Goal: Task Accomplishment & Management: Use online tool/utility

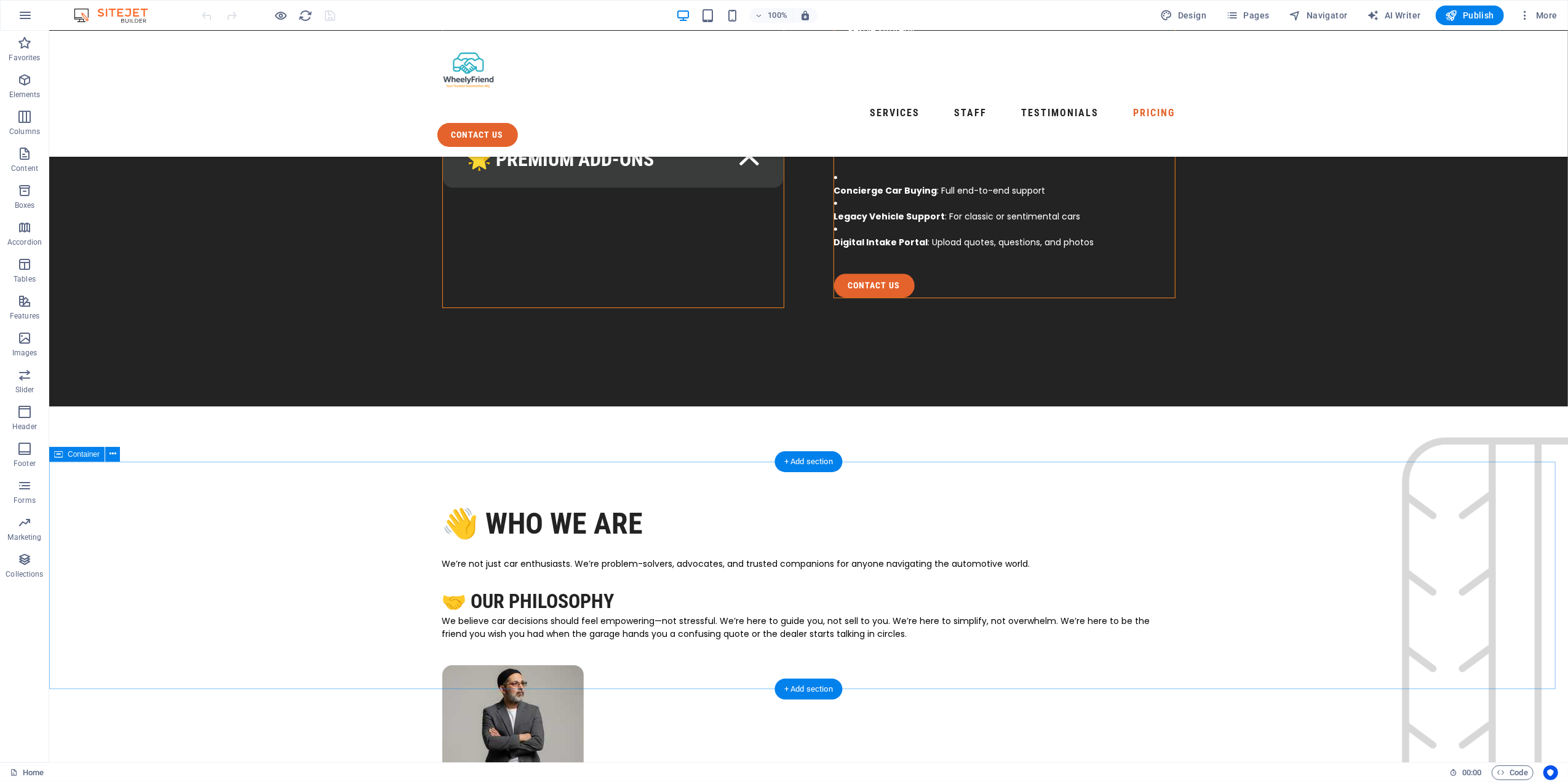
scroll to position [3936, 0]
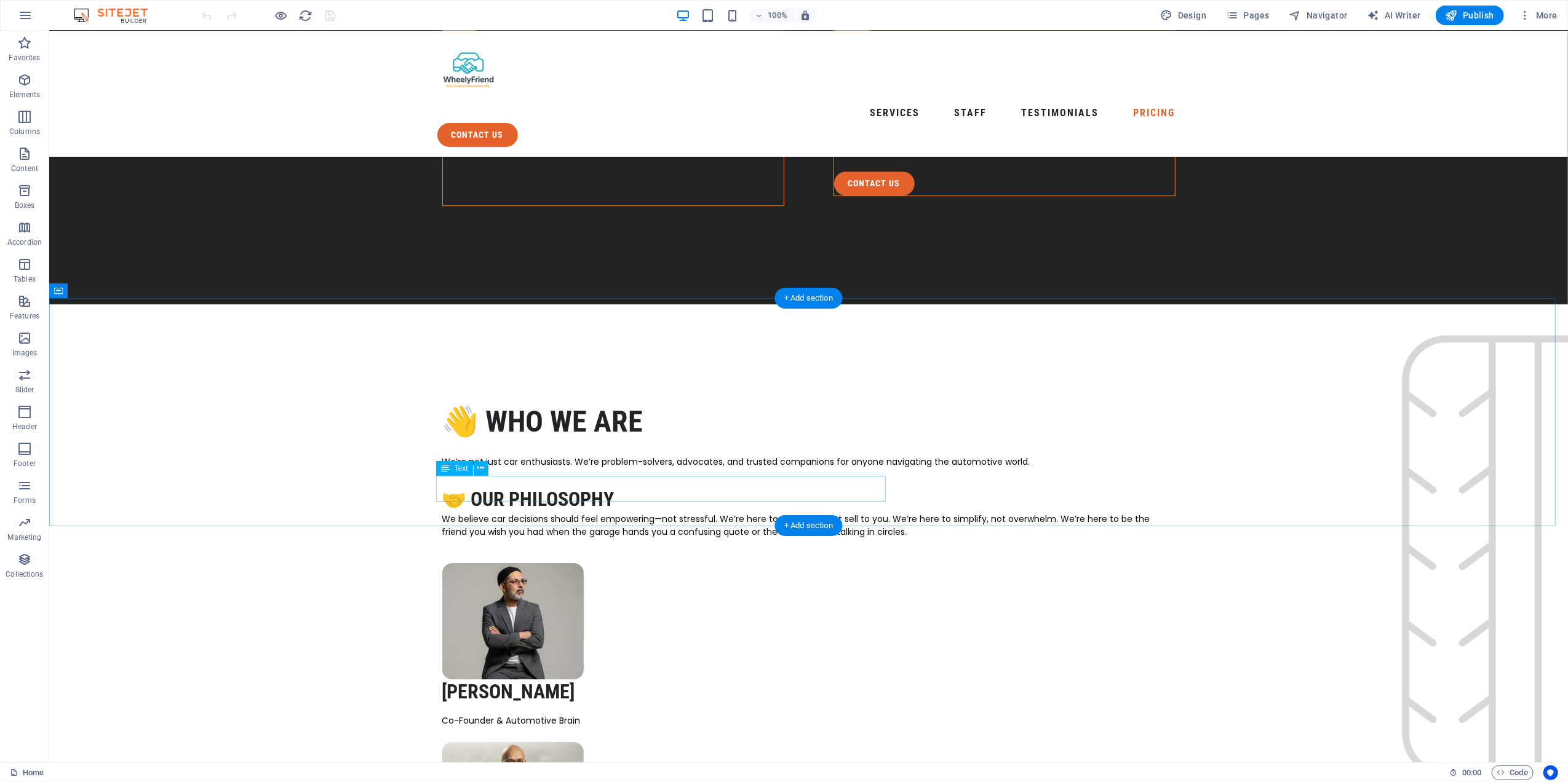
click at [477, 468] on icon at bounding box center [480, 469] width 7 height 13
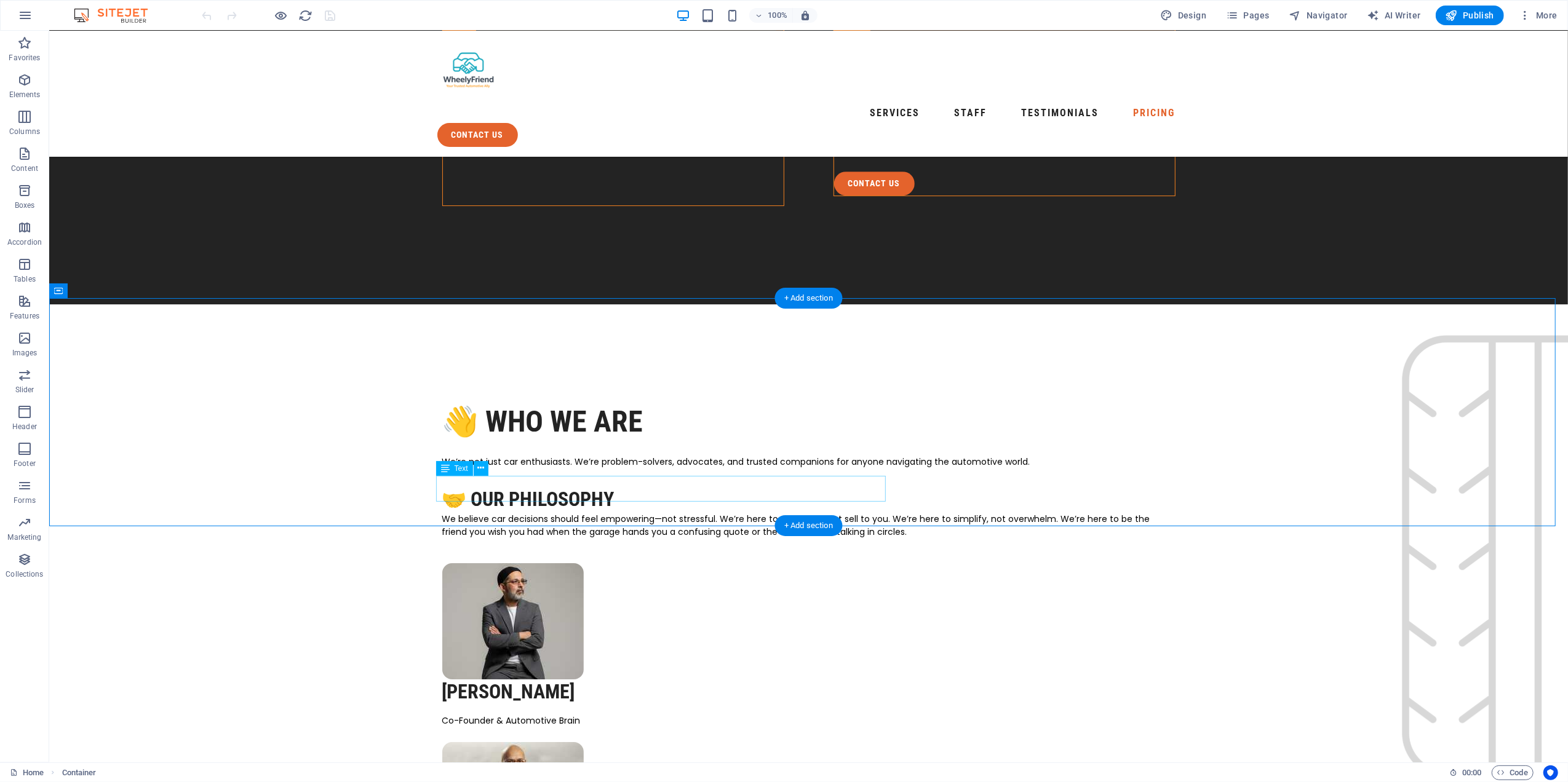
click at [475, 469] on button at bounding box center [481, 469] width 14 height 14
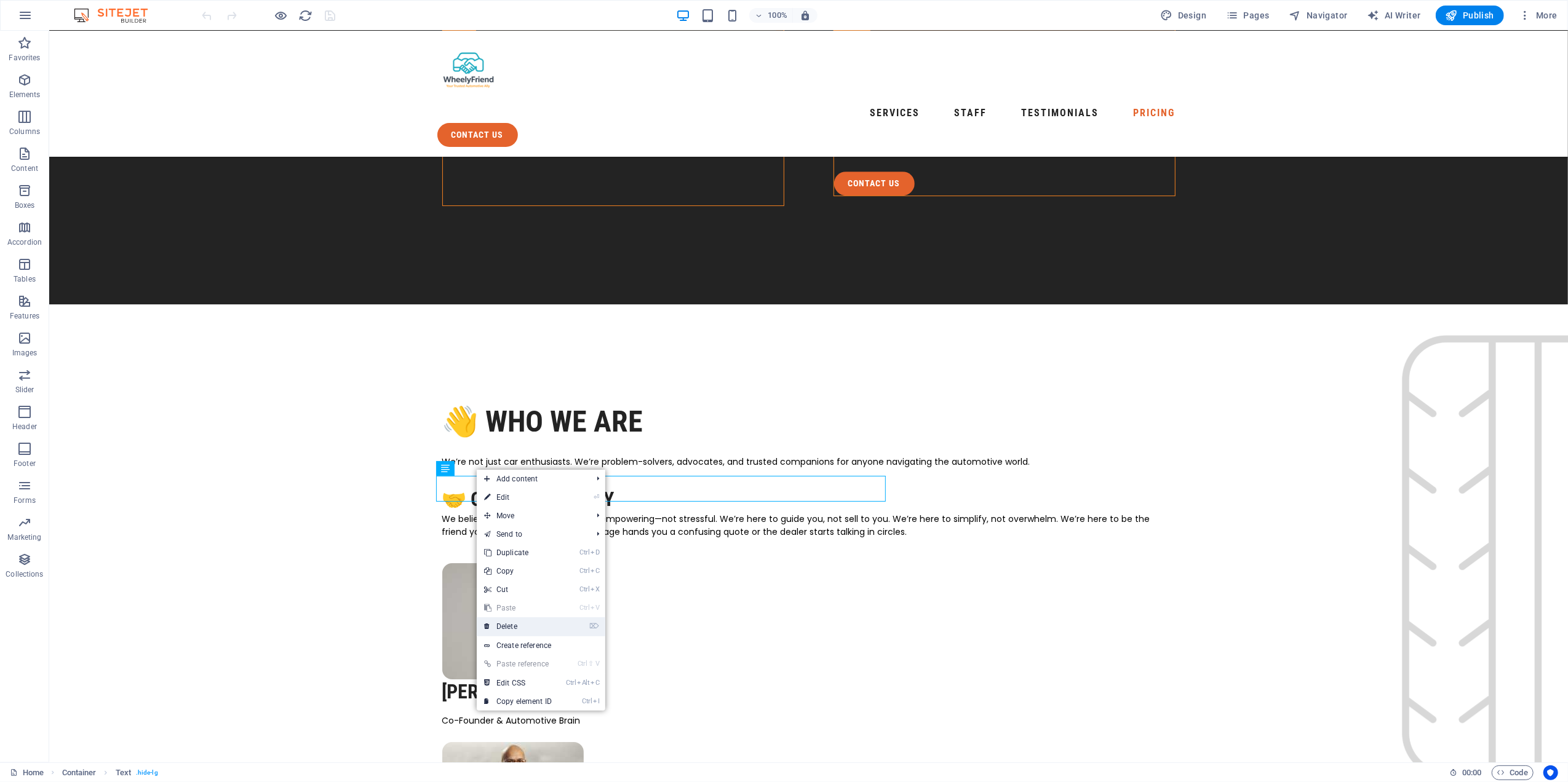
click at [517, 624] on link "⌦ Delete" at bounding box center [517, 627] width 82 height 18
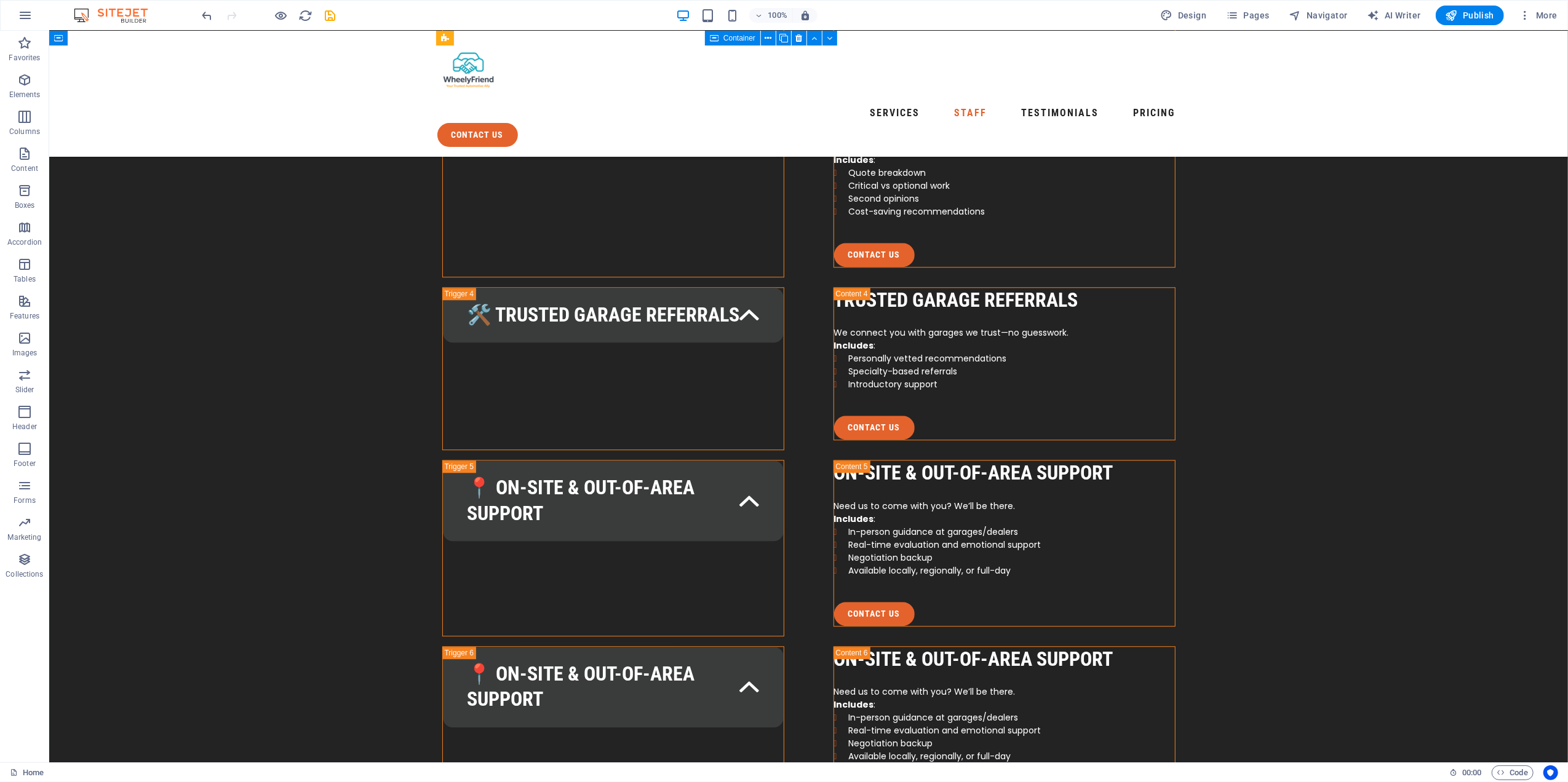
scroll to position [3034, 0]
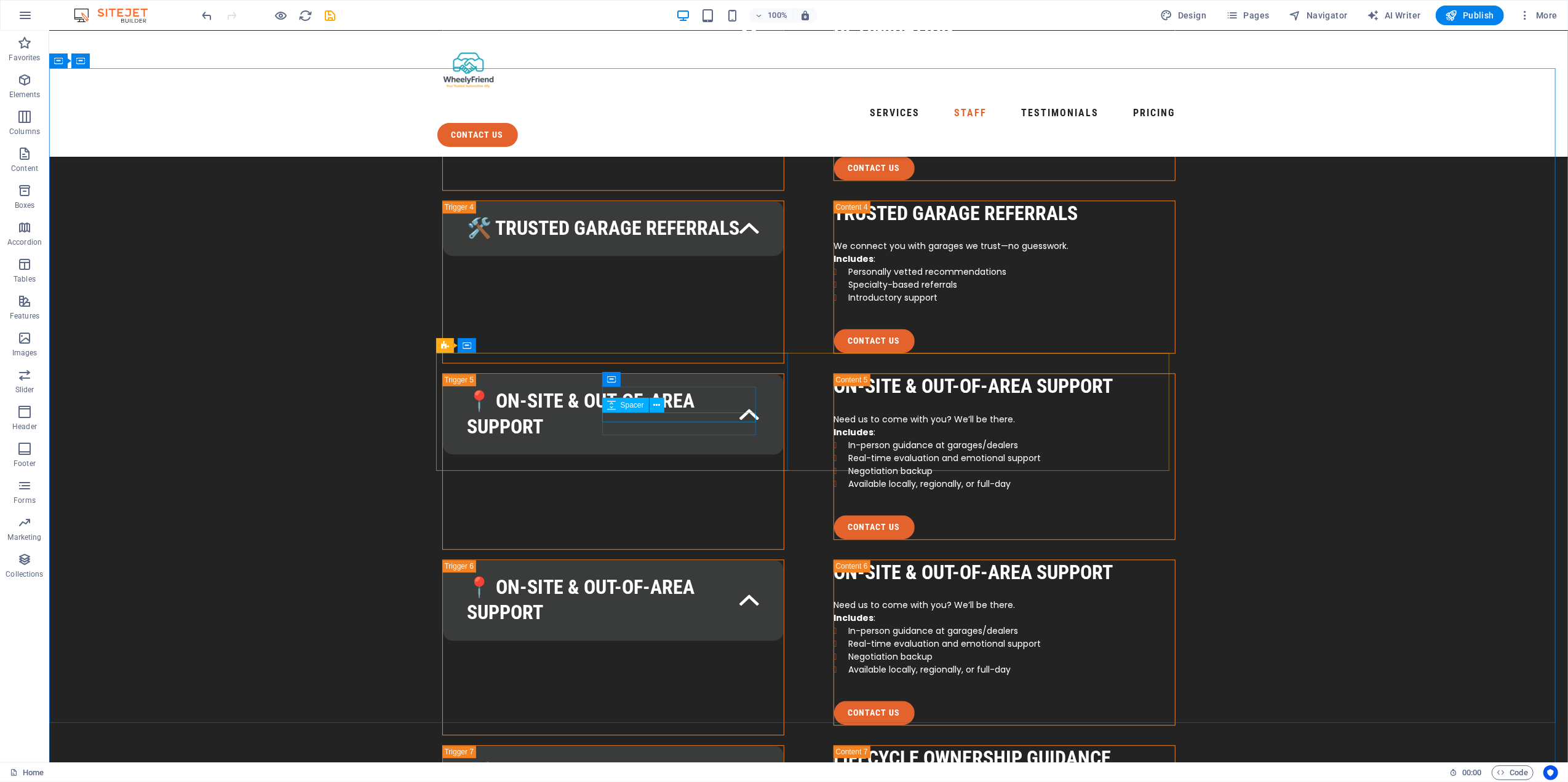
click at [672, 408] on div "Spacer" at bounding box center [637, 405] width 70 height 15
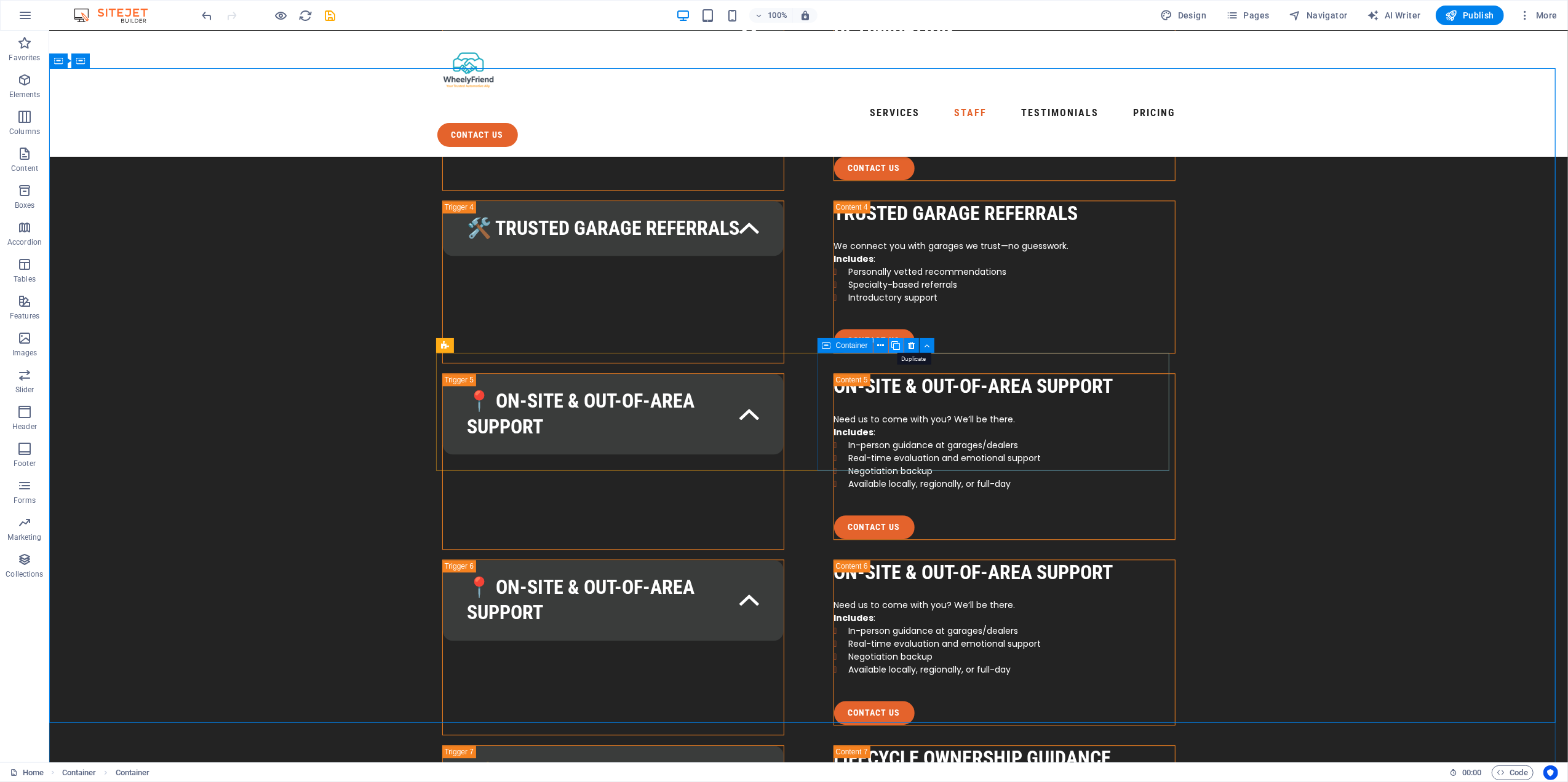
click at [894, 346] on icon at bounding box center [896, 346] width 9 height 13
drag, startPoint x: 530, startPoint y: 490, endPoint x: 513, endPoint y: 467, distance: 28.6
click at [530, 490] on icon at bounding box center [530, 494] width 7 height 13
click at [889, 344] on icon at bounding box center [891, 346] width 7 height 13
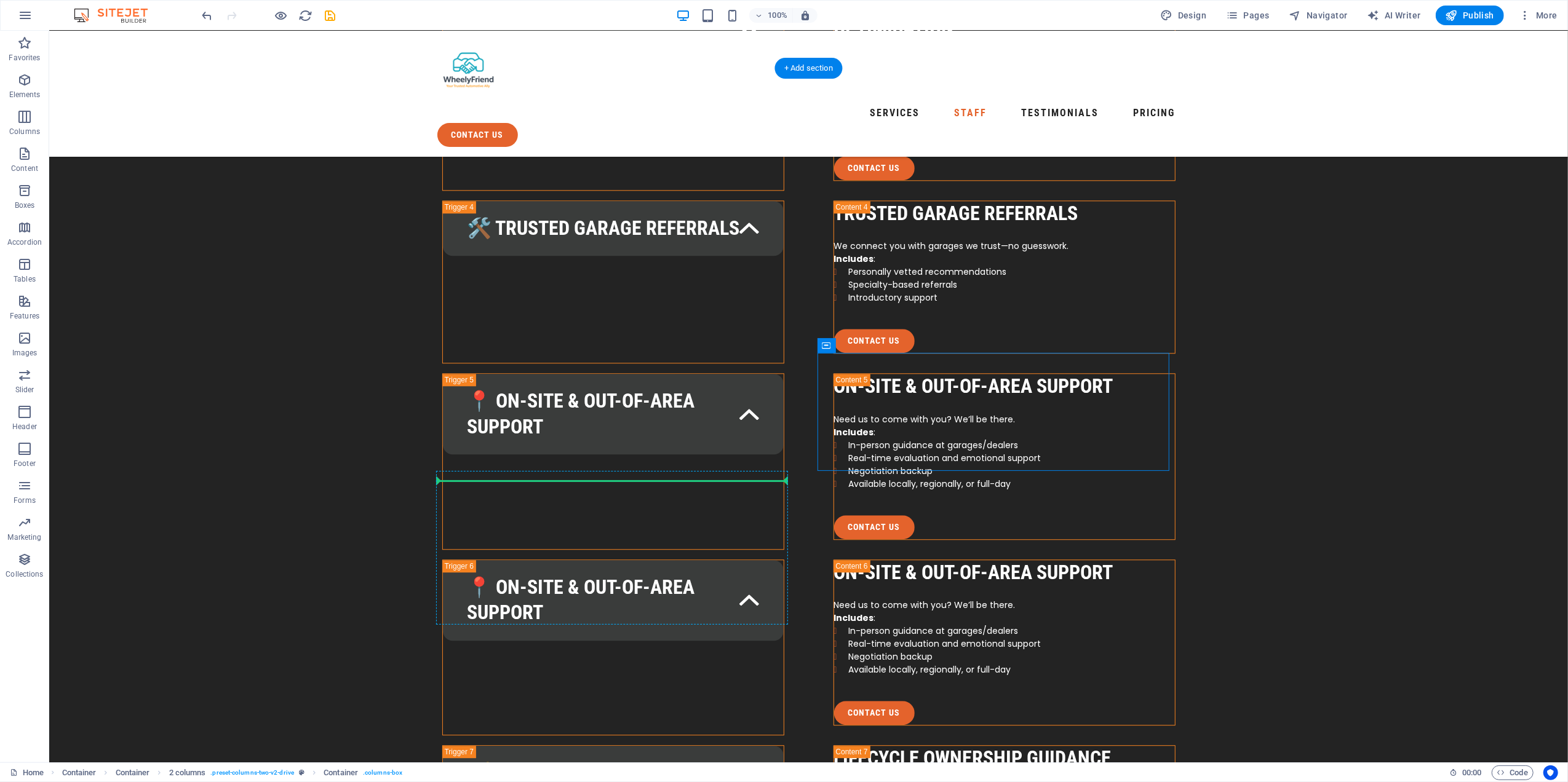
drag, startPoint x: 901, startPoint y: 373, endPoint x: 557, endPoint y: 504, distance: 368.1
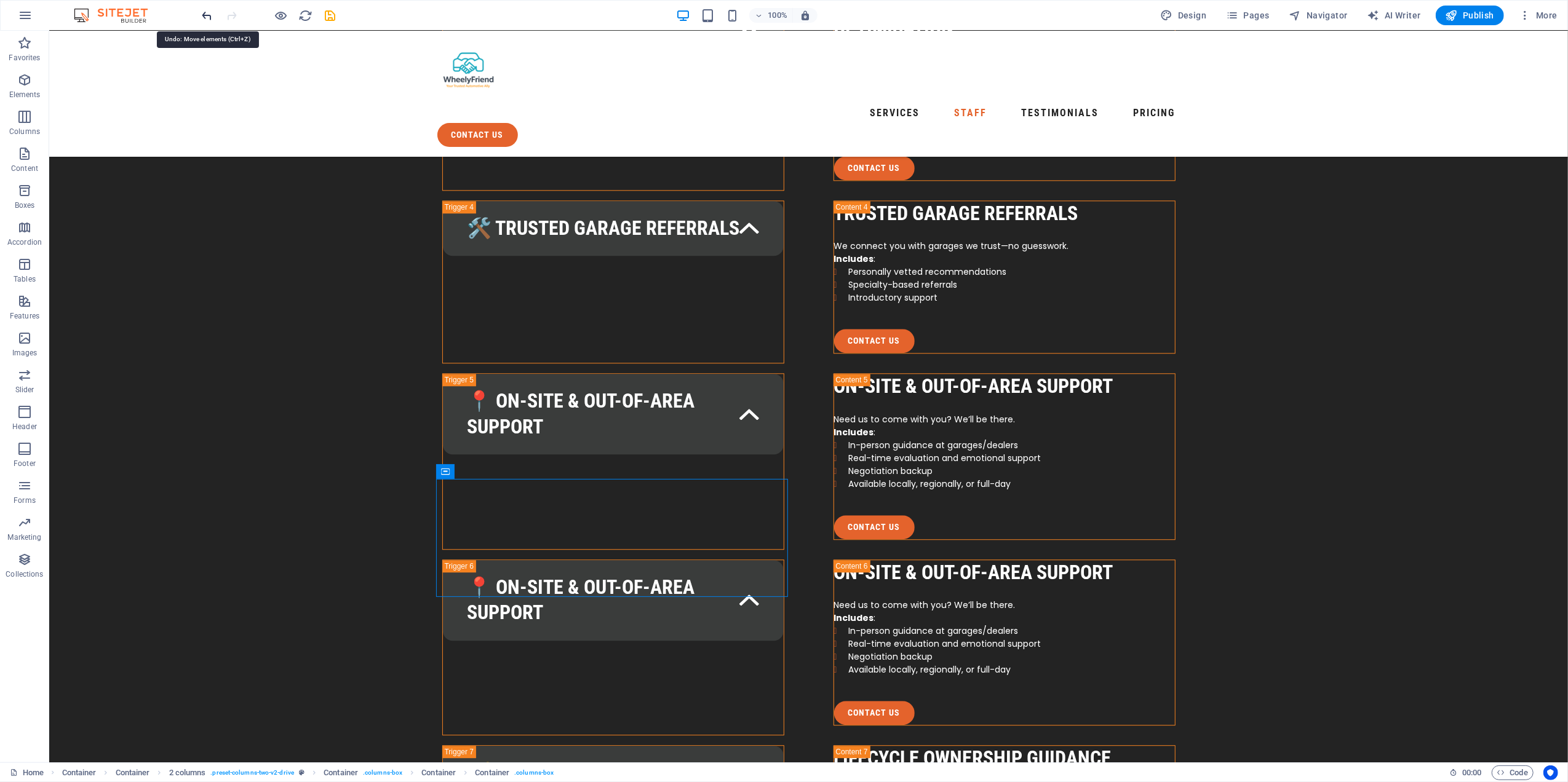
click at [203, 13] on icon "undo" at bounding box center [208, 16] width 14 height 14
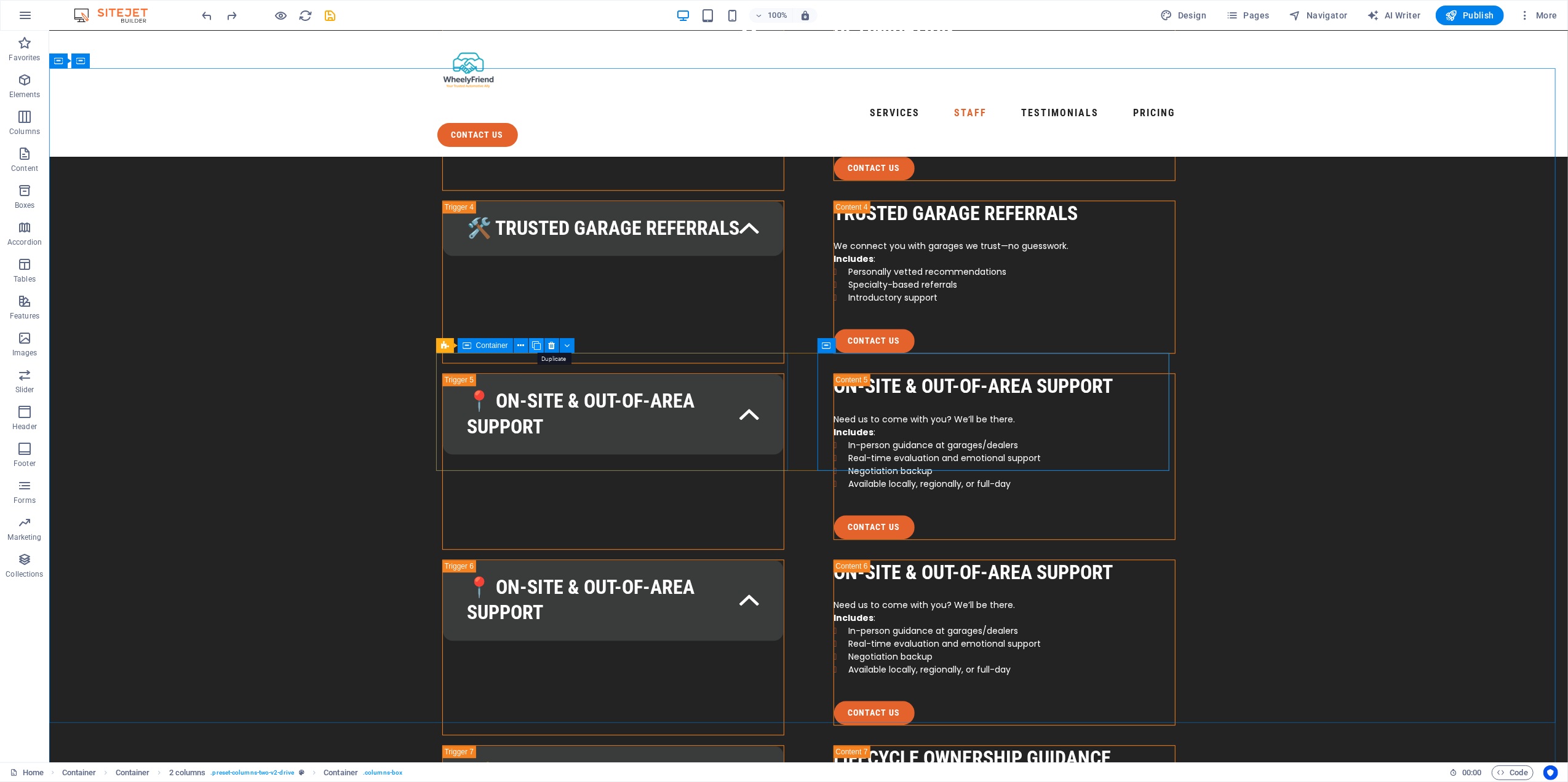
click at [532, 344] on icon at bounding box center [536, 346] width 9 height 13
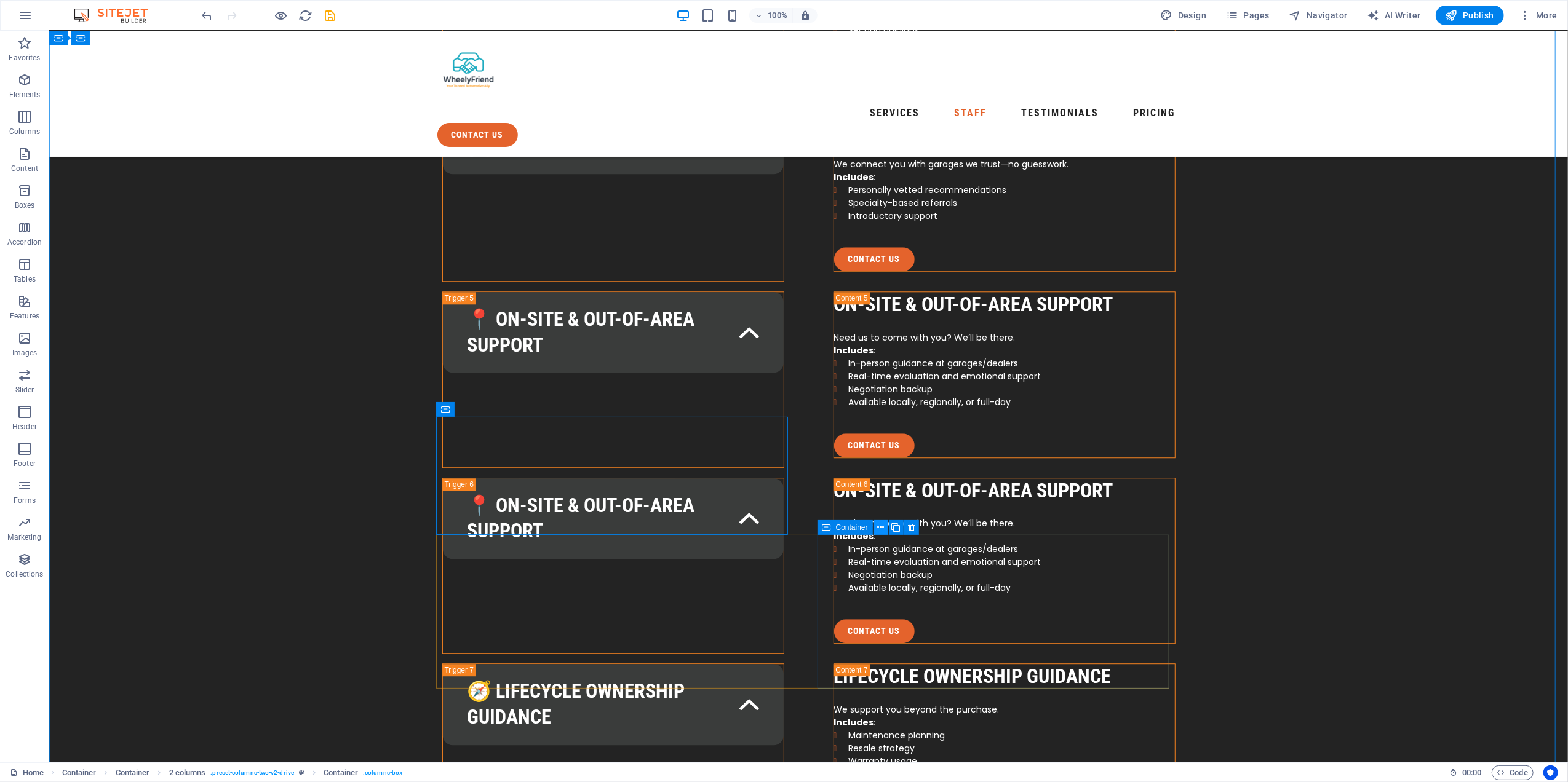
click at [884, 526] on button at bounding box center [881, 528] width 14 height 14
click at [892, 527] on icon at bounding box center [896, 528] width 9 height 13
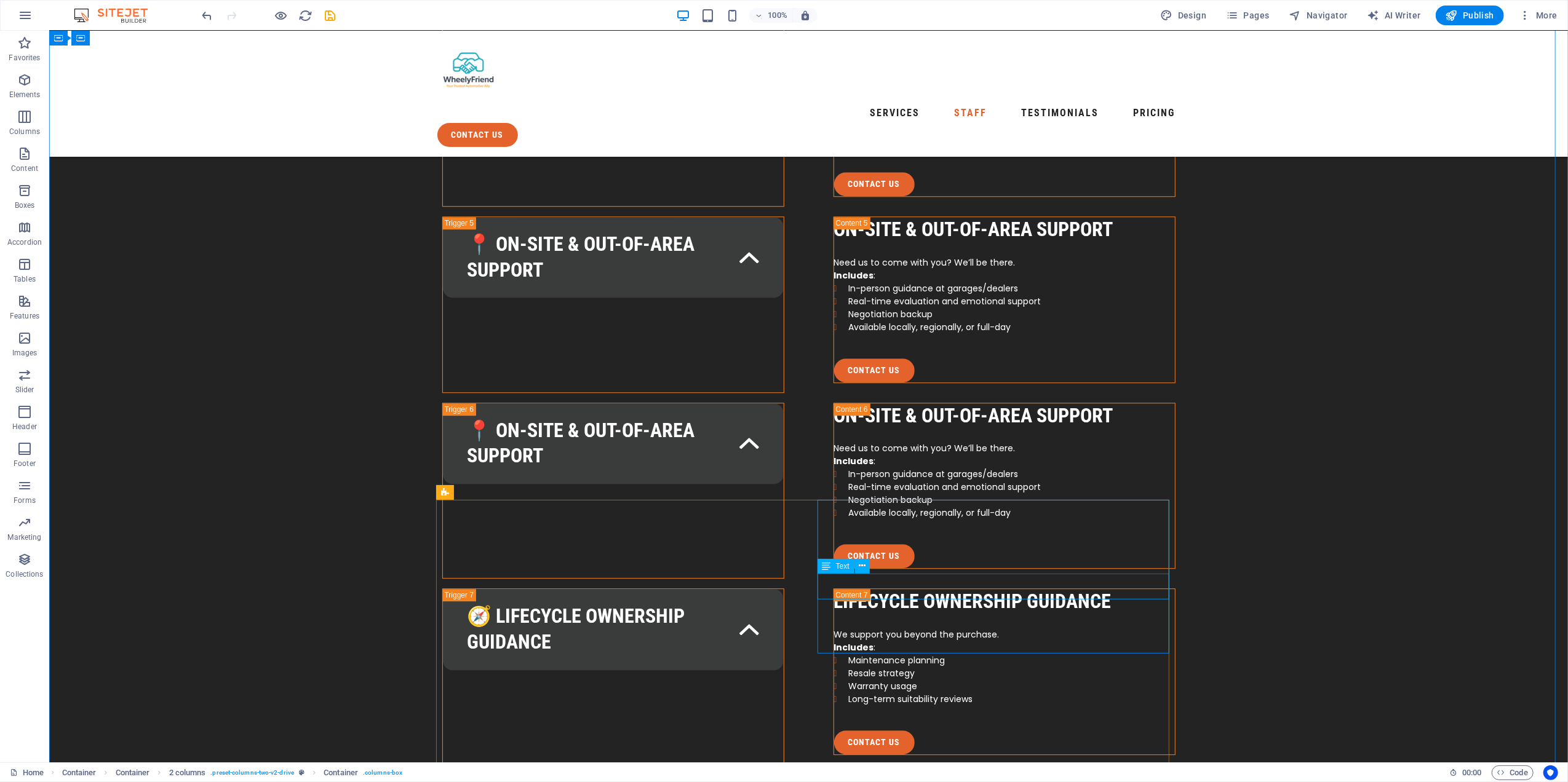
scroll to position [3280, 0]
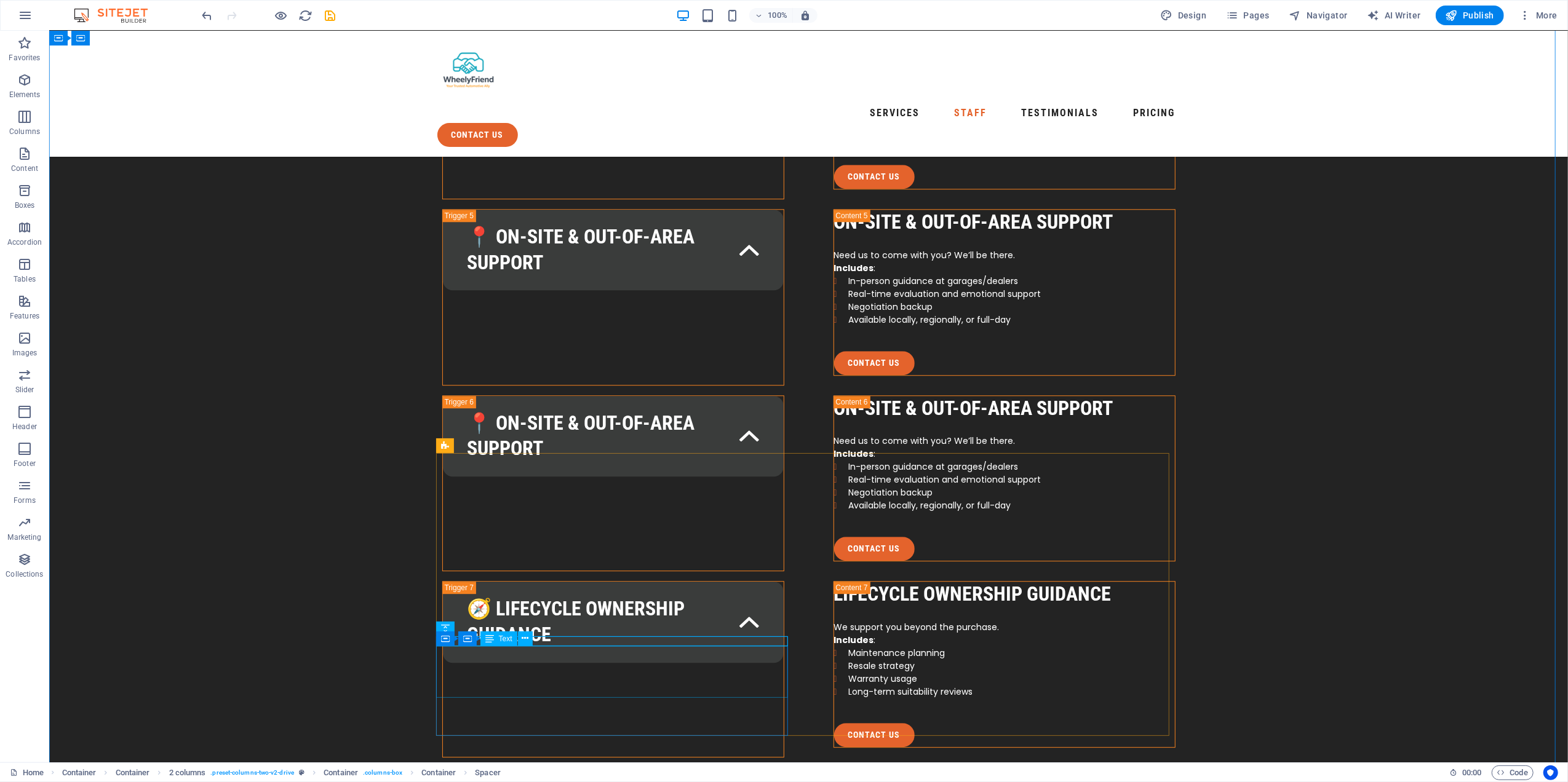
drag, startPoint x: 546, startPoint y: 671, endPoint x: 959, endPoint y: 369, distance: 511.6
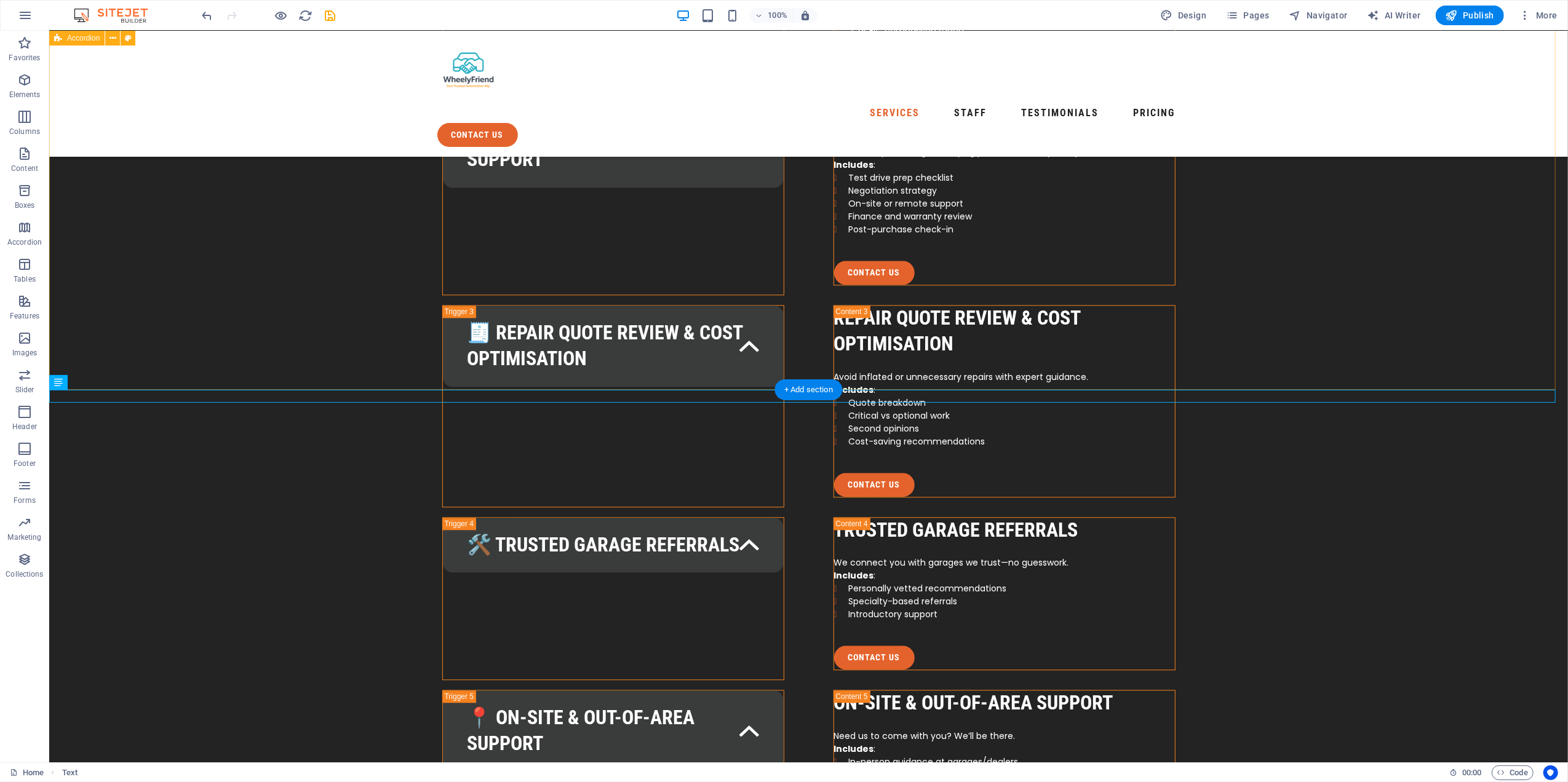
scroll to position [2712, 0]
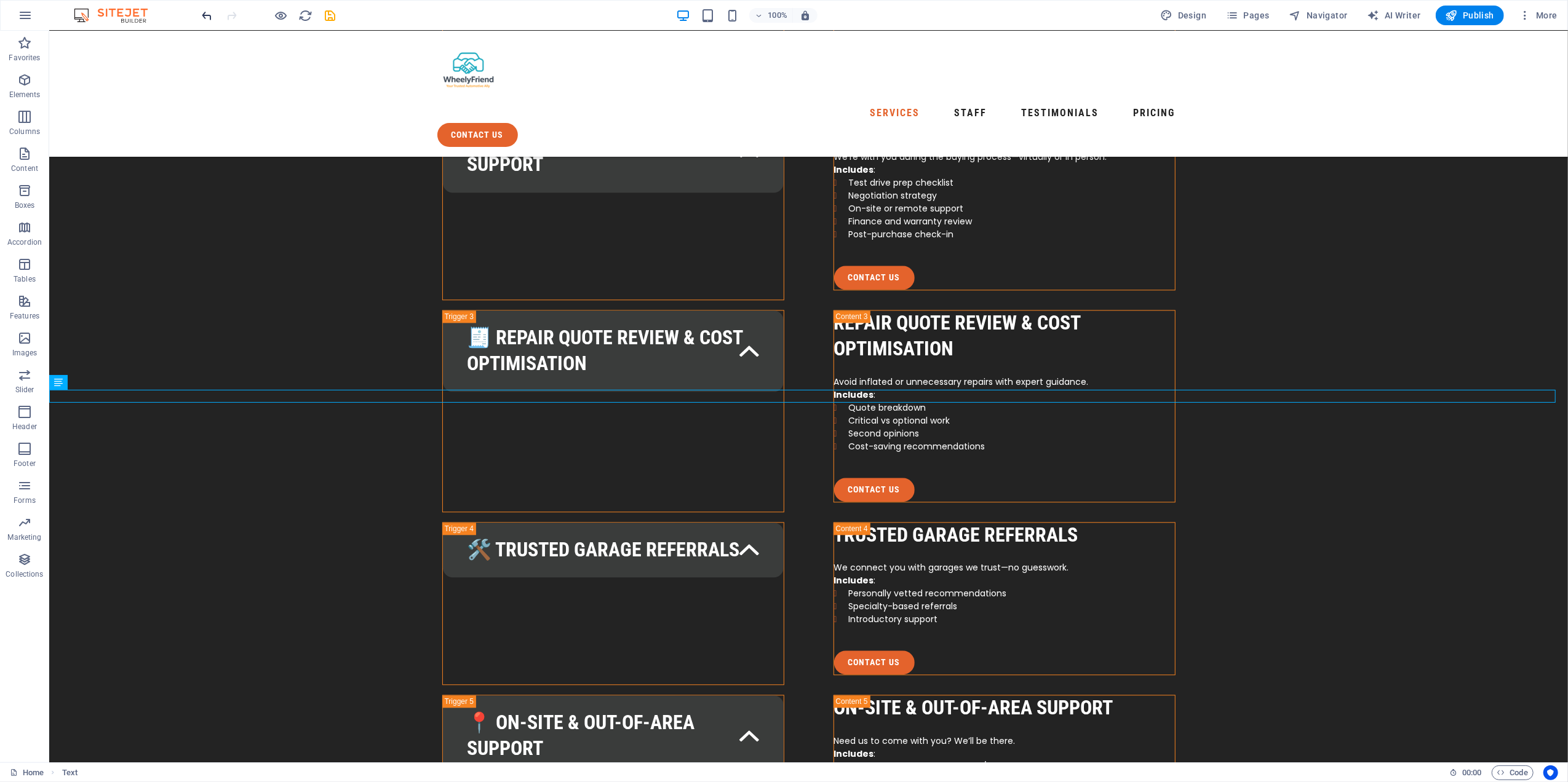
click at [209, 14] on icon "undo" at bounding box center [208, 16] width 14 height 14
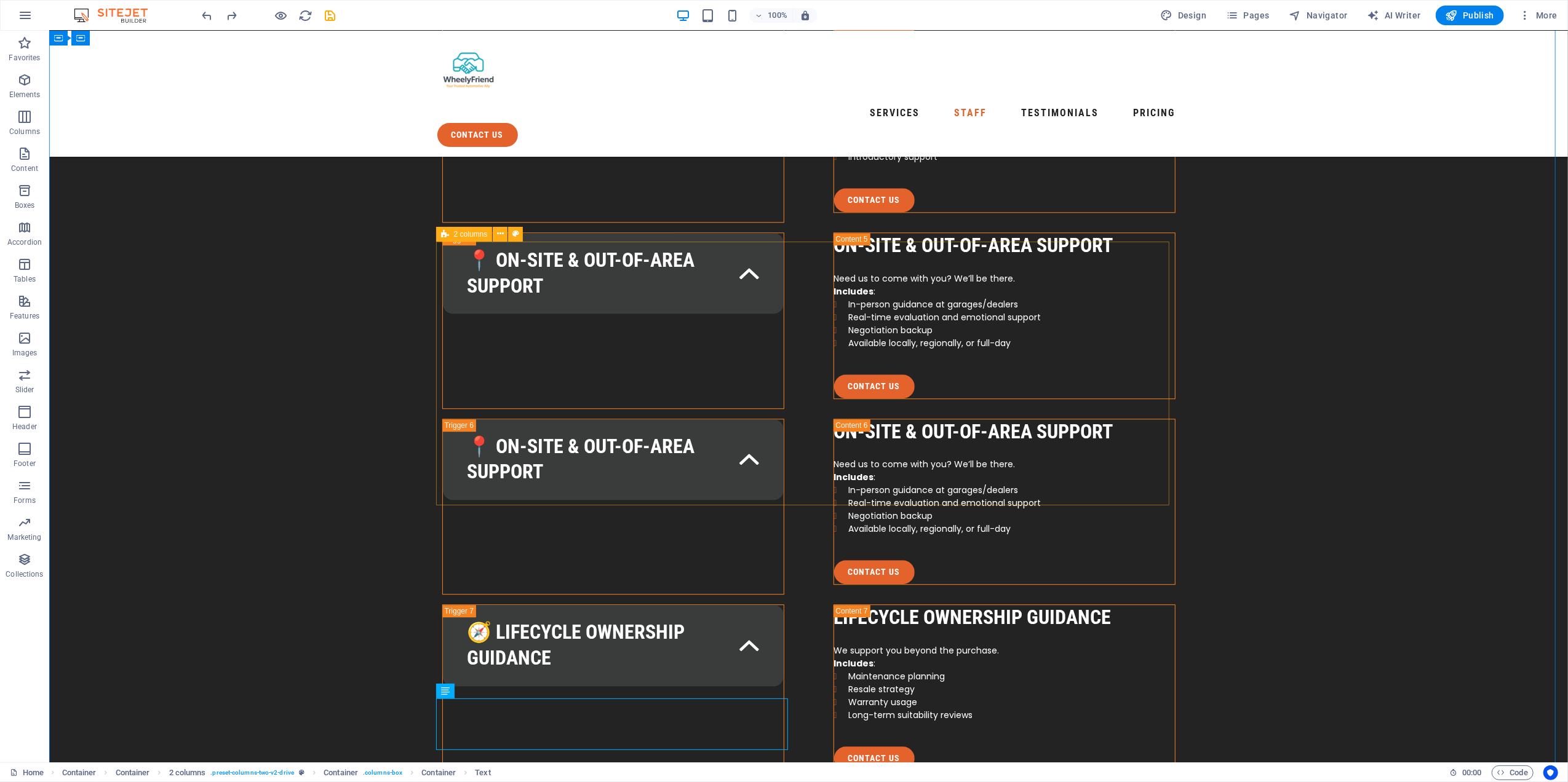
scroll to position [3145, 0]
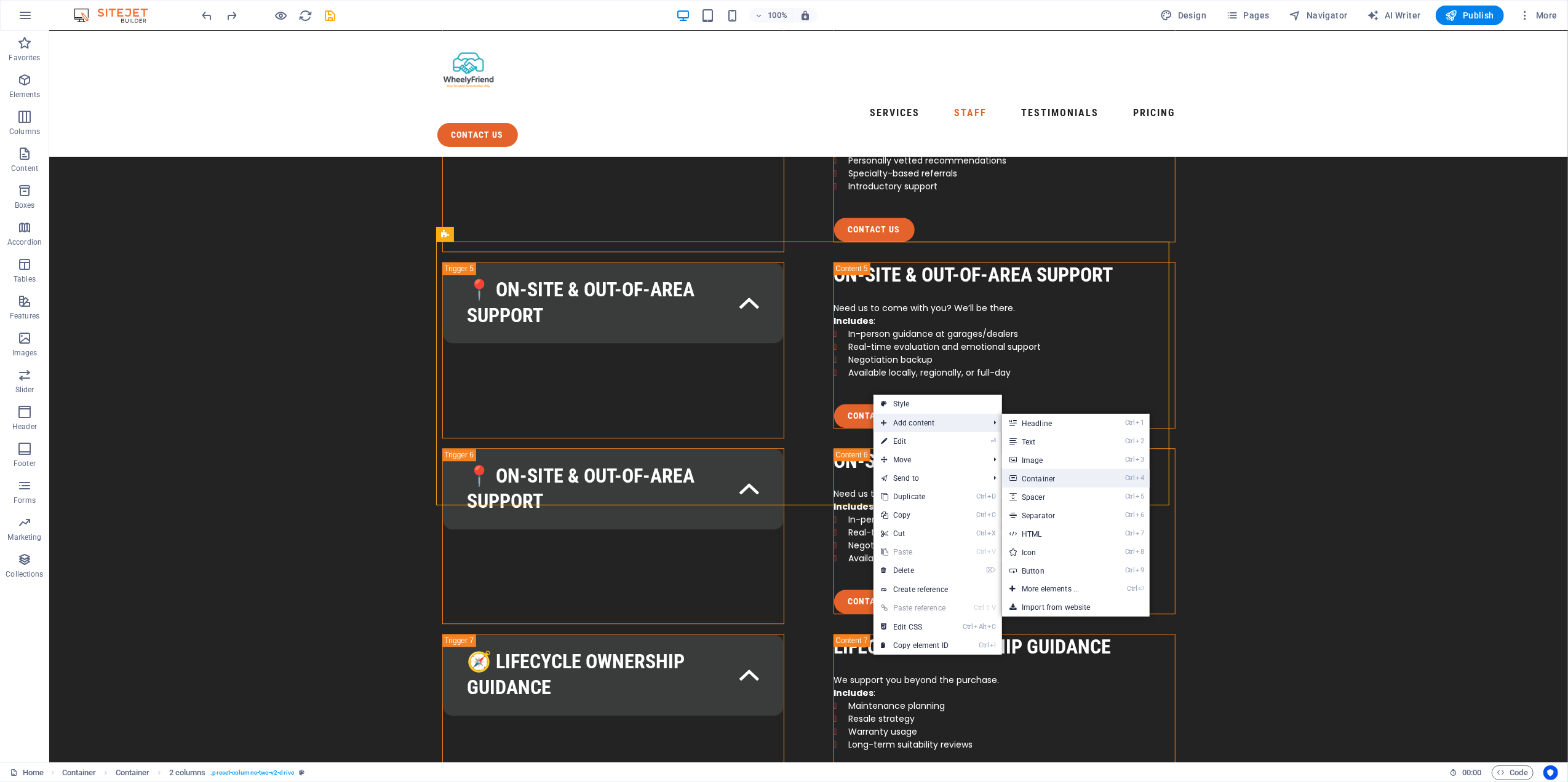
click at [1055, 475] on link "Ctrl 4 Container" at bounding box center [1053, 478] width 101 height 18
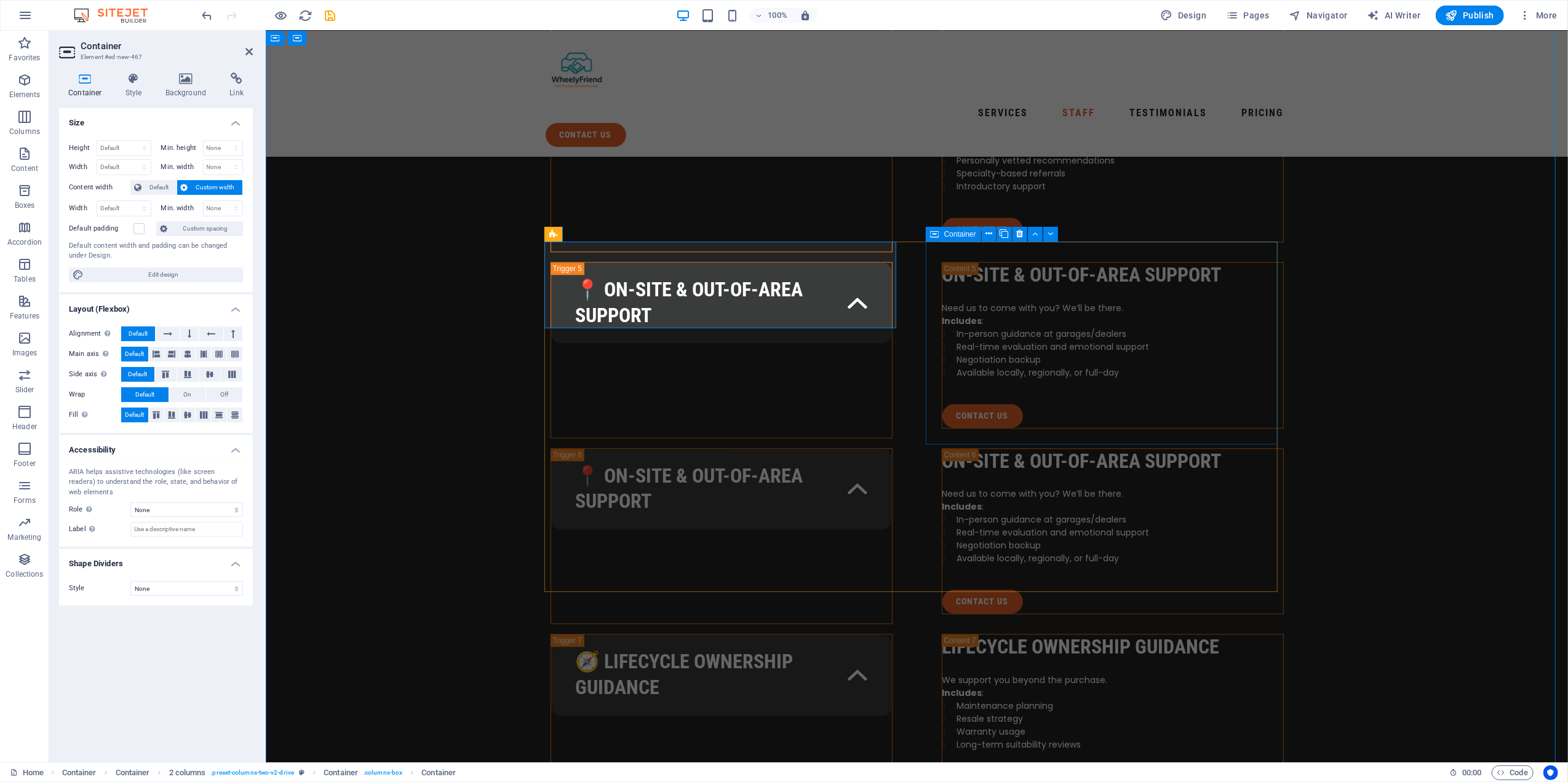
drag, startPoint x: 835, startPoint y: 265, endPoint x: 1018, endPoint y: 379, distance: 215.6
click at [618, 234] on span "Container" at bounding box center [622, 234] width 32 height 7
click at [653, 232] on icon at bounding box center [651, 234] width 7 height 13
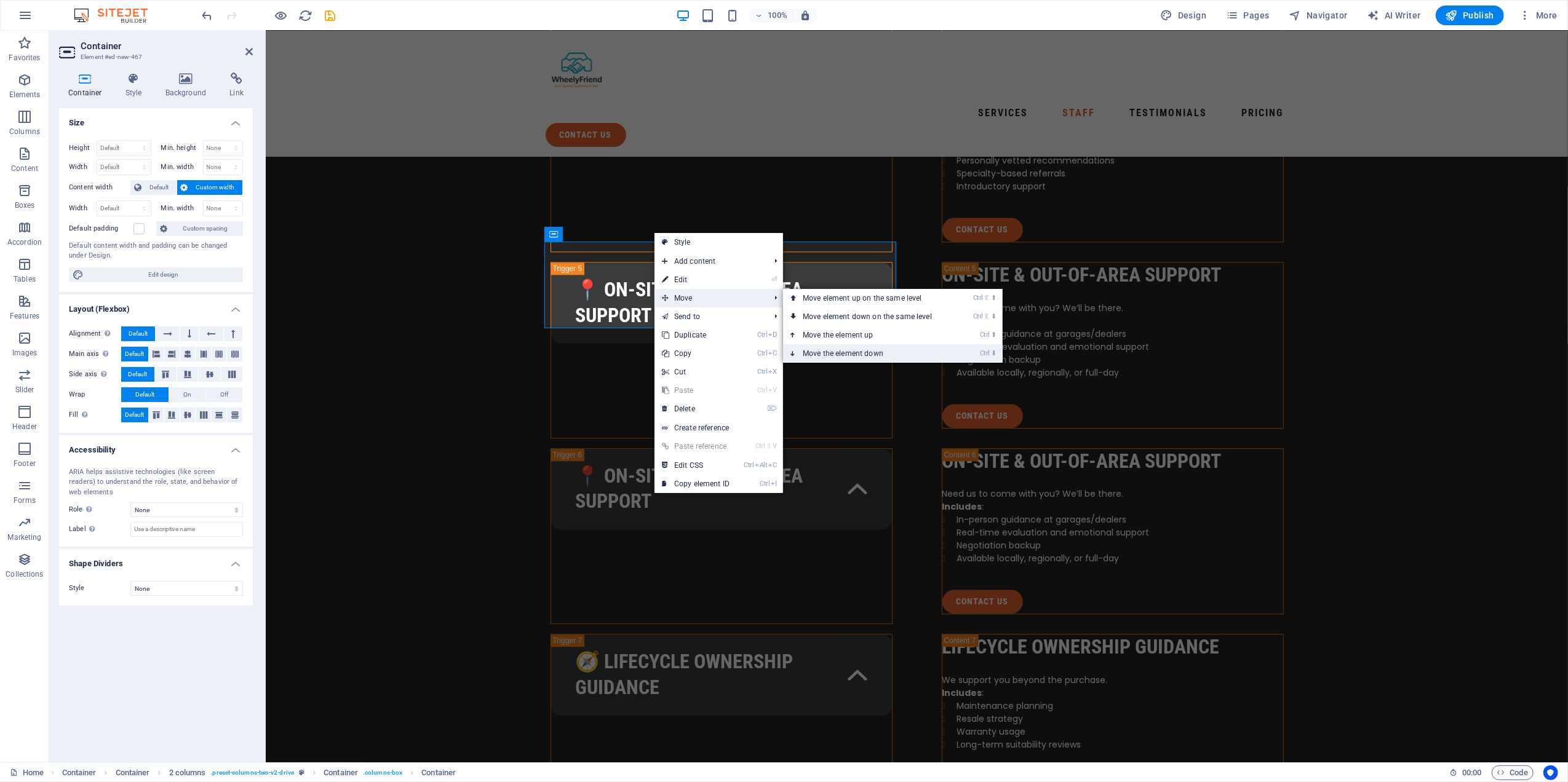
click at [866, 350] on link "Ctrl ⬇ Move the element down" at bounding box center [869, 354] width 173 height 18
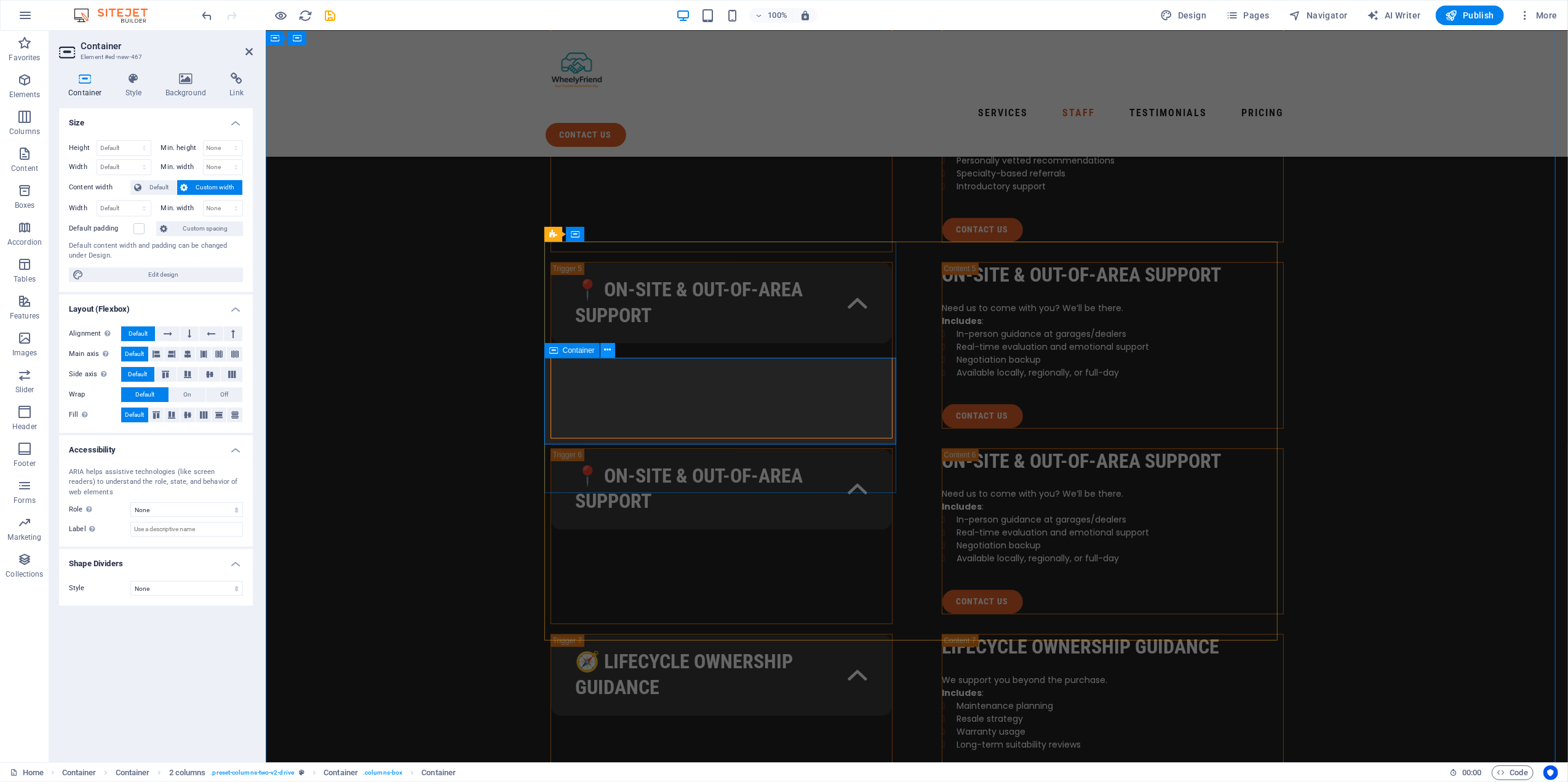
click at [609, 353] on icon at bounding box center [607, 350] width 7 height 13
click at [608, 348] on icon at bounding box center [607, 350] width 7 height 13
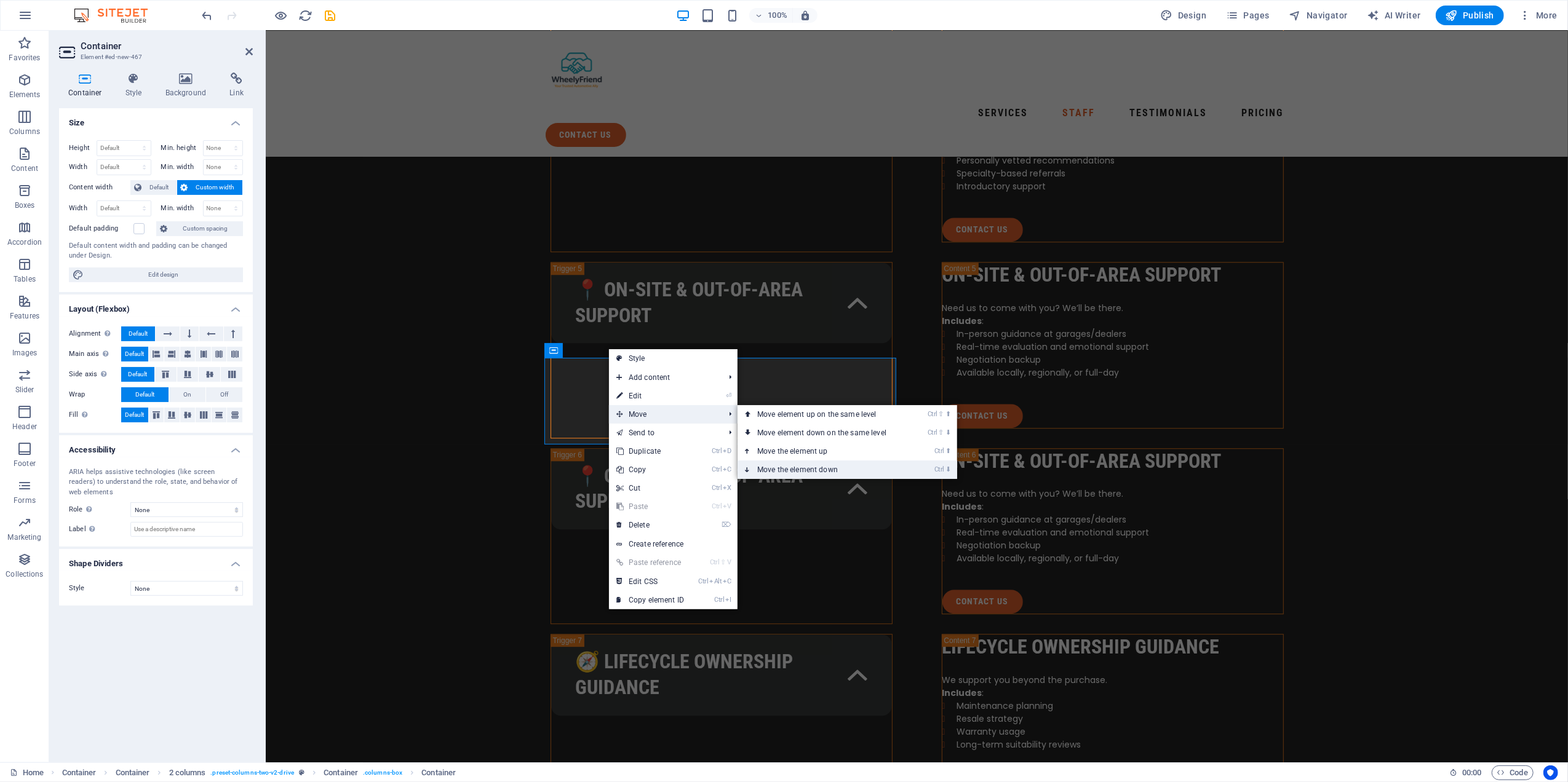
click at [775, 466] on link "Ctrl ⬇ Move the element down" at bounding box center [824, 470] width 173 height 18
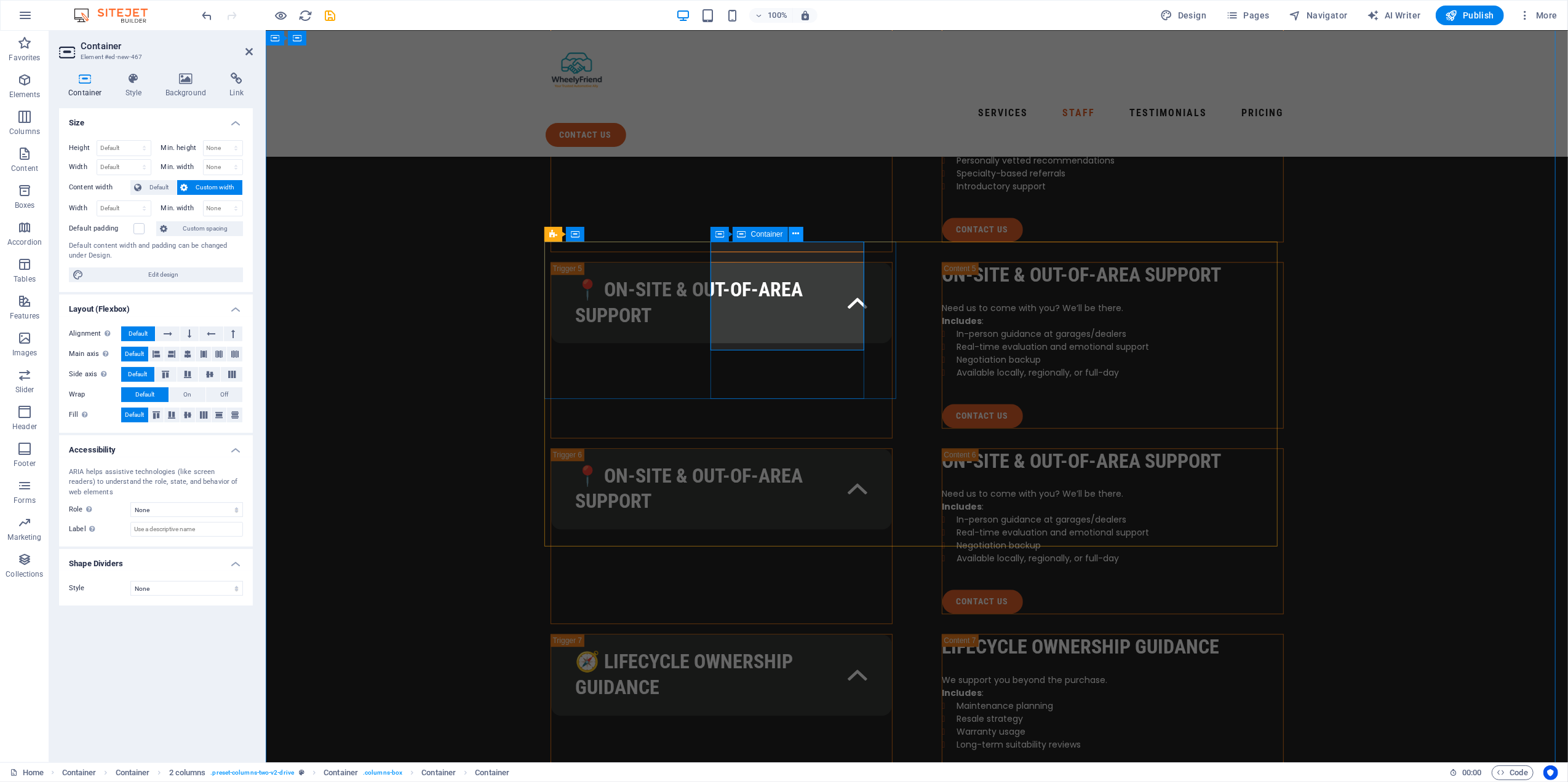
click at [793, 237] on icon at bounding box center [795, 234] width 7 height 13
click at [166, 333] on icon at bounding box center [168, 334] width 9 height 14
click at [166, 332] on icon at bounding box center [168, 334] width 9 height 14
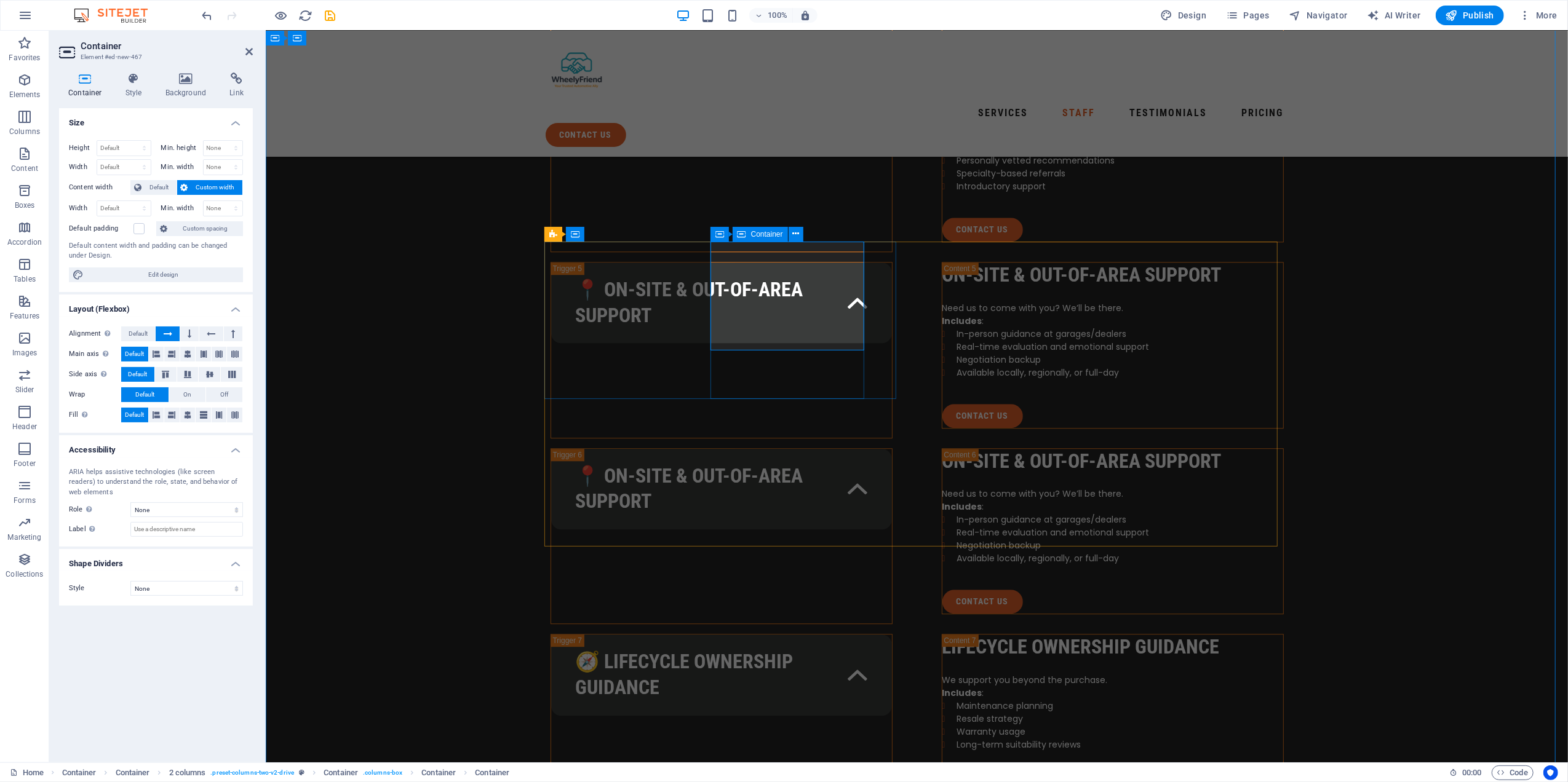
click at [763, 237] on span "Container" at bounding box center [767, 234] width 32 height 7
click at [191, 333] on icon at bounding box center [189, 334] width 4 height 14
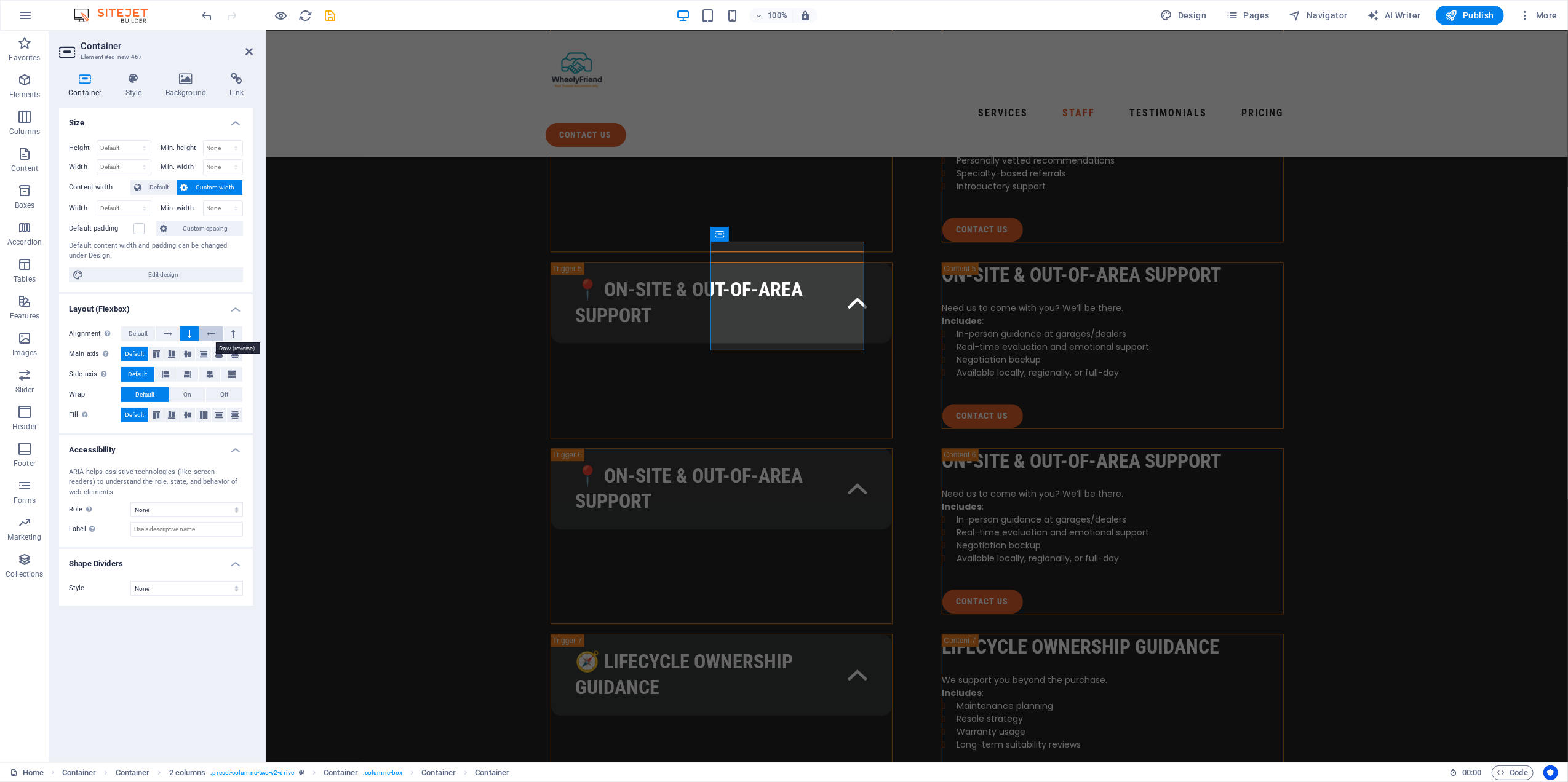
click at [206, 331] on icon at bounding box center [210, 334] width 9 height 14
click at [173, 331] on button at bounding box center [168, 334] width 24 height 14
click at [146, 331] on span "Default" at bounding box center [138, 334] width 19 height 14
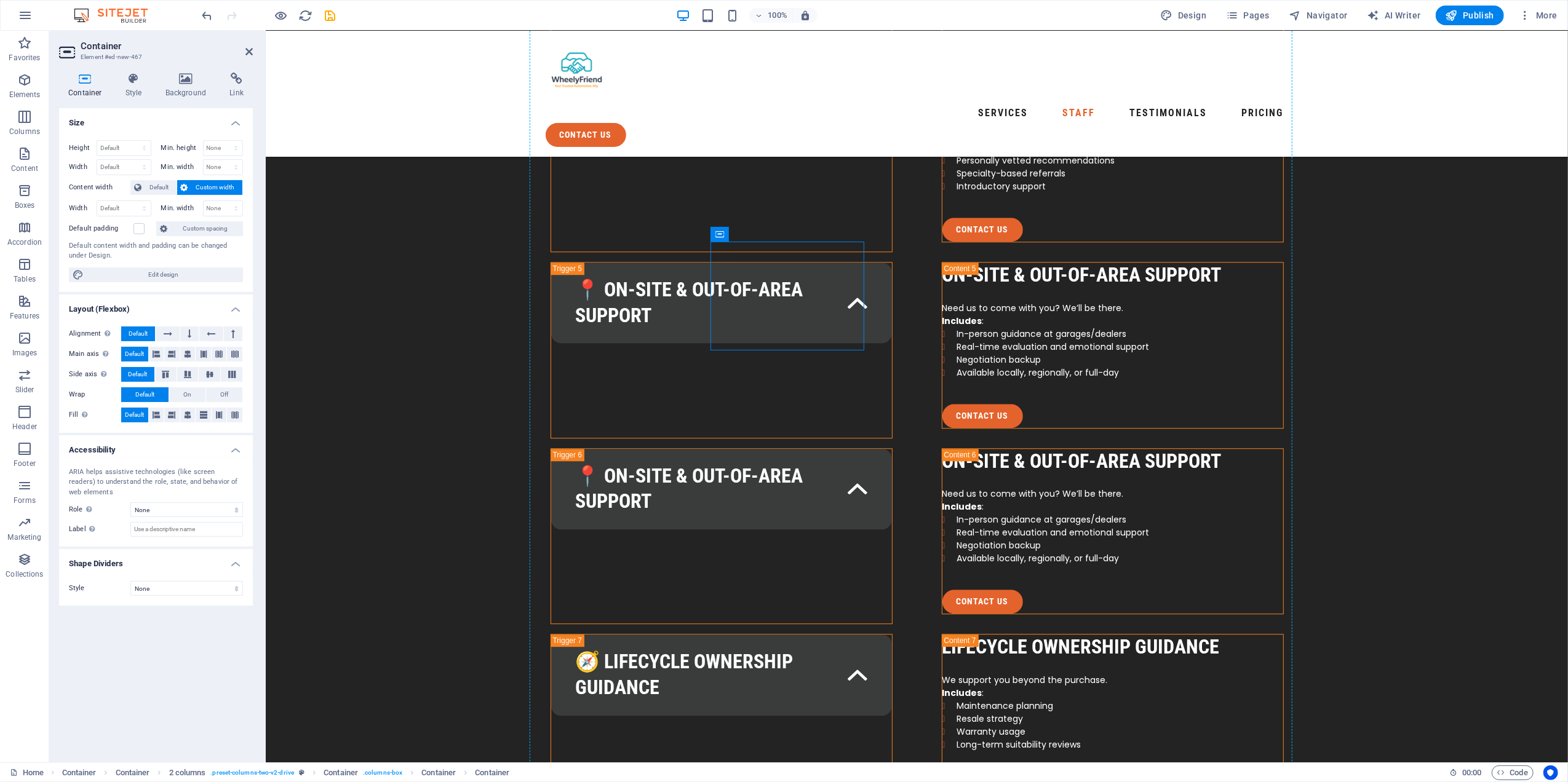
drag, startPoint x: 1019, startPoint y: 264, endPoint x: 1067, endPoint y: 401, distance: 145.2
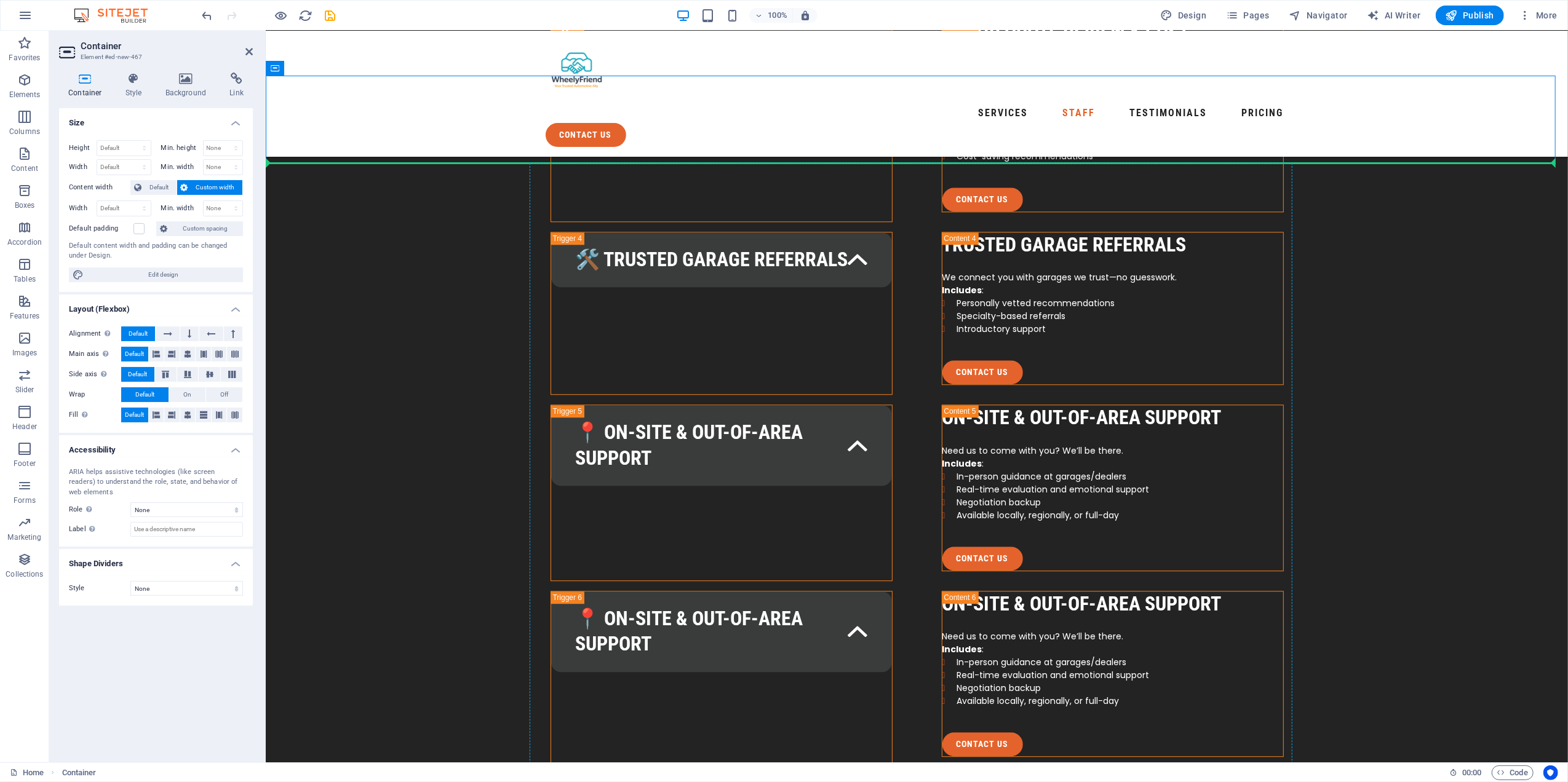
scroll to position [3027, 0]
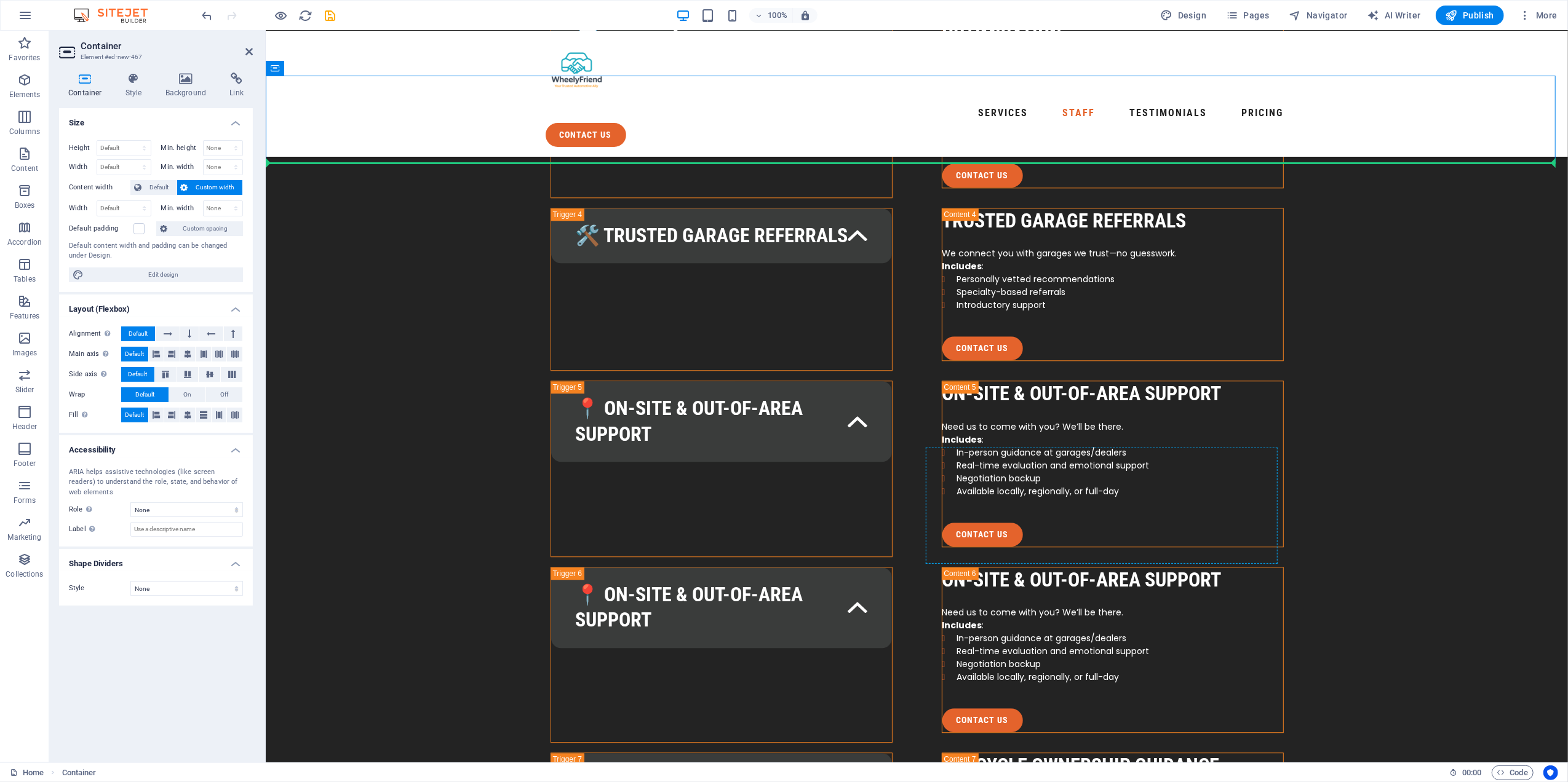
drag, startPoint x: 731, startPoint y: 398, endPoint x: 1018, endPoint y: 552, distance: 325.7
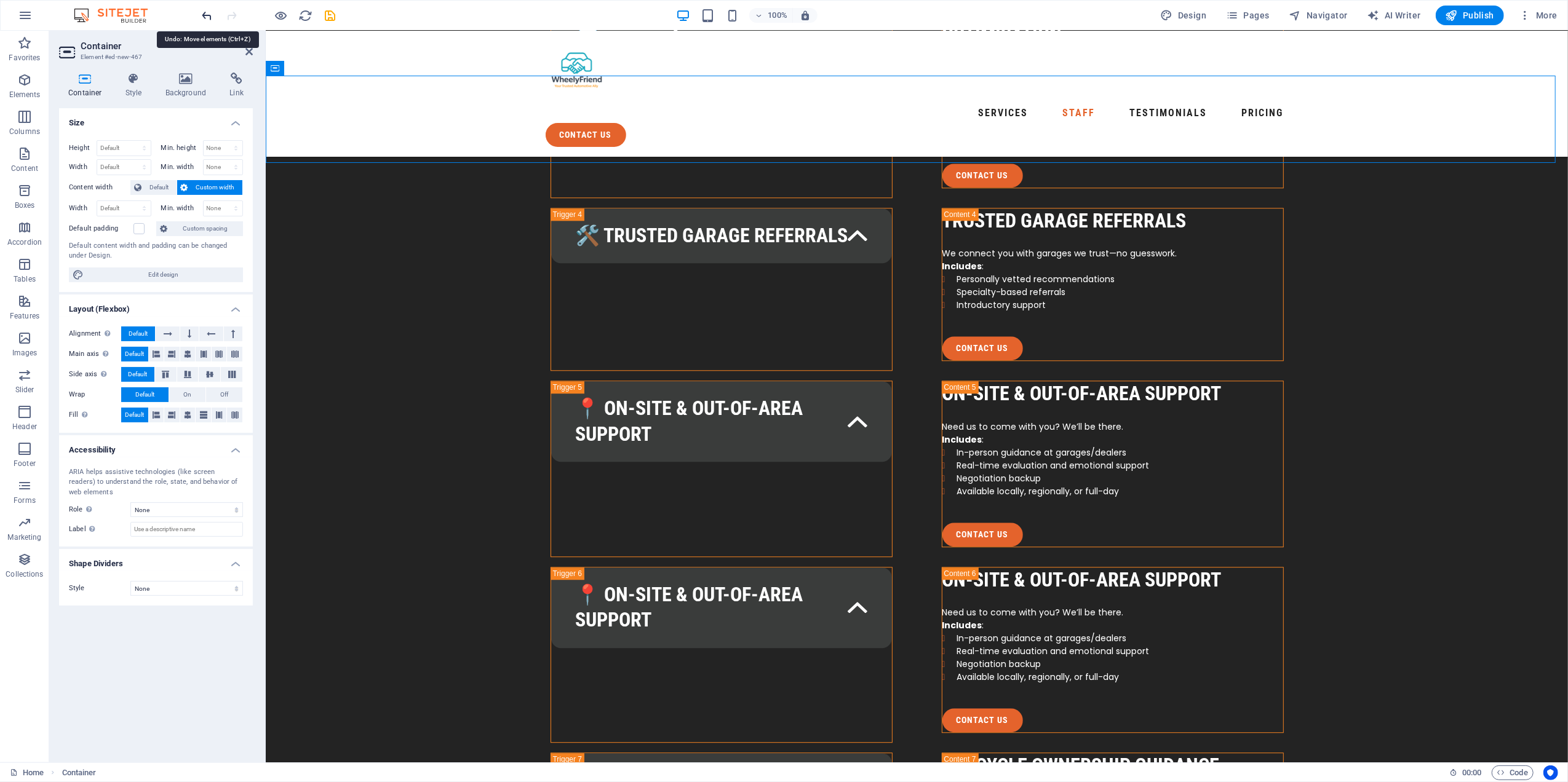
click at [208, 20] on icon "undo" at bounding box center [208, 16] width 14 height 14
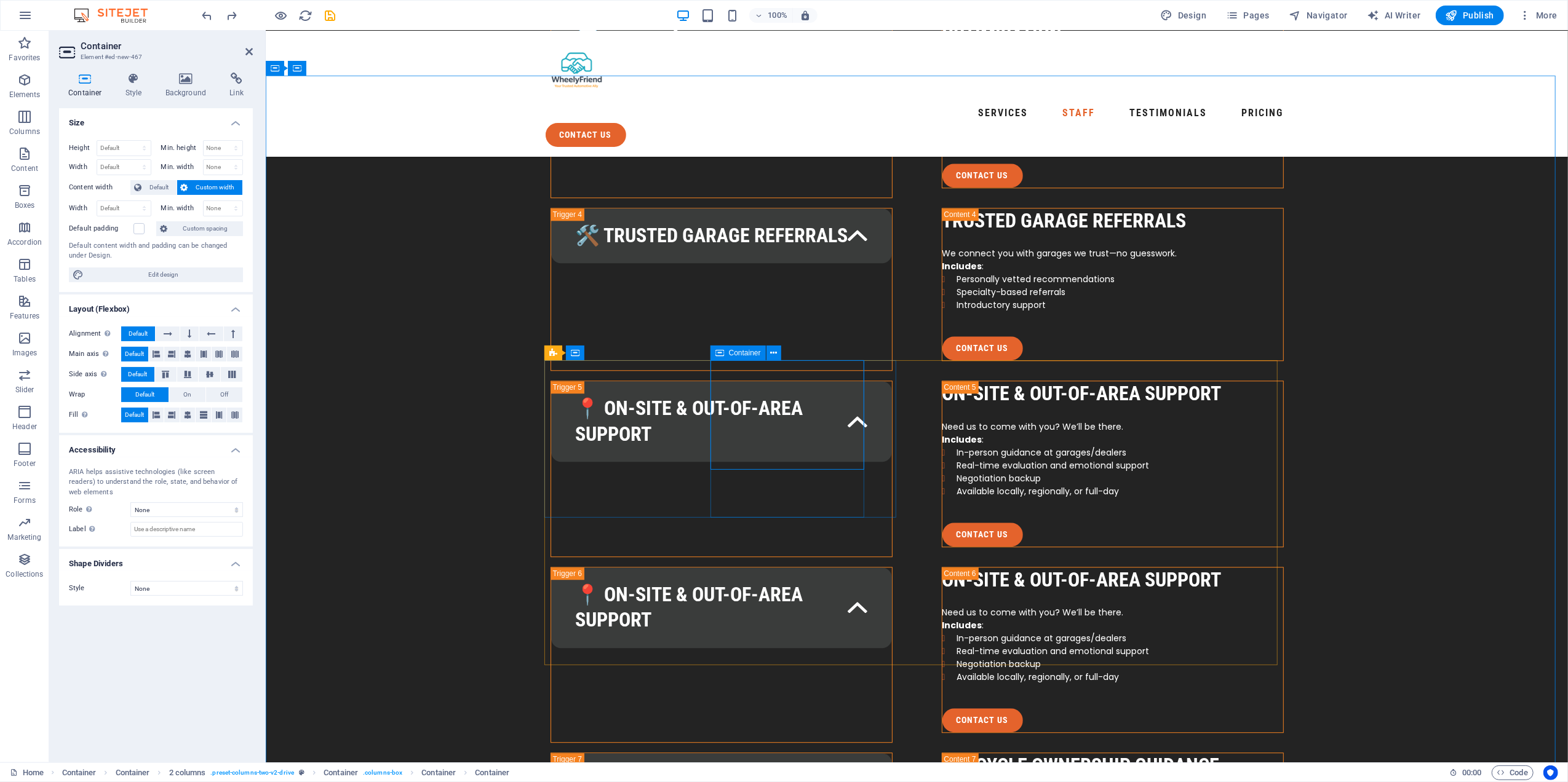
drag, startPoint x: 984, startPoint y: 381, endPoint x: 933, endPoint y: 359, distance: 55.5
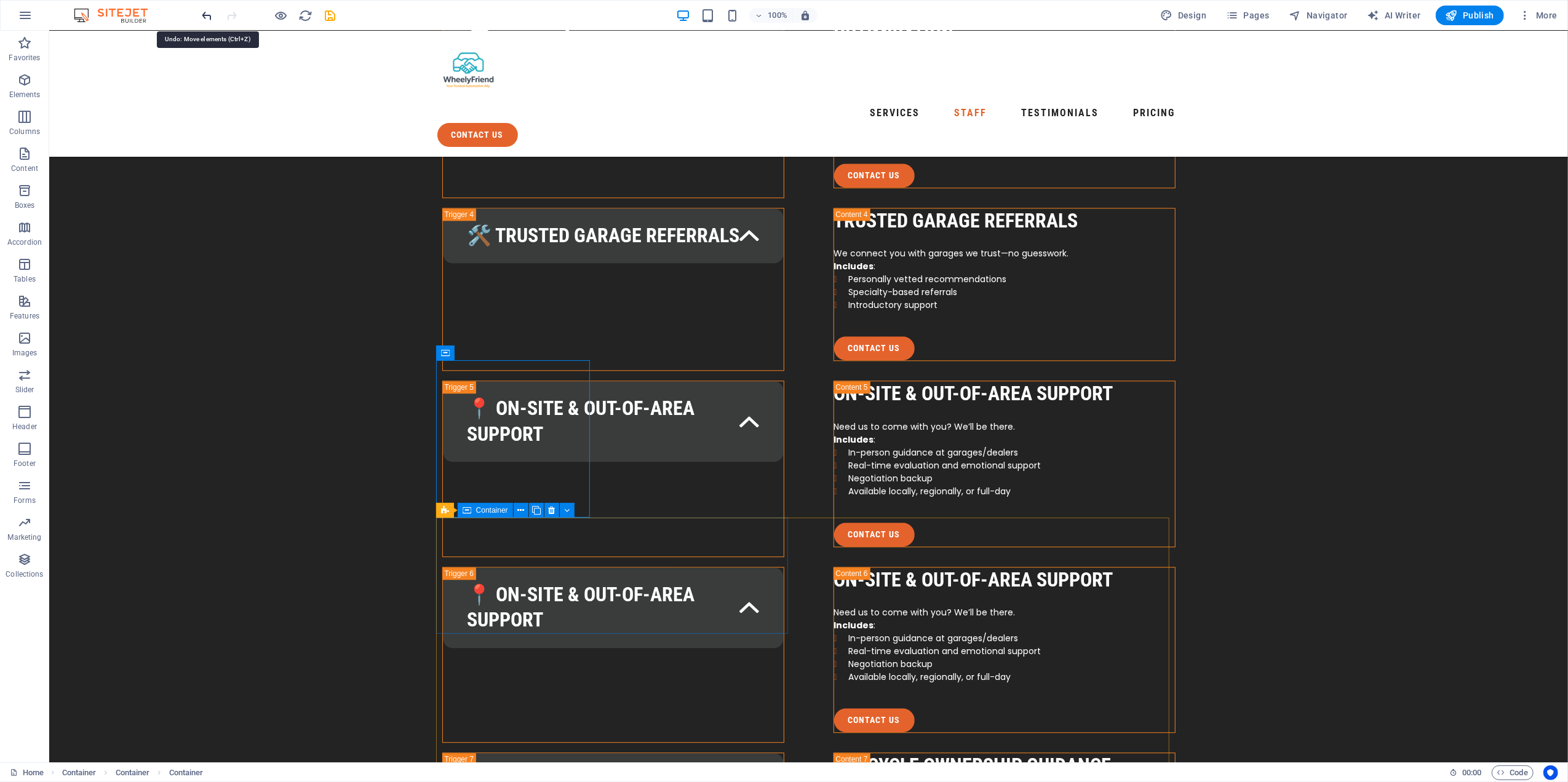
click at [207, 9] on icon "undo" at bounding box center [208, 16] width 14 height 14
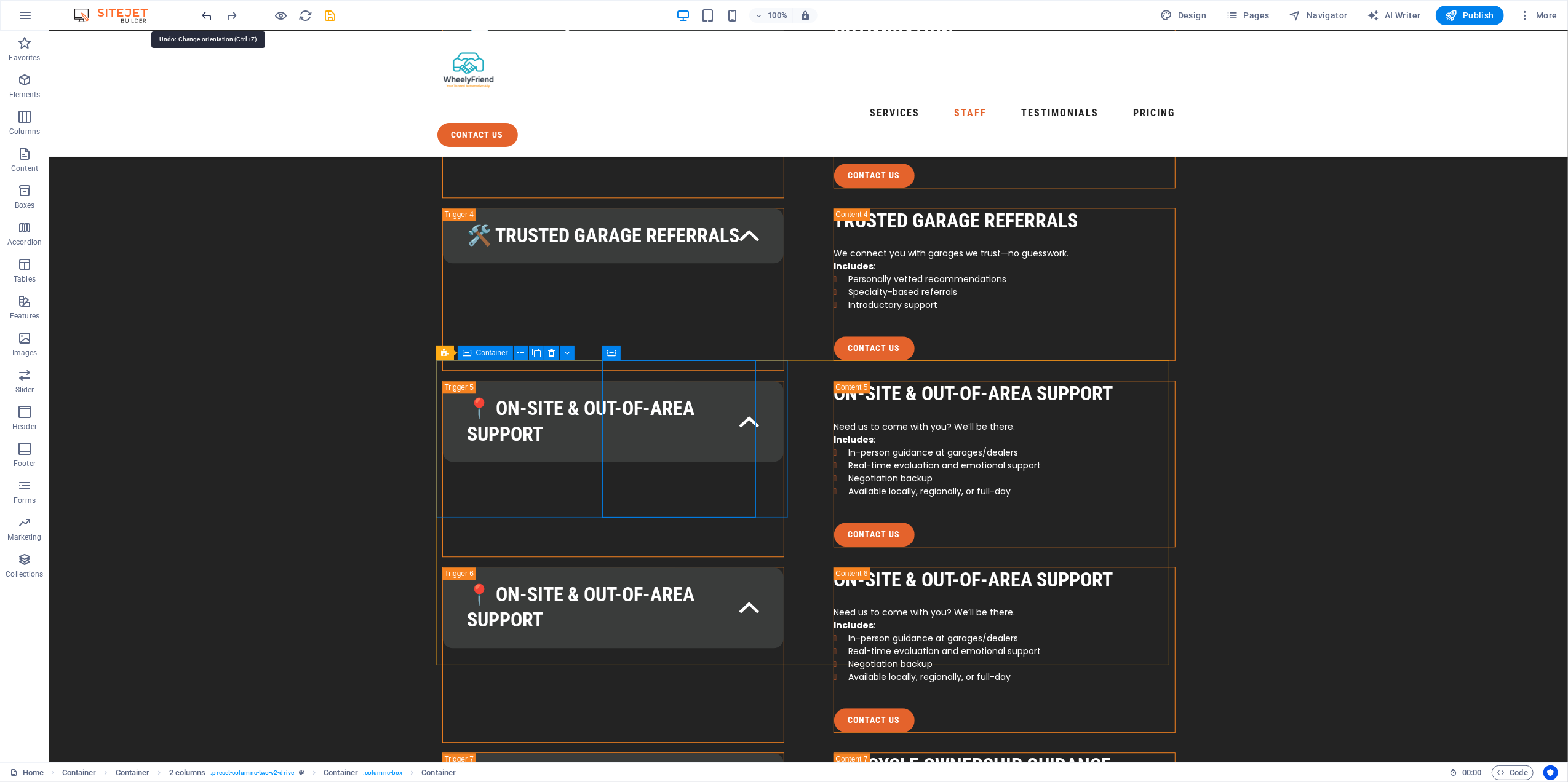
click at [205, 9] on icon "undo" at bounding box center [208, 16] width 14 height 14
click at [202, 15] on icon "undo" at bounding box center [208, 16] width 14 height 14
click at [208, 17] on icon "undo" at bounding box center [208, 16] width 14 height 14
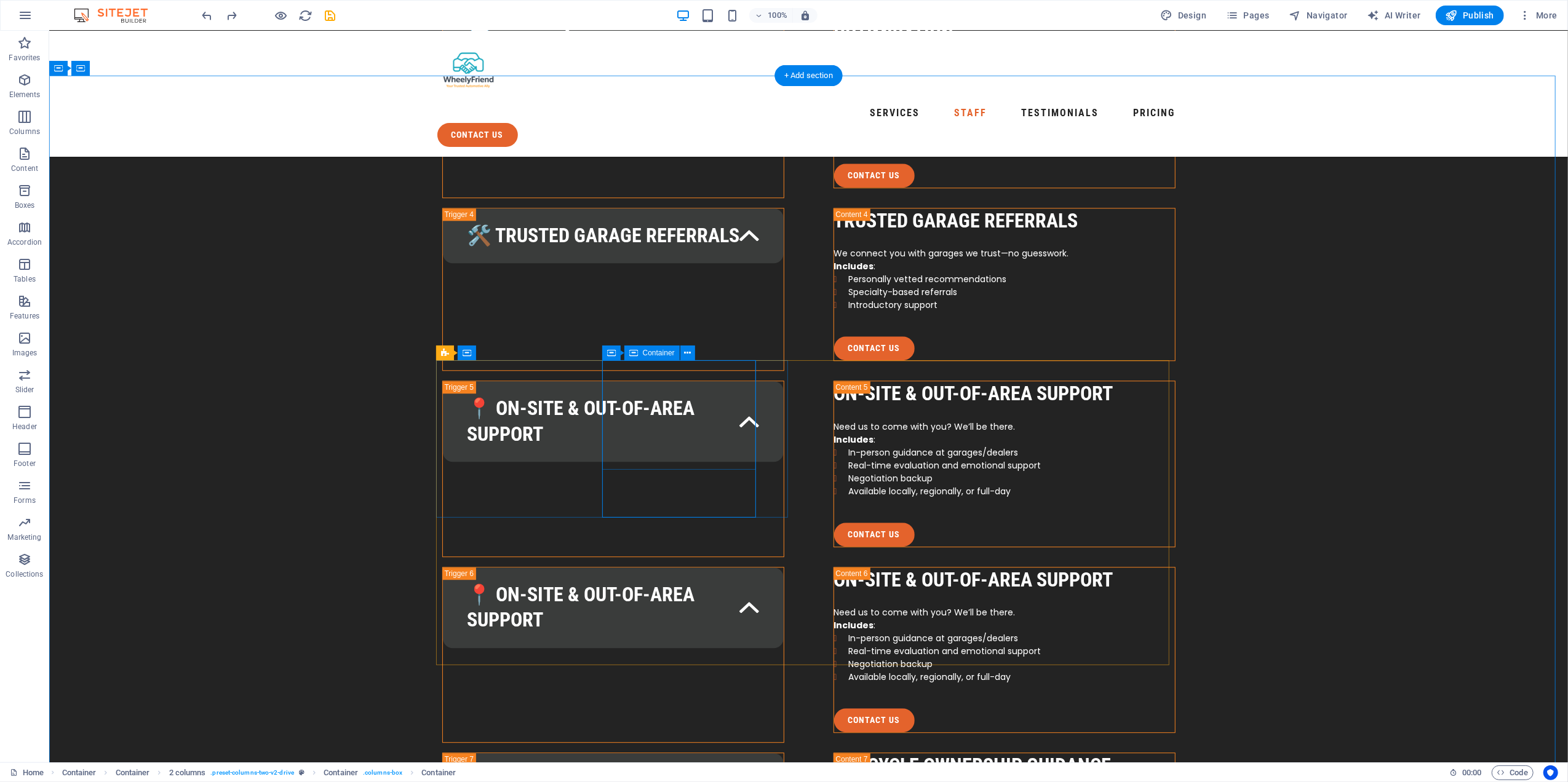
click at [687, 356] on icon at bounding box center [687, 354] width 7 height 13
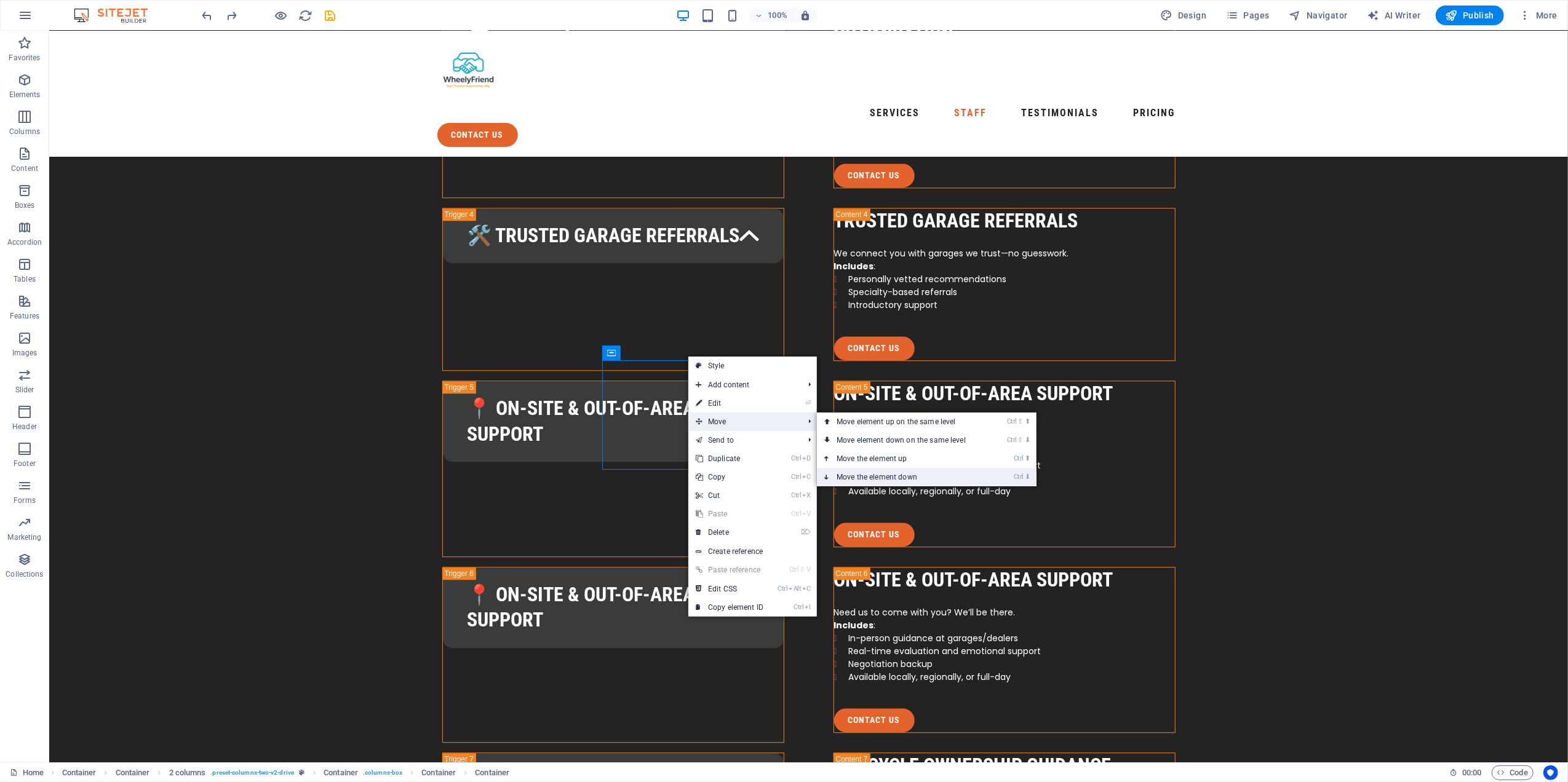
click at [925, 471] on link "Ctrl ⬇ Move the element down" at bounding box center [904, 477] width 173 height 18
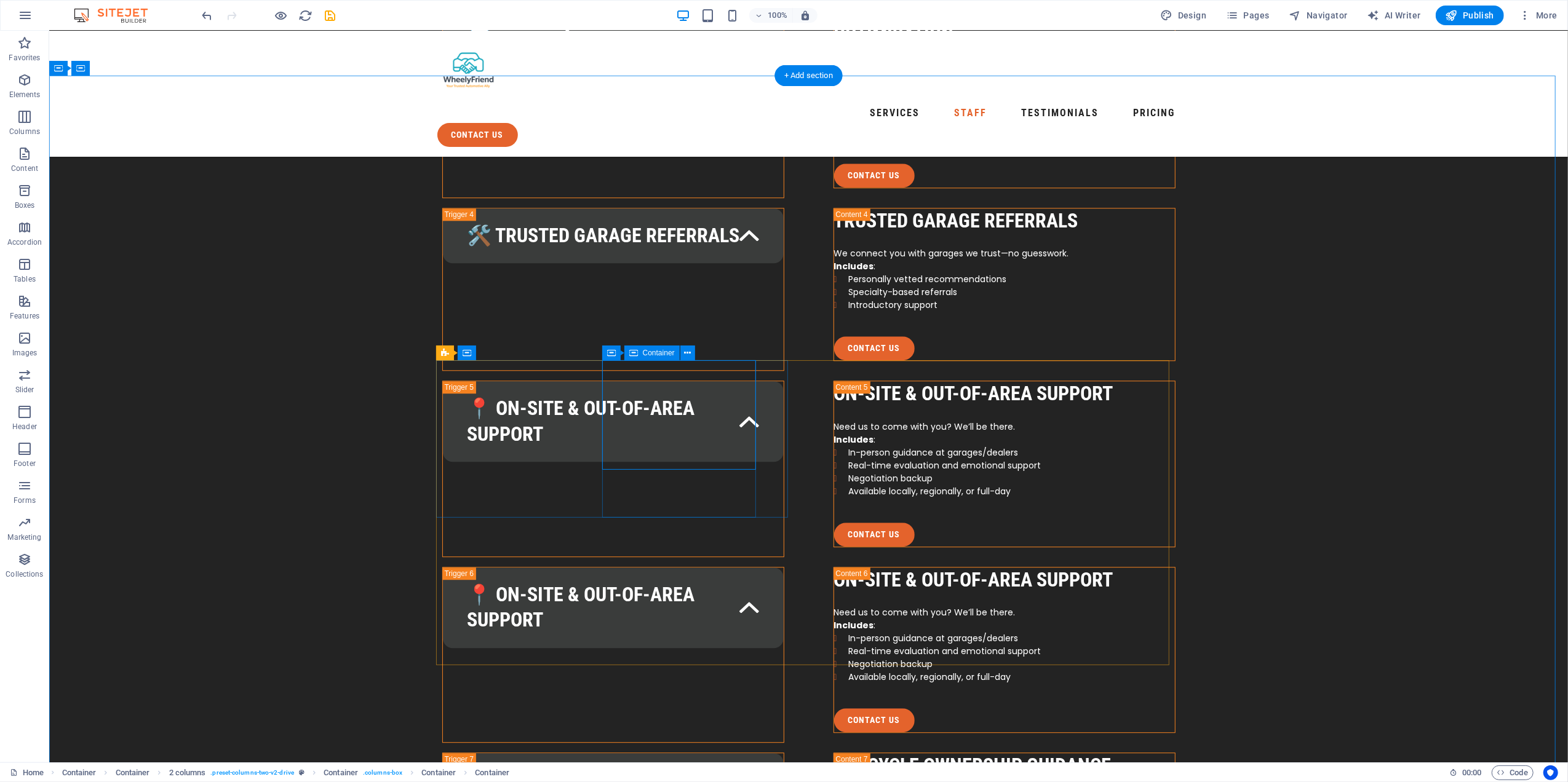
click at [687, 352] on icon at bounding box center [687, 354] width 7 height 13
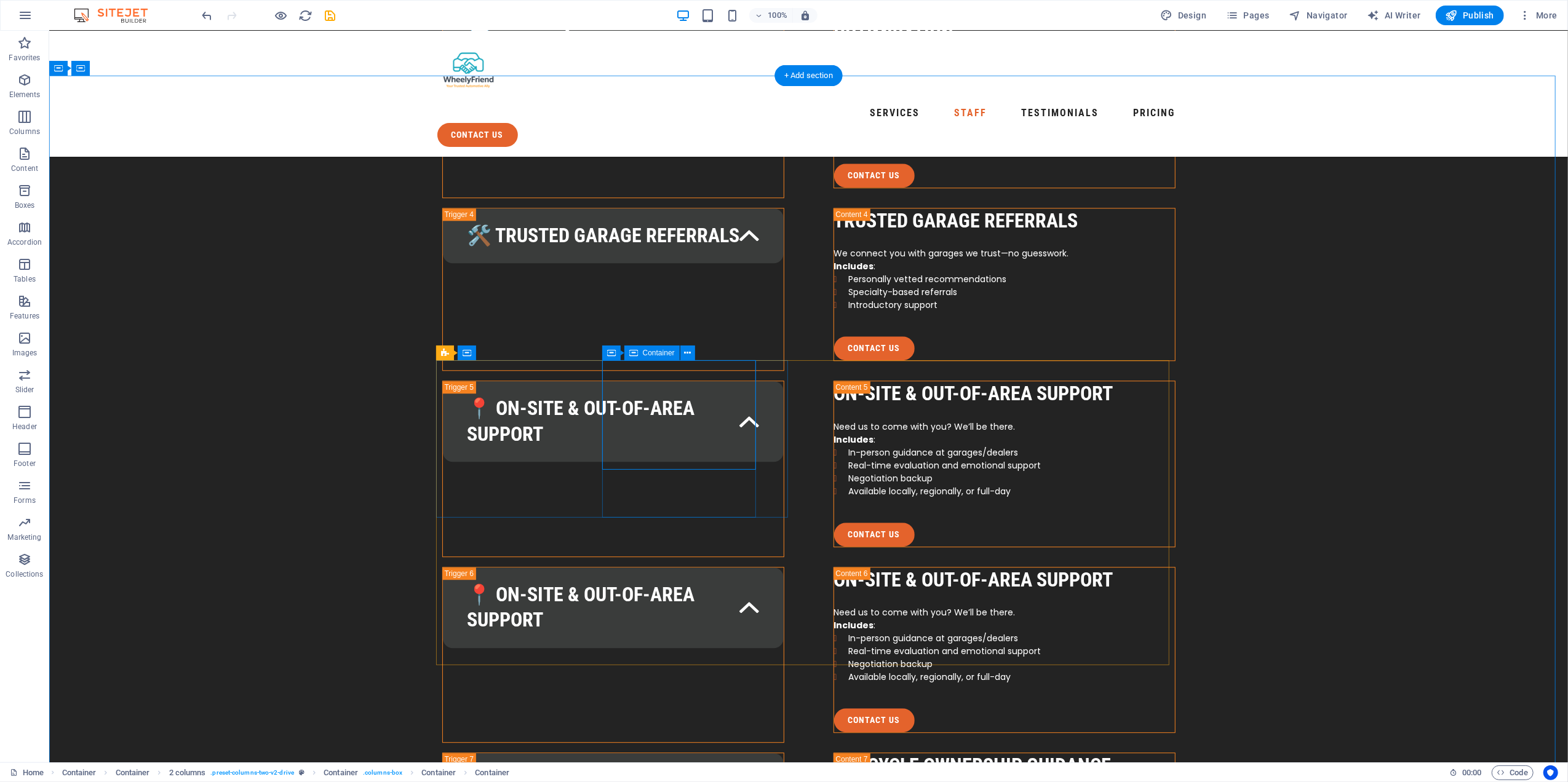
click at [653, 495] on div "Spacer" at bounding box center [637, 488] width 70 height 15
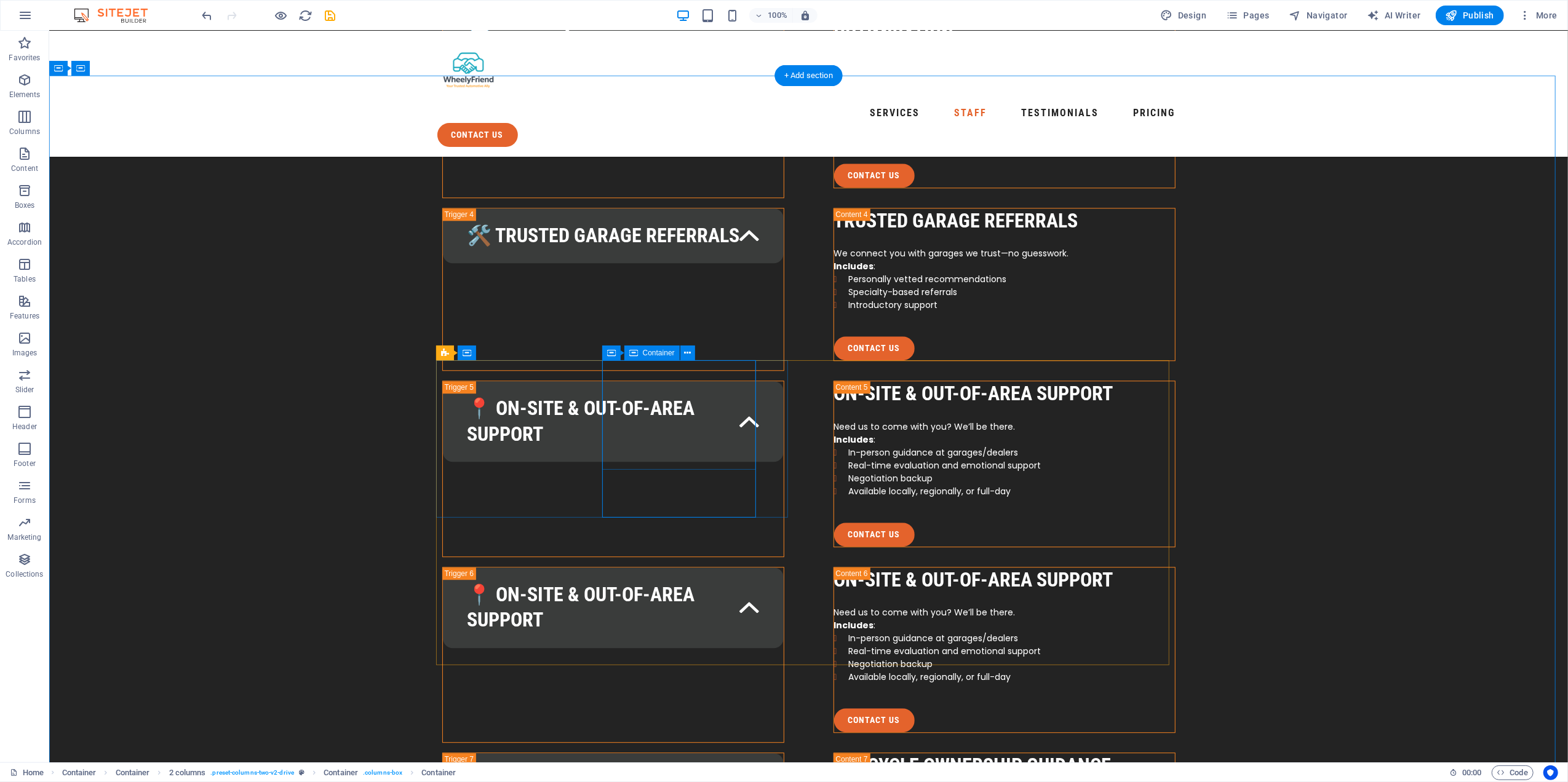
click at [685, 353] on icon at bounding box center [687, 354] width 7 height 13
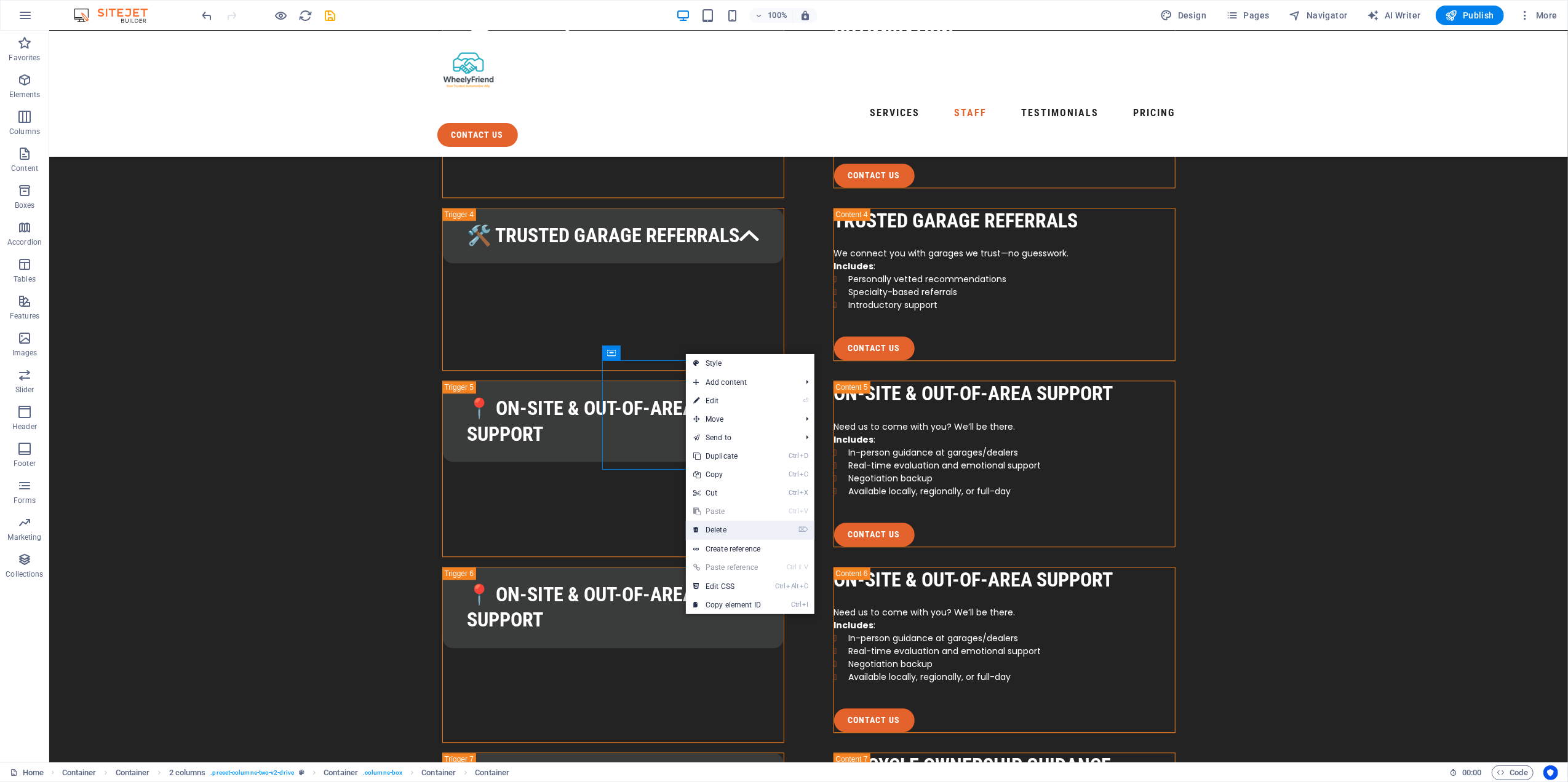
click at [726, 524] on link "⌦ Delete" at bounding box center [727, 530] width 82 height 18
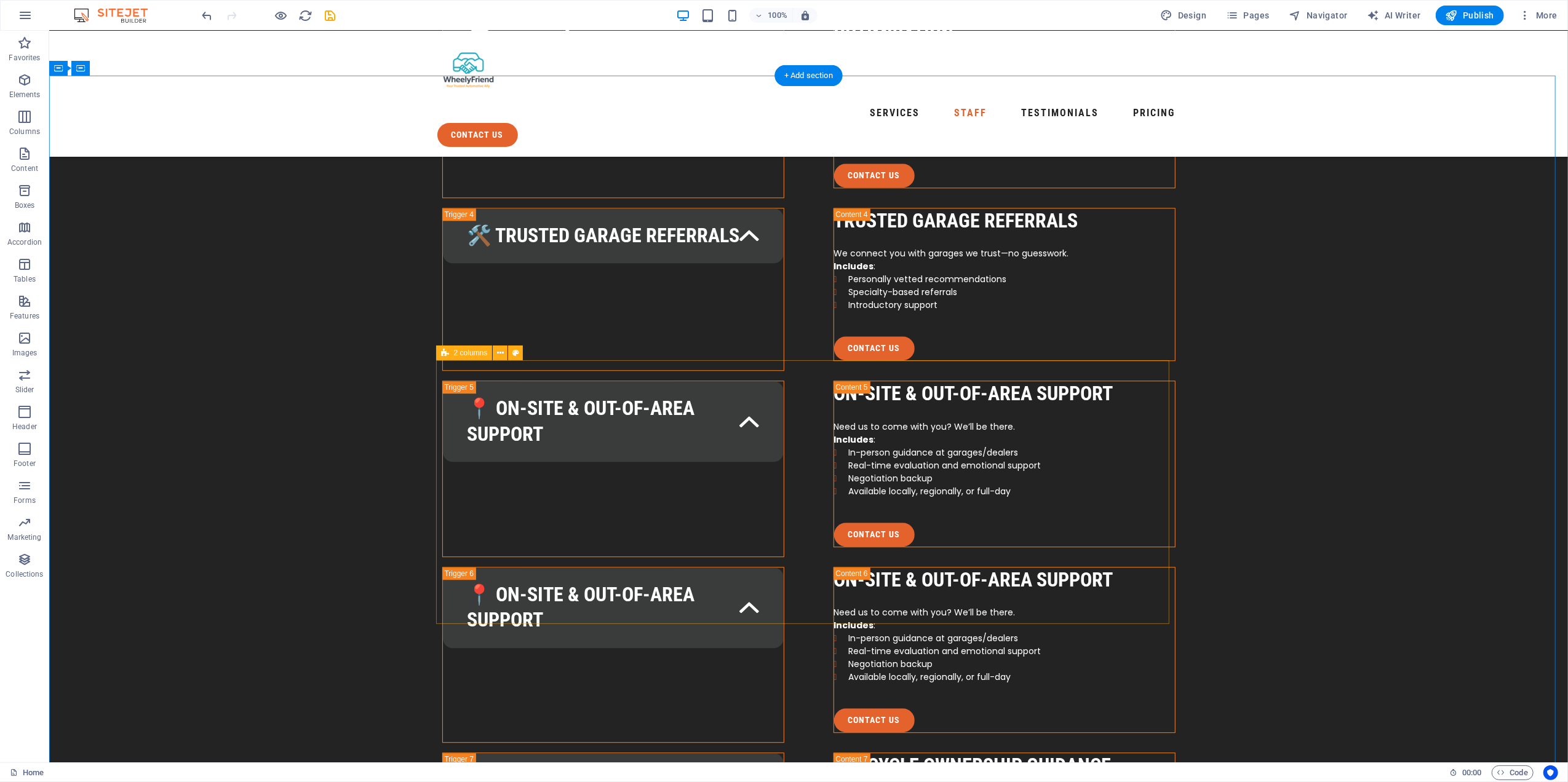
click at [892, 350] on icon at bounding box center [891, 354] width 7 height 13
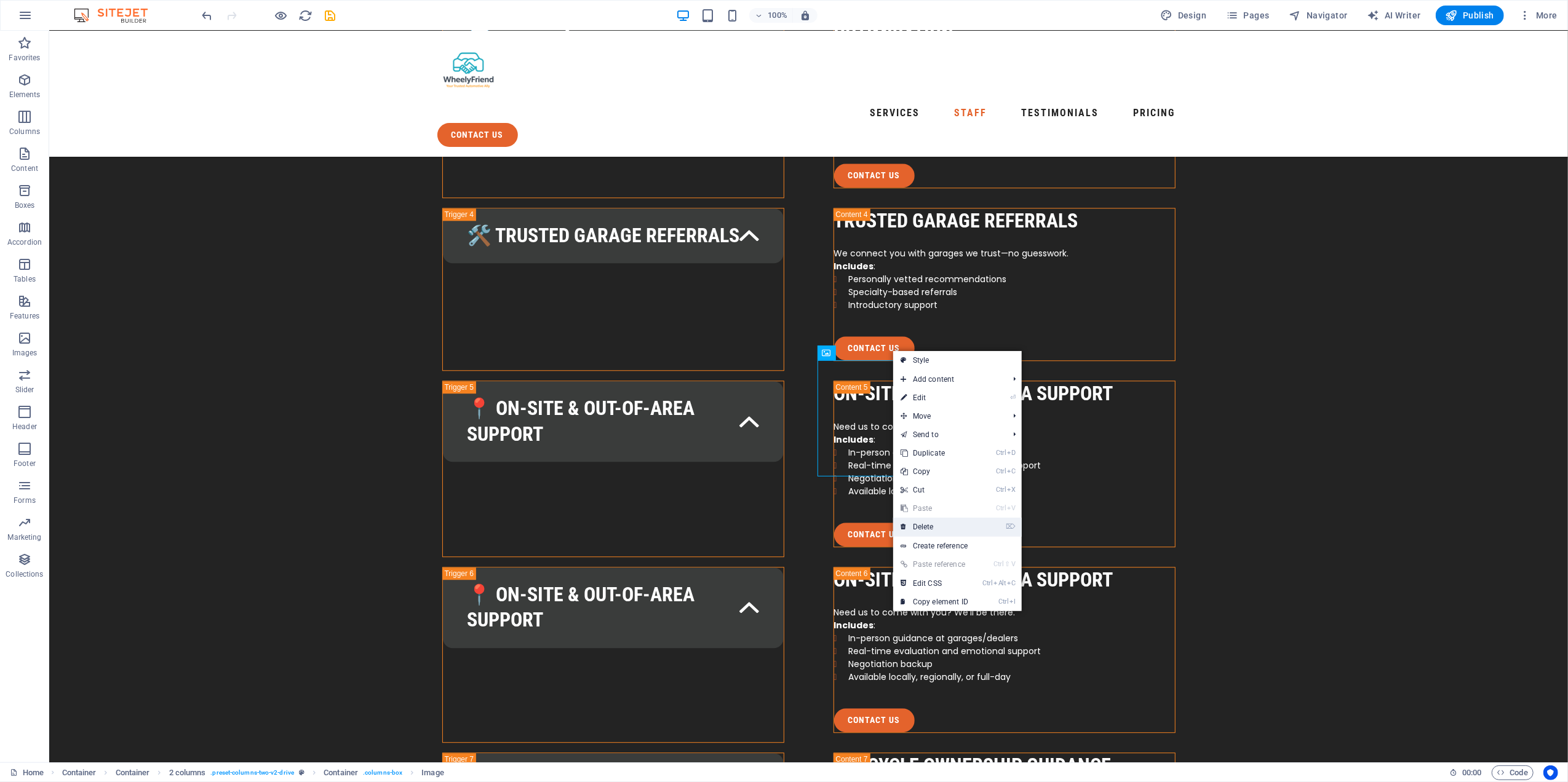
click at [942, 523] on link "⌦ Delete" at bounding box center [934, 527] width 82 height 18
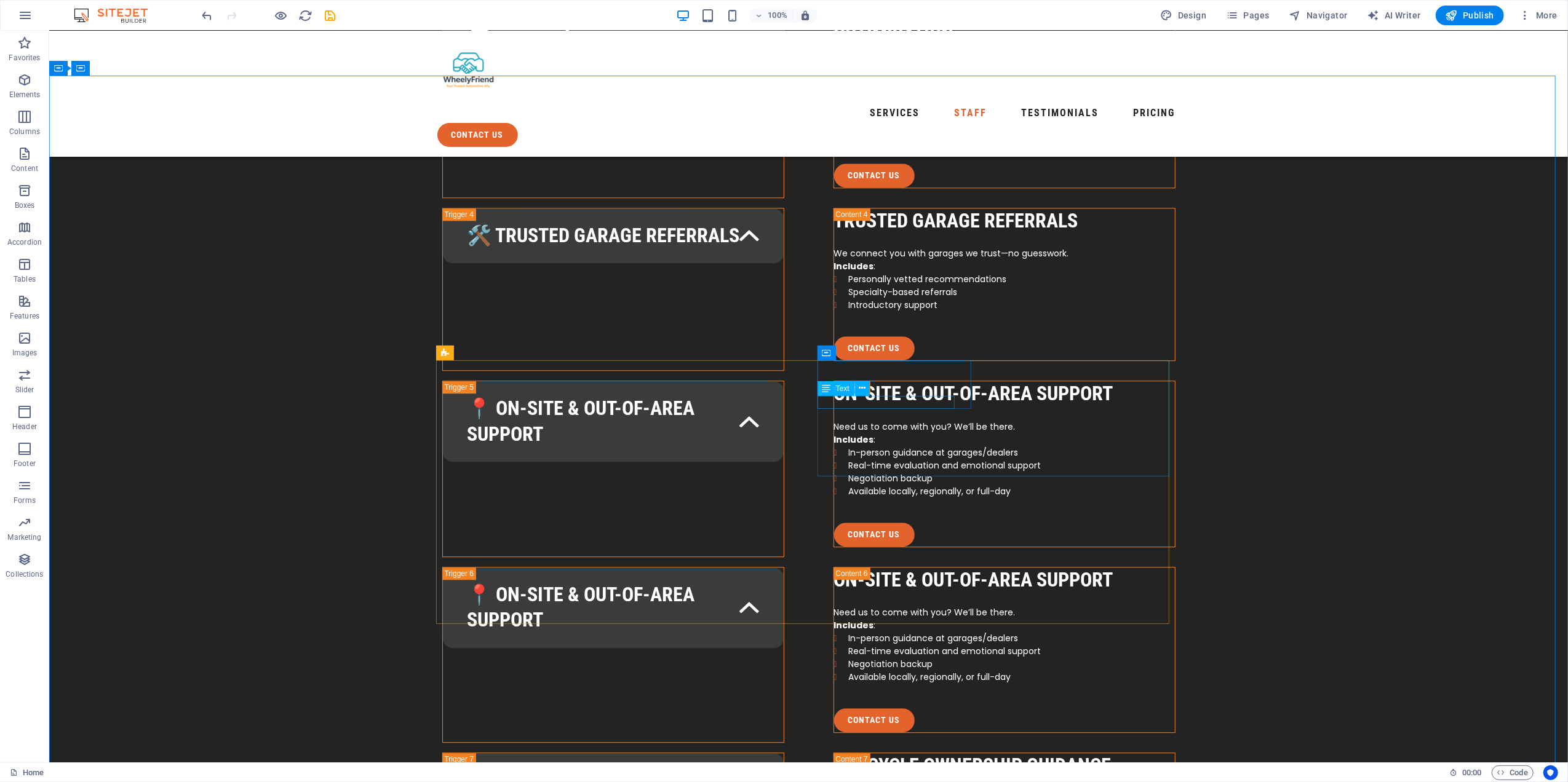
click at [877, 394] on div "Text" at bounding box center [848, 388] width 60 height 15
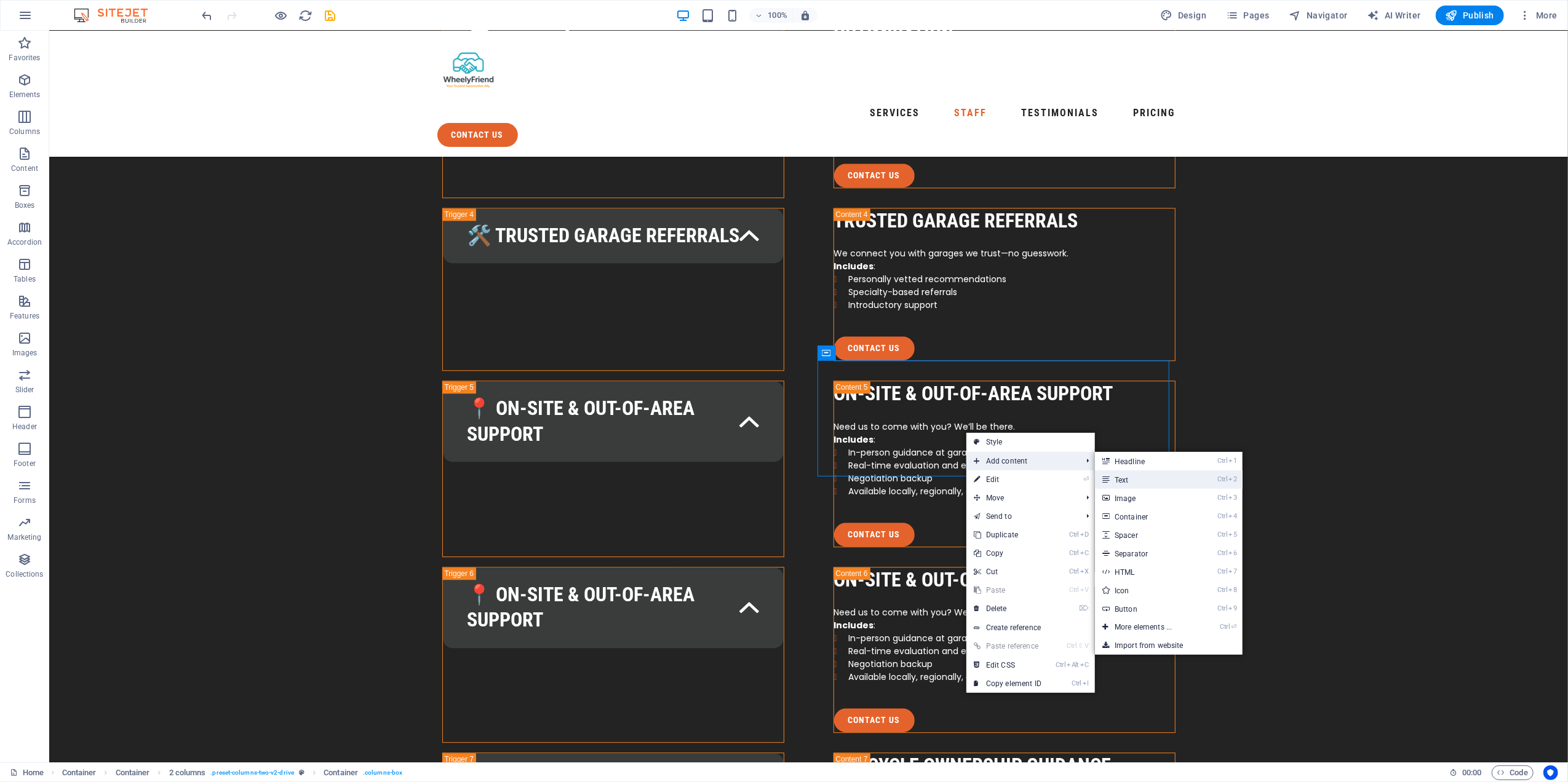
click at [1144, 477] on link "Ctrl 2 Text" at bounding box center [1145, 480] width 101 height 18
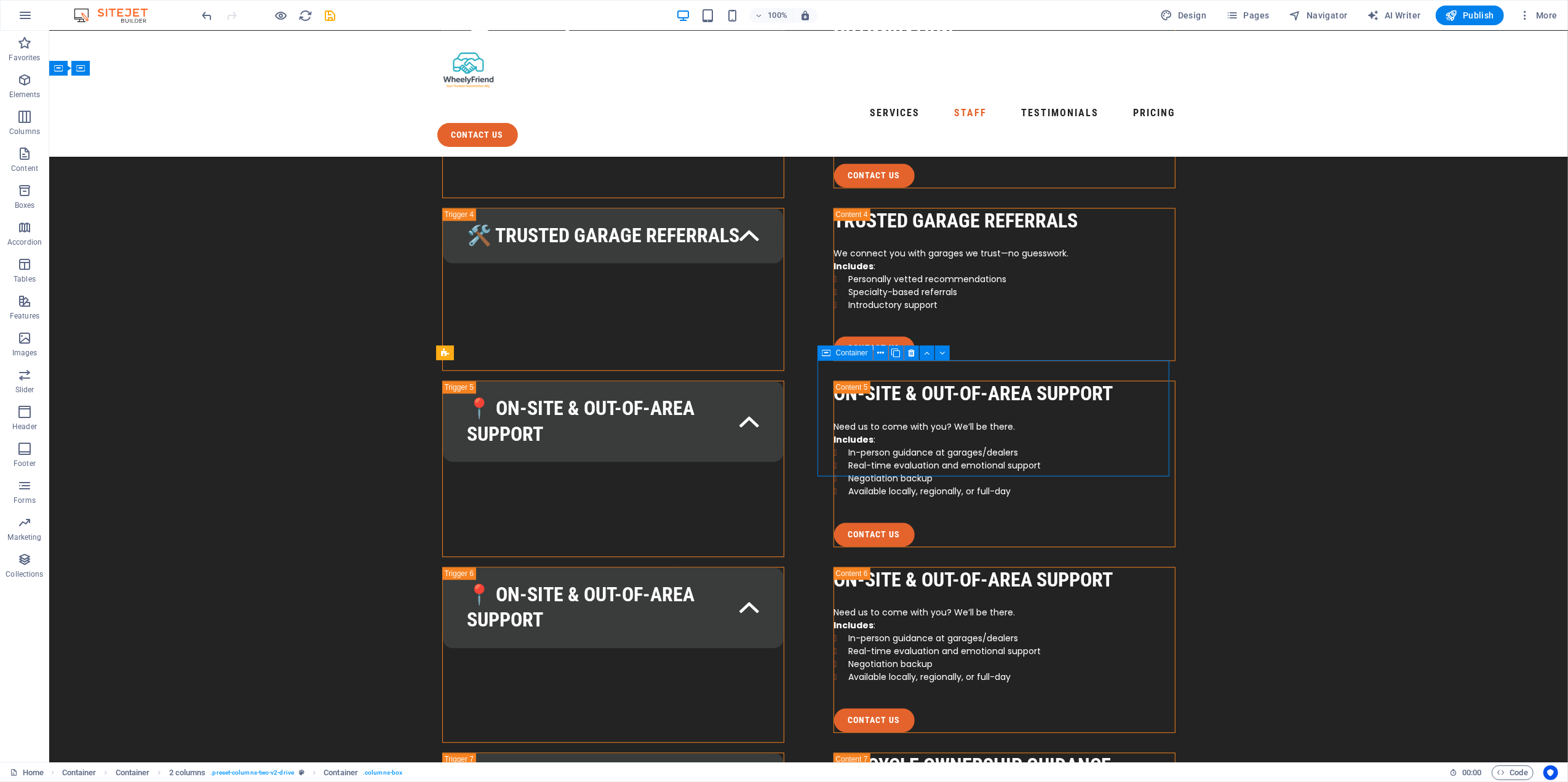
click at [904, 356] on icon at bounding box center [906, 354] width 7 height 13
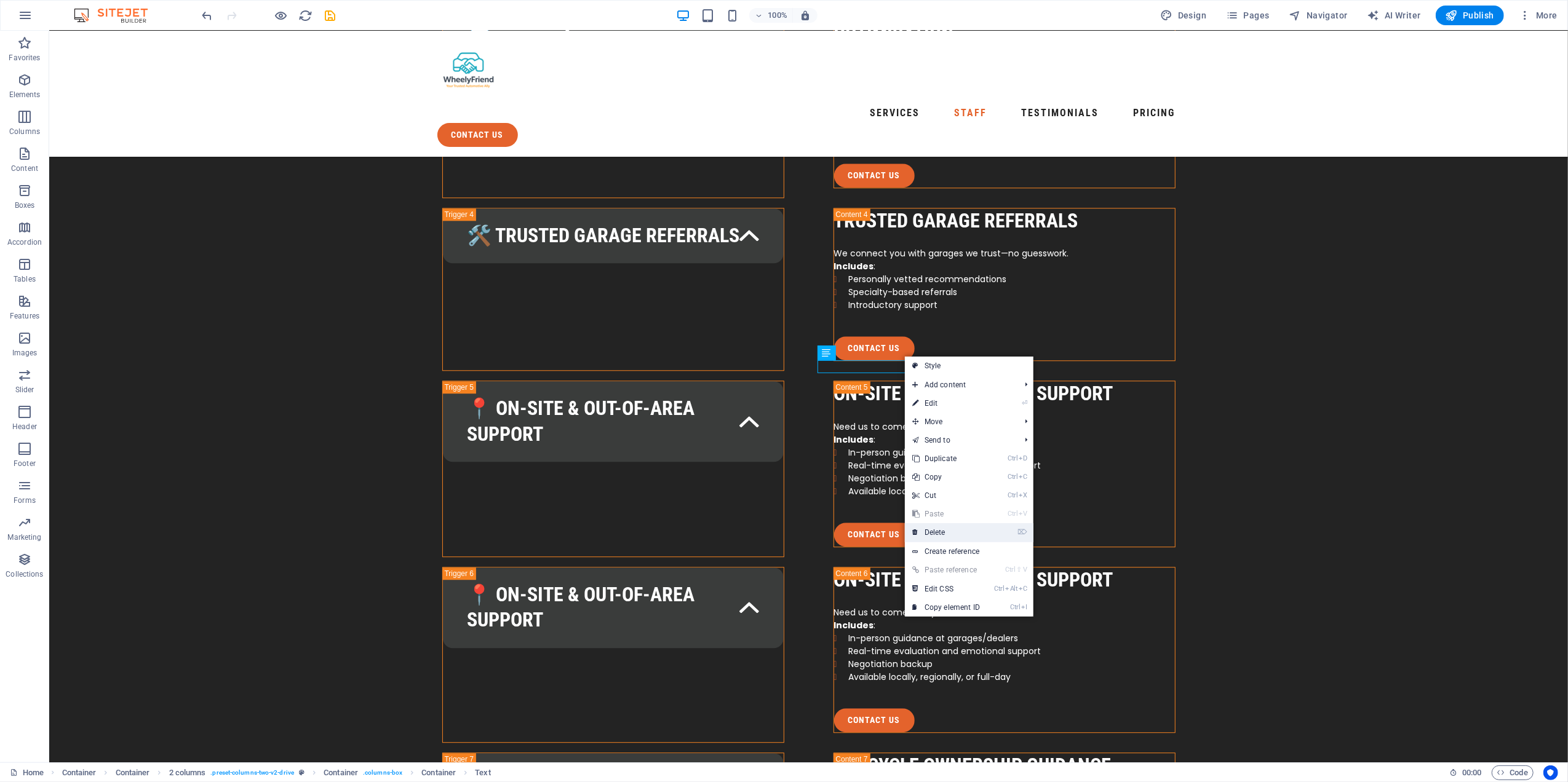
click at [963, 532] on link "⌦ Delete" at bounding box center [946, 532] width 82 height 18
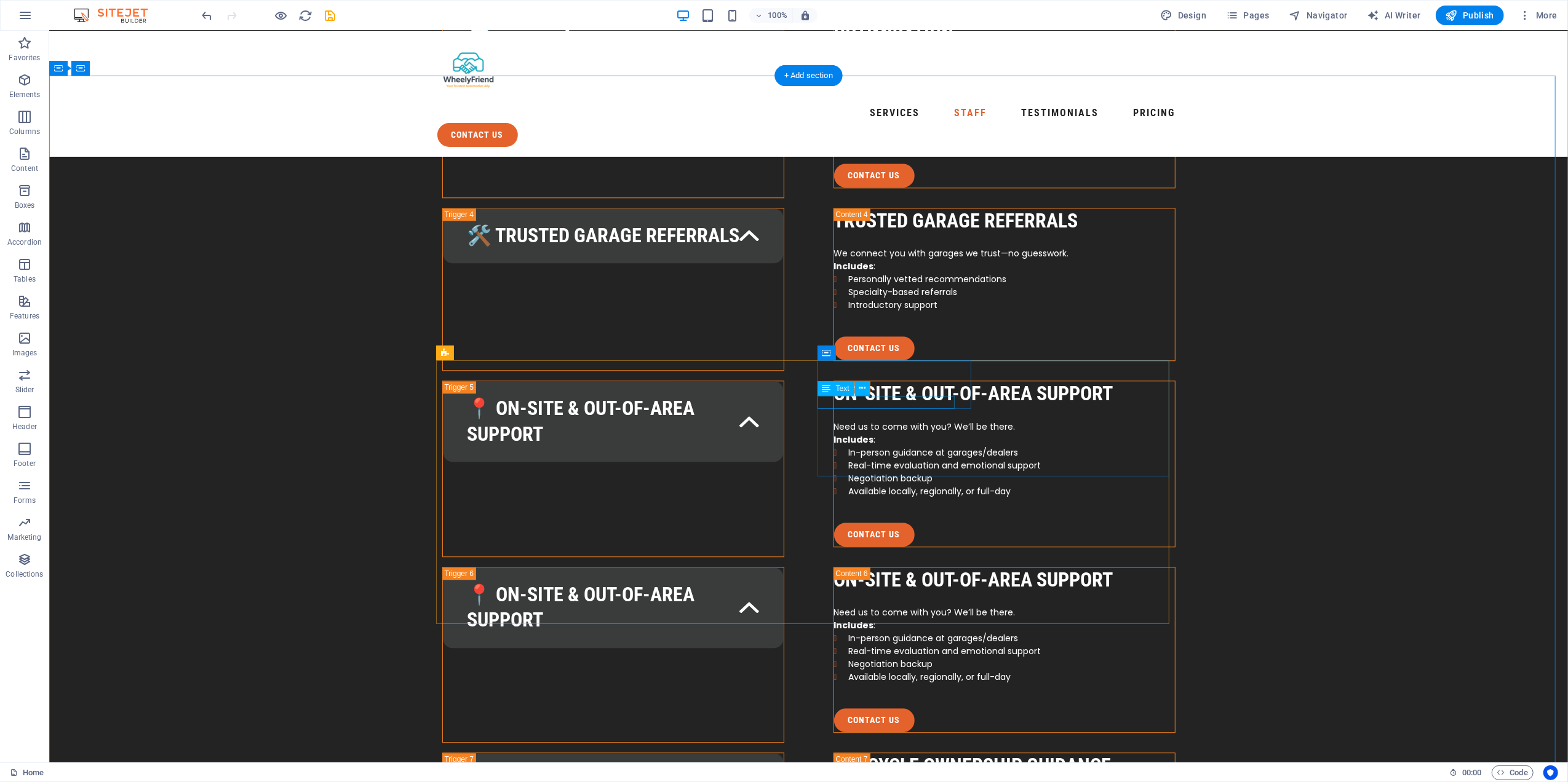
click at [871, 375] on icon at bounding box center [871, 379] width 7 height 13
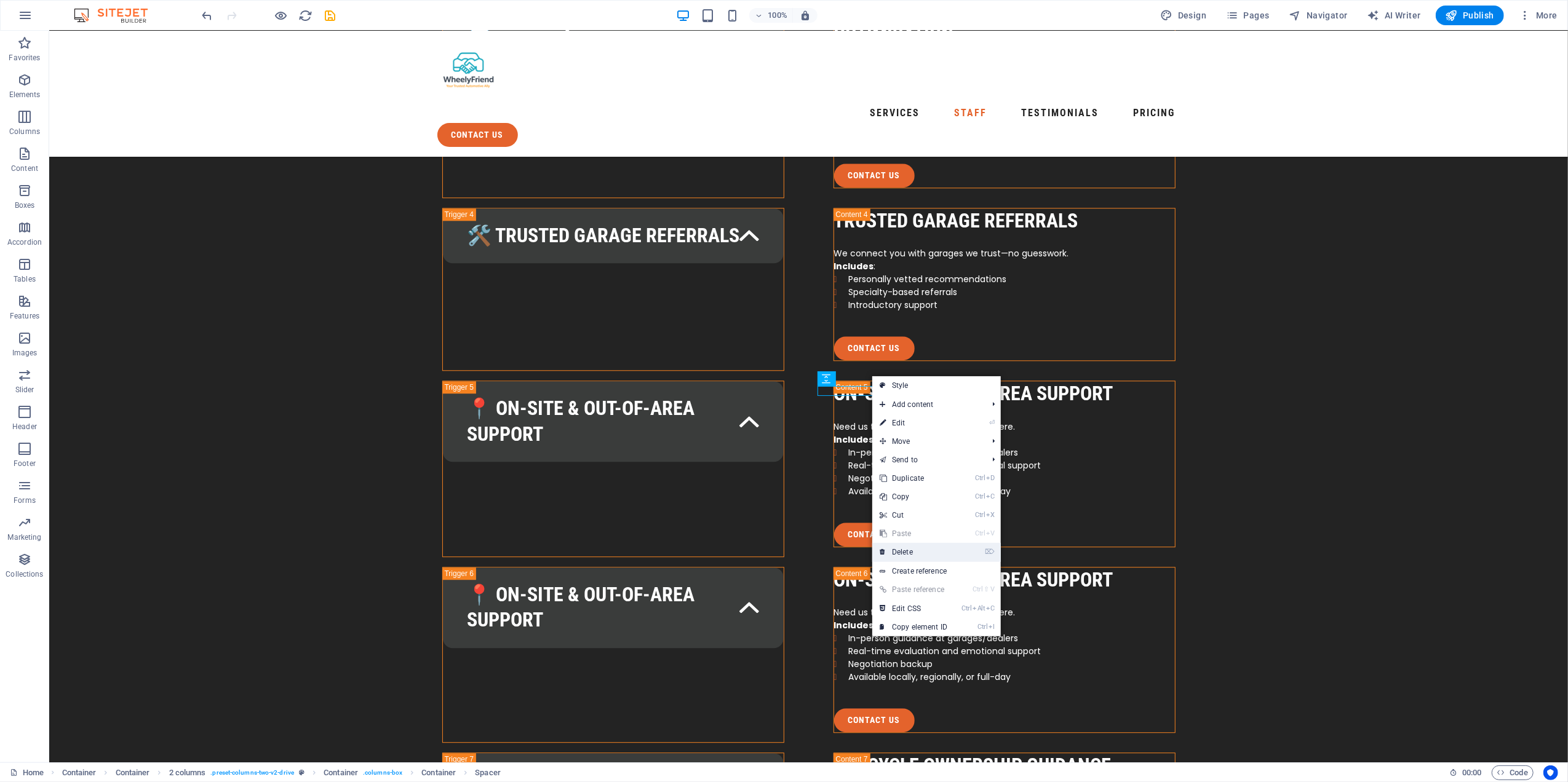
click at [921, 547] on link "⌦ Delete" at bounding box center [913, 552] width 82 height 18
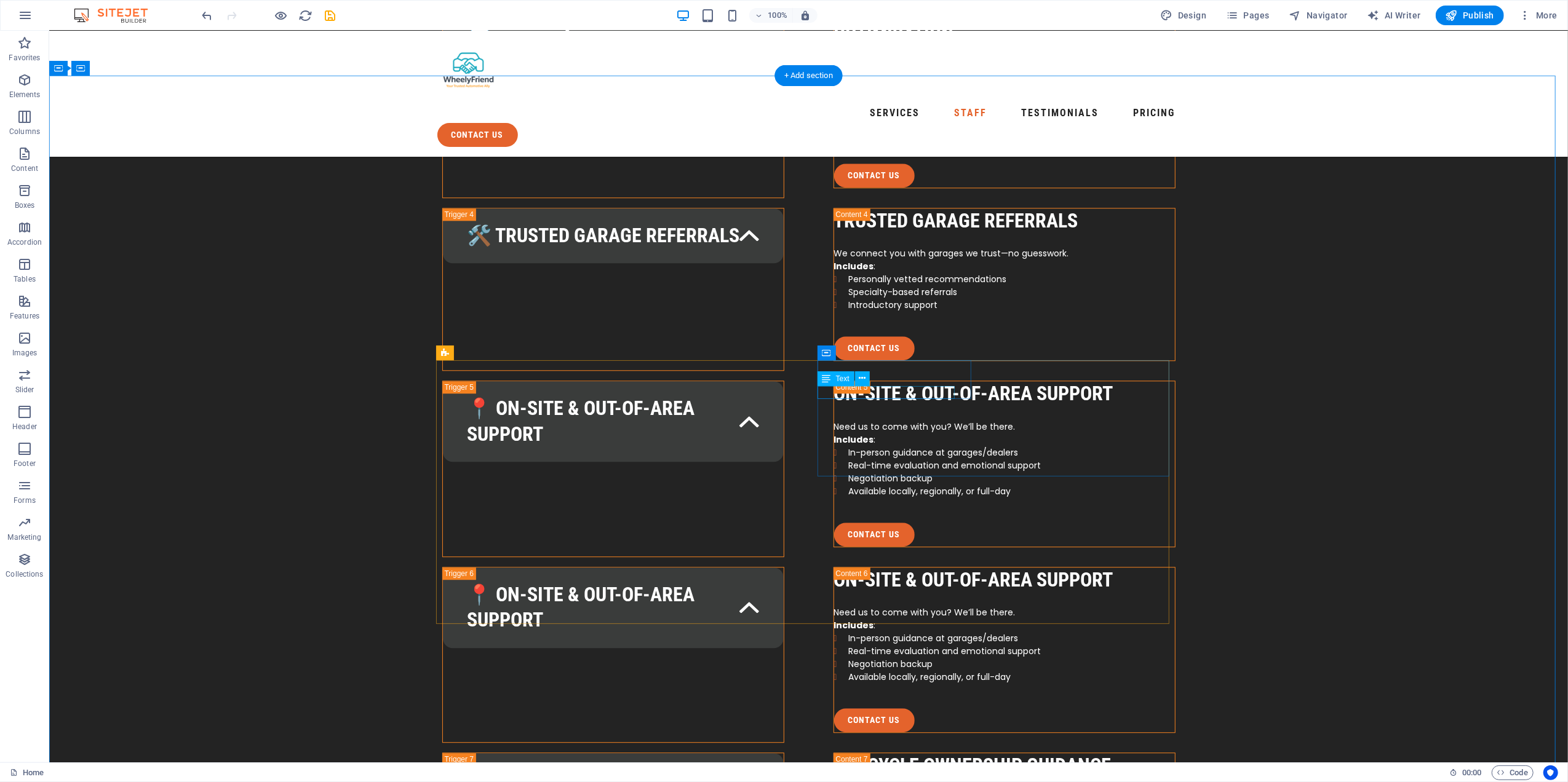
click at [862, 377] on icon at bounding box center [862, 379] width 7 height 13
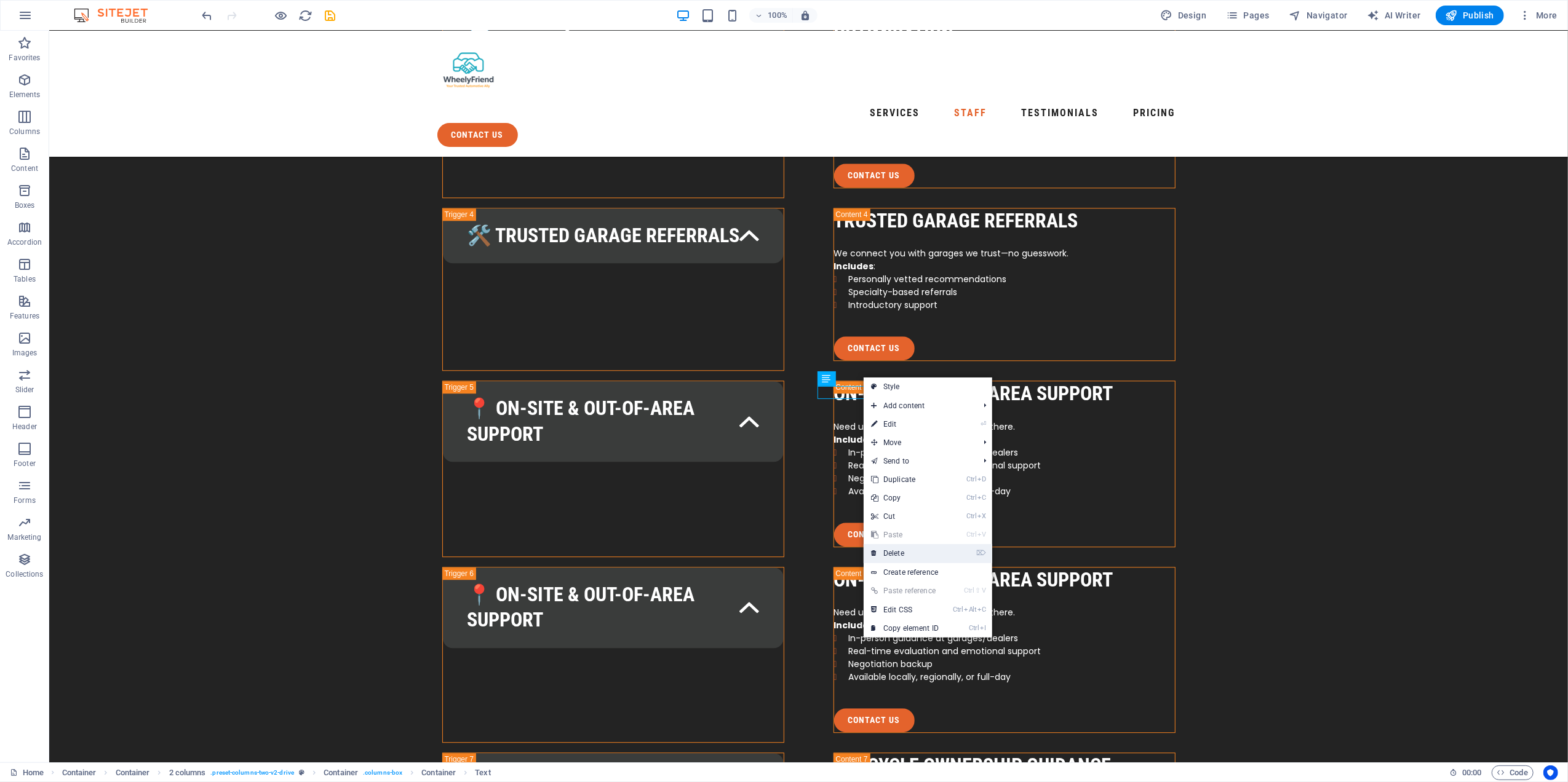
click at [907, 552] on link "⌦ Delete" at bounding box center [904, 553] width 82 height 18
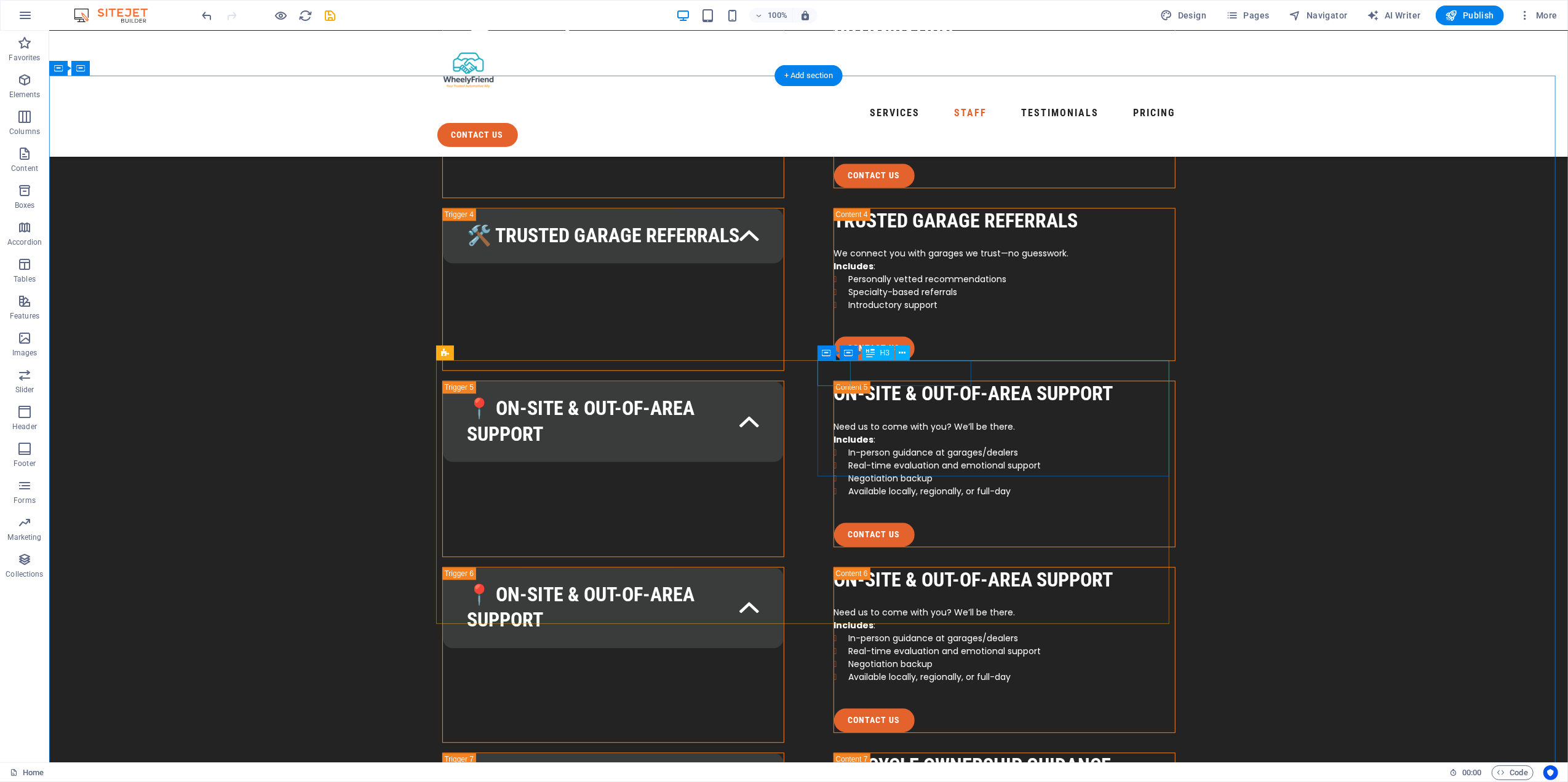
click at [900, 354] on icon at bounding box center [902, 354] width 7 height 13
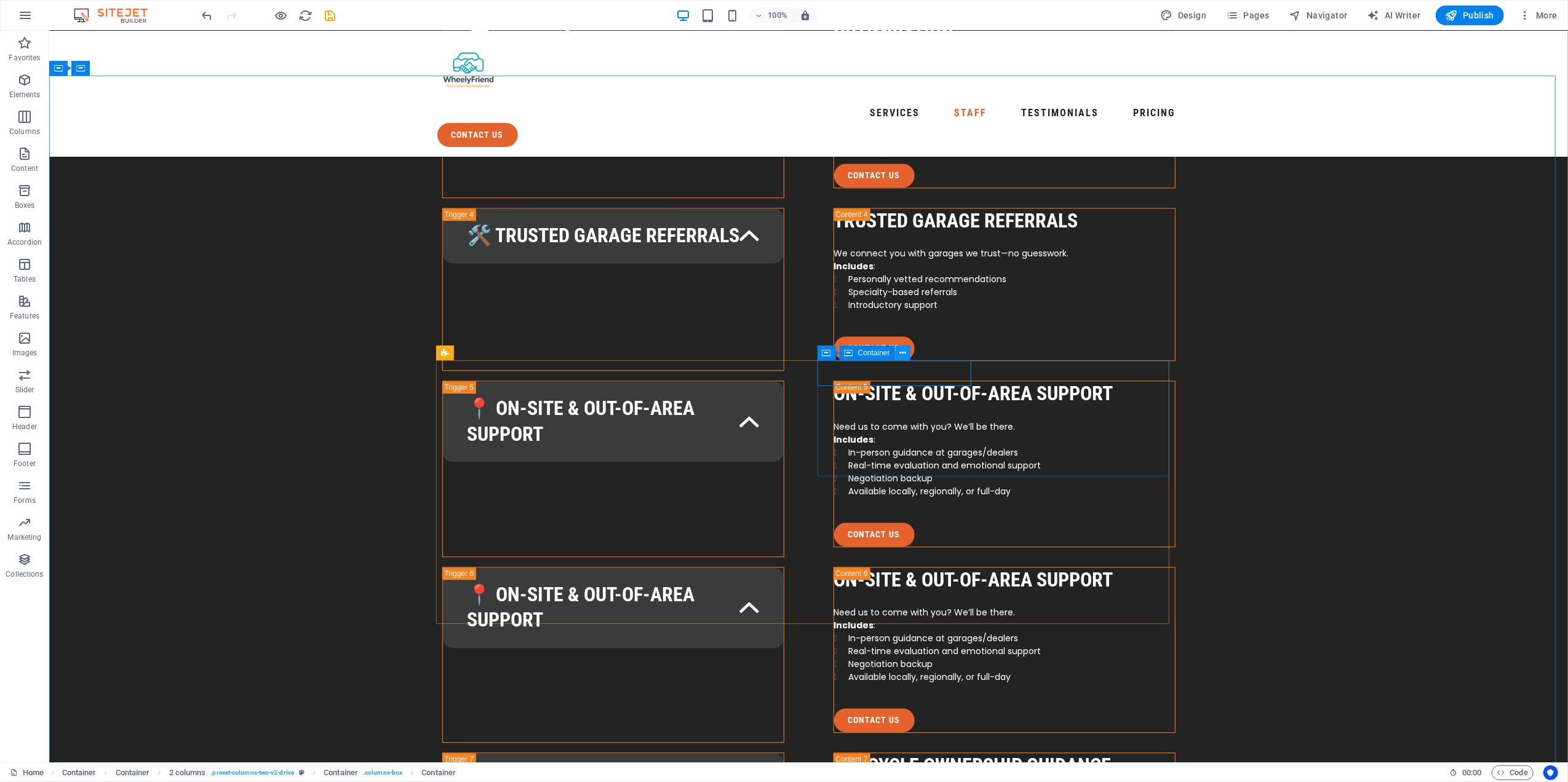
click at [901, 352] on icon at bounding box center [902, 354] width 7 height 13
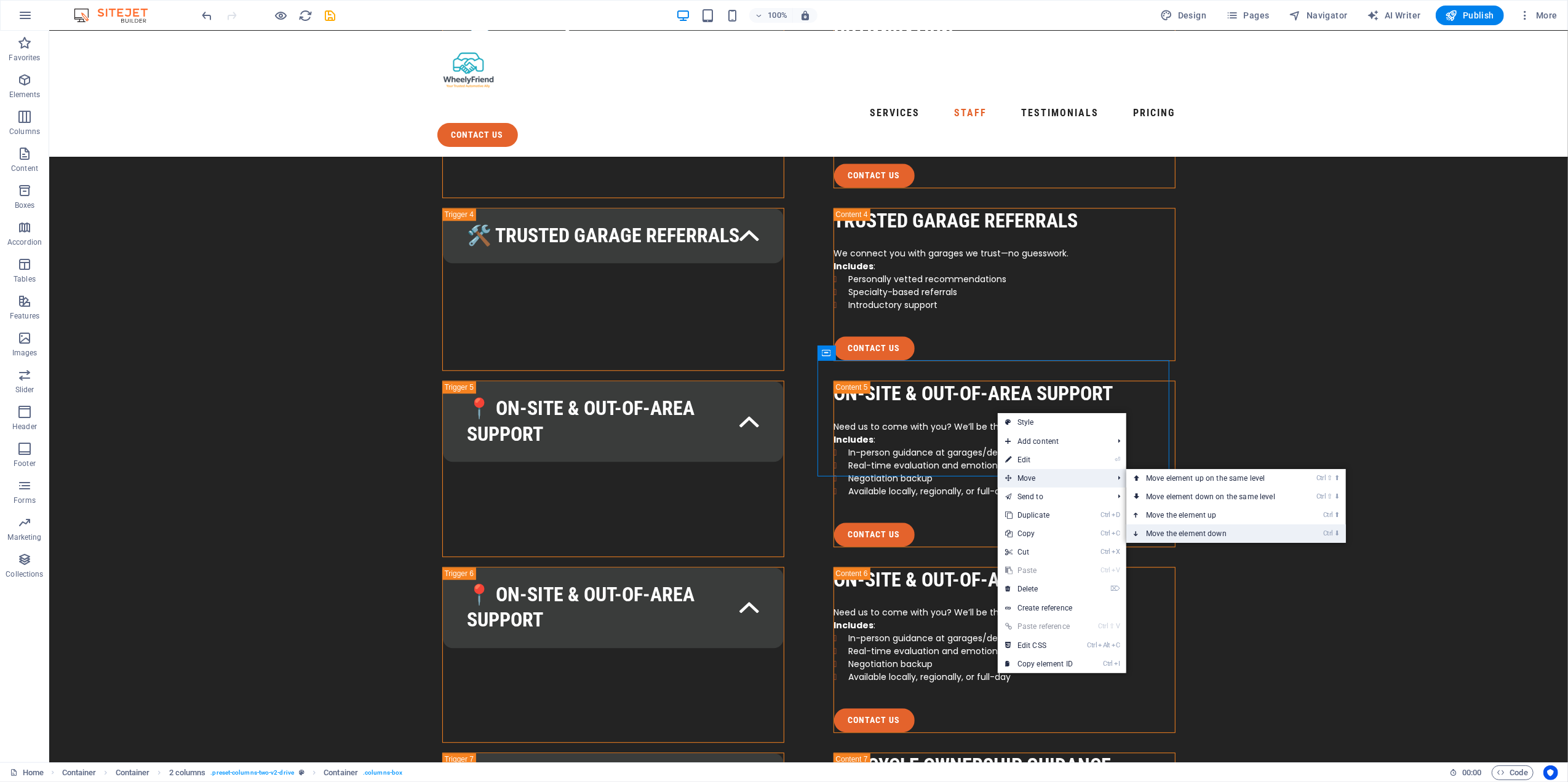
click at [1204, 532] on link "Ctrl ⬇ Move the element down" at bounding box center [1213, 534] width 173 height 18
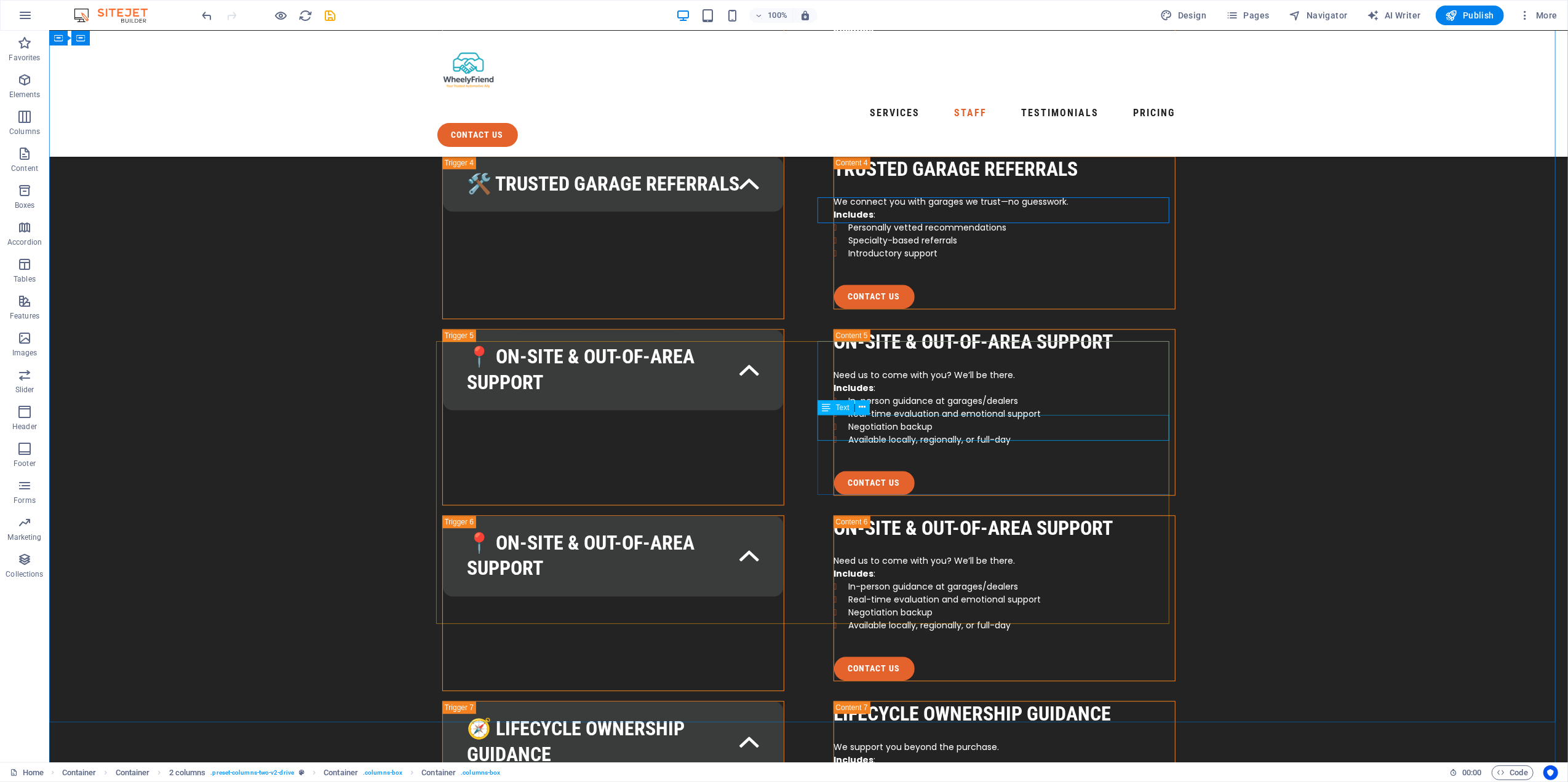
scroll to position [3190, 0]
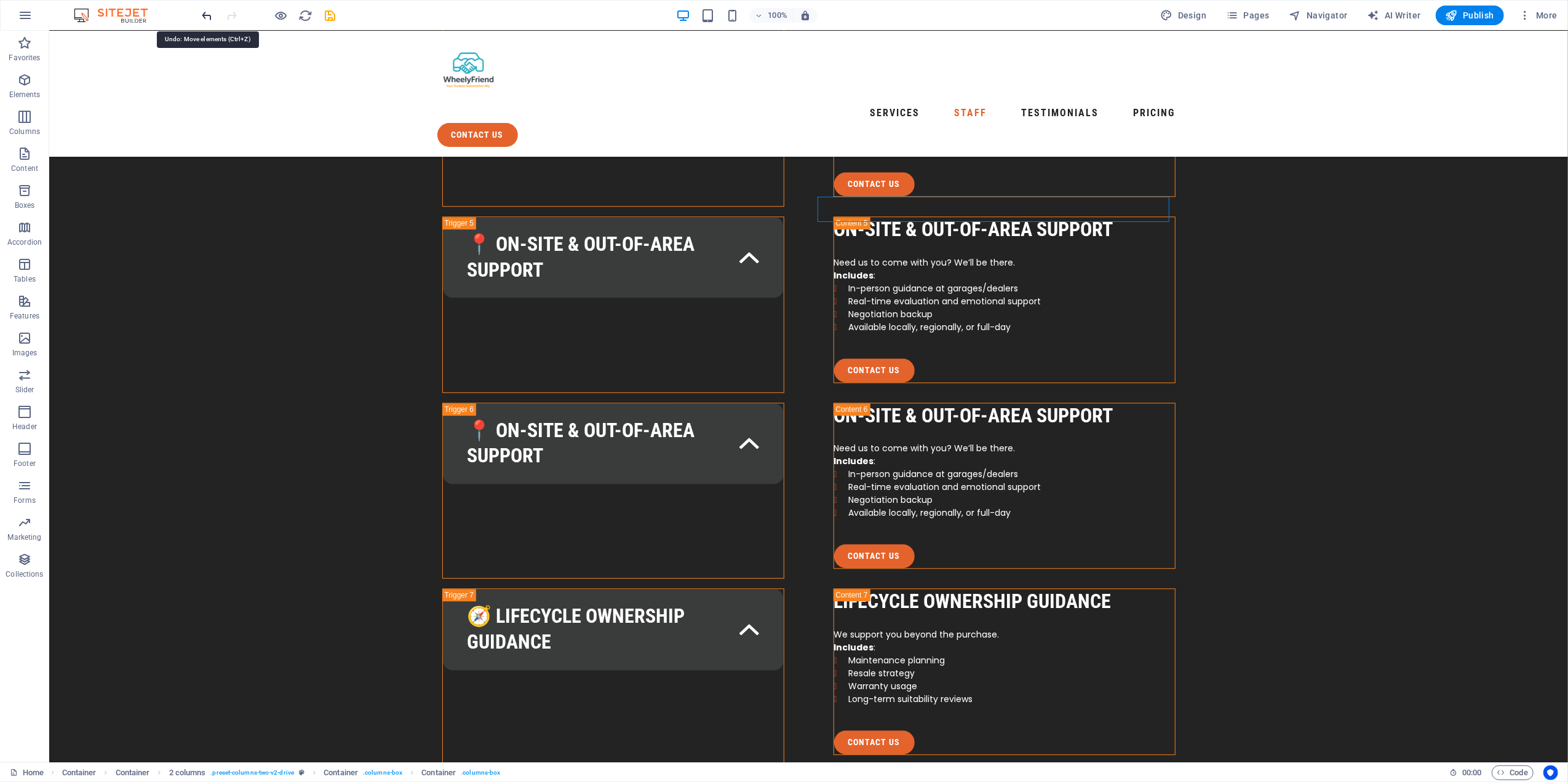
click at [206, 18] on icon "undo" at bounding box center [208, 16] width 14 height 14
drag, startPoint x: 896, startPoint y: 220, endPoint x: 886, endPoint y: 219, distance: 10.0
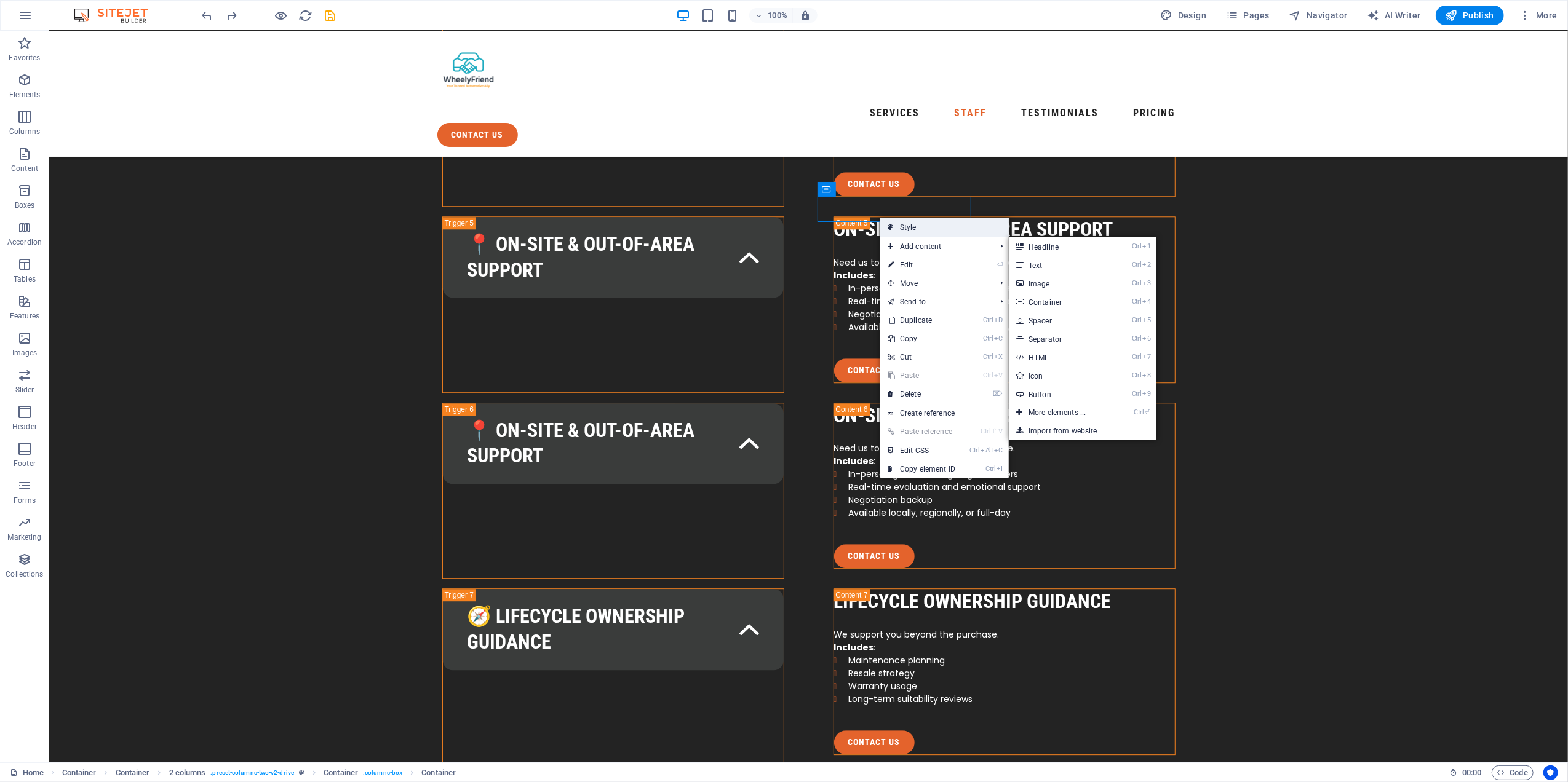
click at [924, 230] on link "Style" at bounding box center [944, 227] width 129 height 18
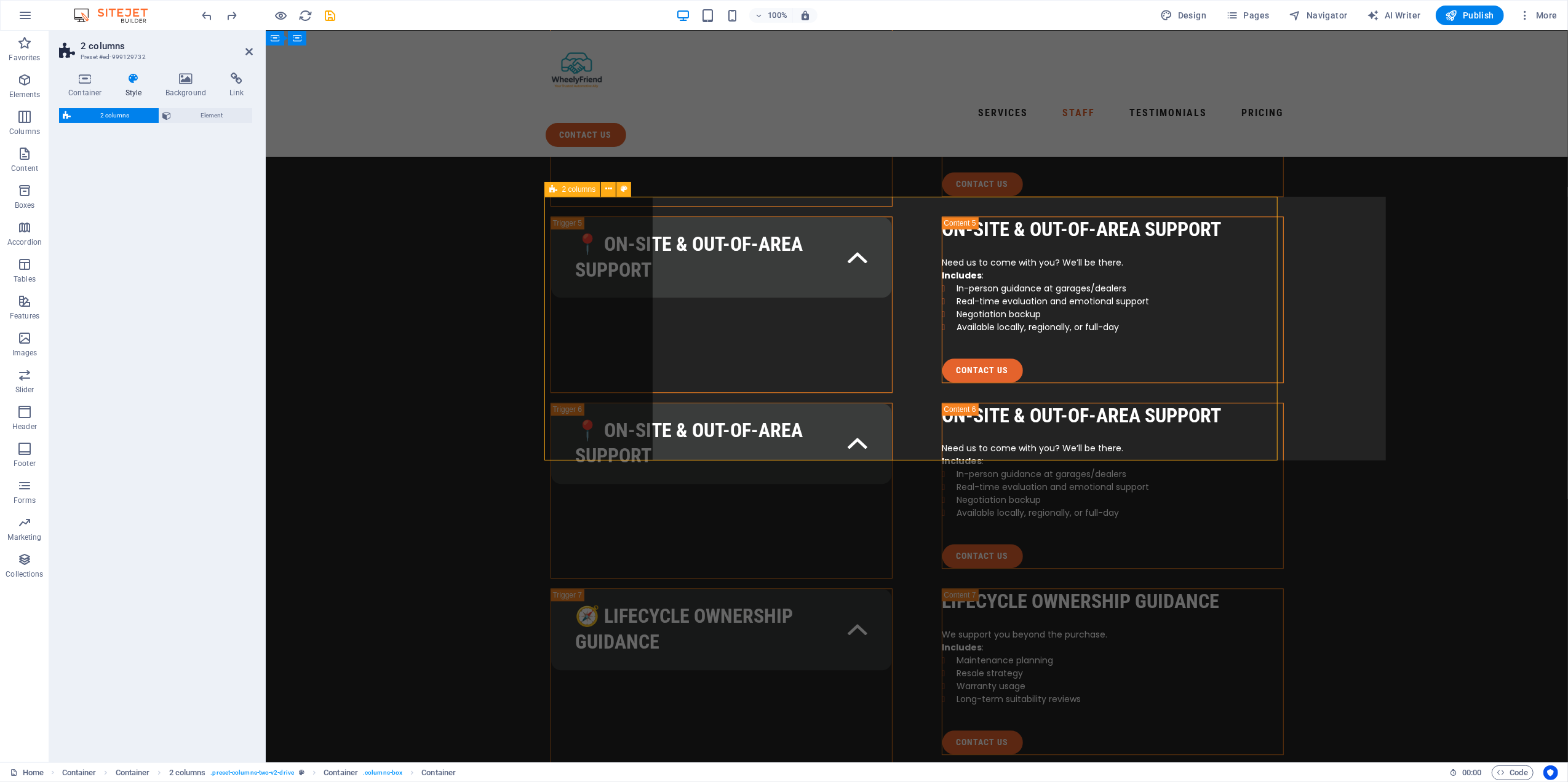
select select "rem"
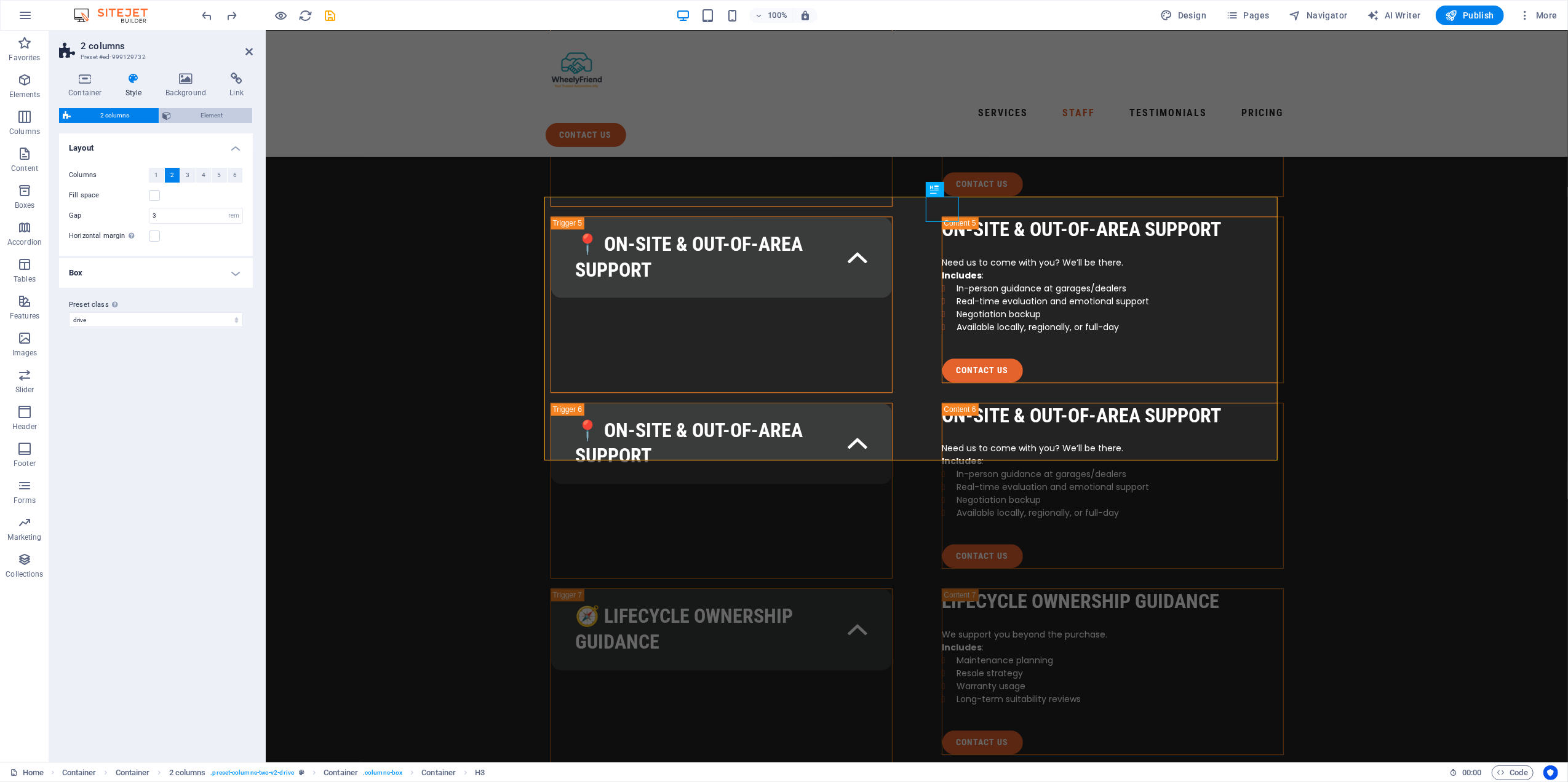
click at [200, 113] on span "Element" at bounding box center [212, 116] width 74 height 14
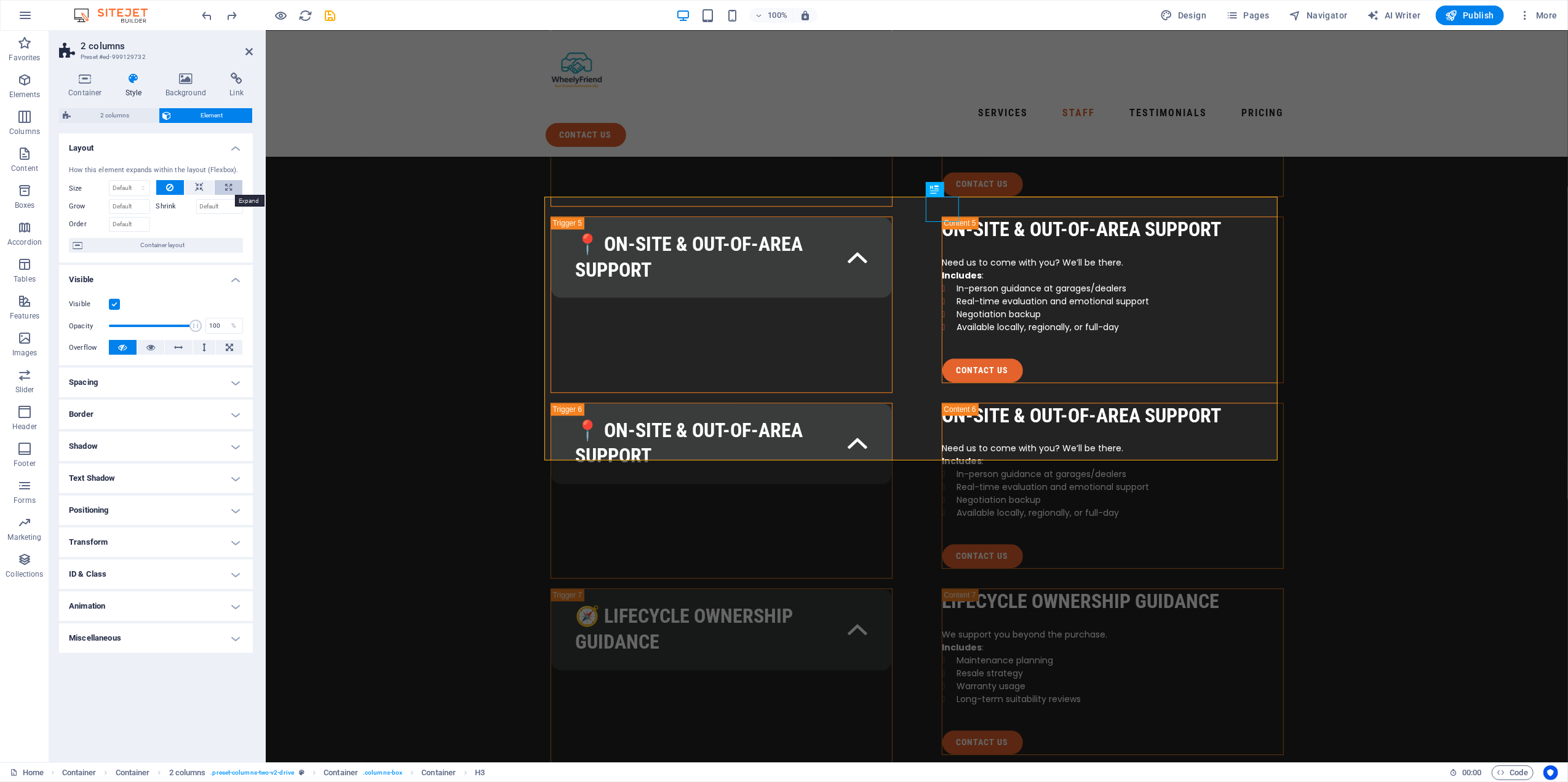
click at [221, 187] on button at bounding box center [229, 187] width 28 height 14
type input "100"
select select "%"
click at [208, 186] on button at bounding box center [199, 187] width 30 height 14
select select "DISABLED_OPTION_VALUE"
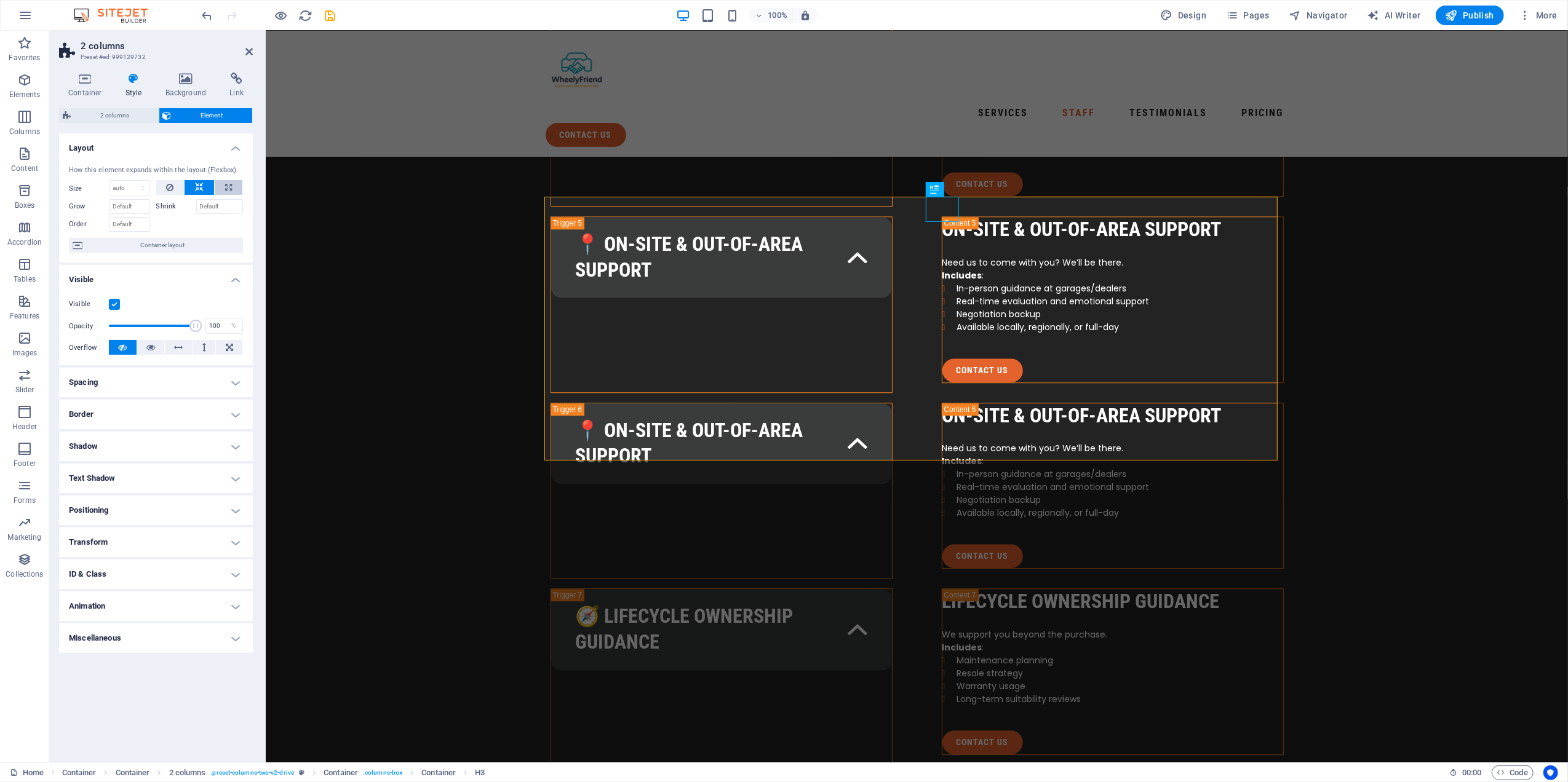
click at [225, 186] on icon at bounding box center [229, 187] width 7 height 14
type input "100"
select select "%"
click at [193, 191] on button at bounding box center [199, 187] width 30 height 14
select select "DISABLED_OPTION_VALUE"
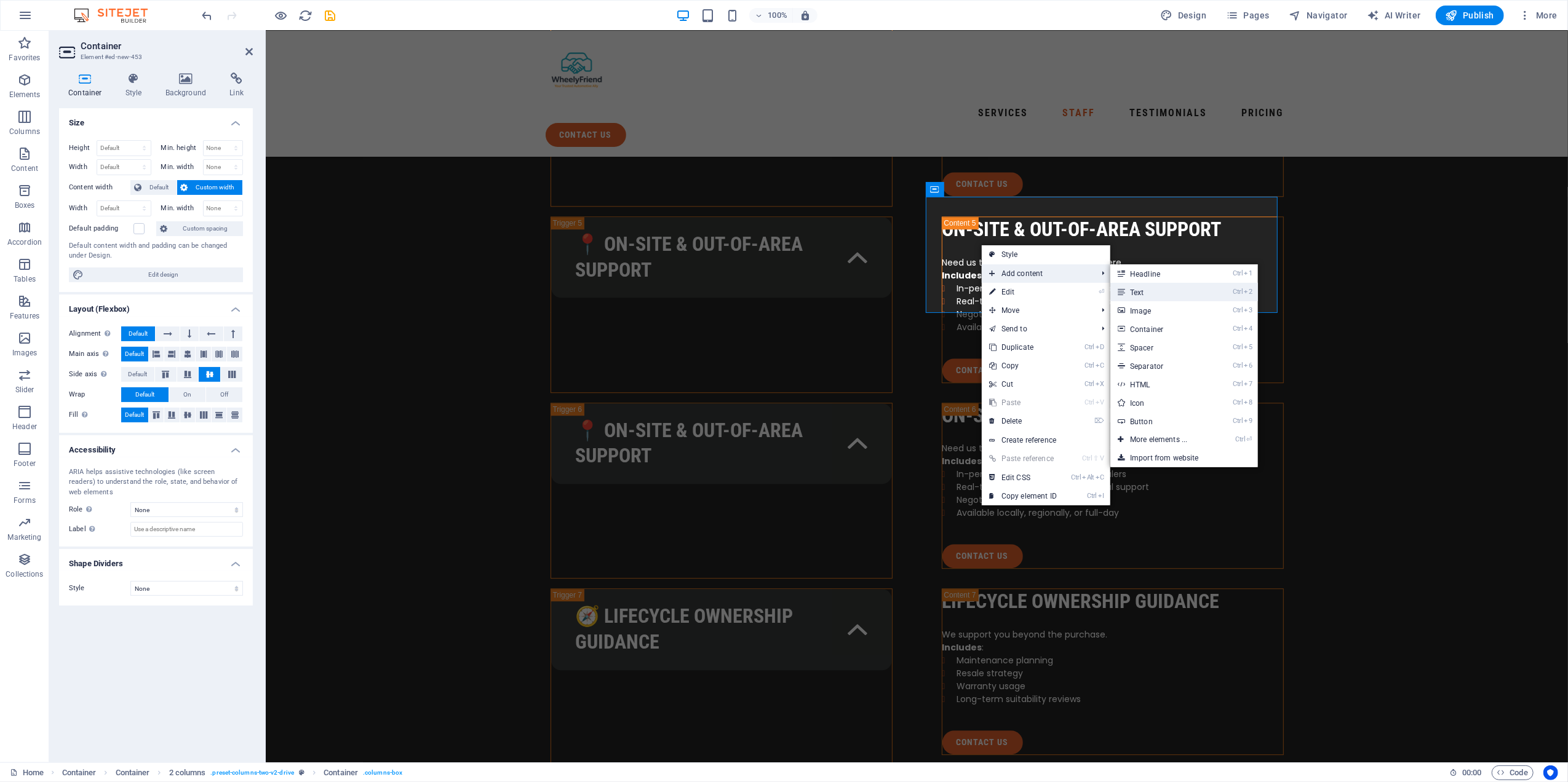
click at [1149, 288] on link "Ctrl 2 Text" at bounding box center [1161, 292] width 101 height 18
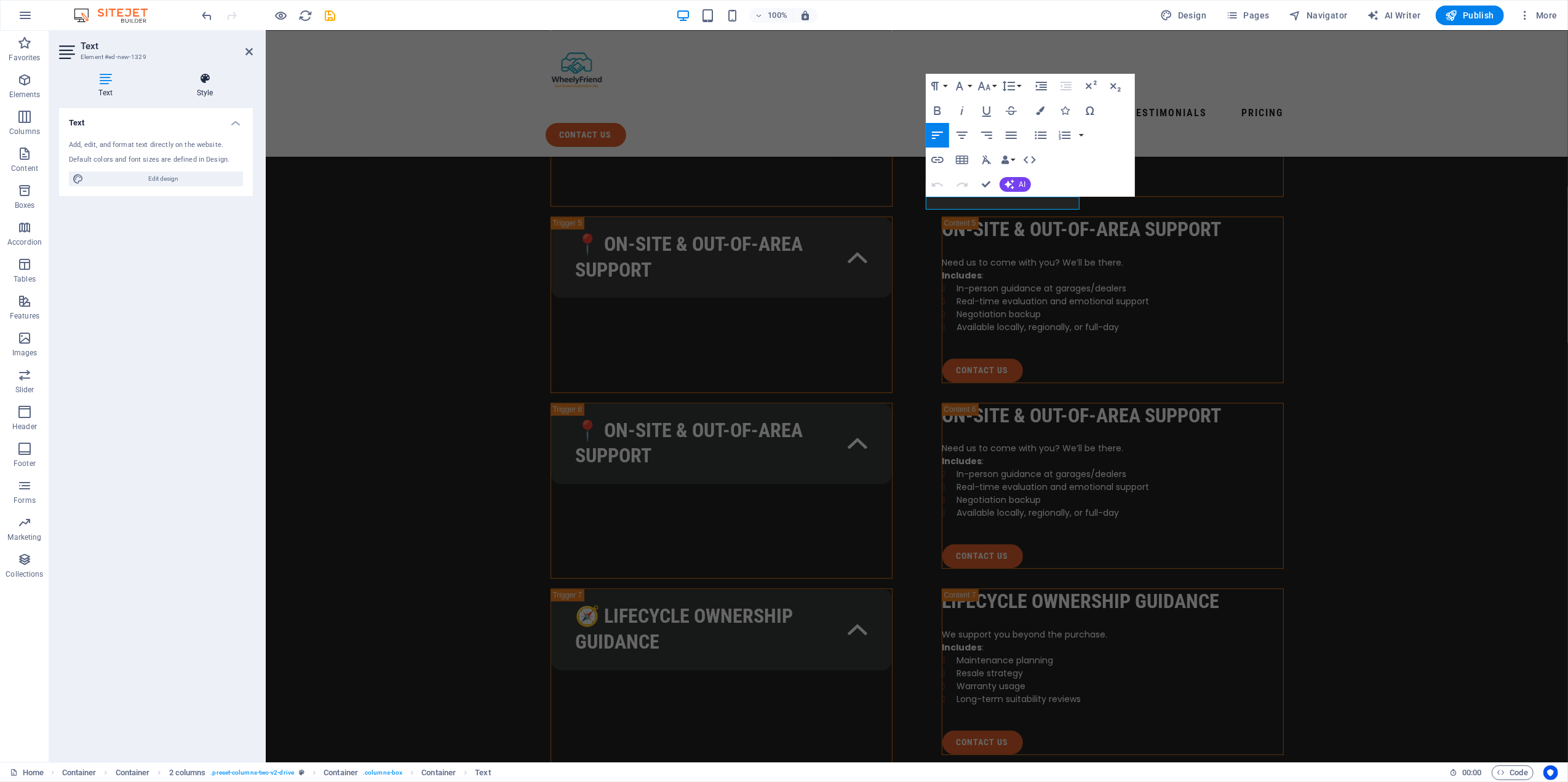
click at [204, 81] on icon at bounding box center [205, 78] width 96 height 12
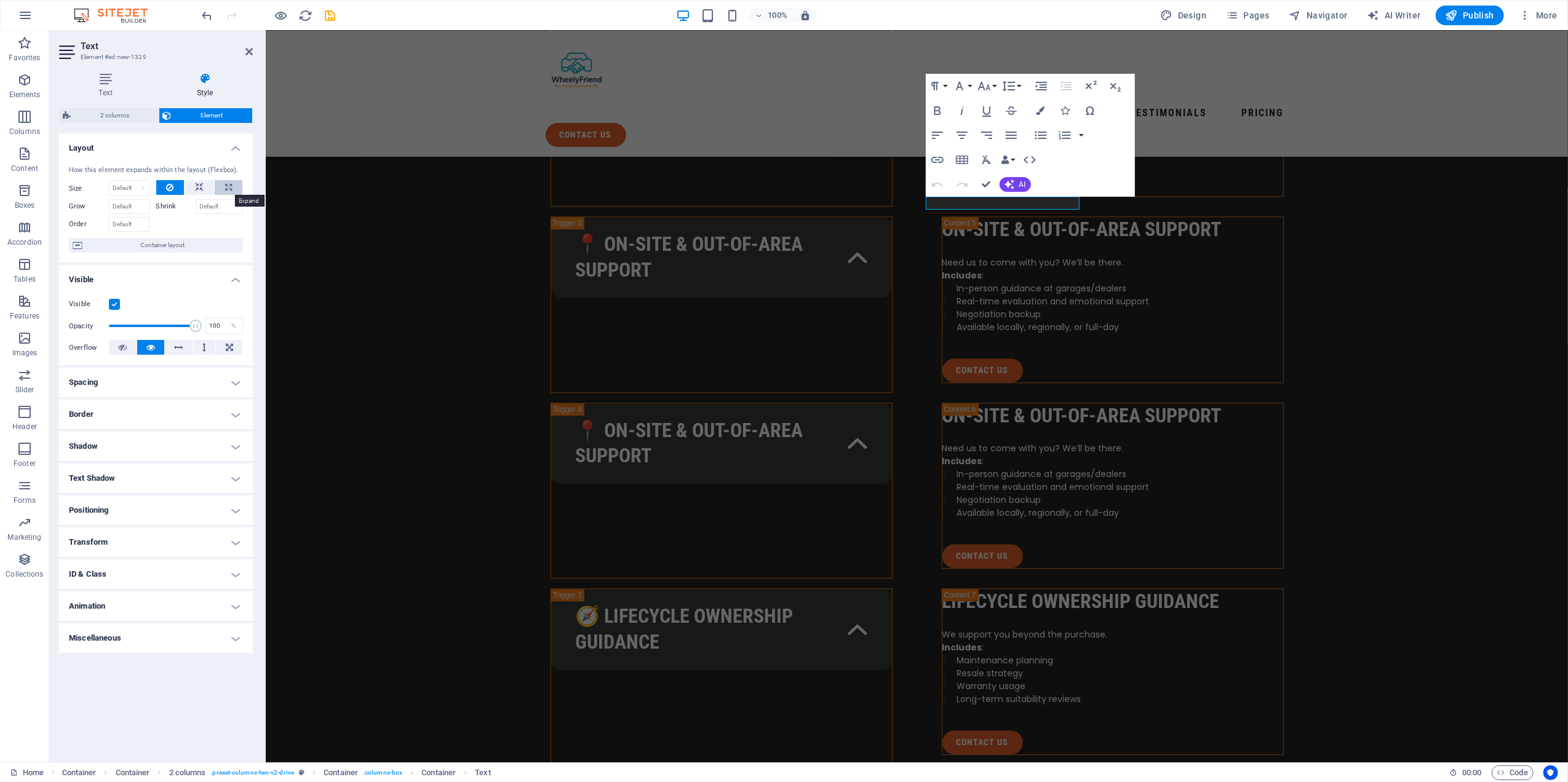
click at [235, 189] on button at bounding box center [229, 187] width 28 height 14
type input "100"
select select "%"
click at [171, 189] on icon at bounding box center [170, 187] width 7 height 14
select select "DISABLED_OPTION_VALUE"
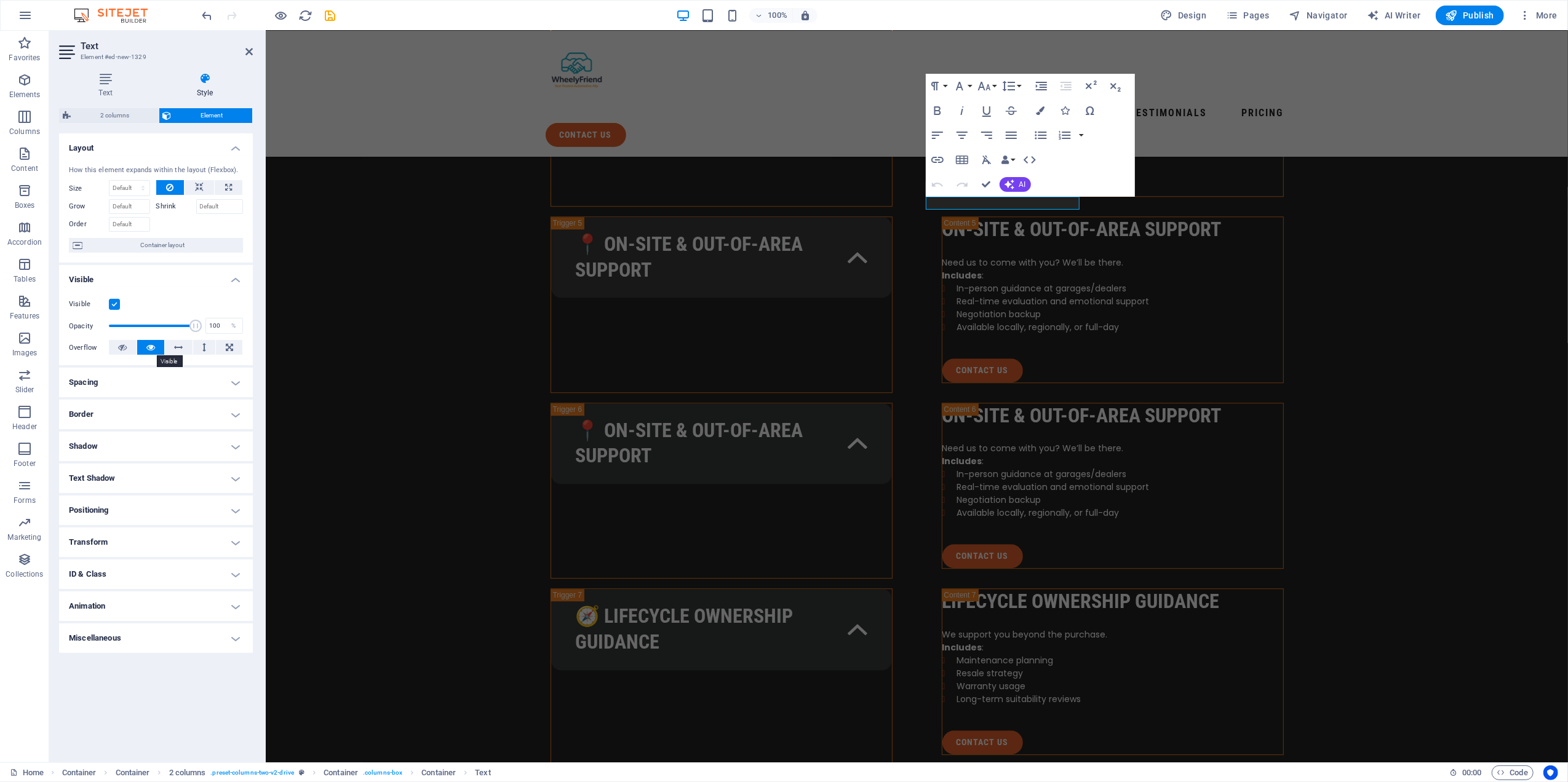
click at [148, 348] on icon at bounding box center [150, 348] width 9 height 14
click at [177, 343] on icon at bounding box center [179, 348] width 9 height 14
click at [150, 348] on icon at bounding box center [150, 348] width 9 height 14
click at [210, 345] on button at bounding box center [204, 348] width 23 height 14
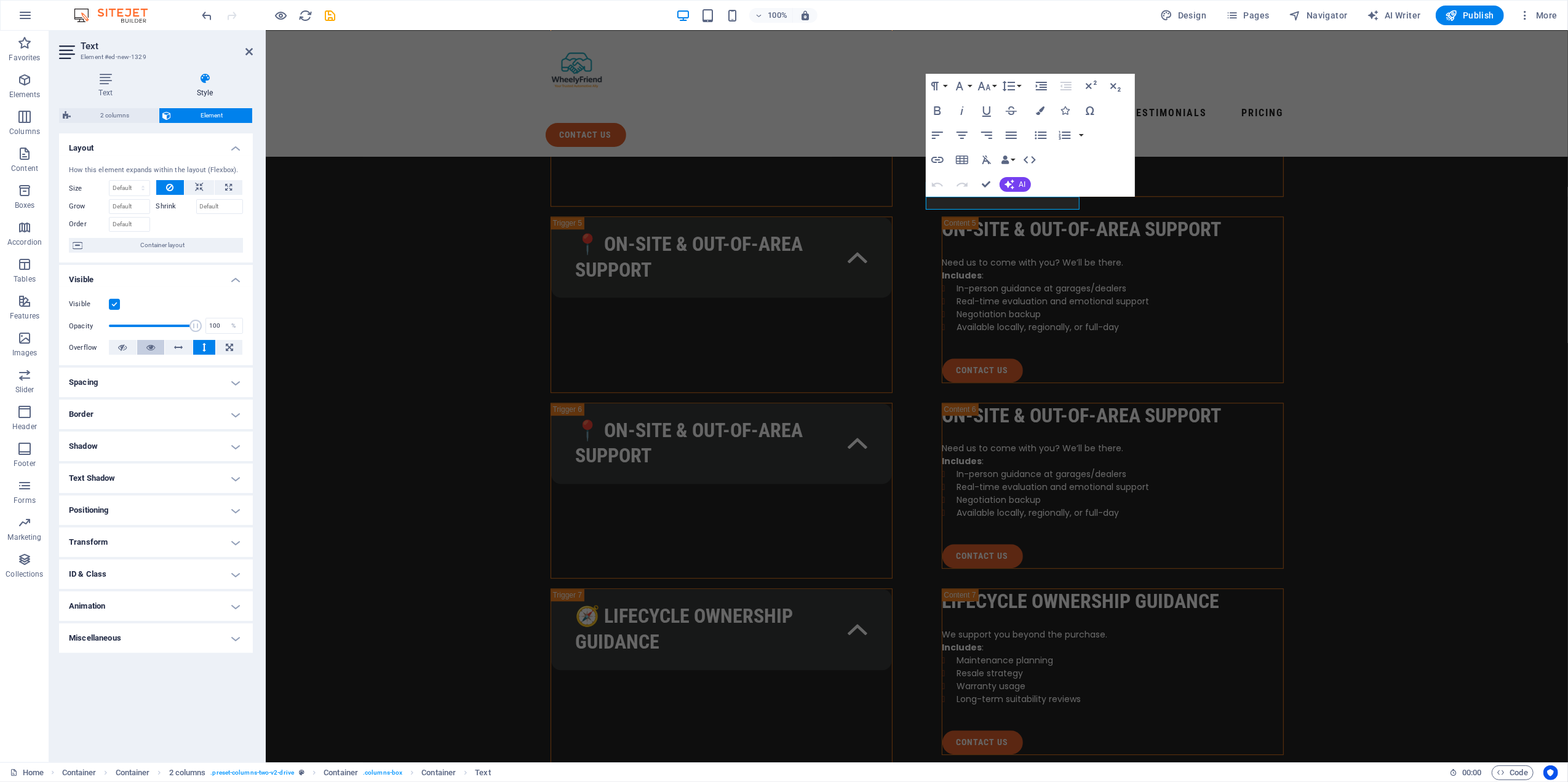
click at [156, 347] on button at bounding box center [151, 348] width 28 height 14
click at [234, 344] on button at bounding box center [229, 348] width 26 height 14
click at [150, 350] on icon at bounding box center [150, 348] width 9 height 14
click at [1015, 89] on icon "button" at bounding box center [1009, 86] width 14 height 14
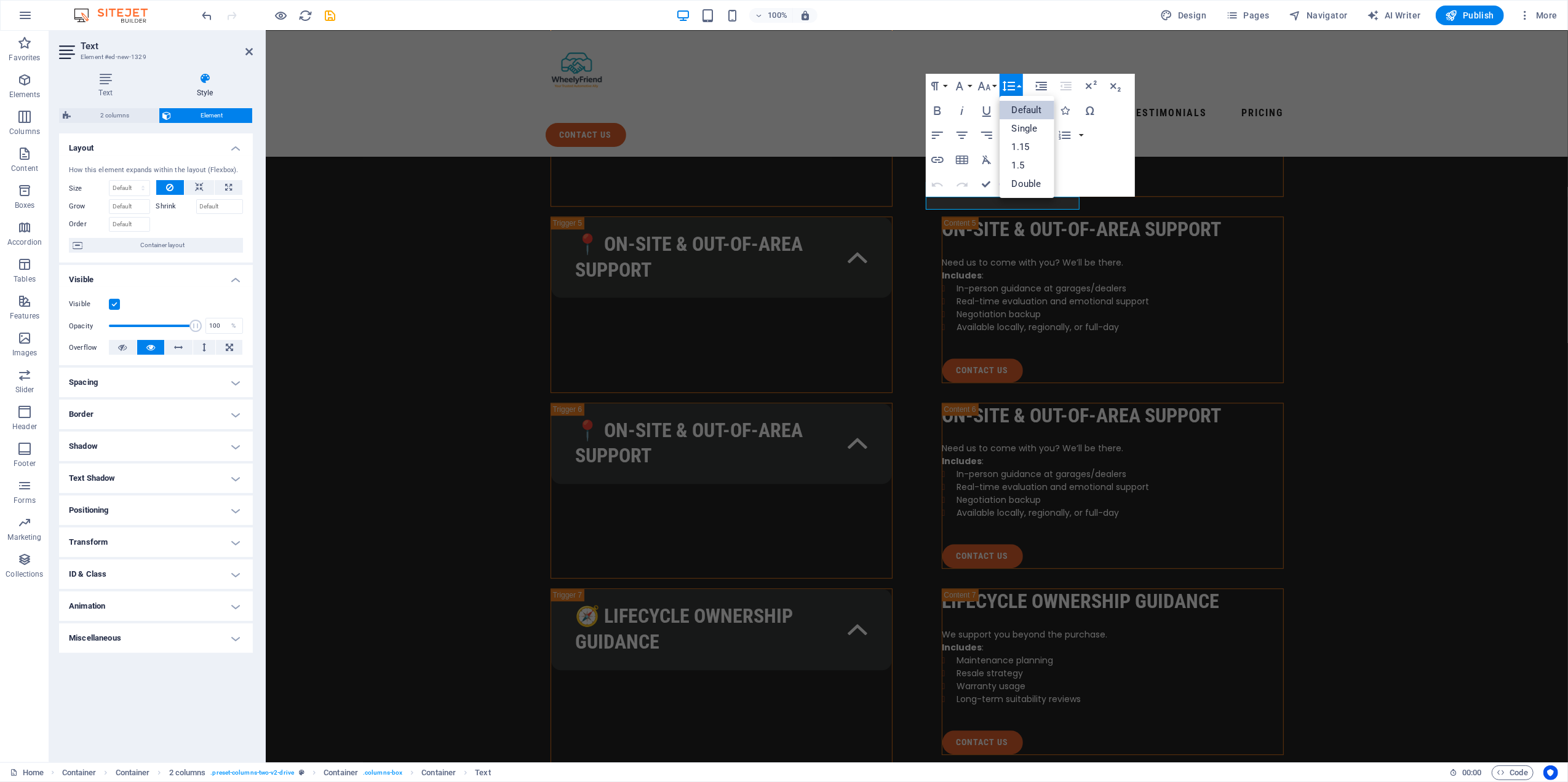
click at [1015, 89] on icon "button" at bounding box center [1009, 86] width 14 height 14
click at [1074, 138] on button "Ordered List" at bounding box center [1065, 135] width 24 height 24
click at [1078, 137] on button "button" at bounding box center [1081, 135] width 10 height 24
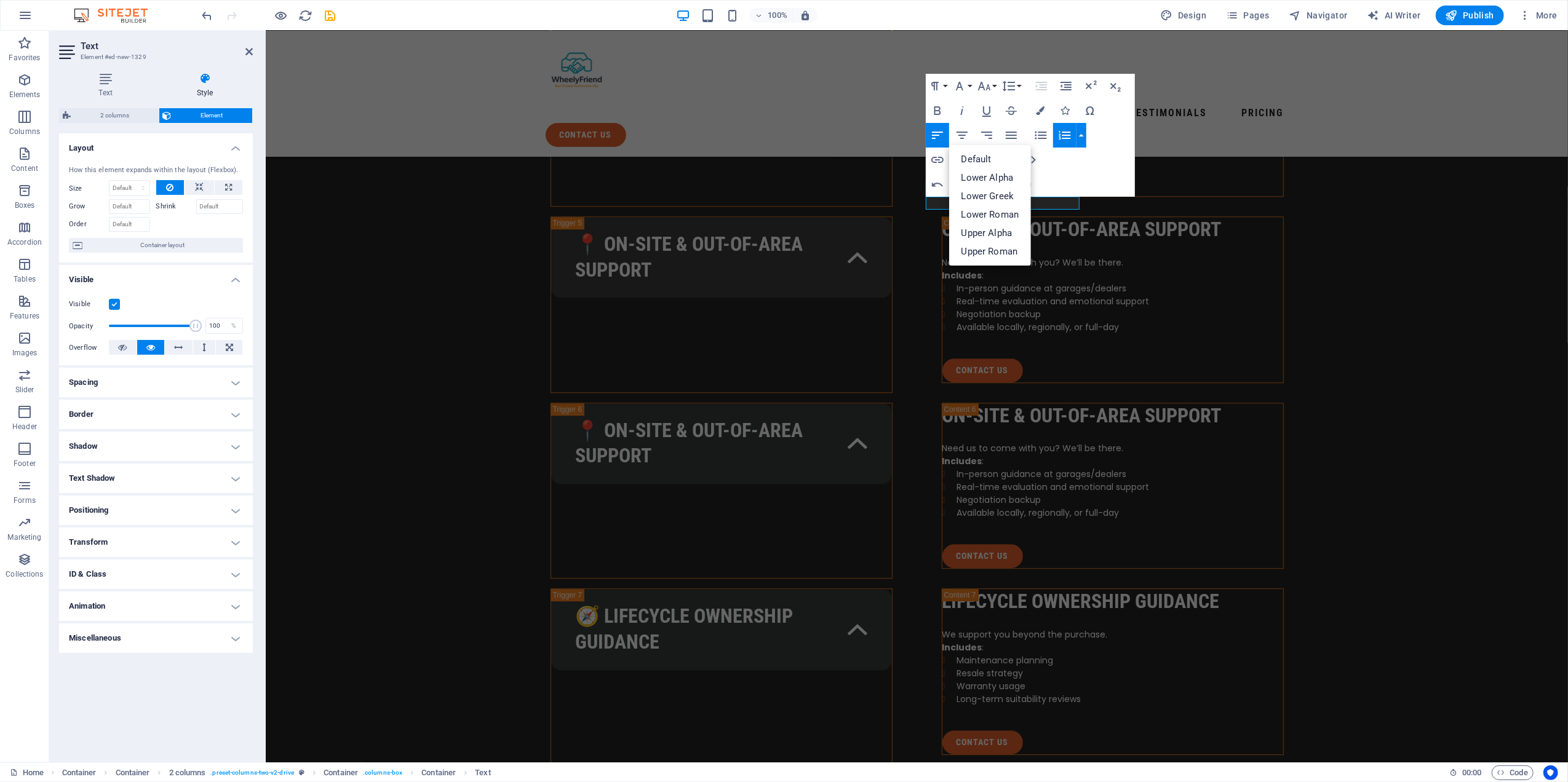
click at [1083, 135] on button "button" at bounding box center [1081, 135] width 10 height 24
click at [1069, 89] on icon "button" at bounding box center [1066, 85] width 11 height 9
click at [1069, 87] on icon "button" at bounding box center [1066, 85] width 11 height 9
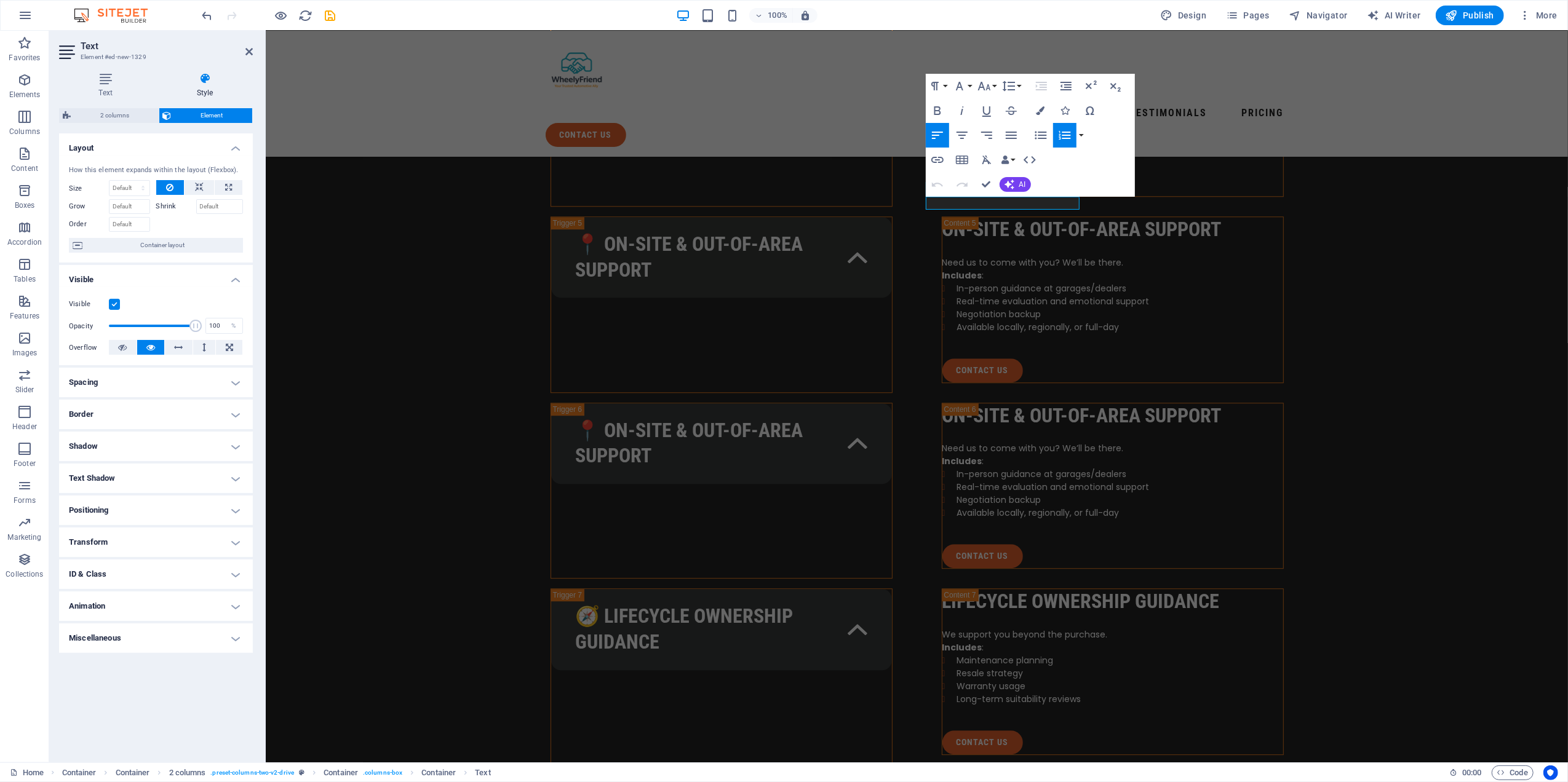
click at [186, 382] on h4 "Spacing" at bounding box center [156, 382] width 194 height 30
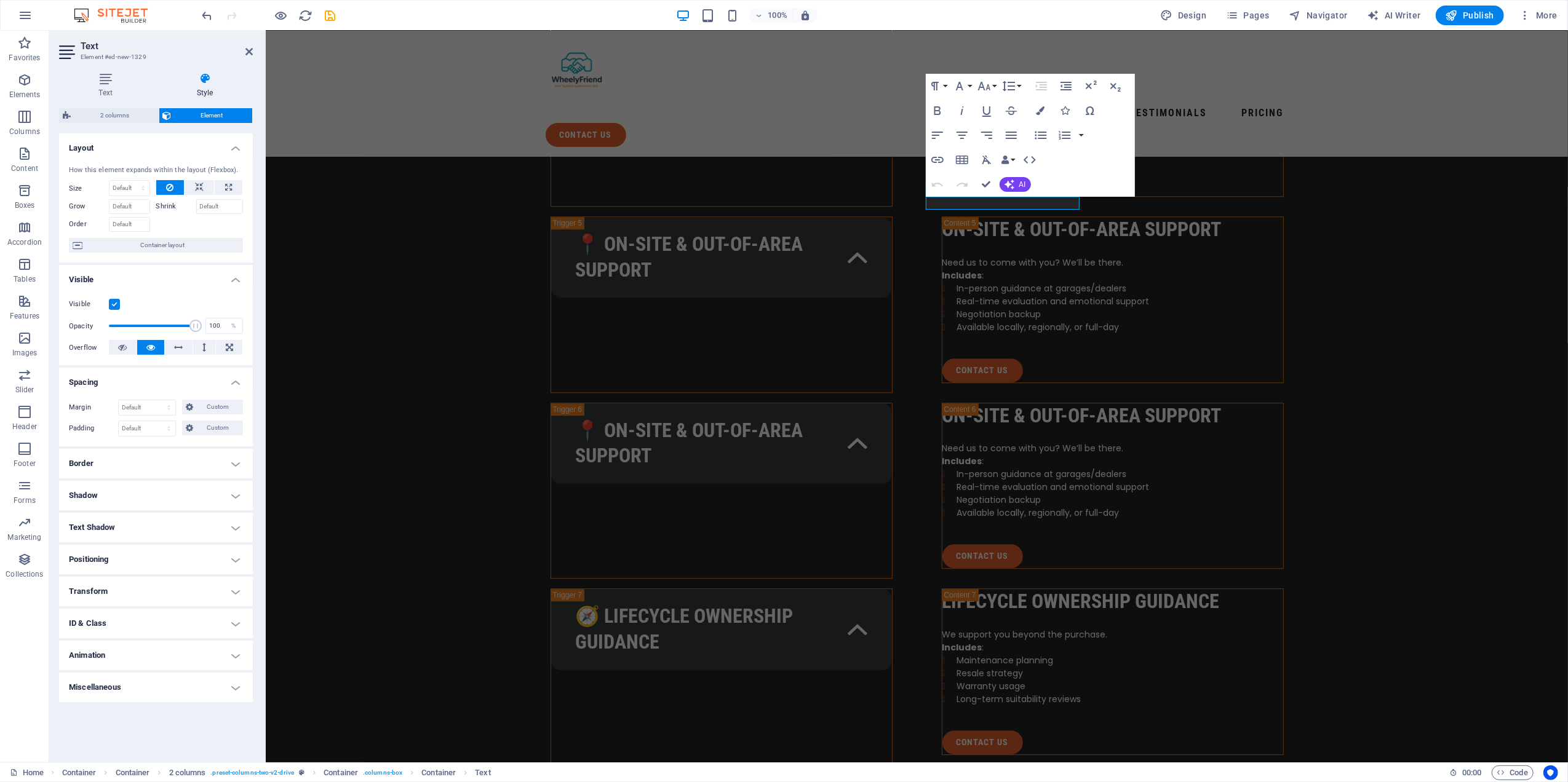
click at [186, 382] on h4 "Spacing" at bounding box center [156, 379] width 194 height 22
click at [186, 382] on h4 "Spacing" at bounding box center [156, 382] width 194 height 30
click at [173, 564] on h4 "Positioning" at bounding box center [156, 559] width 194 height 30
click at [112, 586] on span "Static" at bounding box center [111, 584] width 14 height 14
click at [96, 586] on button "Default" at bounding box center [83, 584] width 30 height 14
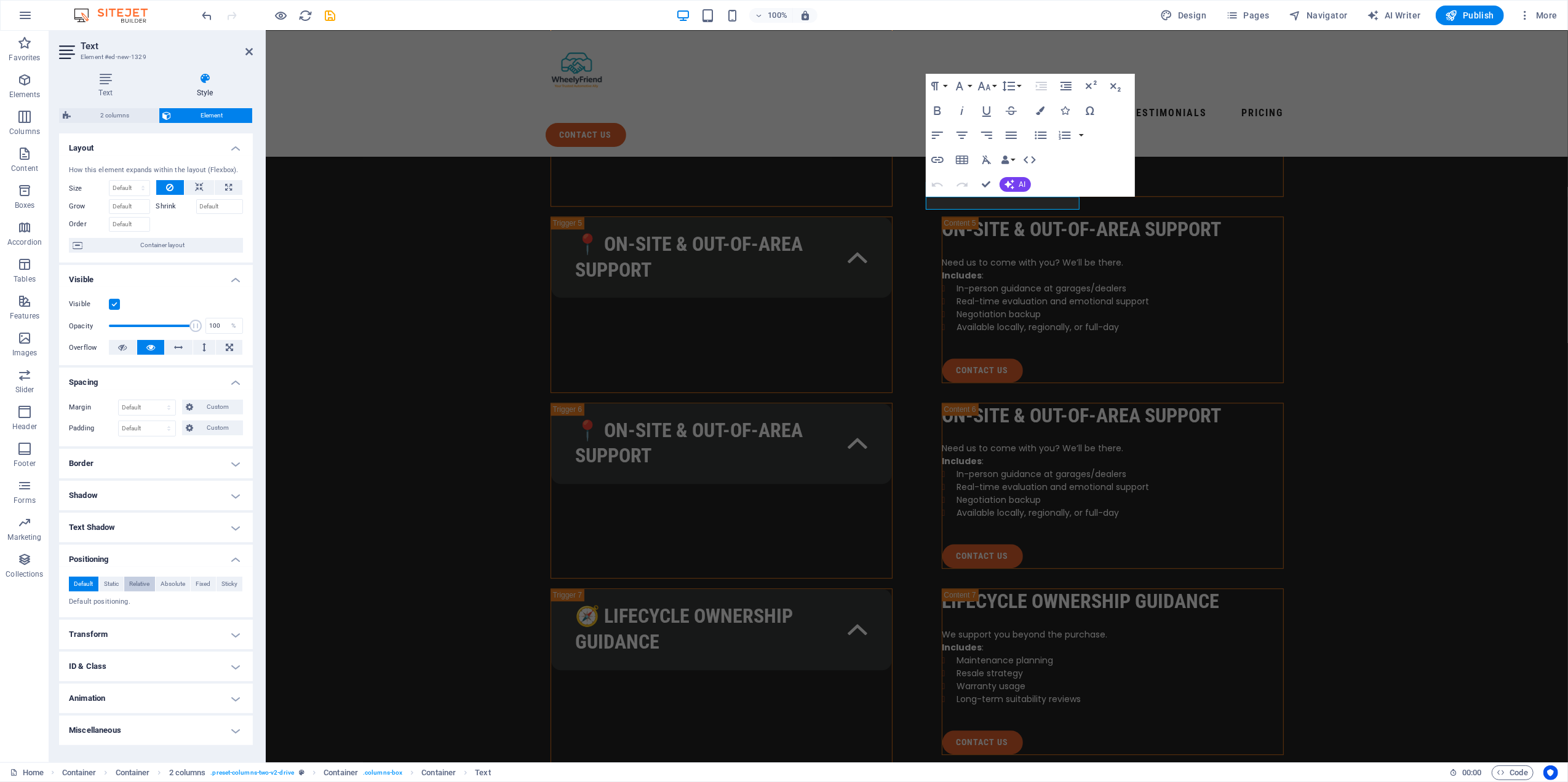
click at [143, 587] on span "Relative" at bounding box center [139, 584] width 20 height 14
click at [196, 588] on span "Fixed" at bounding box center [203, 584] width 14 height 14
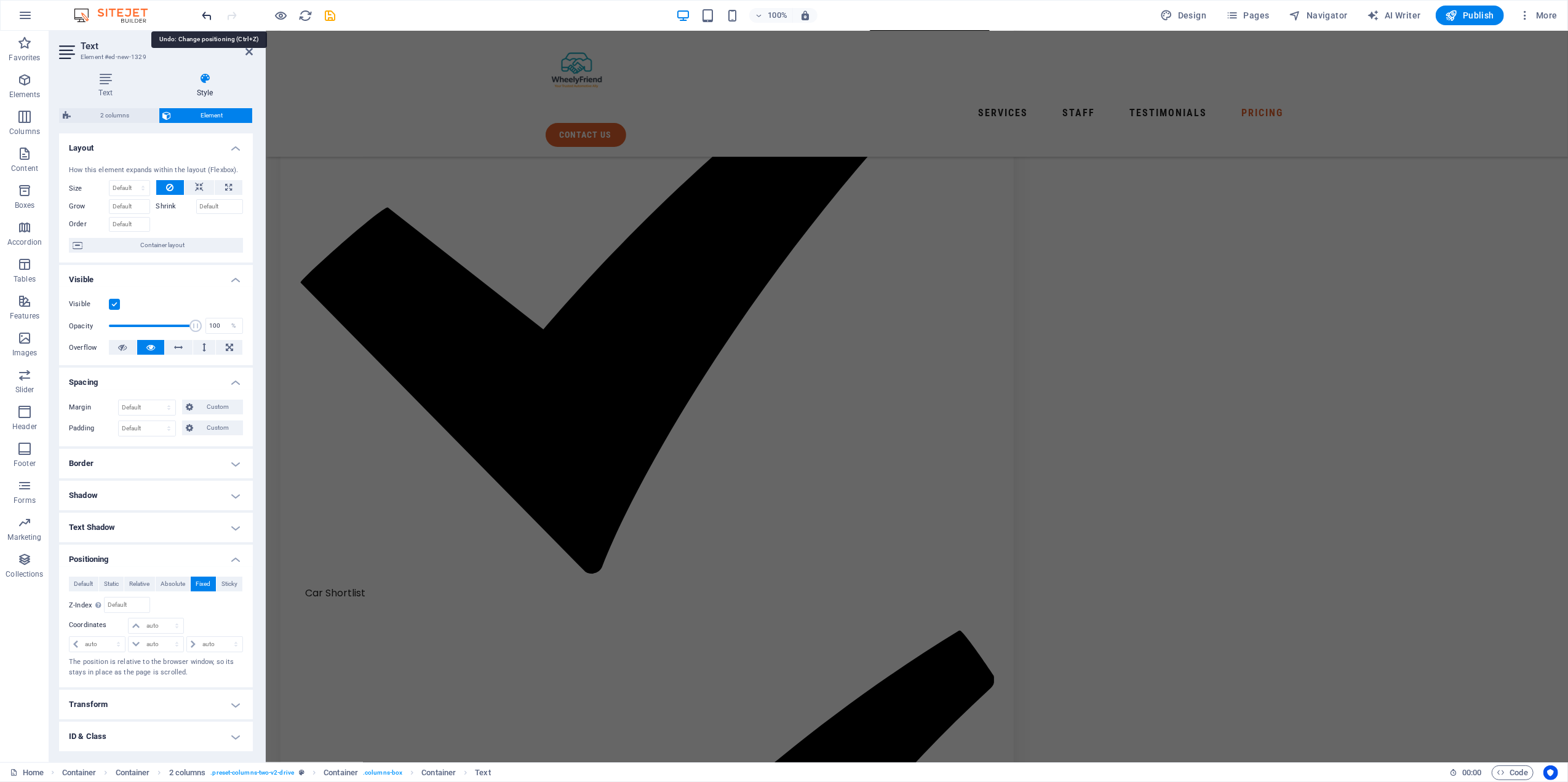
click at [212, 15] on icon "undo" at bounding box center [208, 16] width 14 height 14
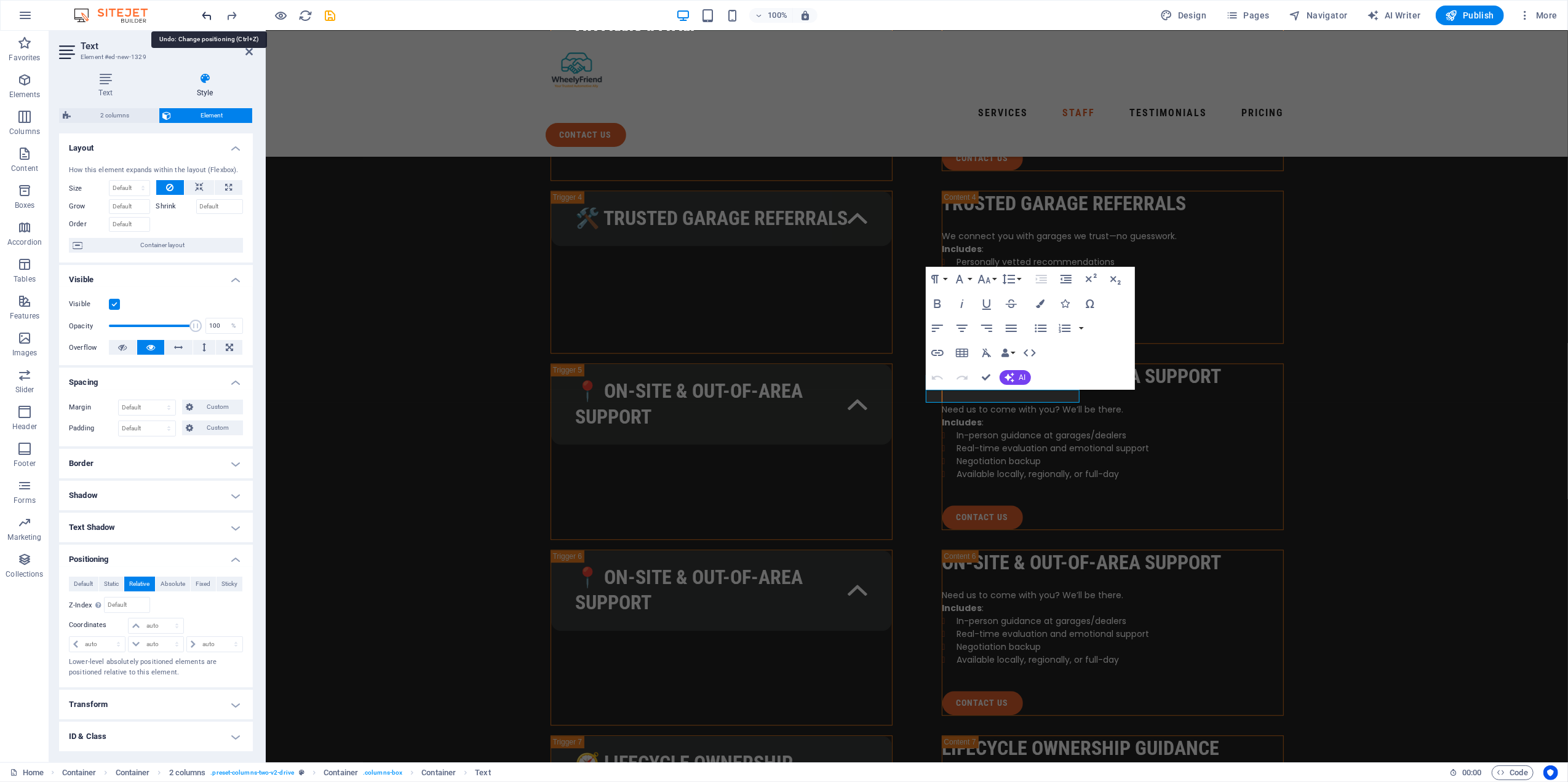
scroll to position [2997, 0]
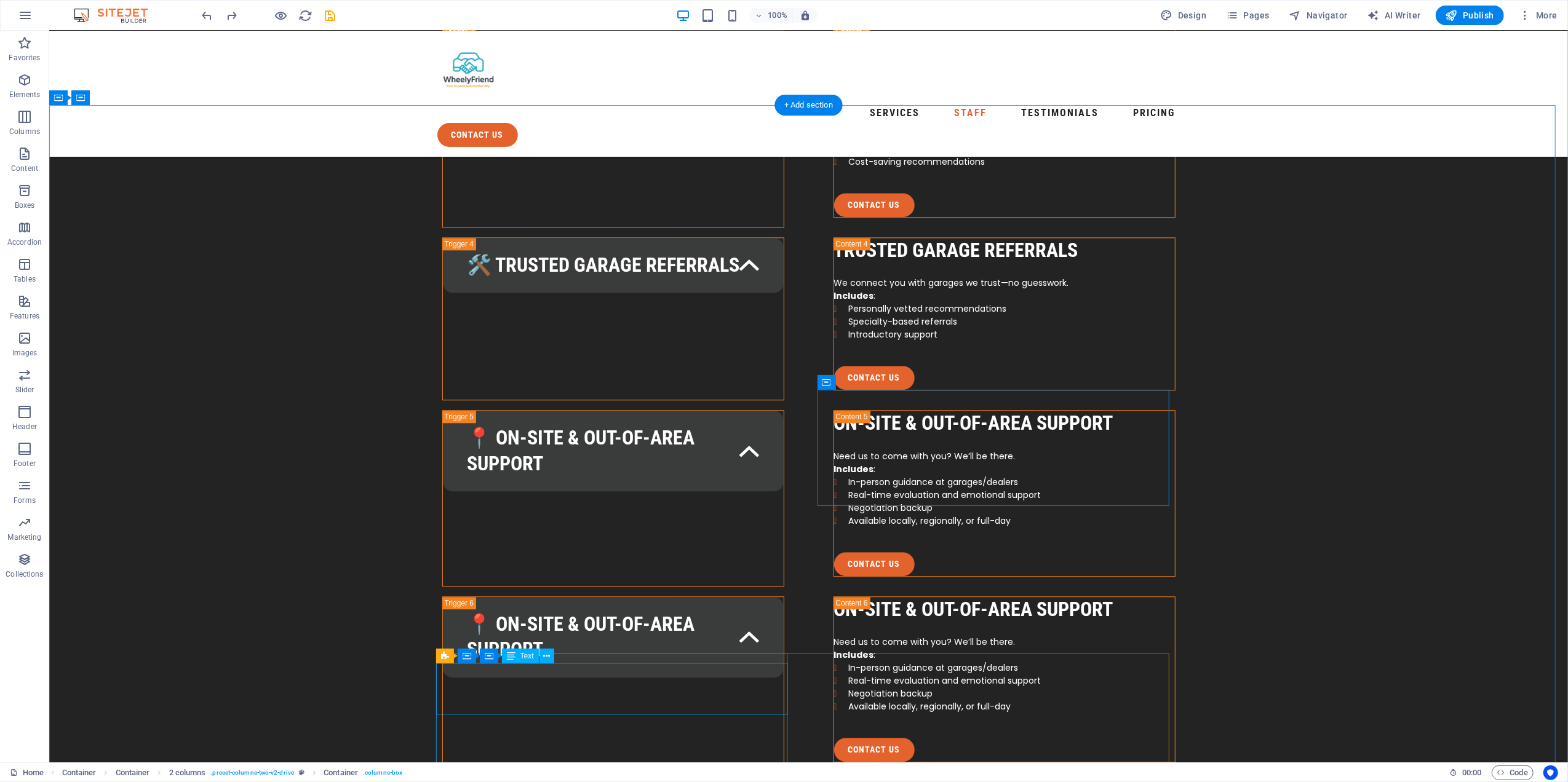
click at [549, 656] on icon at bounding box center [546, 656] width 7 height 13
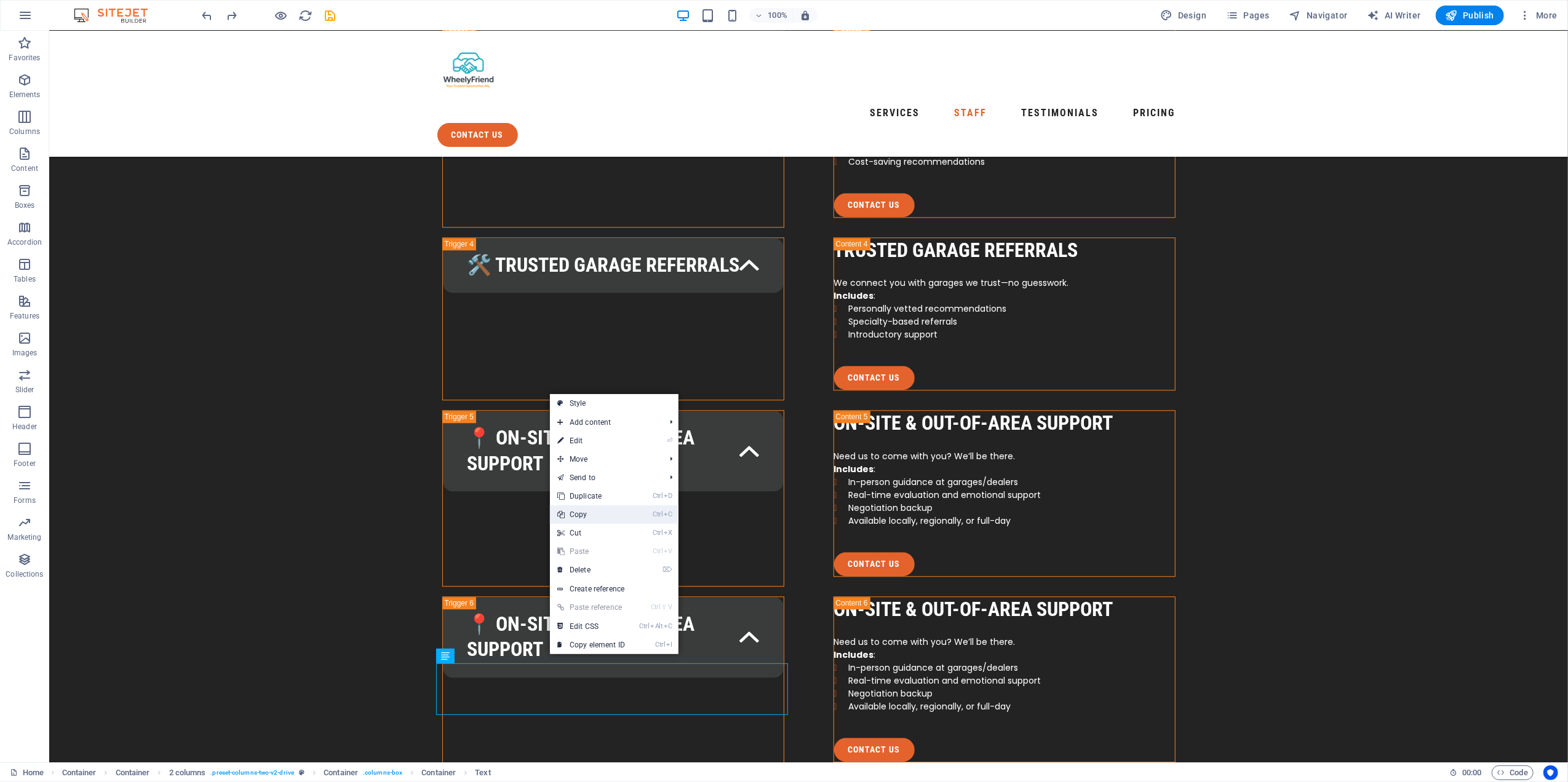
click at [601, 513] on link "Ctrl C Copy" at bounding box center [591, 515] width 82 height 18
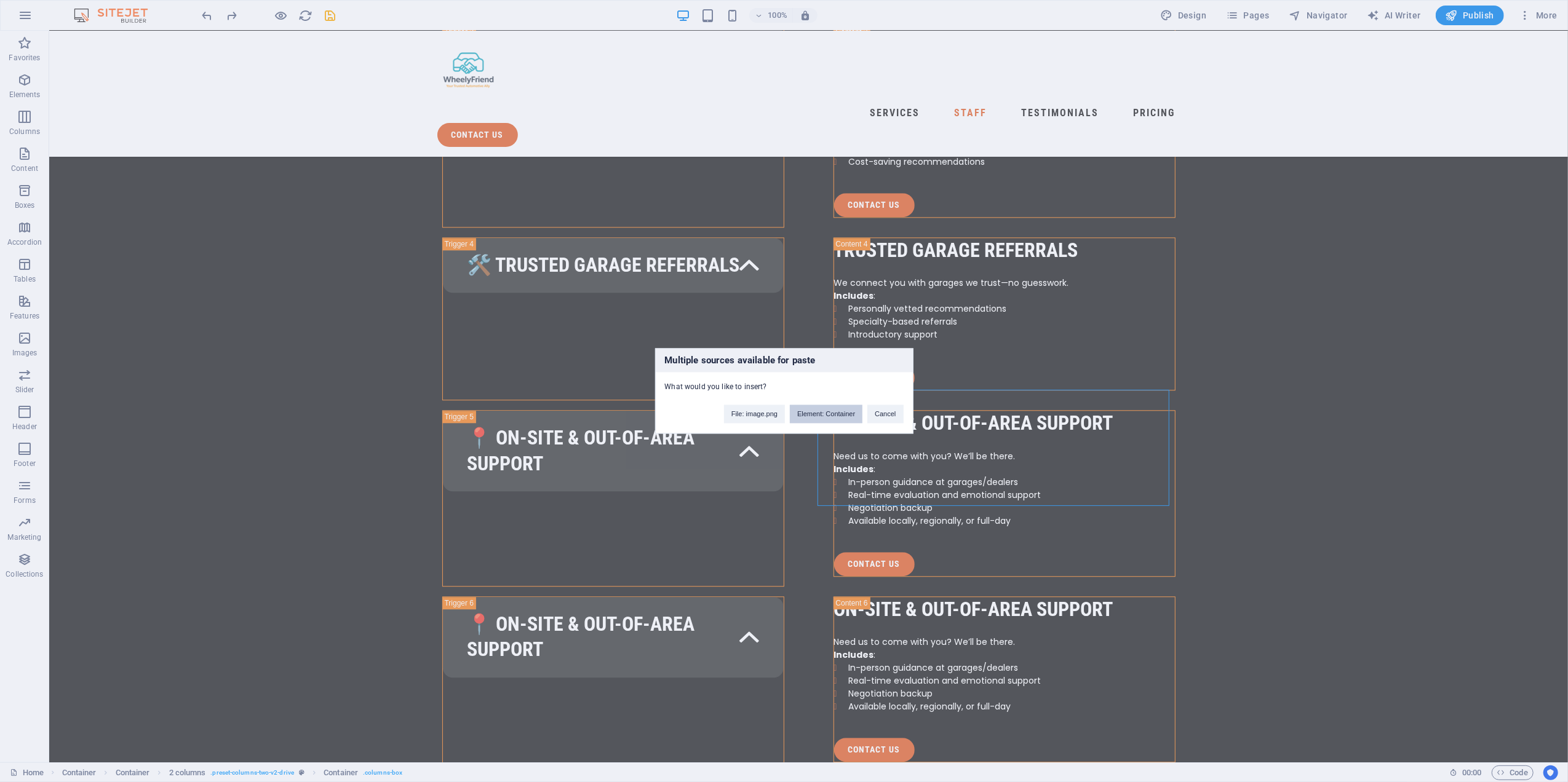
click at [845, 413] on button "Element: Container" at bounding box center [826, 415] width 72 height 18
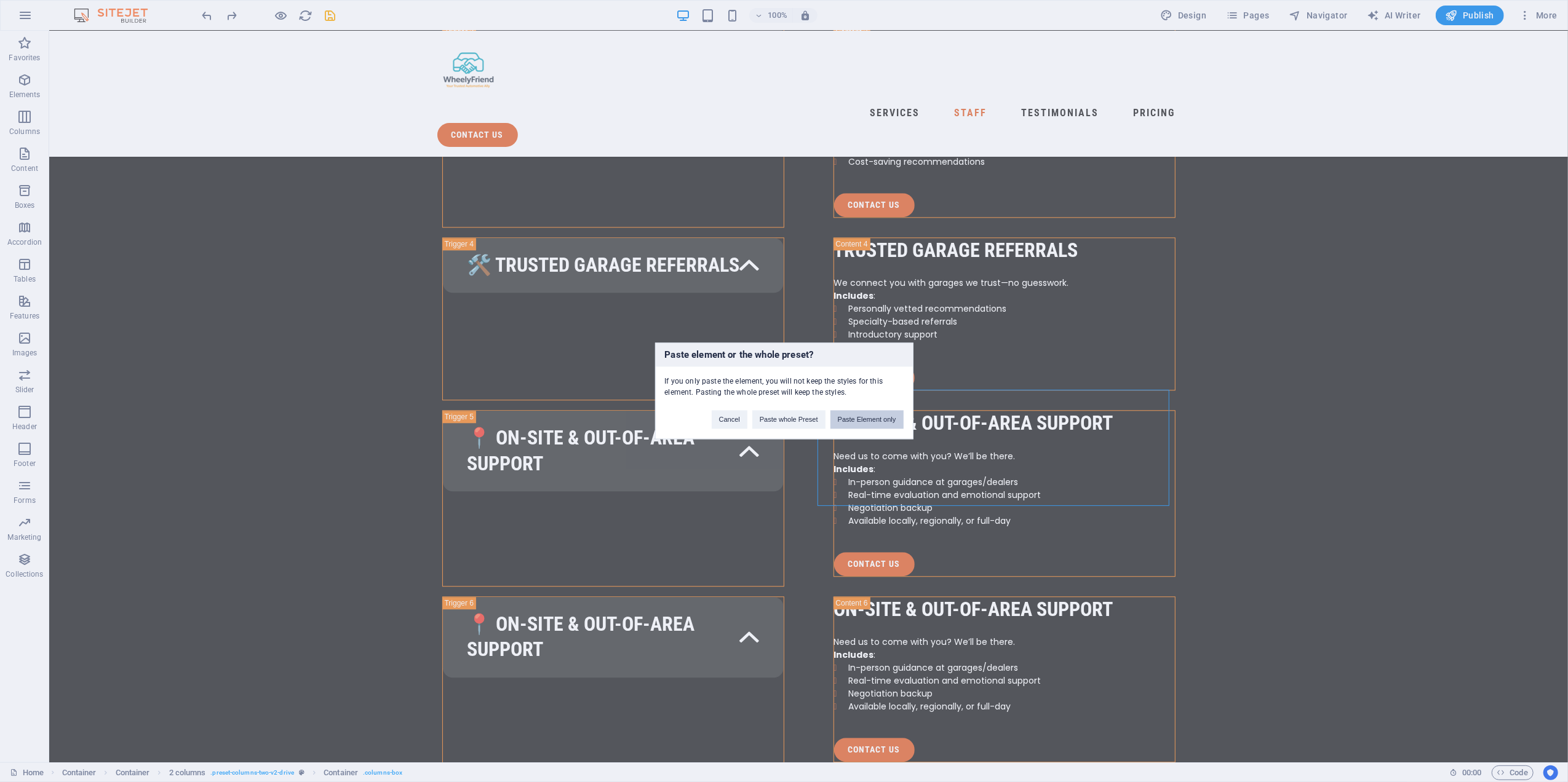
click at [867, 421] on button "Paste Element only" at bounding box center [866, 420] width 73 height 18
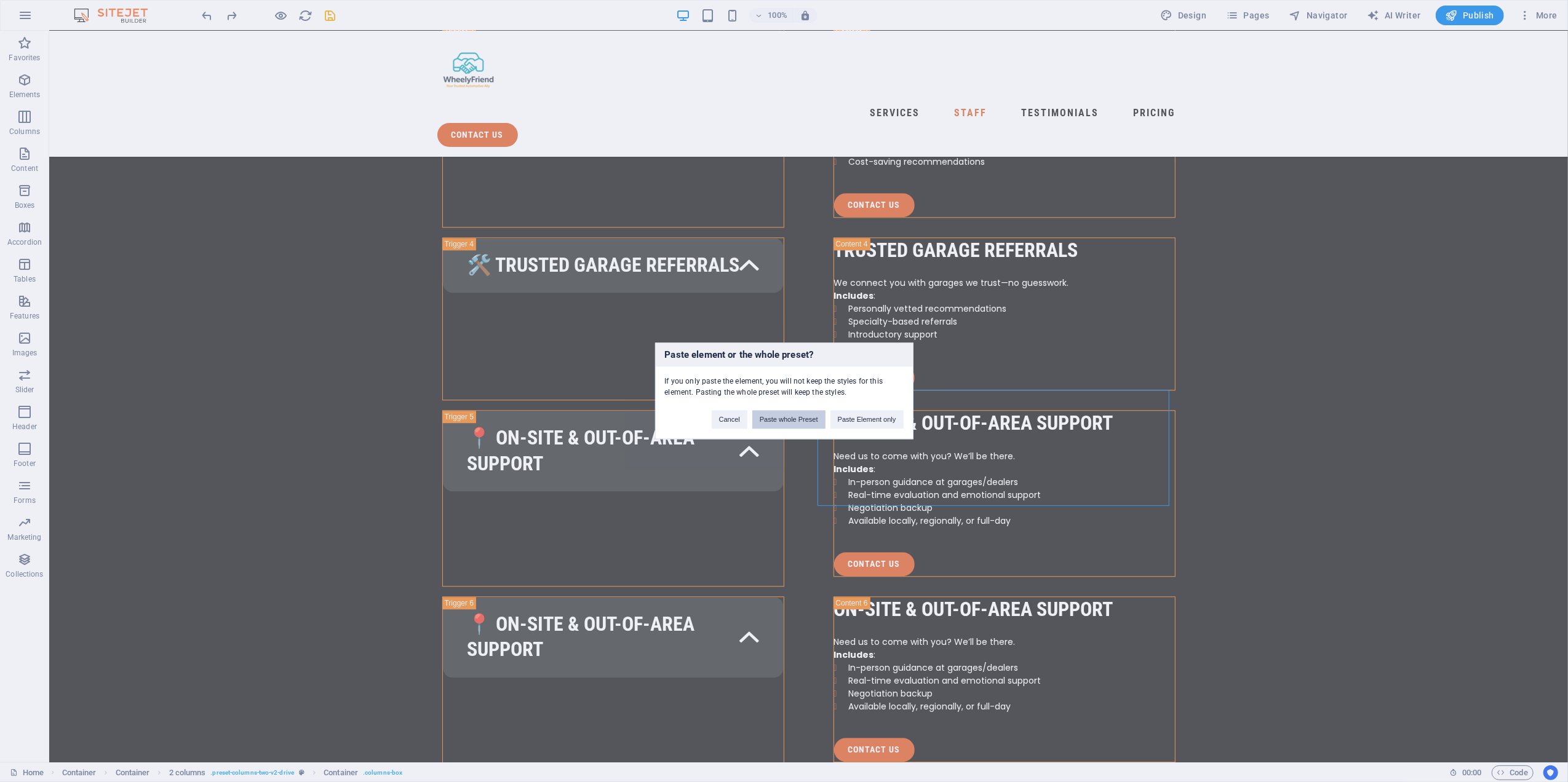
click at [806, 424] on button "Paste whole Preset" at bounding box center [789, 420] width 73 height 18
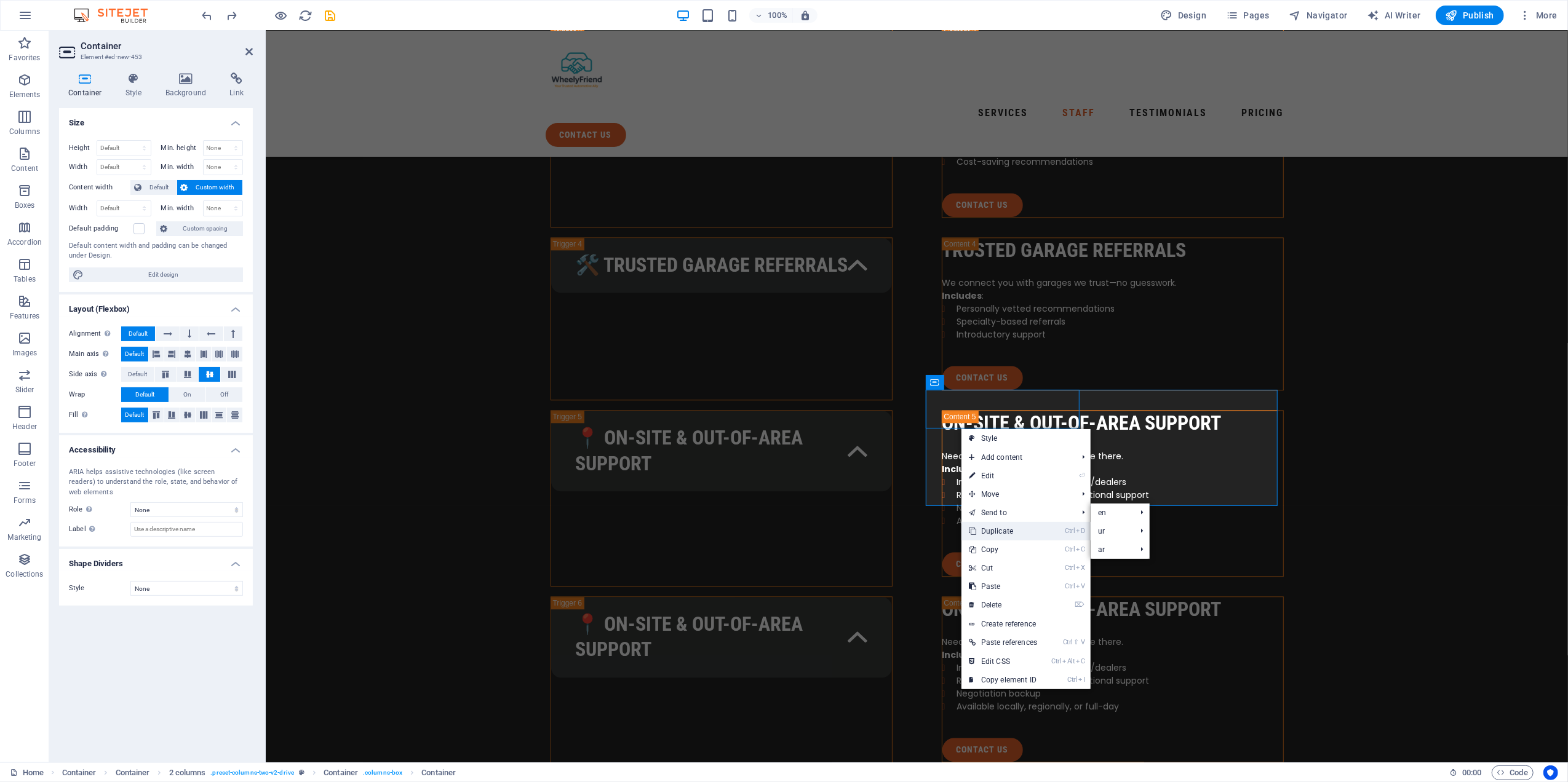
click at [992, 526] on link "Ctrl D Duplicate" at bounding box center [1003, 532] width 83 height 18
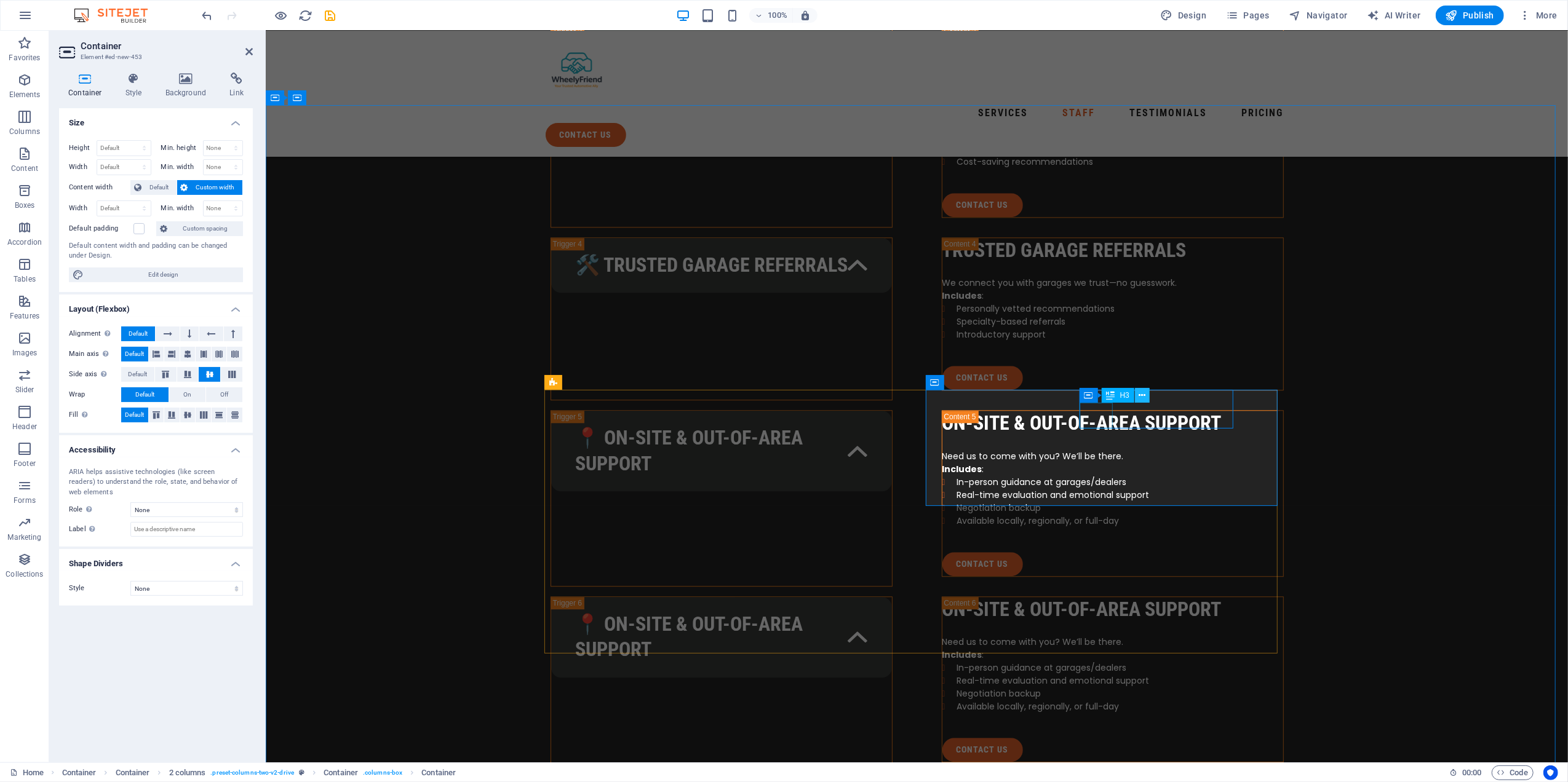
click at [1142, 397] on icon at bounding box center [1142, 396] width 7 height 13
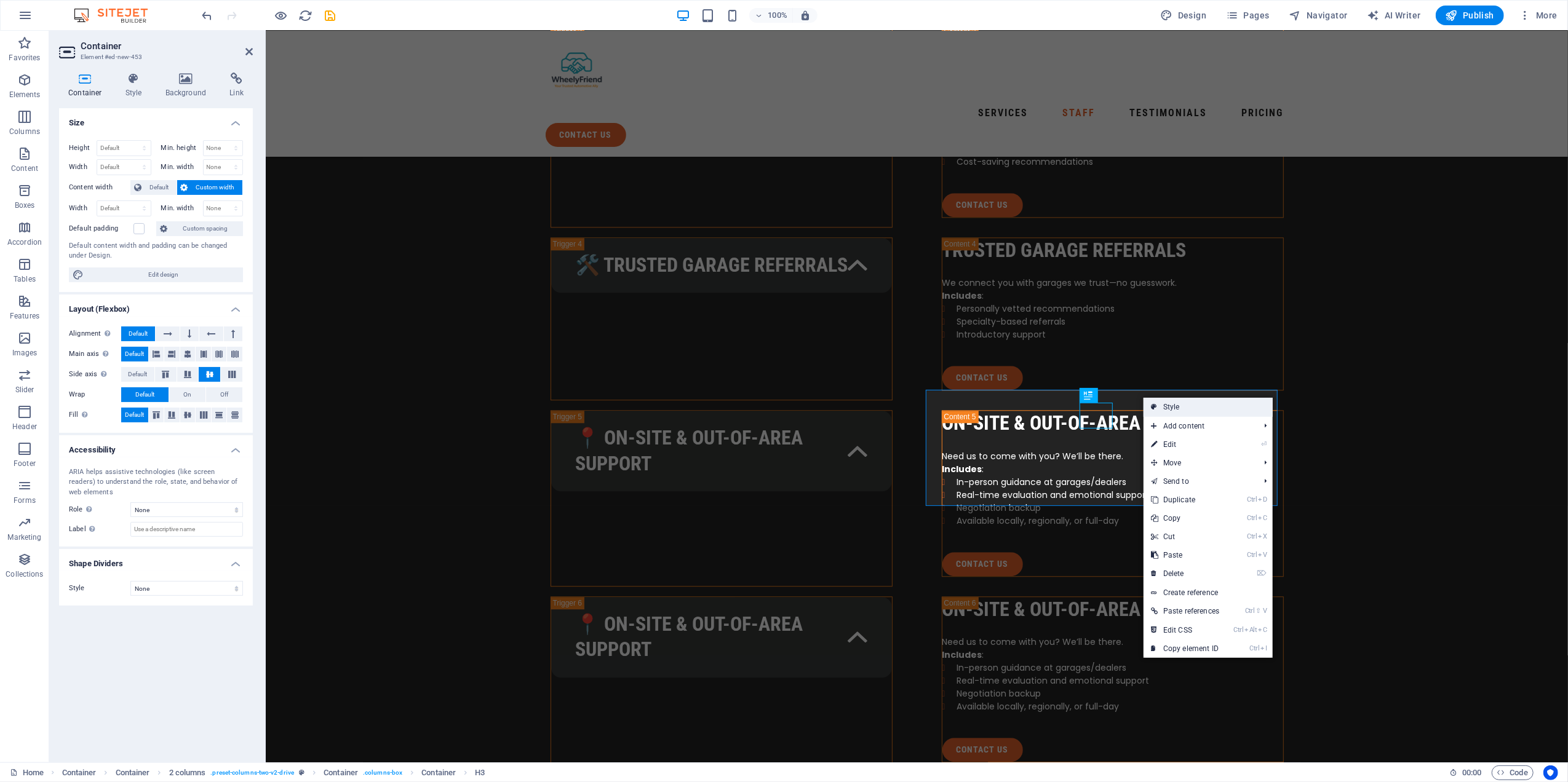
click at [1189, 408] on link "Style" at bounding box center [1208, 407] width 129 height 18
select select "rem"
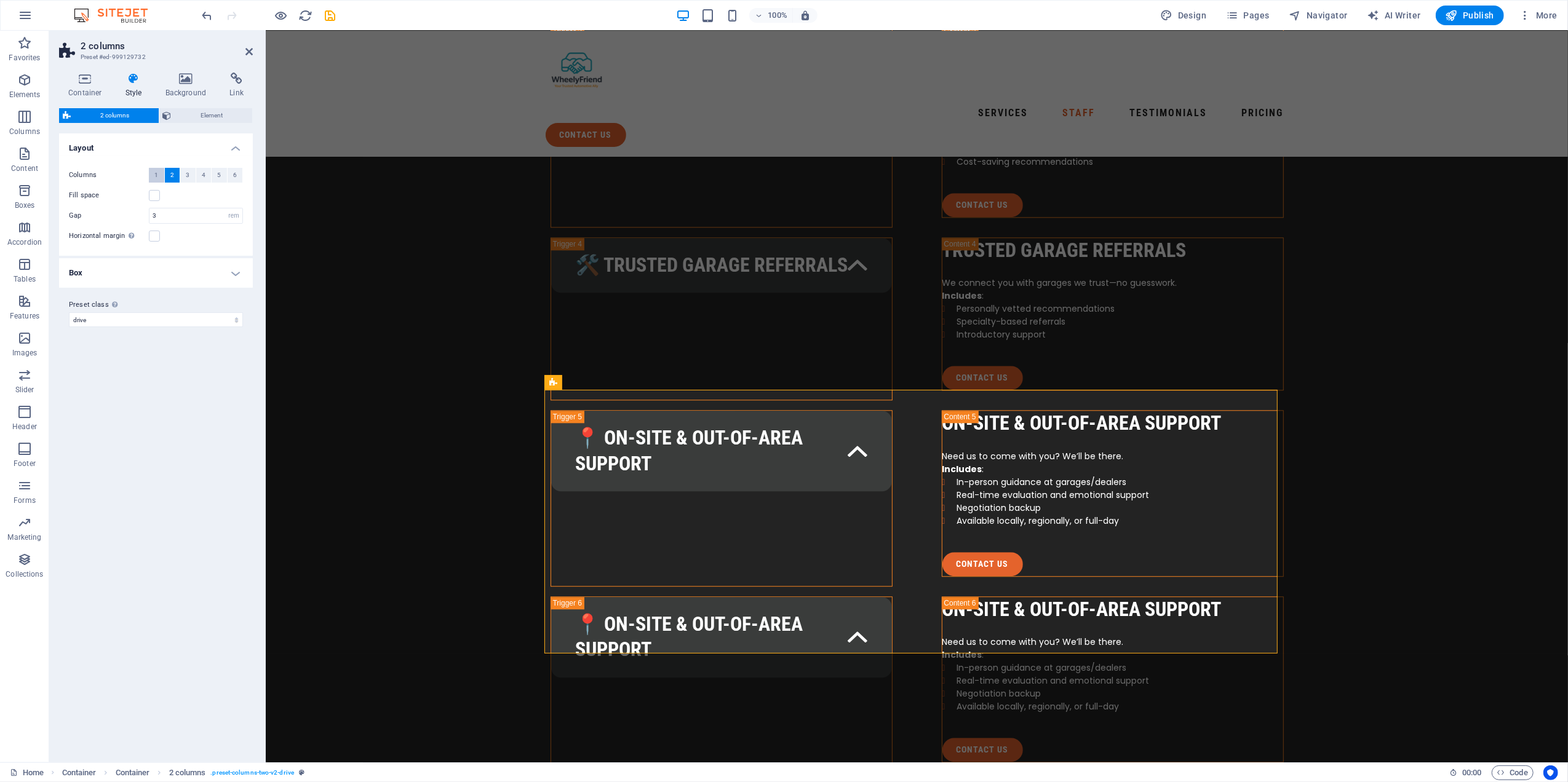
click at [156, 176] on span "1" at bounding box center [156, 175] width 4 height 14
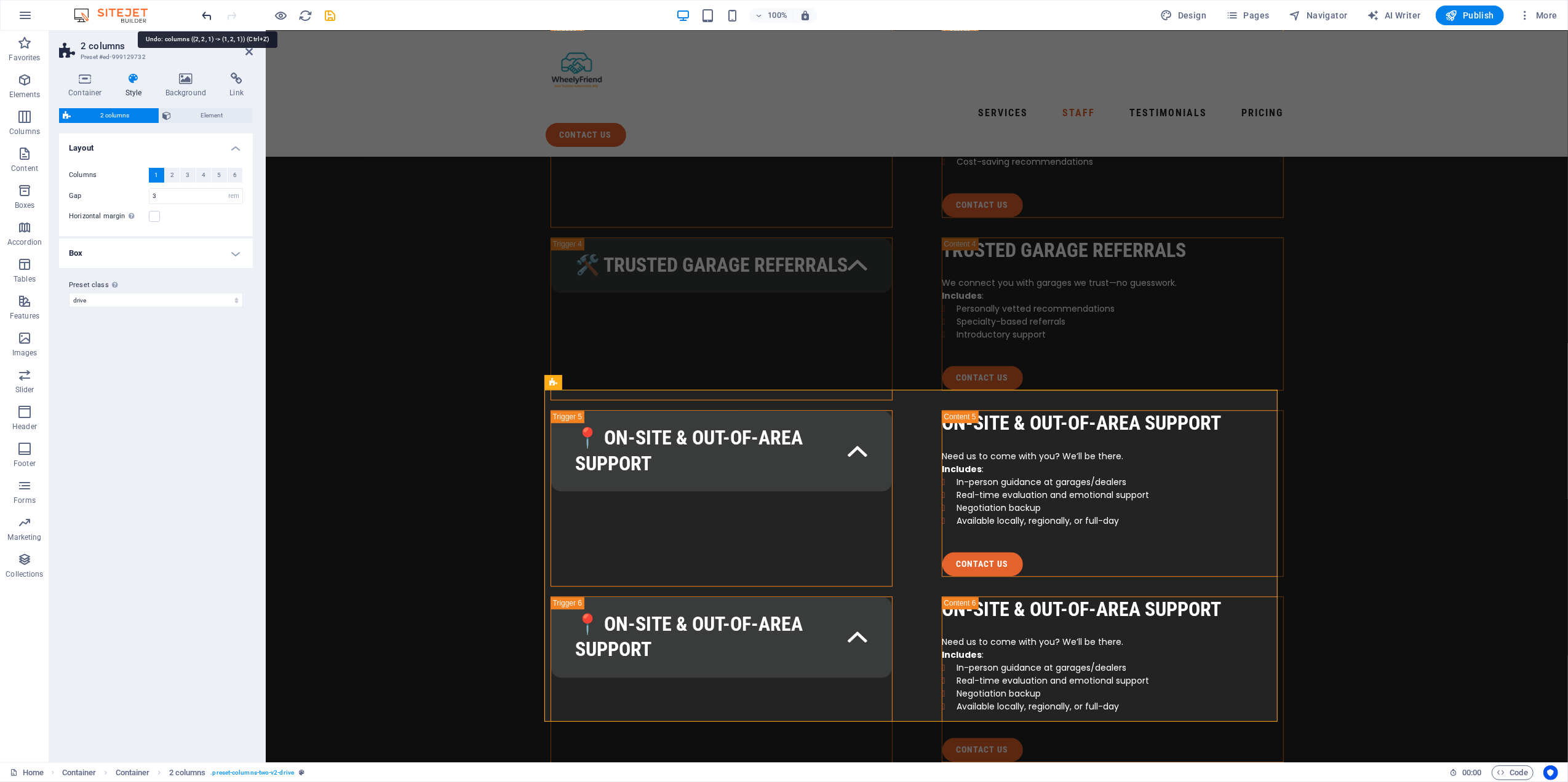
click at [213, 15] on icon "undo" at bounding box center [208, 16] width 14 height 14
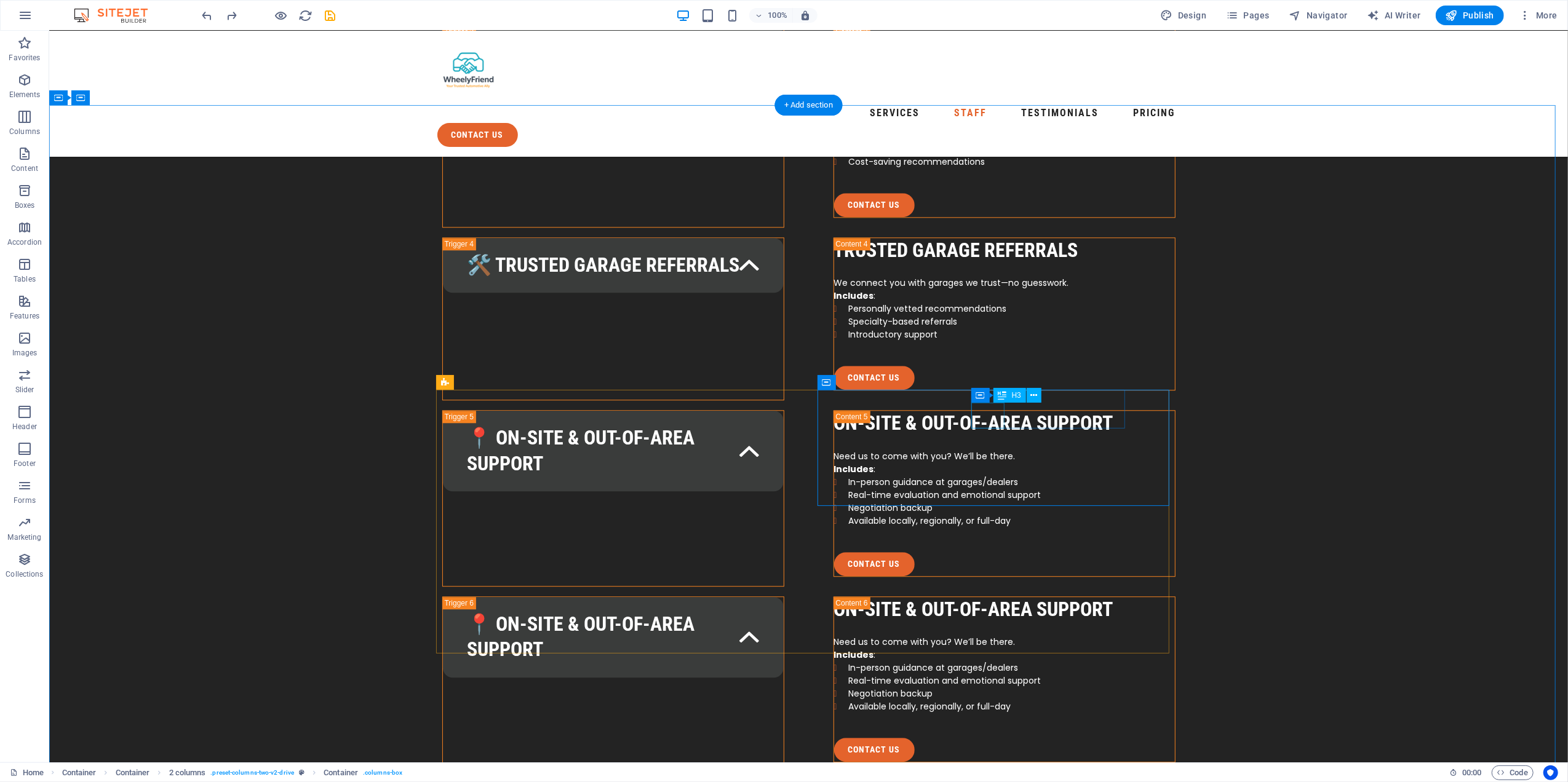
click at [1039, 384] on icon at bounding box center [1038, 383] width 7 height 13
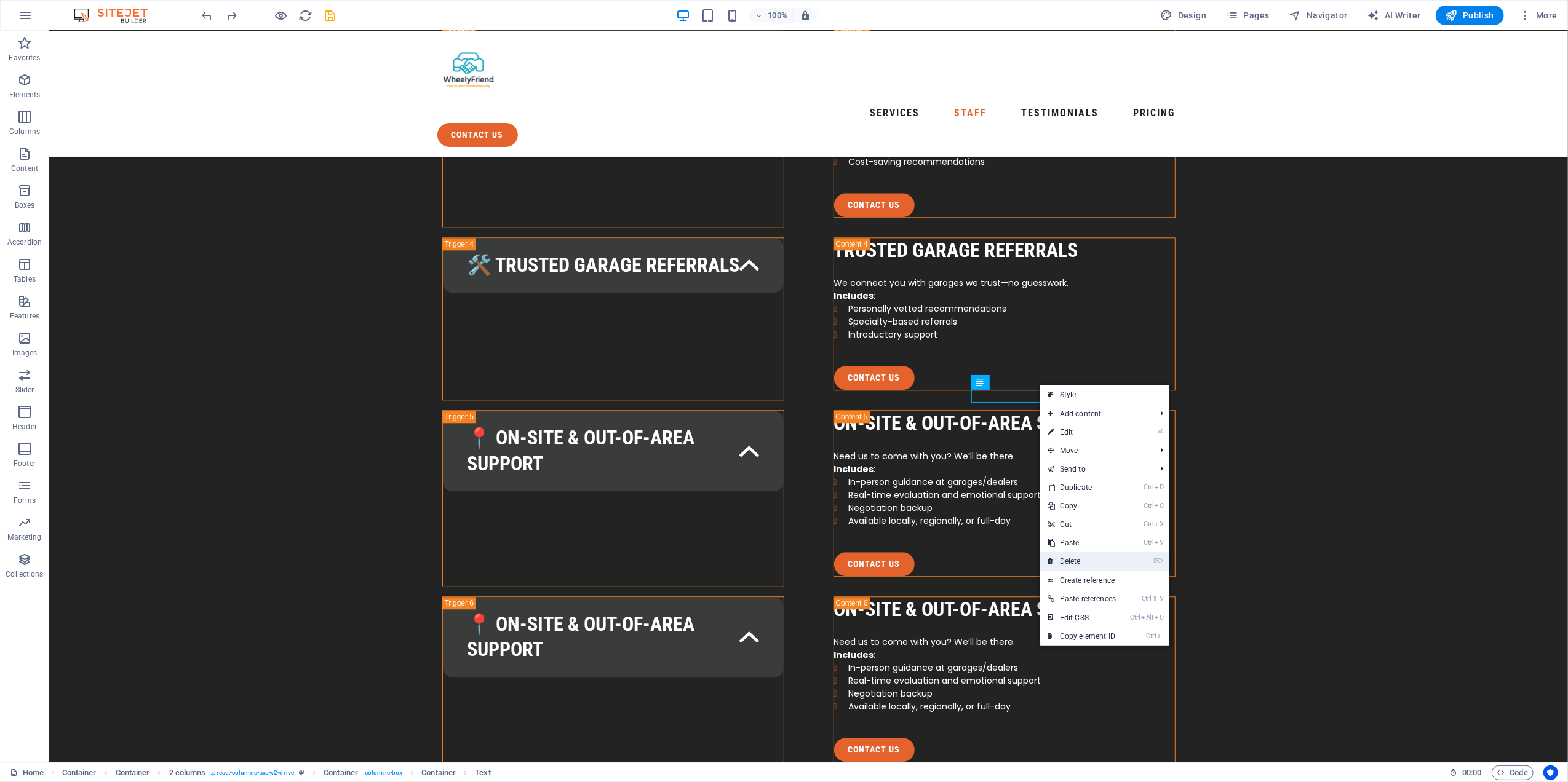
click at [1082, 566] on link "⌦ Delete" at bounding box center [1082, 561] width 83 height 18
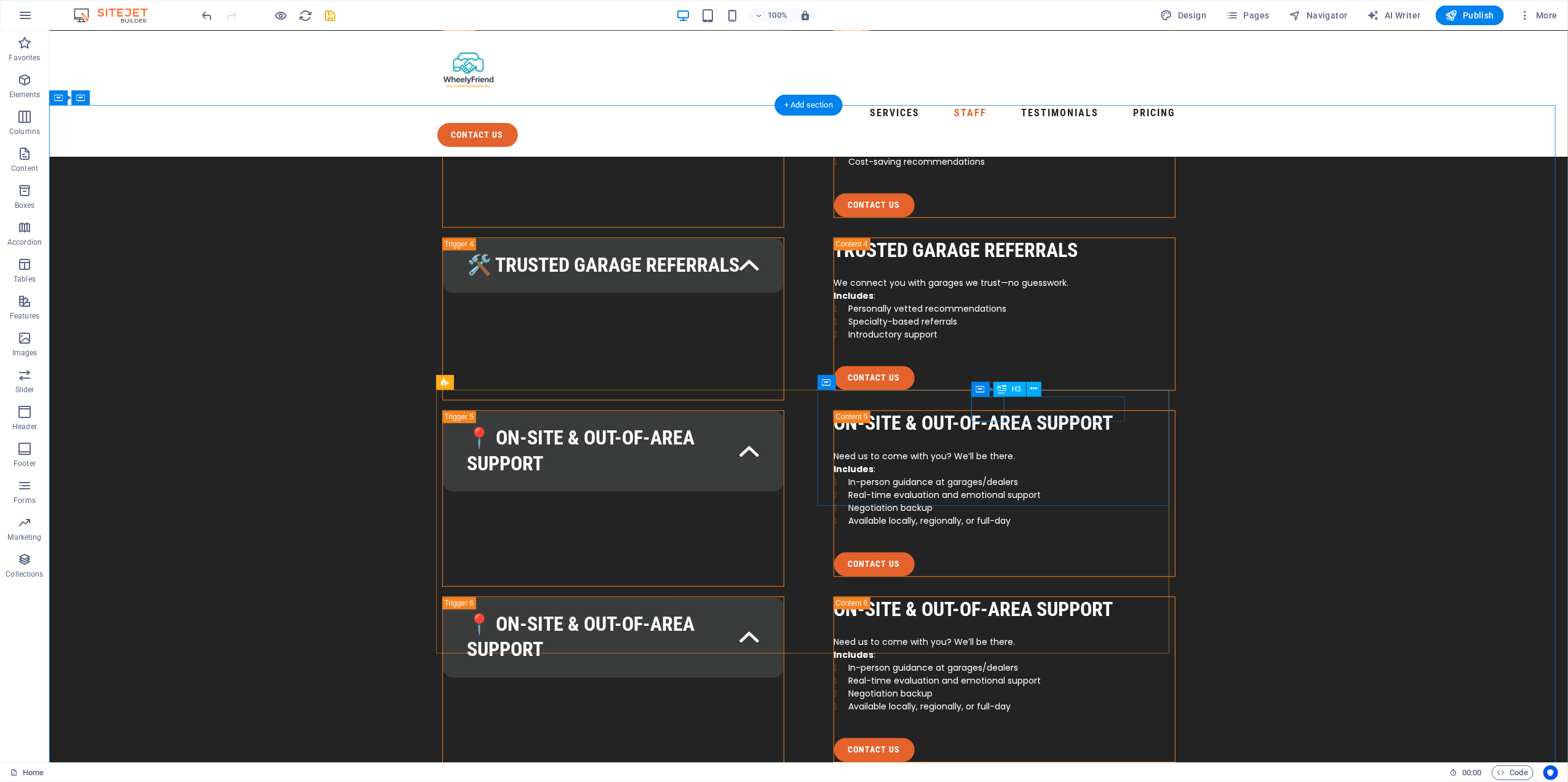
click at [1034, 387] on icon at bounding box center [1034, 389] width 7 height 13
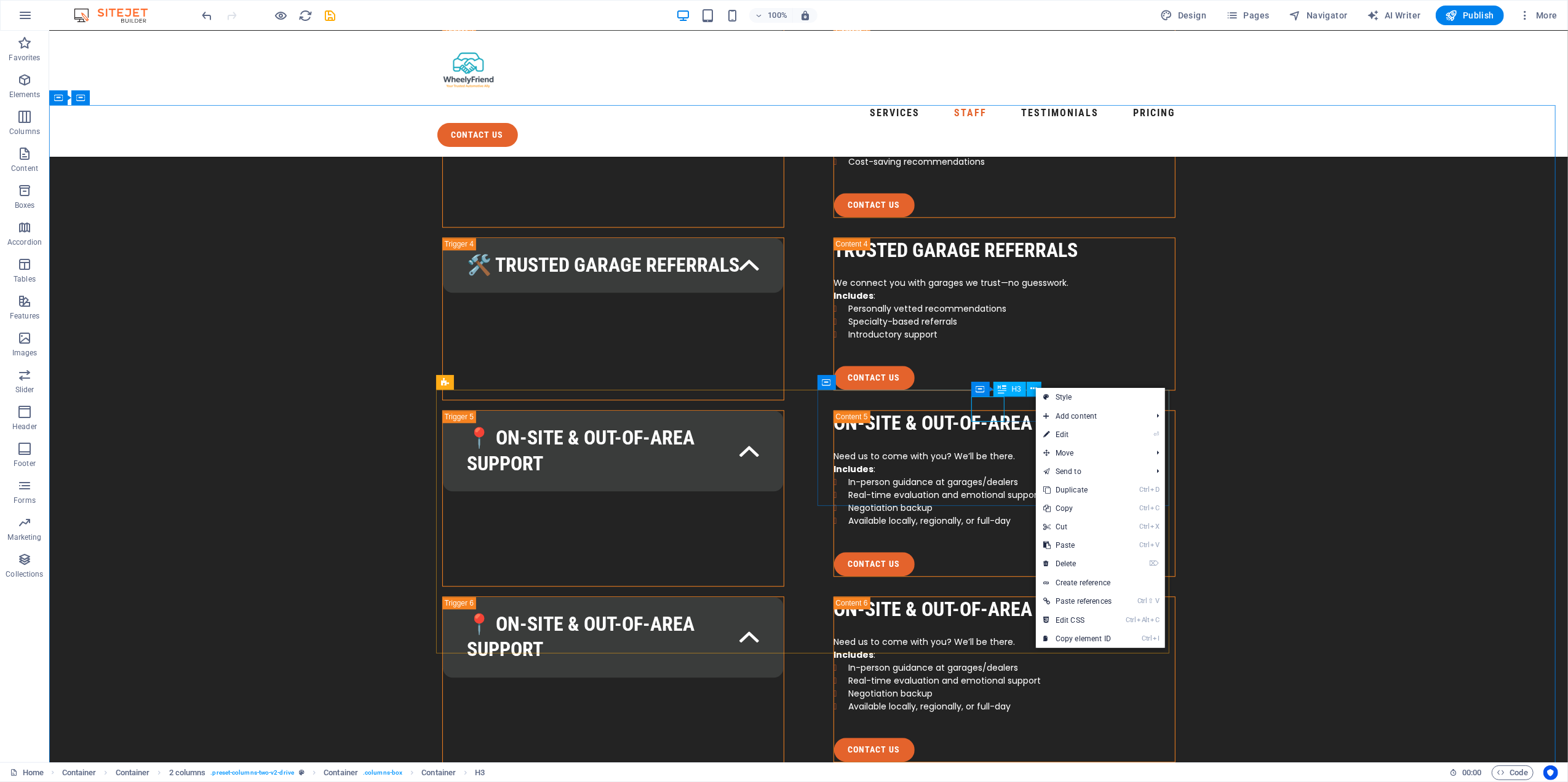
click at [1009, 387] on div "H3" at bounding box center [1009, 389] width 33 height 14
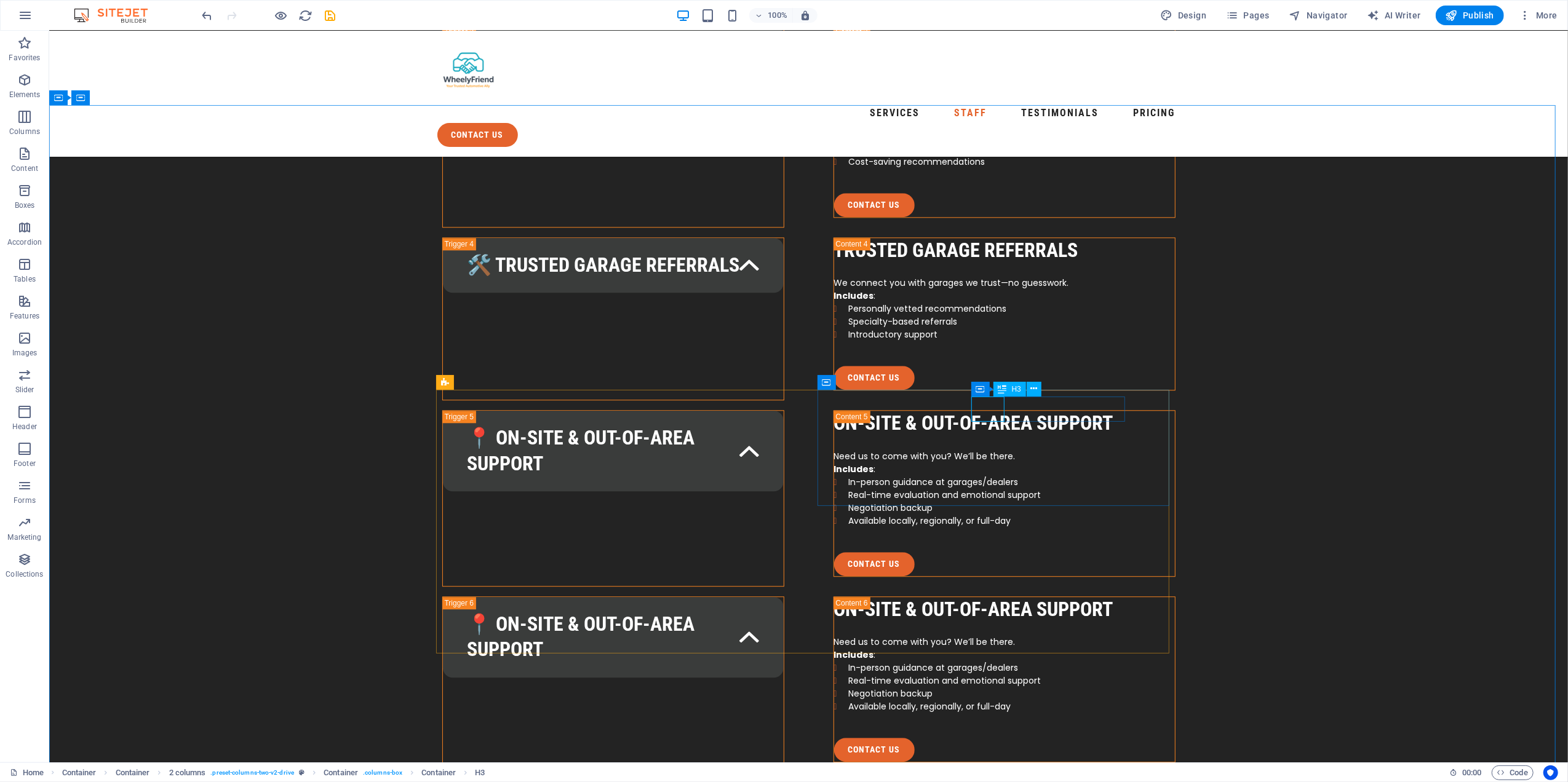
click at [1004, 390] on icon at bounding box center [1002, 389] width 9 height 14
click at [1003, 390] on icon at bounding box center [1002, 389] width 9 height 14
click at [0, 0] on div "Text" at bounding box center [0, 0] width 0 height 0
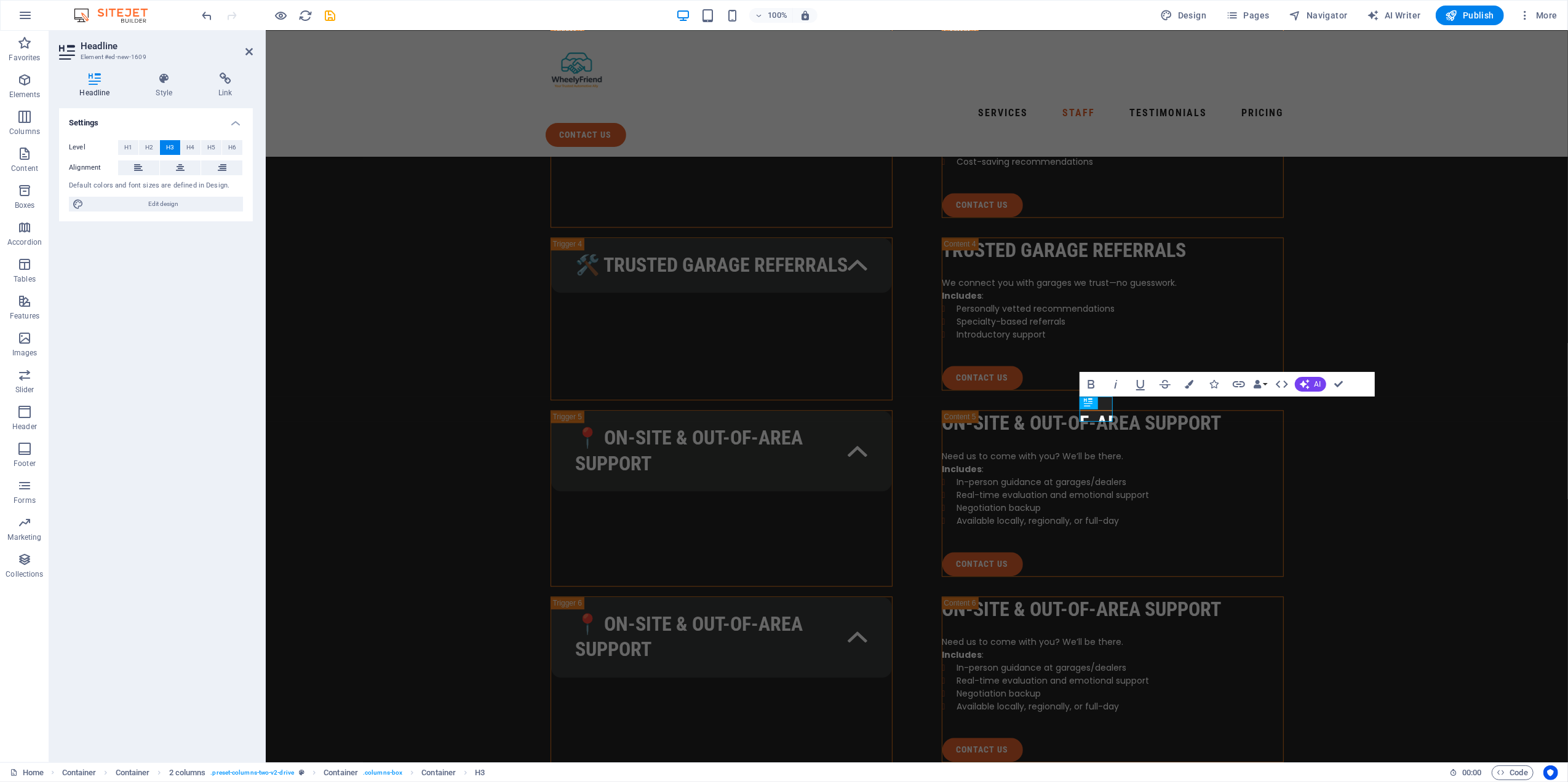
drag, startPoint x: 1269, startPoint y: 421, endPoint x: 1085, endPoint y: 403, distance: 184.9
click at [141, 168] on icon at bounding box center [138, 168] width 9 height 14
click at [130, 147] on span "H1" at bounding box center [128, 147] width 8 height 14
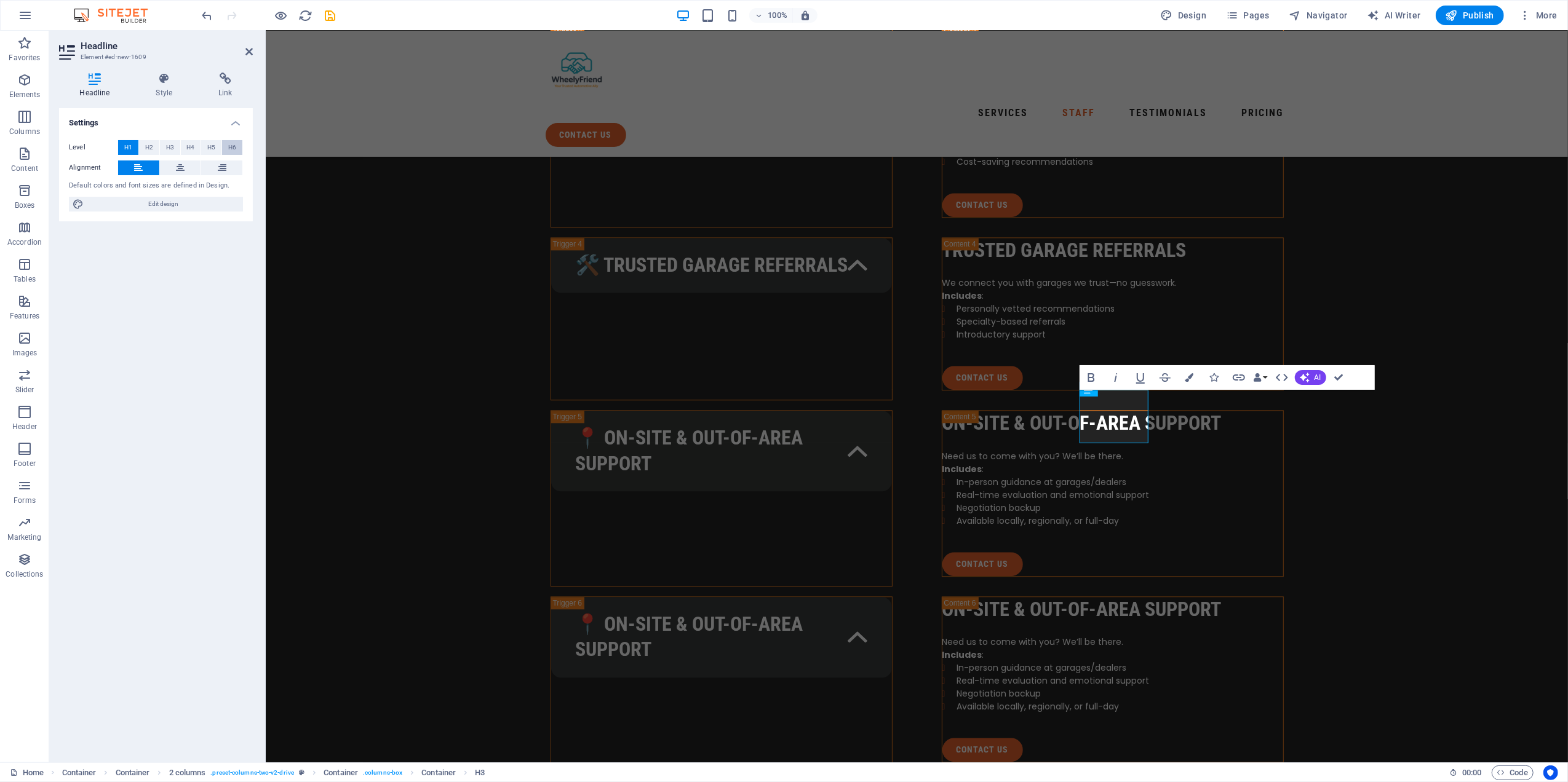
click at [234, 146] on span "H6" at bounding box center [232, 147] width 8 height 14
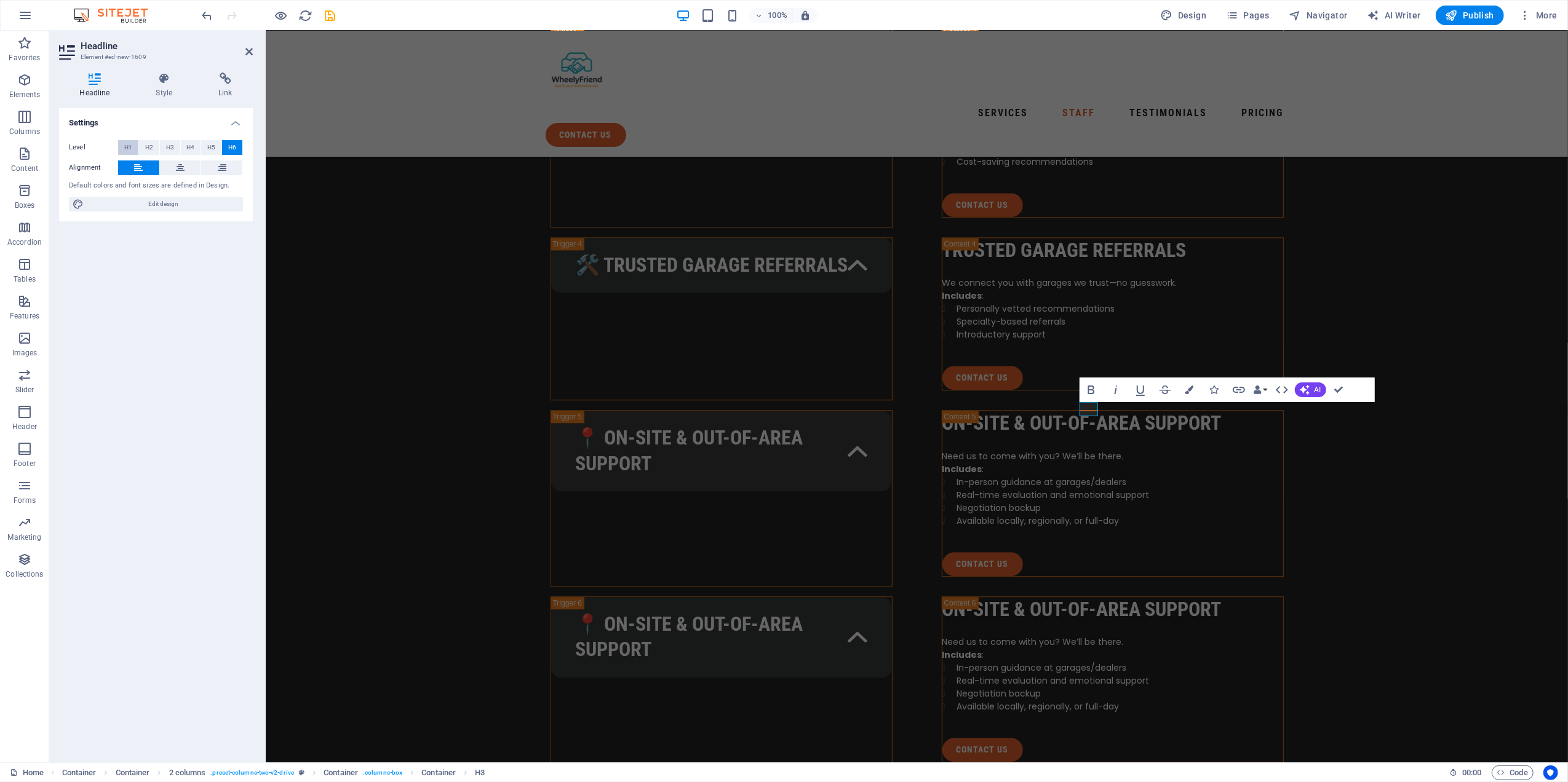
click at [126, 147] on span "H1" at bounding box center [128, 147] width 8 height 14
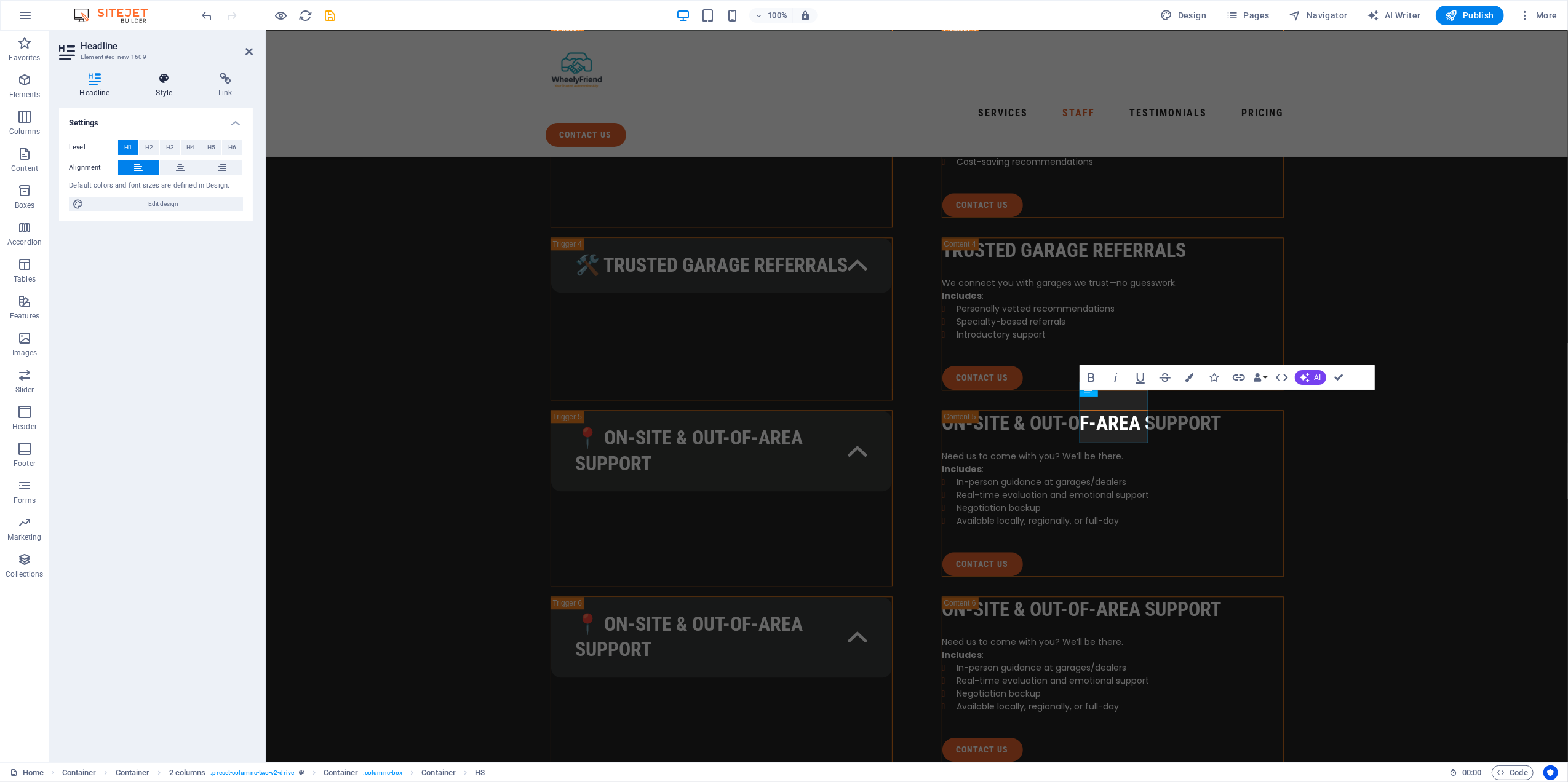
click at [150, 80] on icon at bounding box center [164, 78] width 58 height 12
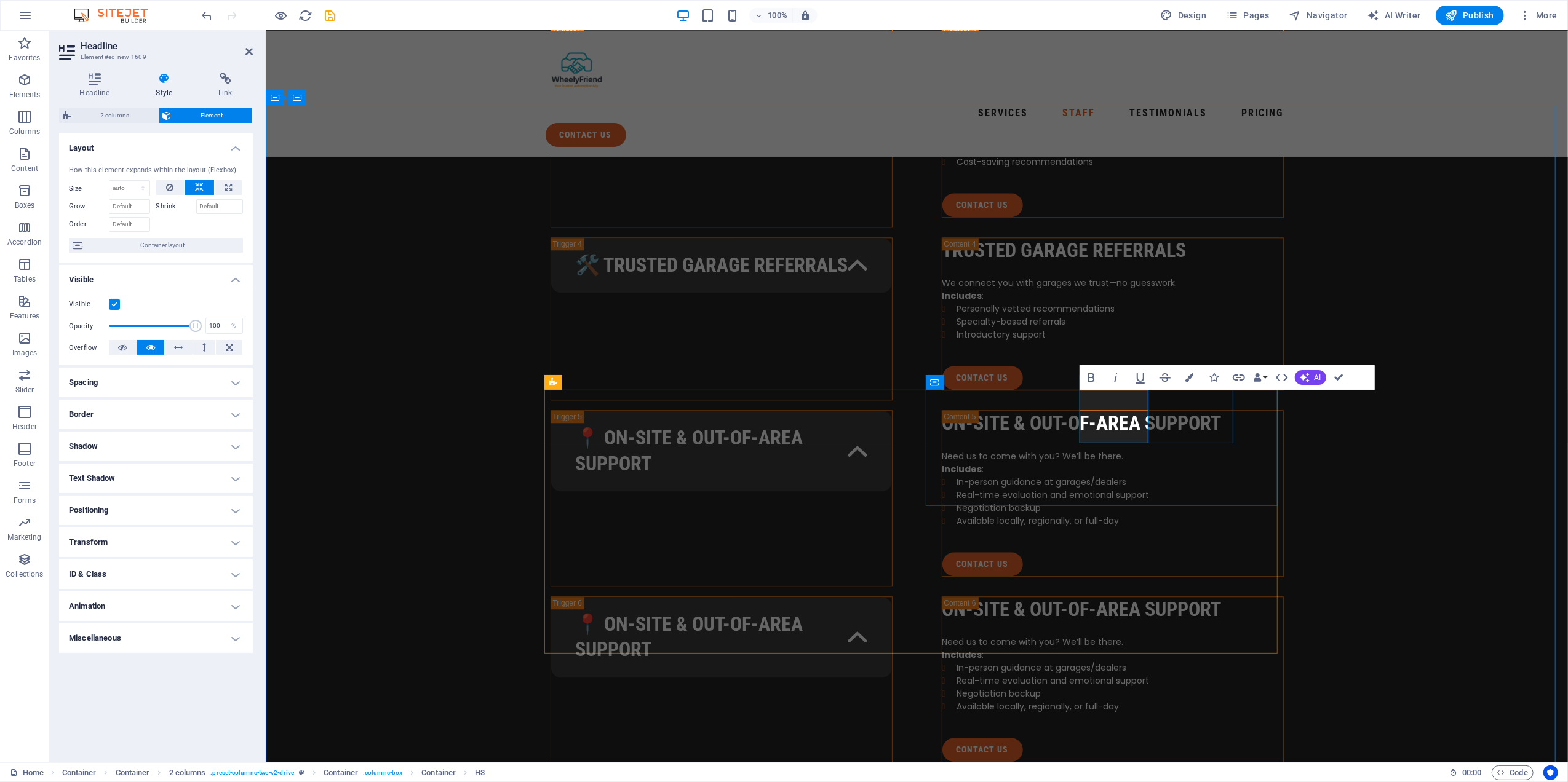
drag, startPoint x: 1118, startPoint y: 418, endPoint x: 1098, endPoint y: 421, distance: 20.2
drag, startPoint x: 1104, startPoint y: 421, endPoint x: 1104, endPoint y: 441, distance: 20.0
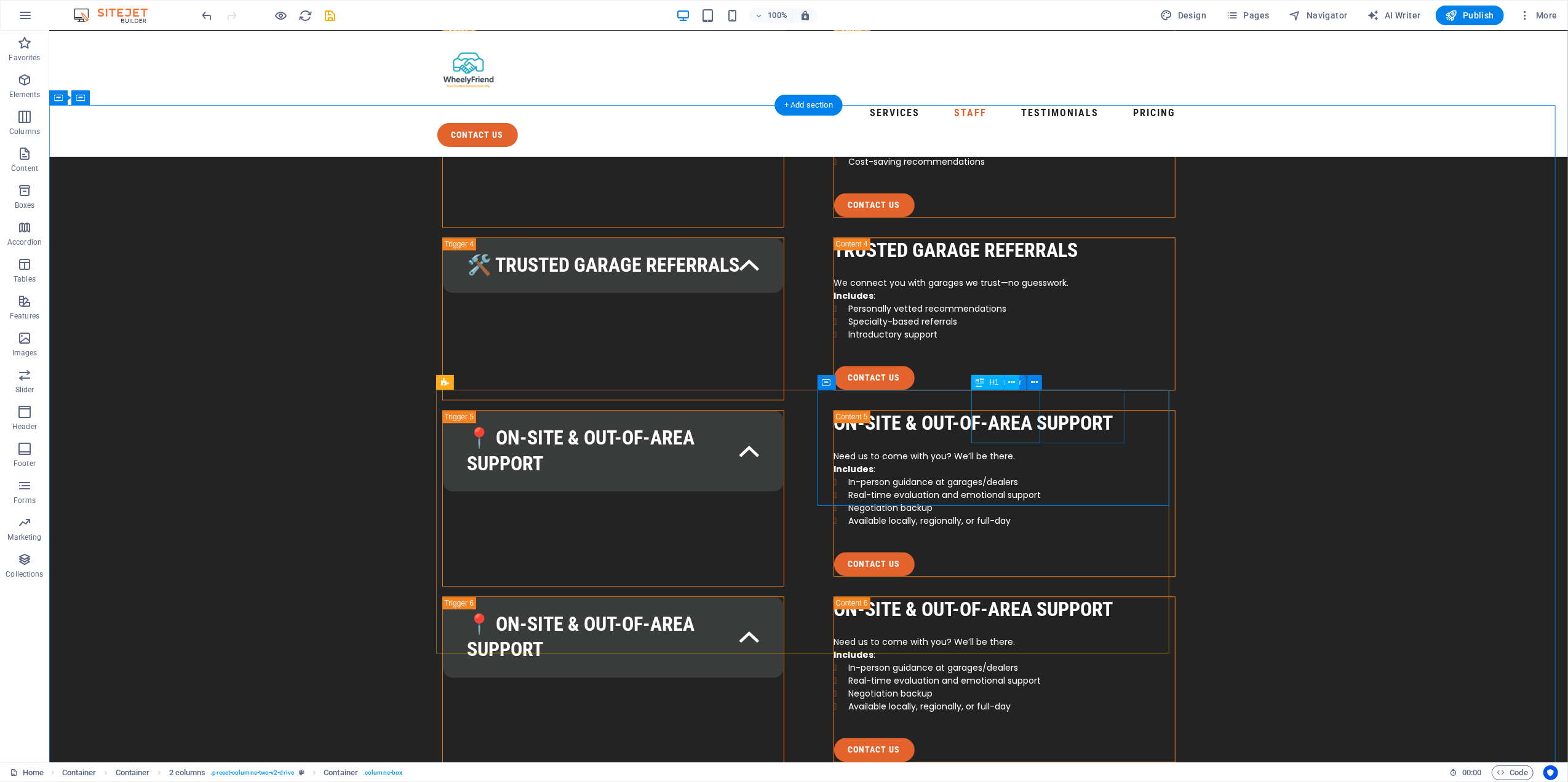
click at [1034, 381] on icon at bounding box center [1034, 383] width 7 height 13
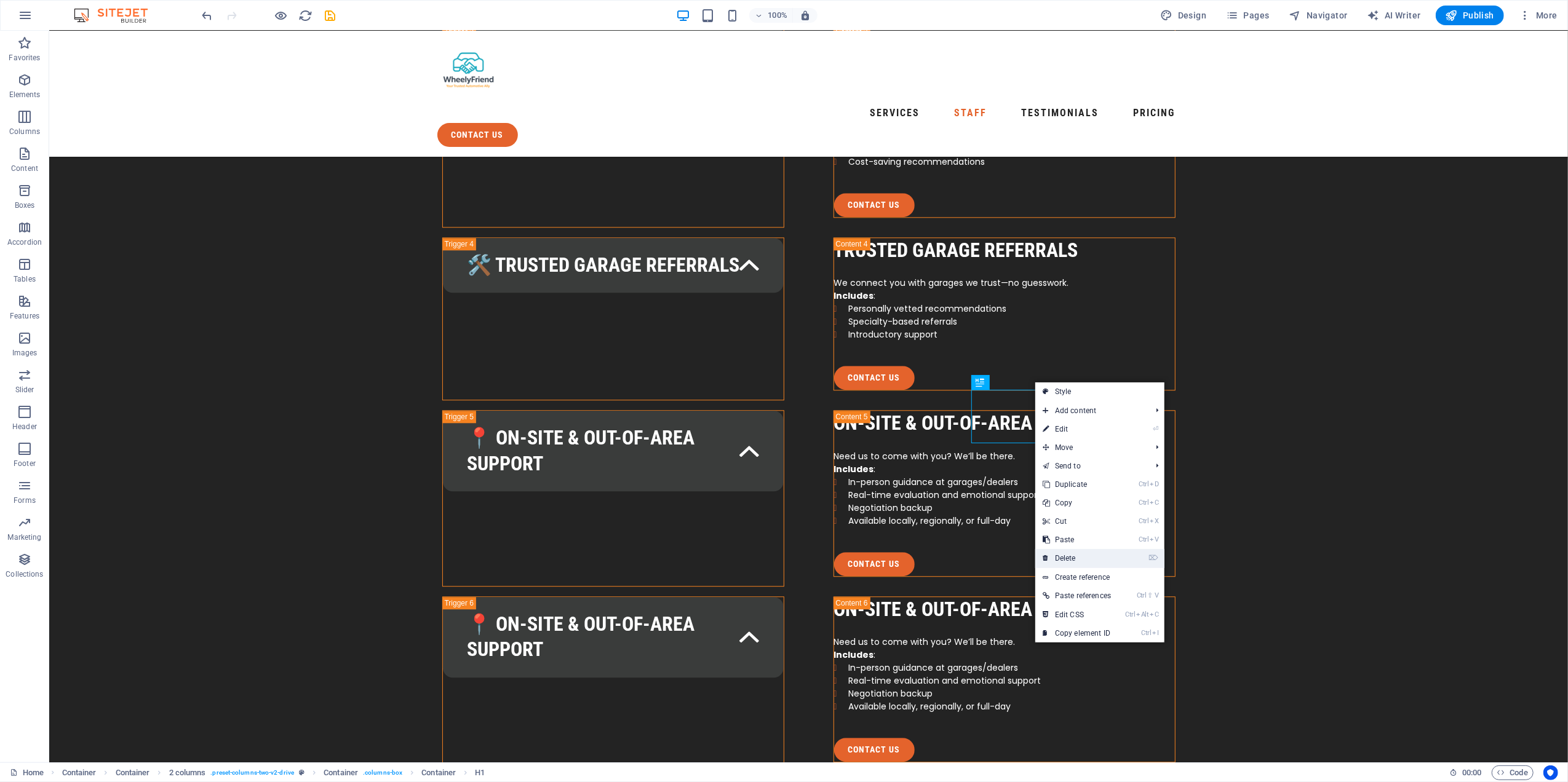
click at [1071, 555] on link "⌦ Delete" at bounding box center [1076, 559] width 83 height 18
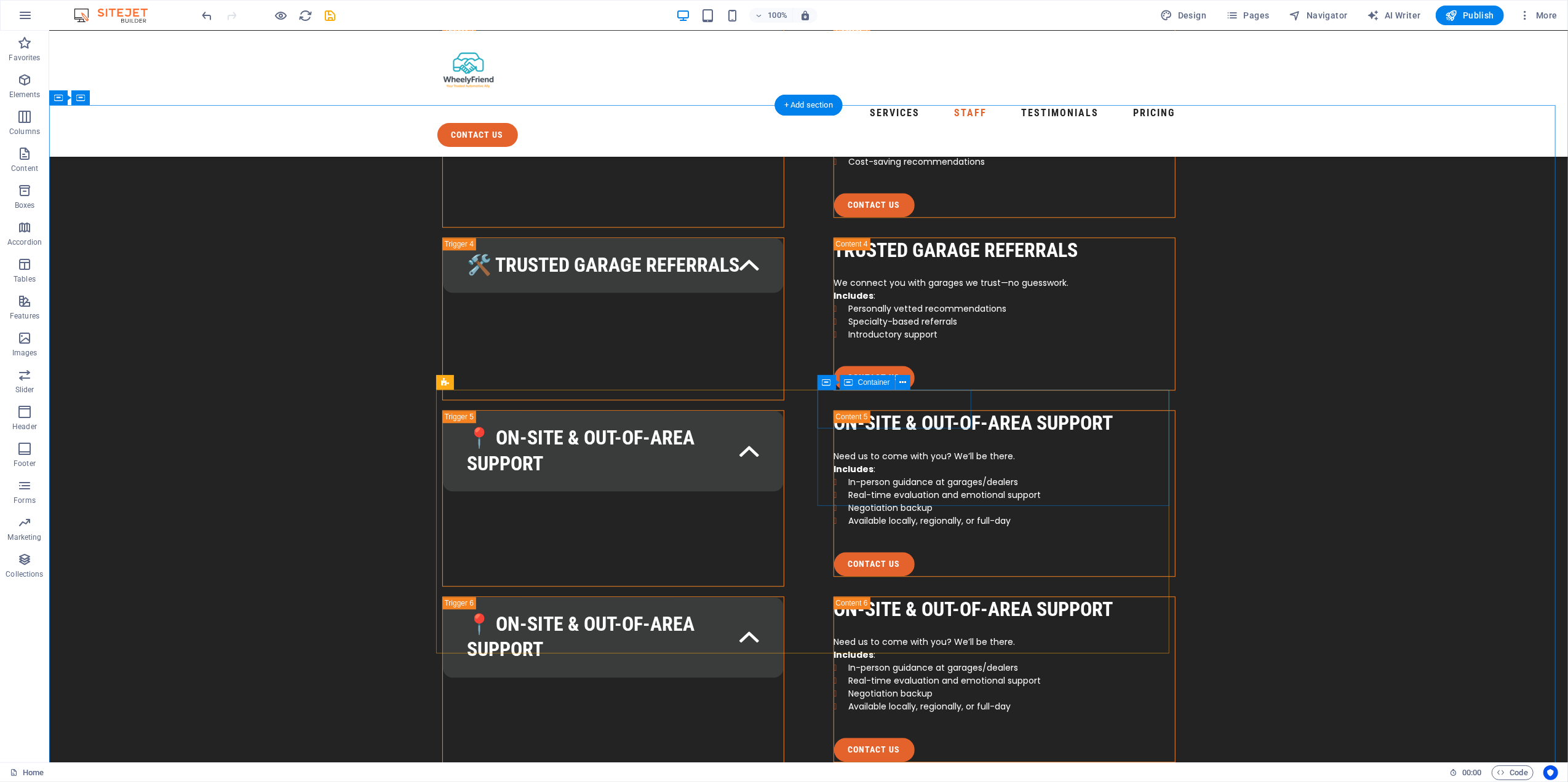
click at [924, 382] on icon at bounding box center [927, 383] width 5 height 13
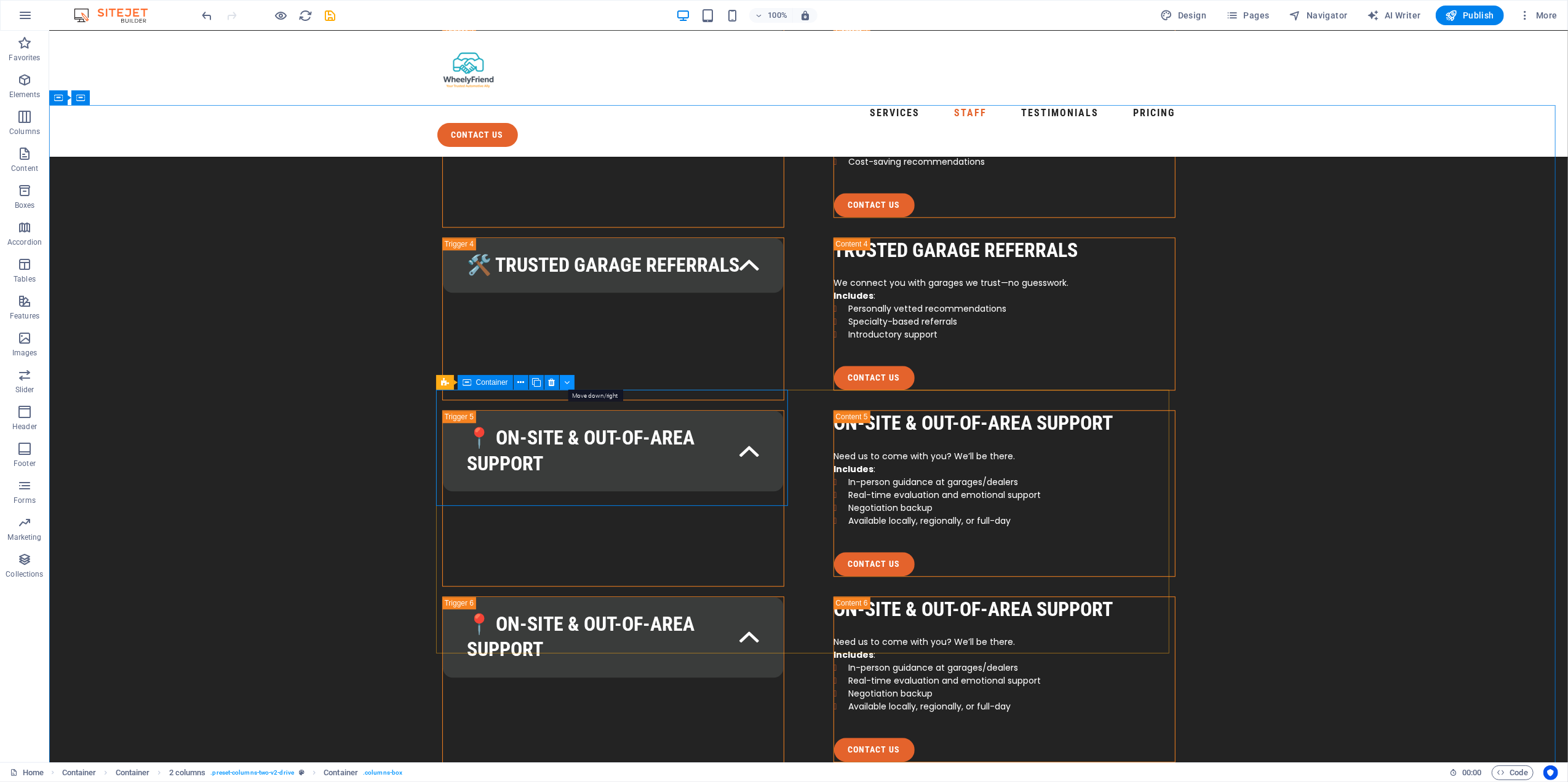
click at [565, 382] on icon at bounding box center [566, 383] width 5 height 13
click at [940, 381] on icon at bounding box center [942, 383] width 5 height 13
click at [568, 377] on icon at bounding box center [566, 383] width 5 height 13
click at [928, 384] on icon at bounding box center [927, 383] width 5 height 13
click at [540, 526] on button at bounding box center [545, 530] width 14 height 14
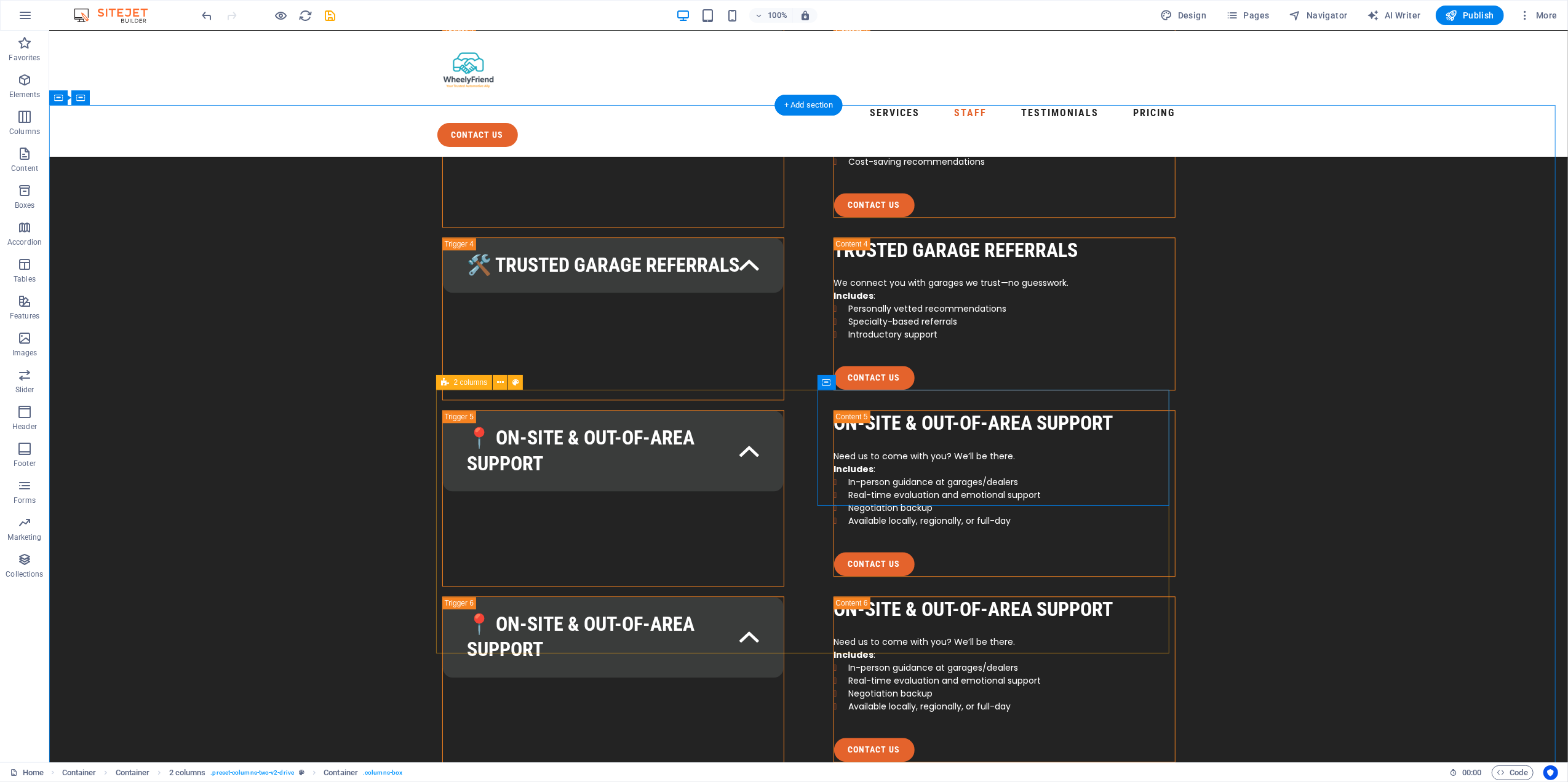
click at [507, 527] on icon at bounding box center [510, 529] width 7 height 13
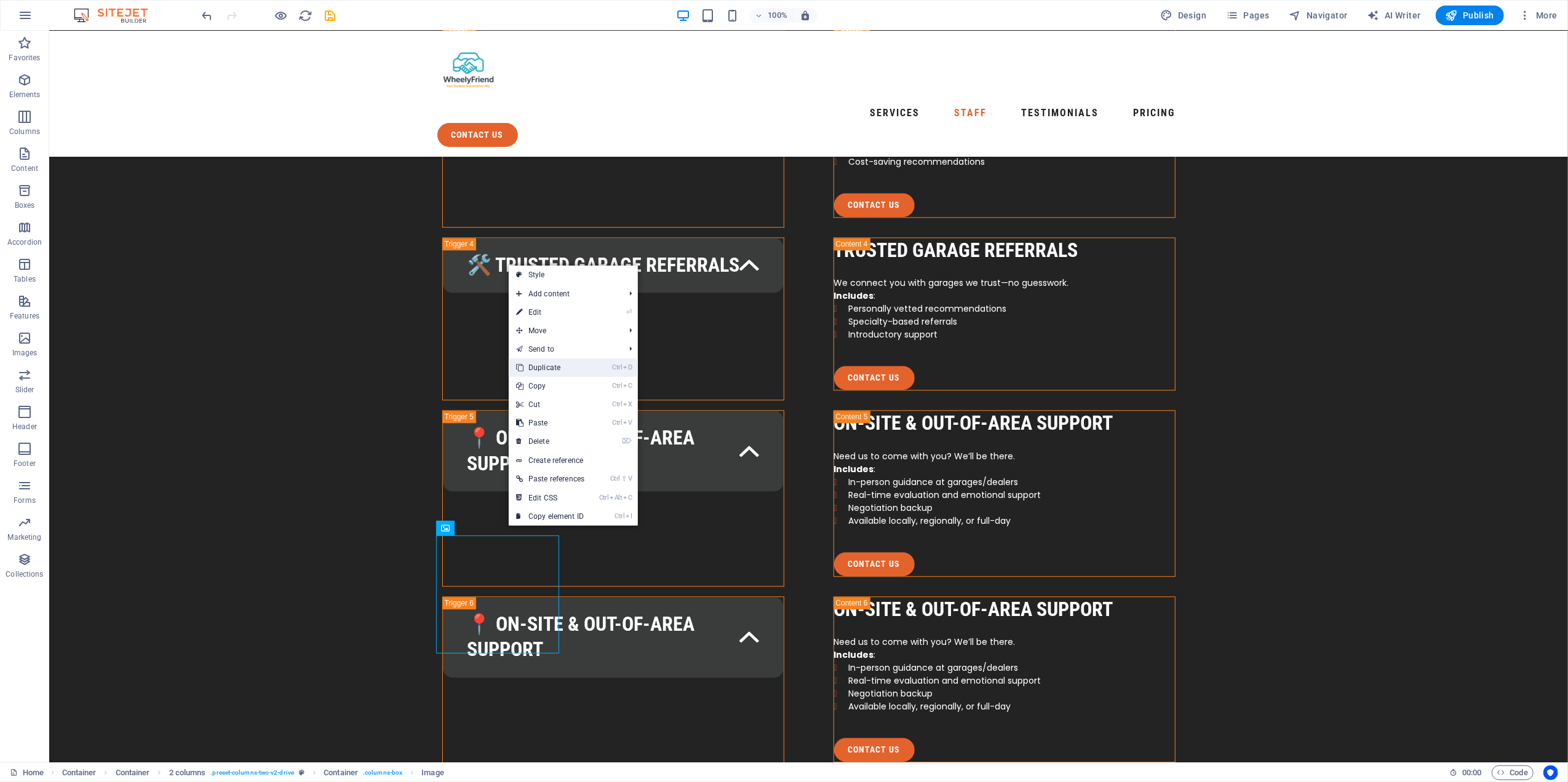
click at [568, 363] on link "Ctrl D Duplicate" at bounding box center [550, 368] width 83 height 18
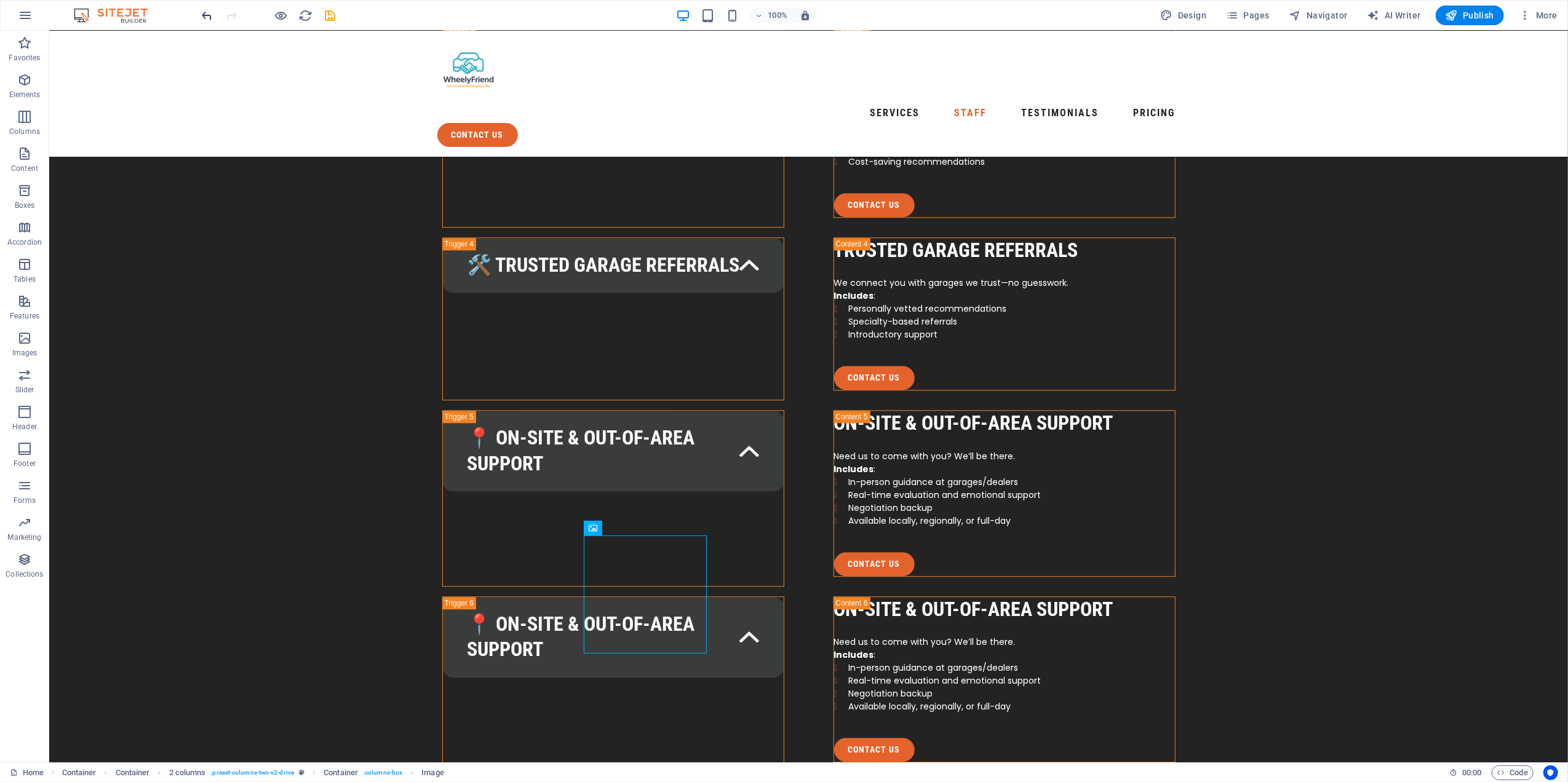
click at [205, 14] on icon "undo" at bounding box center [208, 16] width 14 height 14
click at [514, 530] on icon at bounding box center [515, 529] width 9 height 13
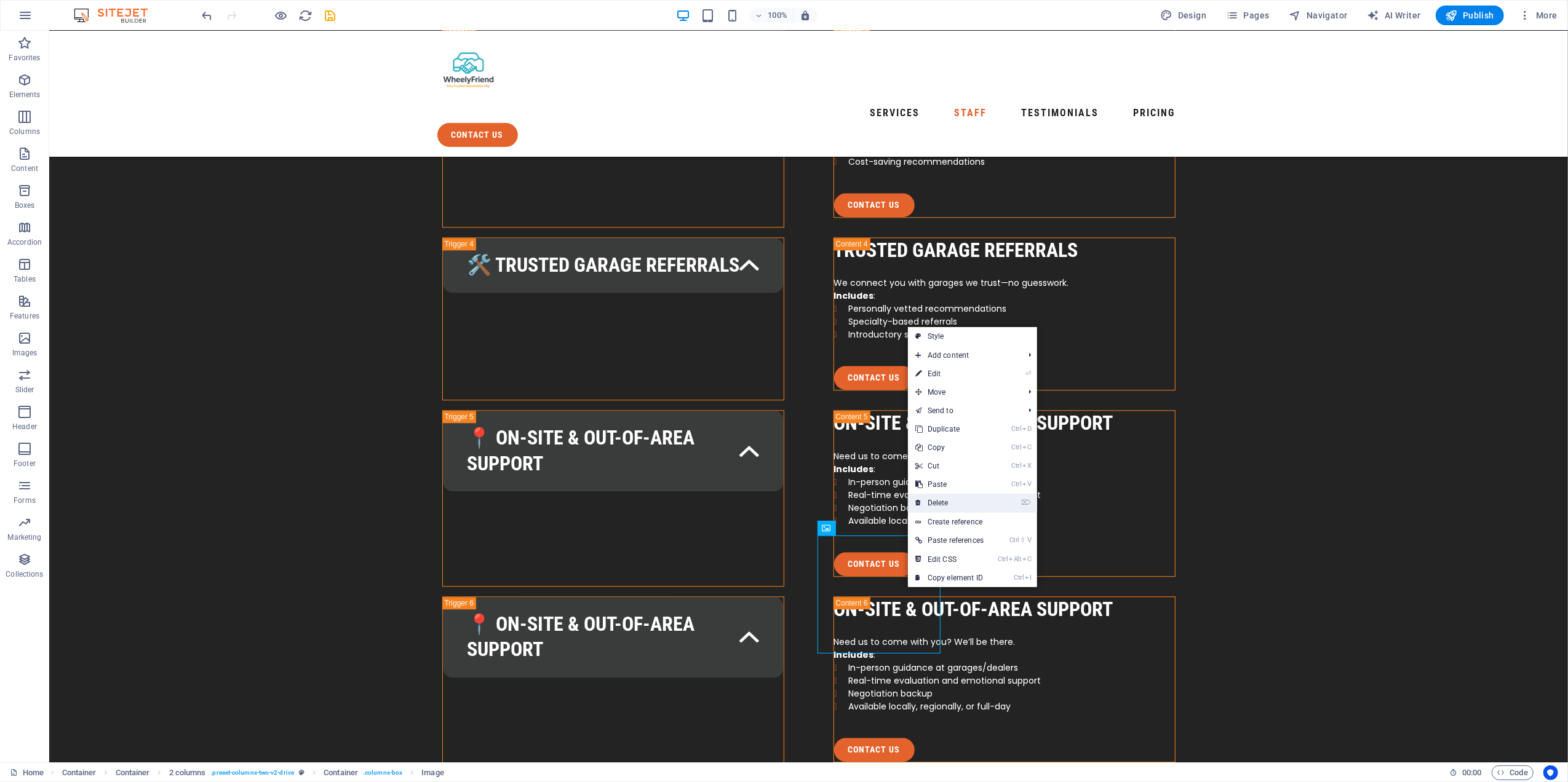
click at [953, 504] on link "⌦ Delete" at bounding box center [949, 503] width 83 height 18
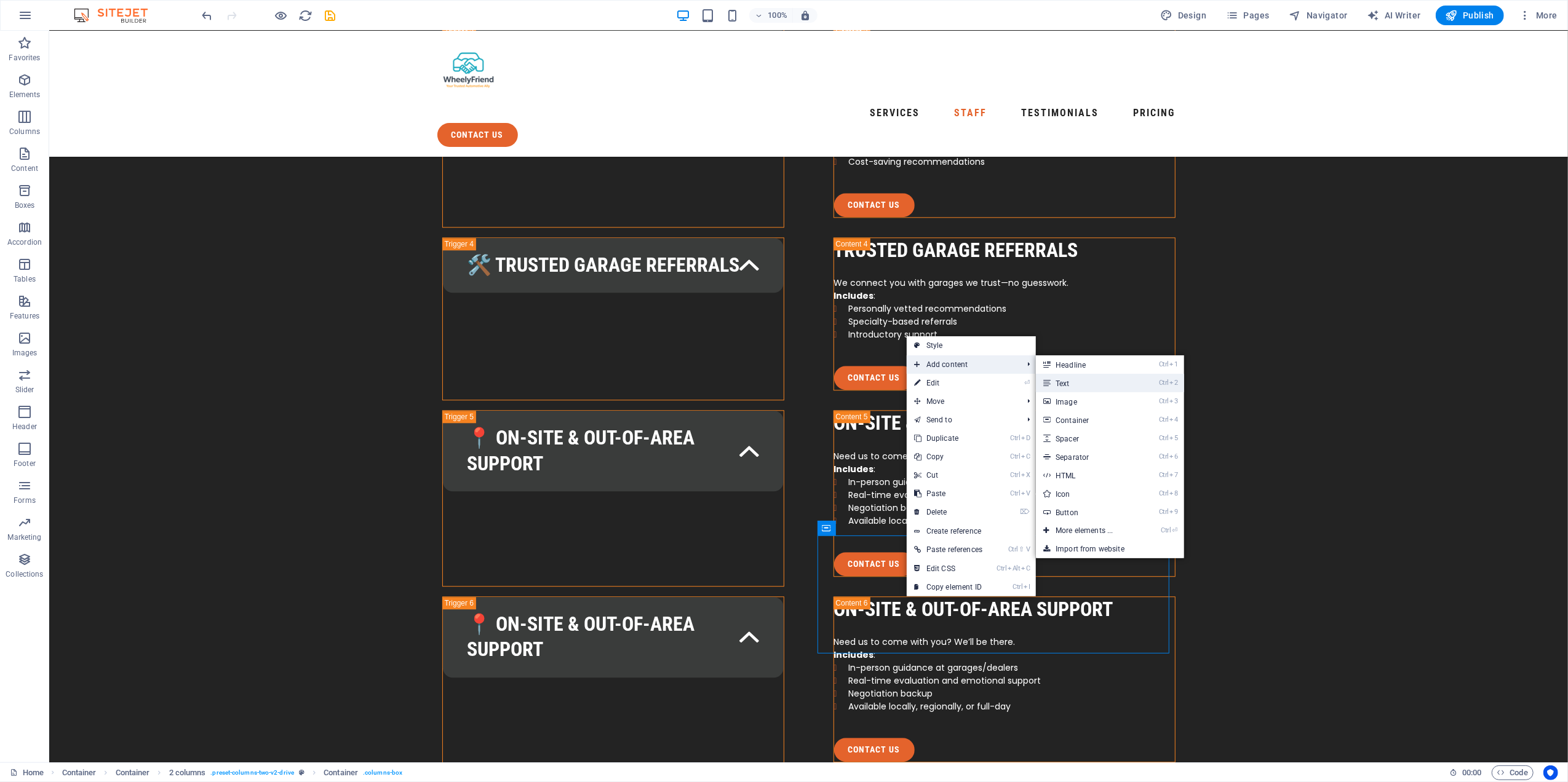
drag, startPoint x: 1101, startPoint y: 382, endPoint x: 758, endPoint y: 570, distance: 391.1
click at [1101, 382] on link "Ctrl 2 Text" at bounding box center [1086, 383] width 101 height 18
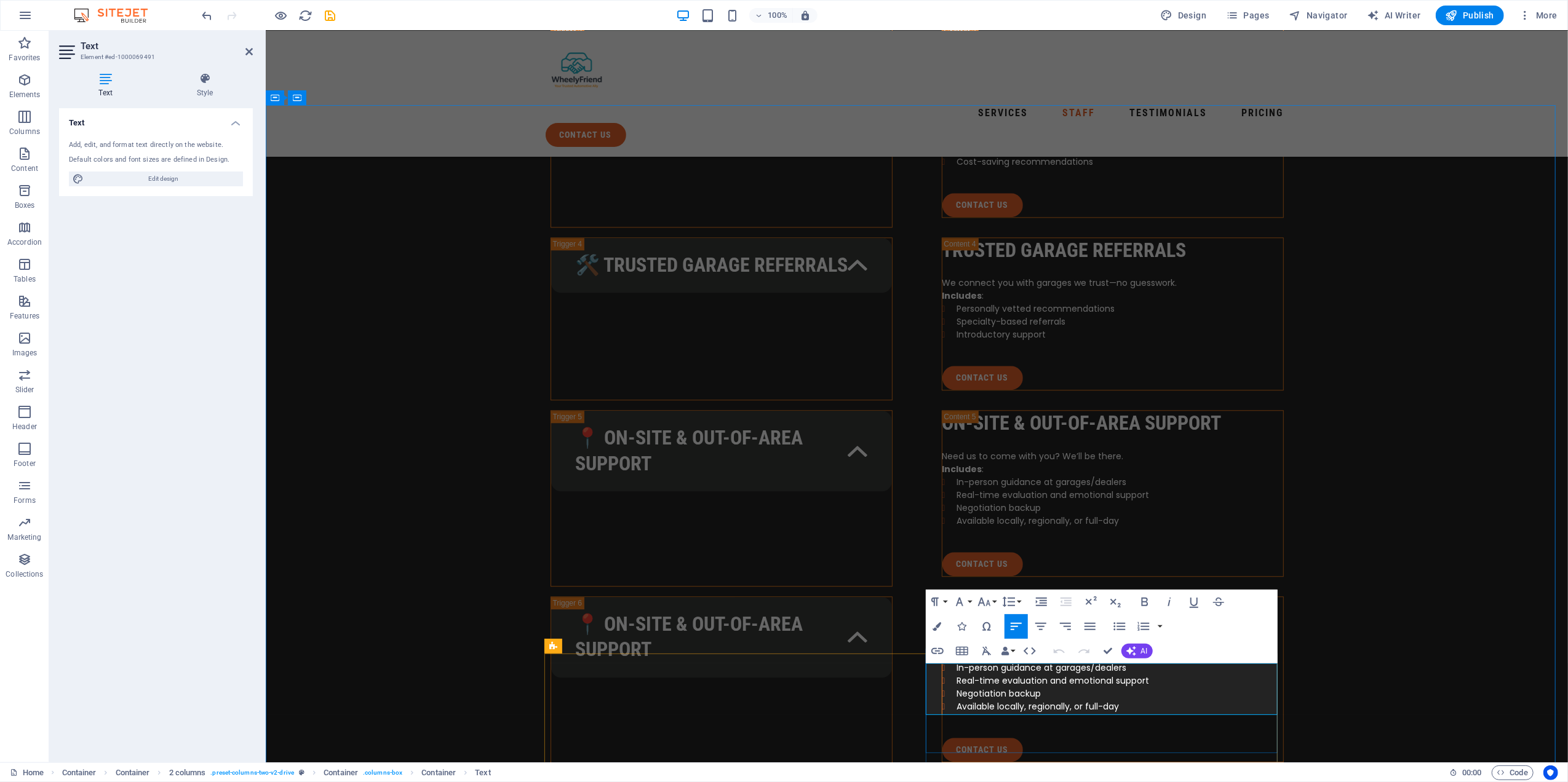
copy p "Strategic, empathetic, and relentlessly practical. [PERSON_NAME] brings deep ex…"
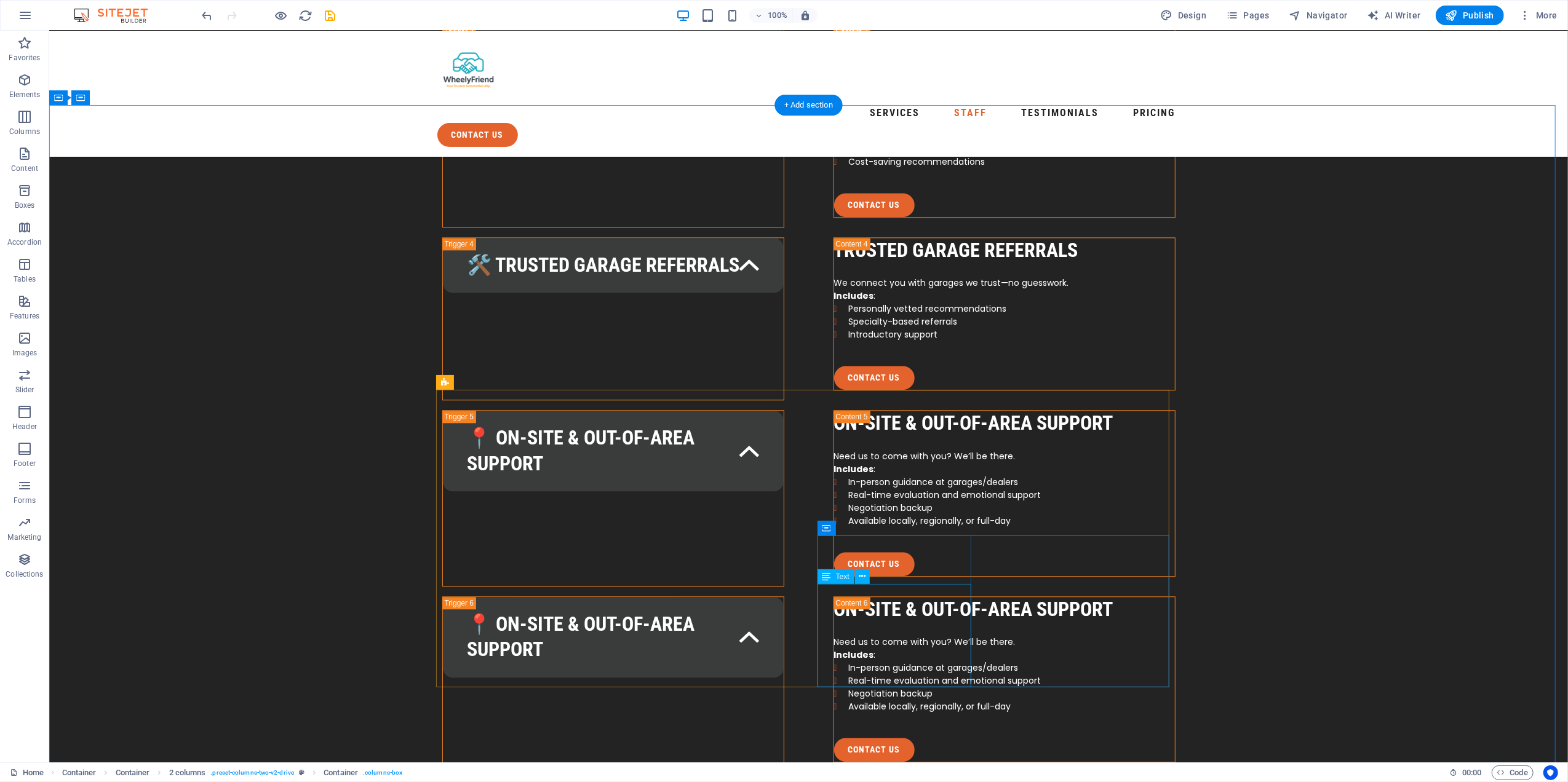
click at [907, 528] on icon at bounding box center [906, 529] width 7 height 13
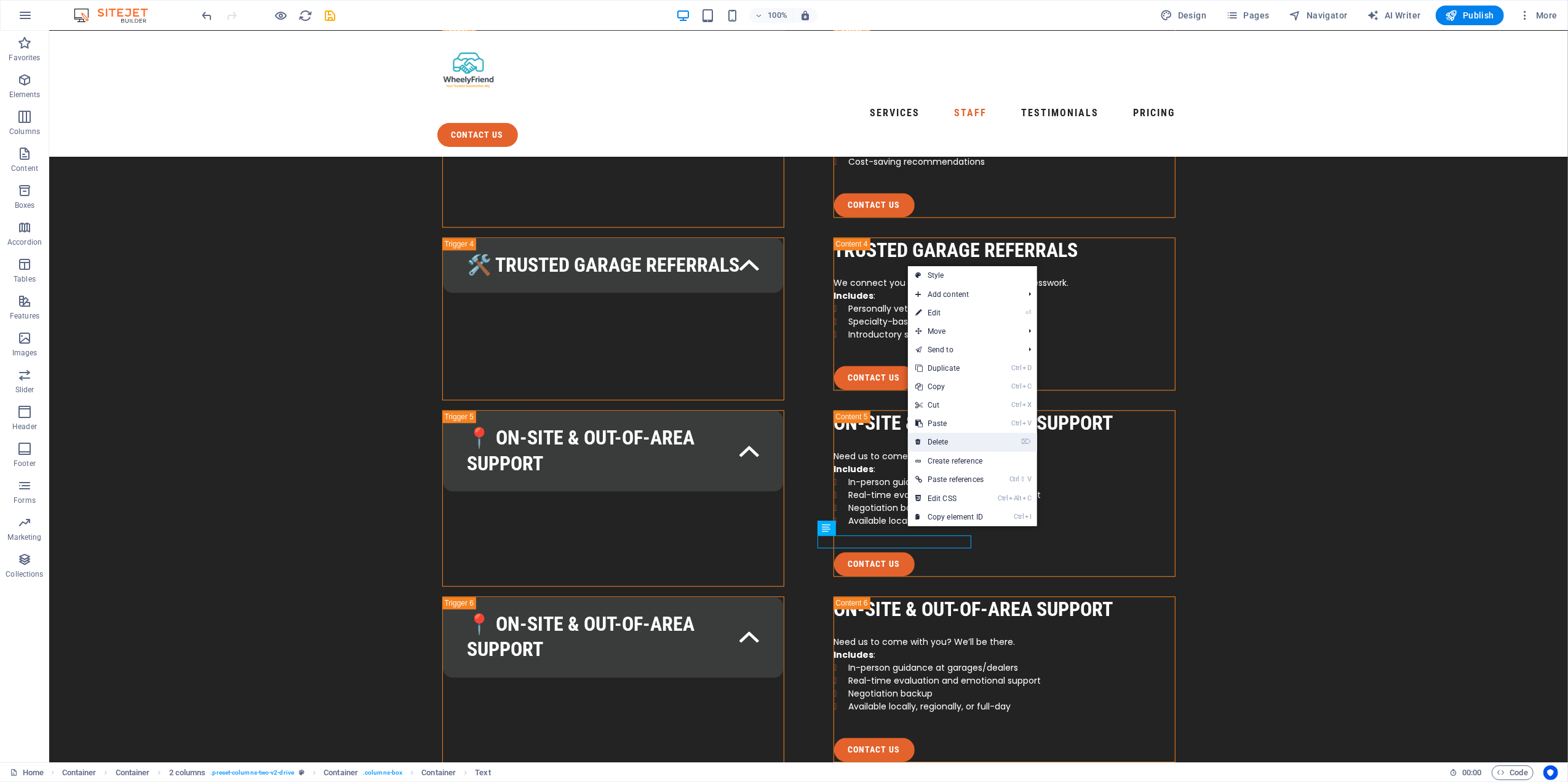
drag, startPoint x: 893, startPoint y: 412, endPoint x: 943, endPoint y: 441, distance: 57.8
click at [943, 441] on link "⌦ Delete" at bounding box center [949, 442] width 83 height 18
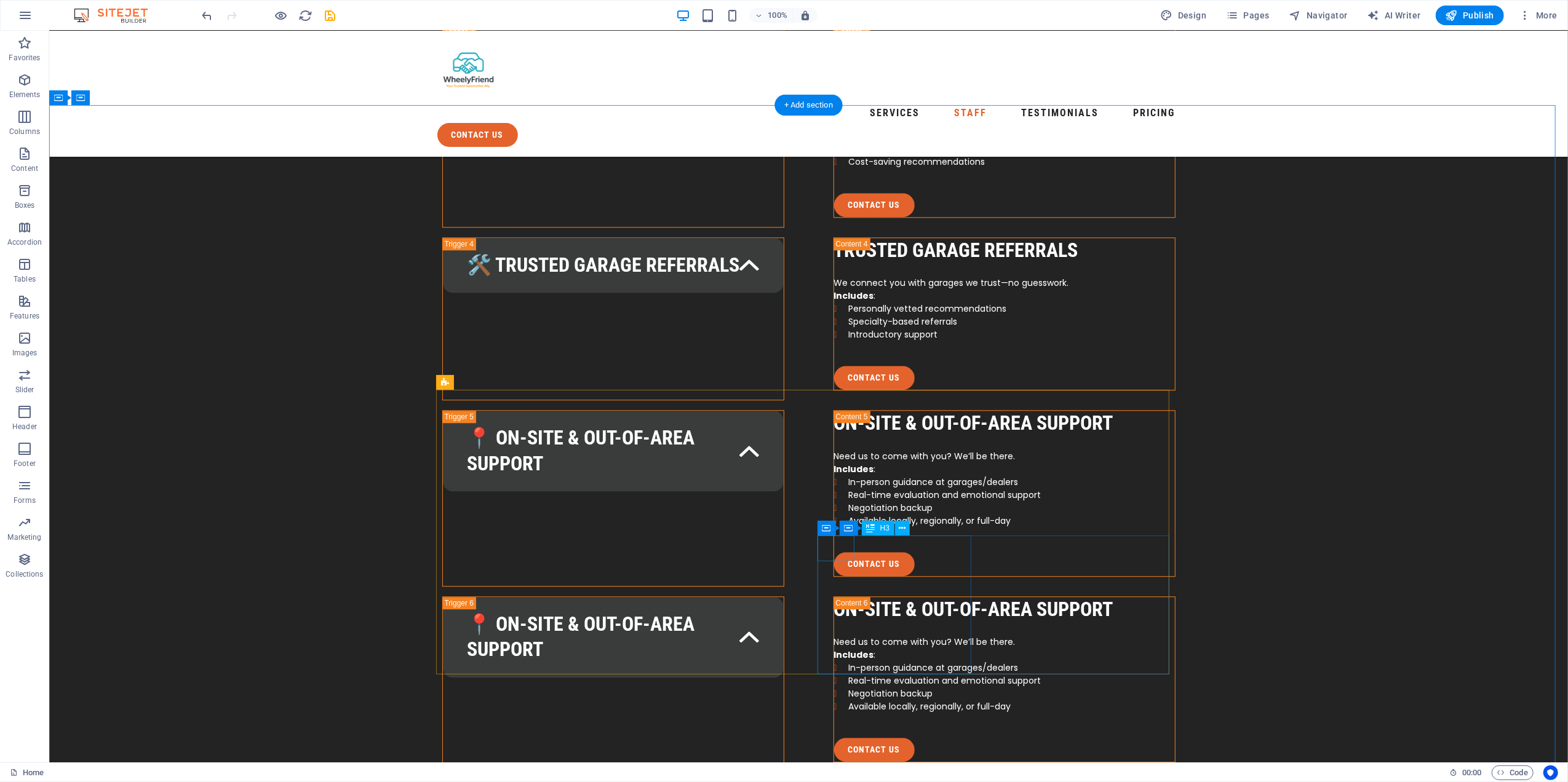
click at [906, 528] on button at bounding box center [903, 528] width 14 height 14
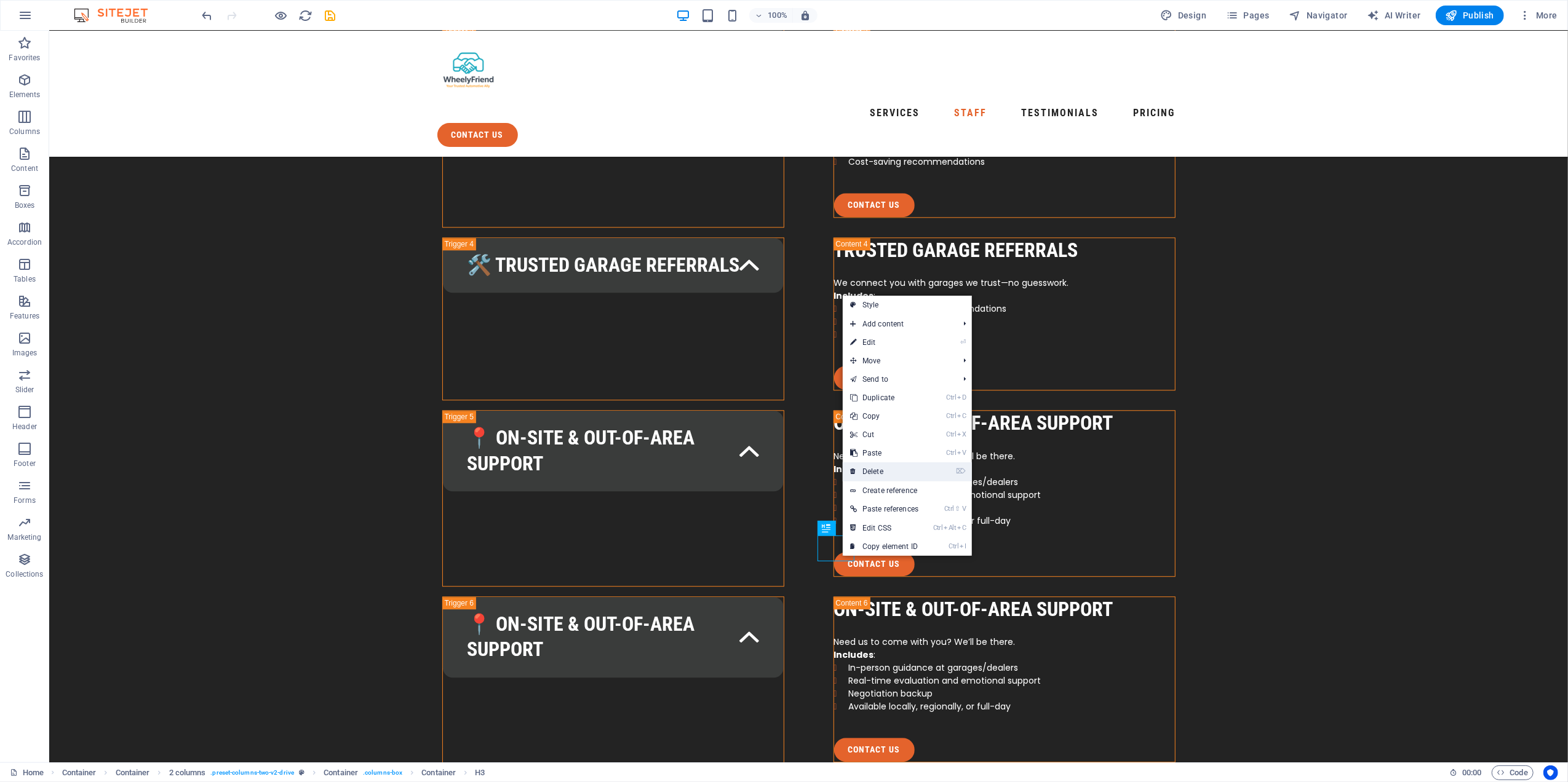
click at [887, 474] on link "⌦ Delete" at bounding box center [884, 472] width 83 height 18
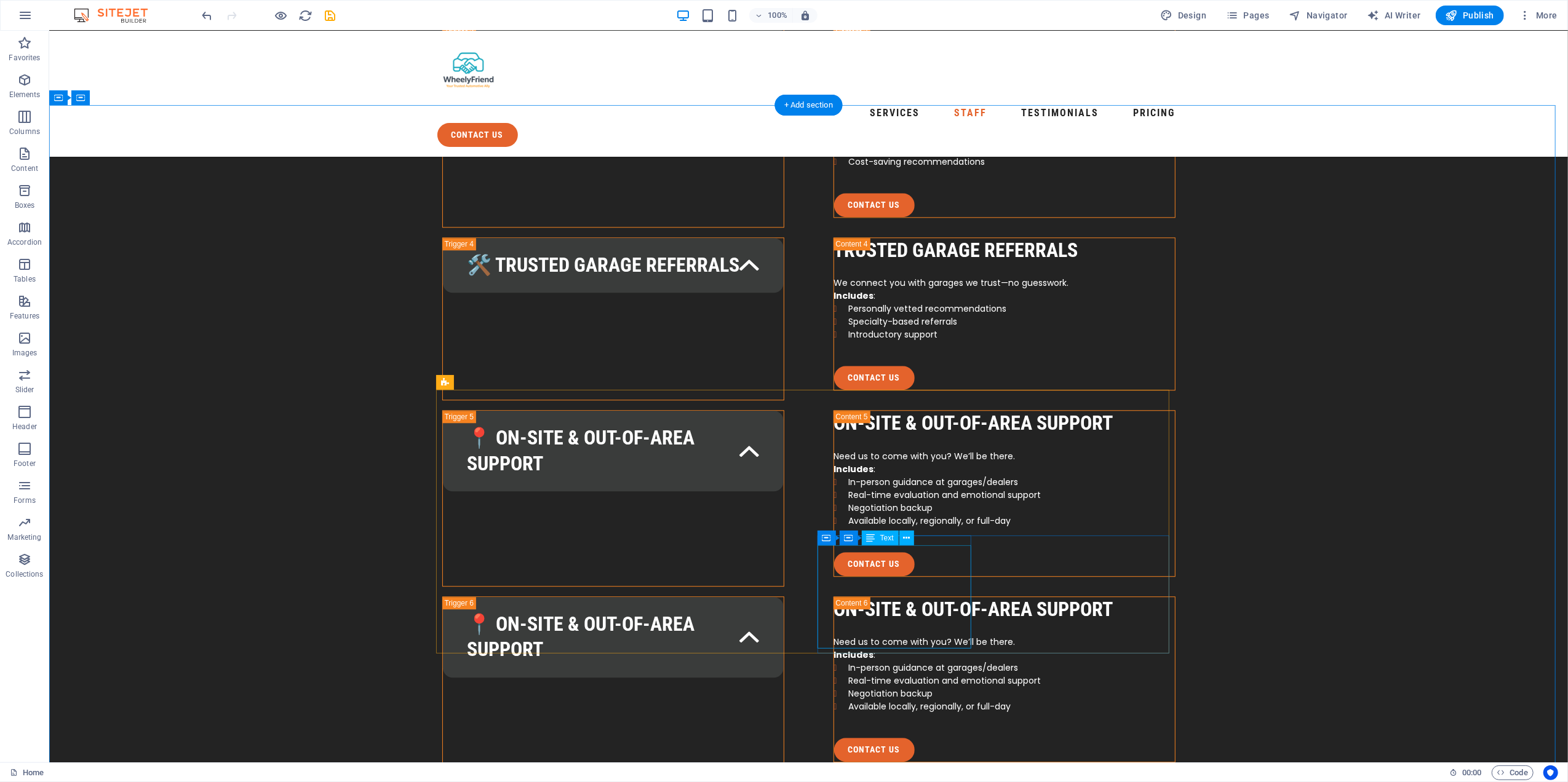
click at [916, 527] on icon at bounding box center [916, 529] width 7 height 13
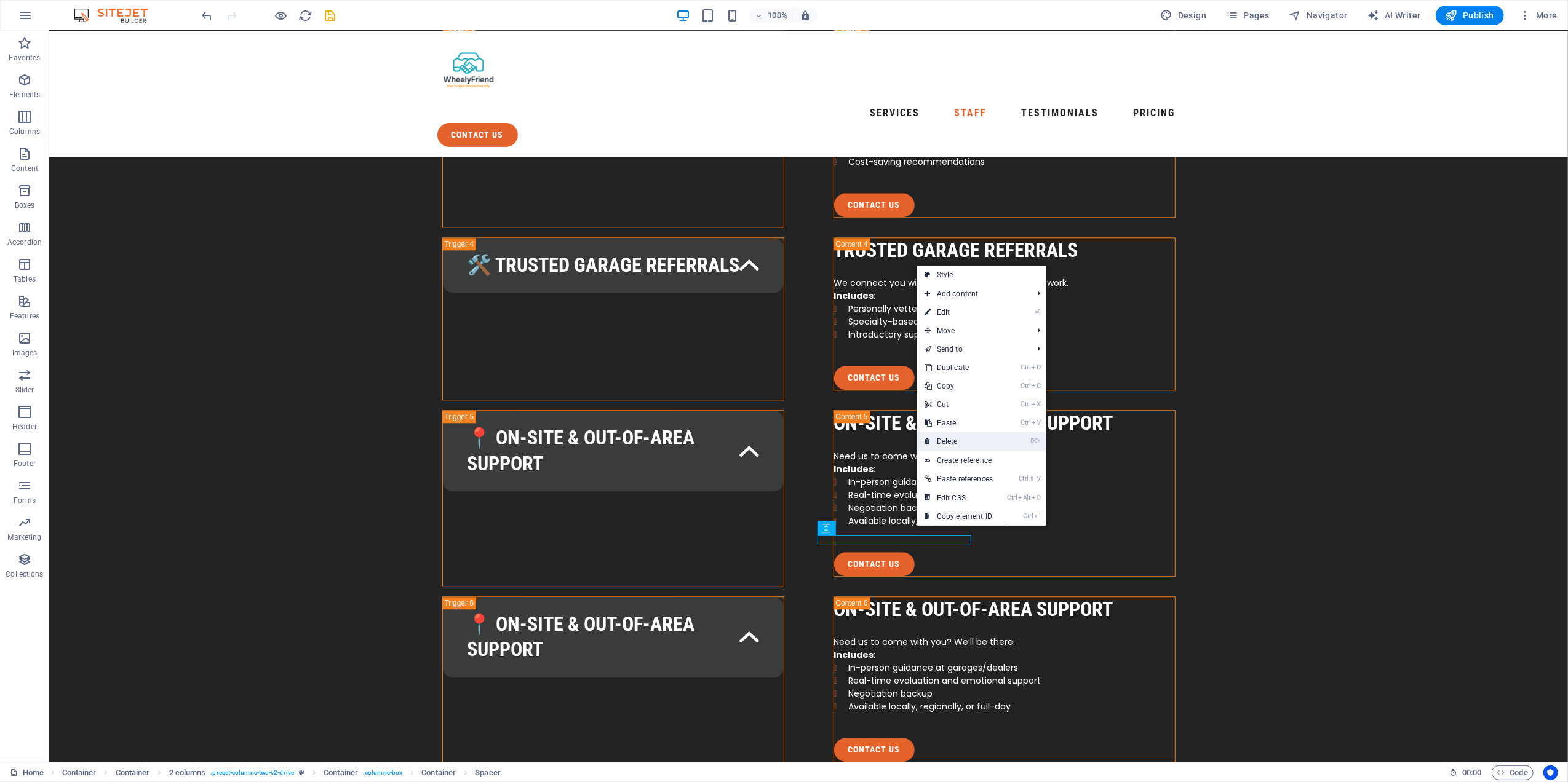
click at [955, 439] on link "⌦ Delete" at bounding box center [958, 442] width 83 height 18
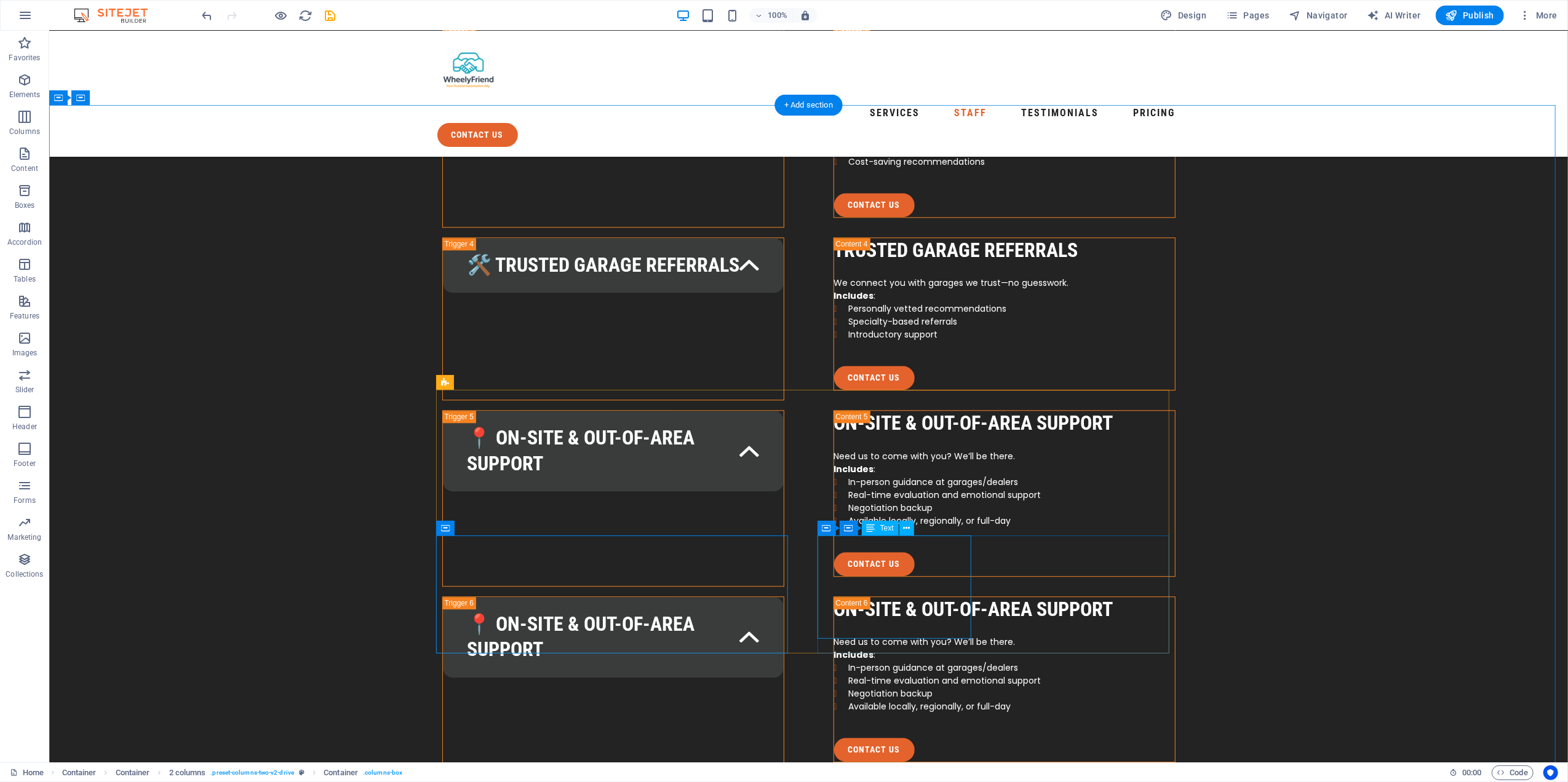
click at [881, 530] on span "Text" at bounding box center [887, 528] width 14 height 7
click at [903, 527] on icon at bounding box center [906, 529] width 7 height 13
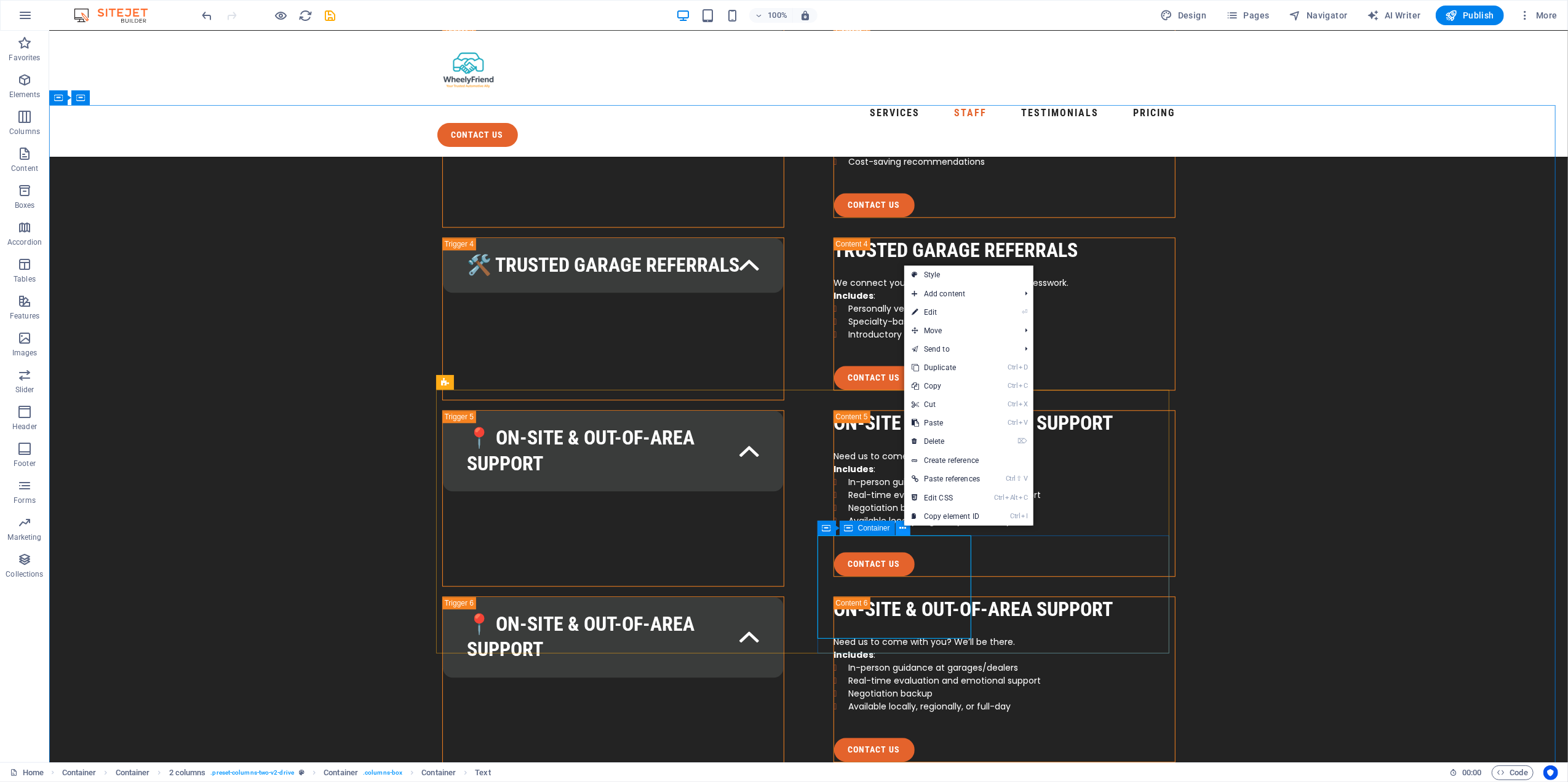
click at [904, 530] on icon at bounding box center [902, 529] width 7 height 13
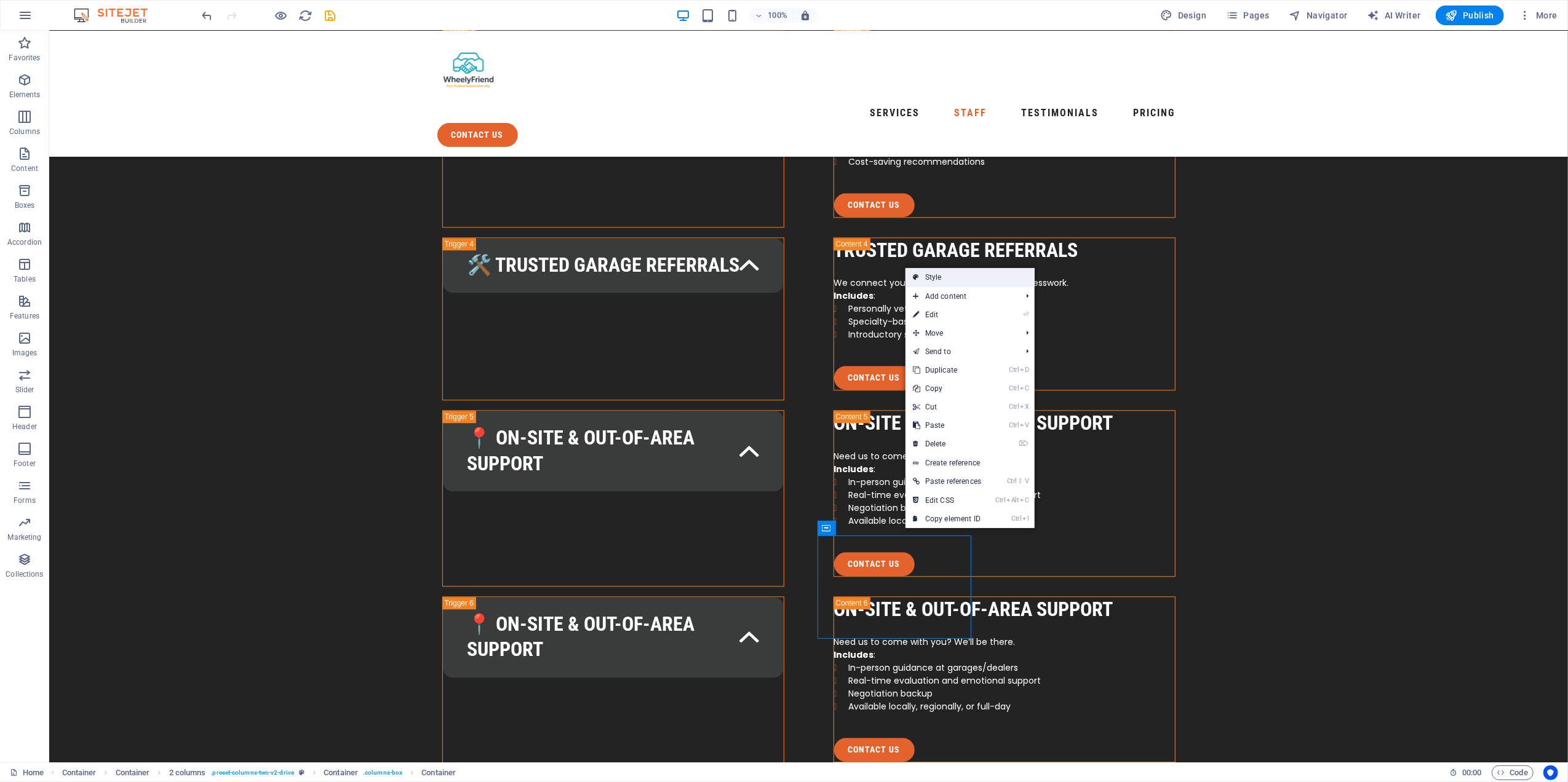
click at [948, 271] on link "Style" at bounding box center [970, 277] width 129 height 18
select select "rem"
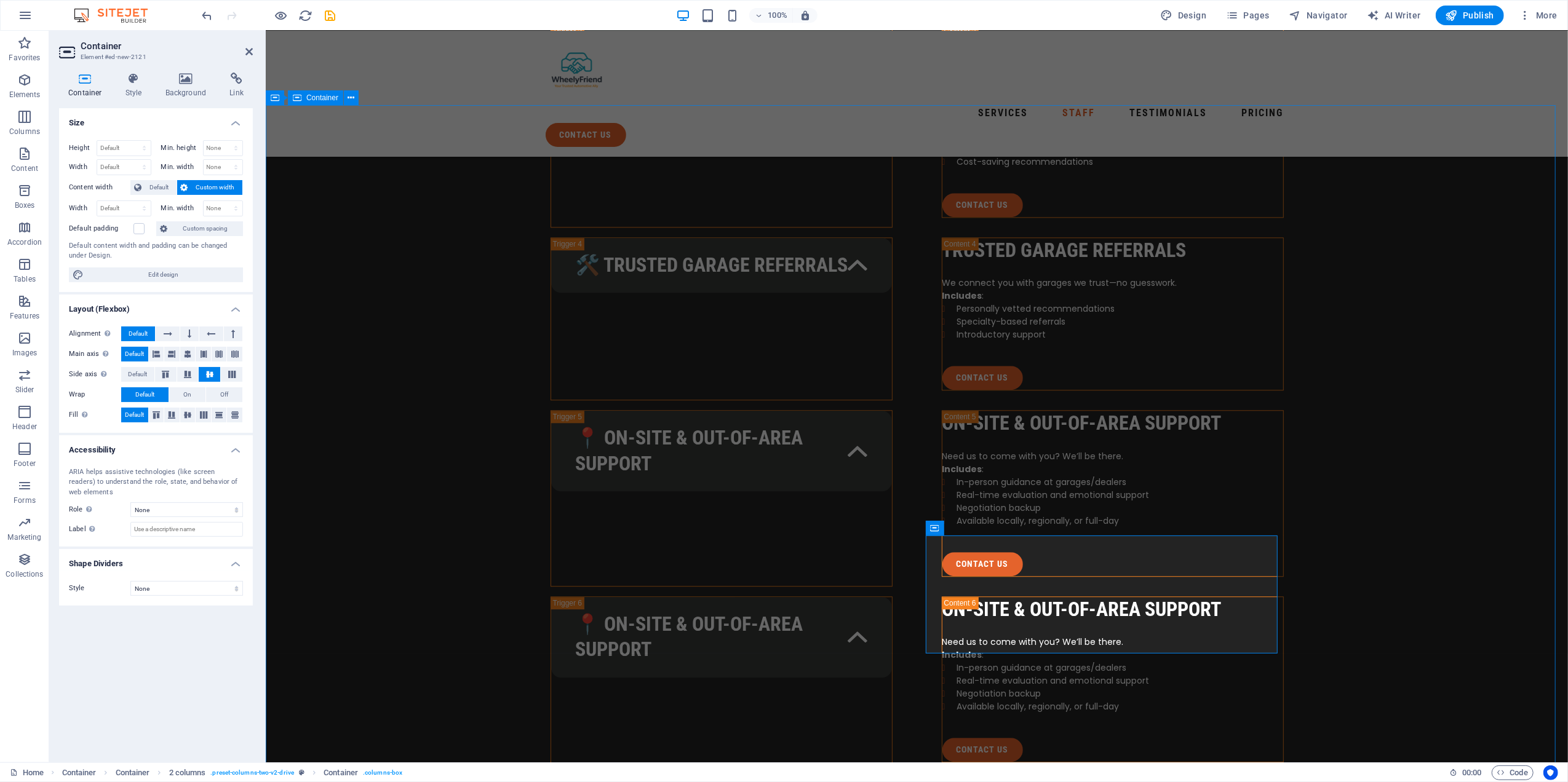
click at [153, 183] on span "Default" at bounding box center [159, 187] width 28 height 14
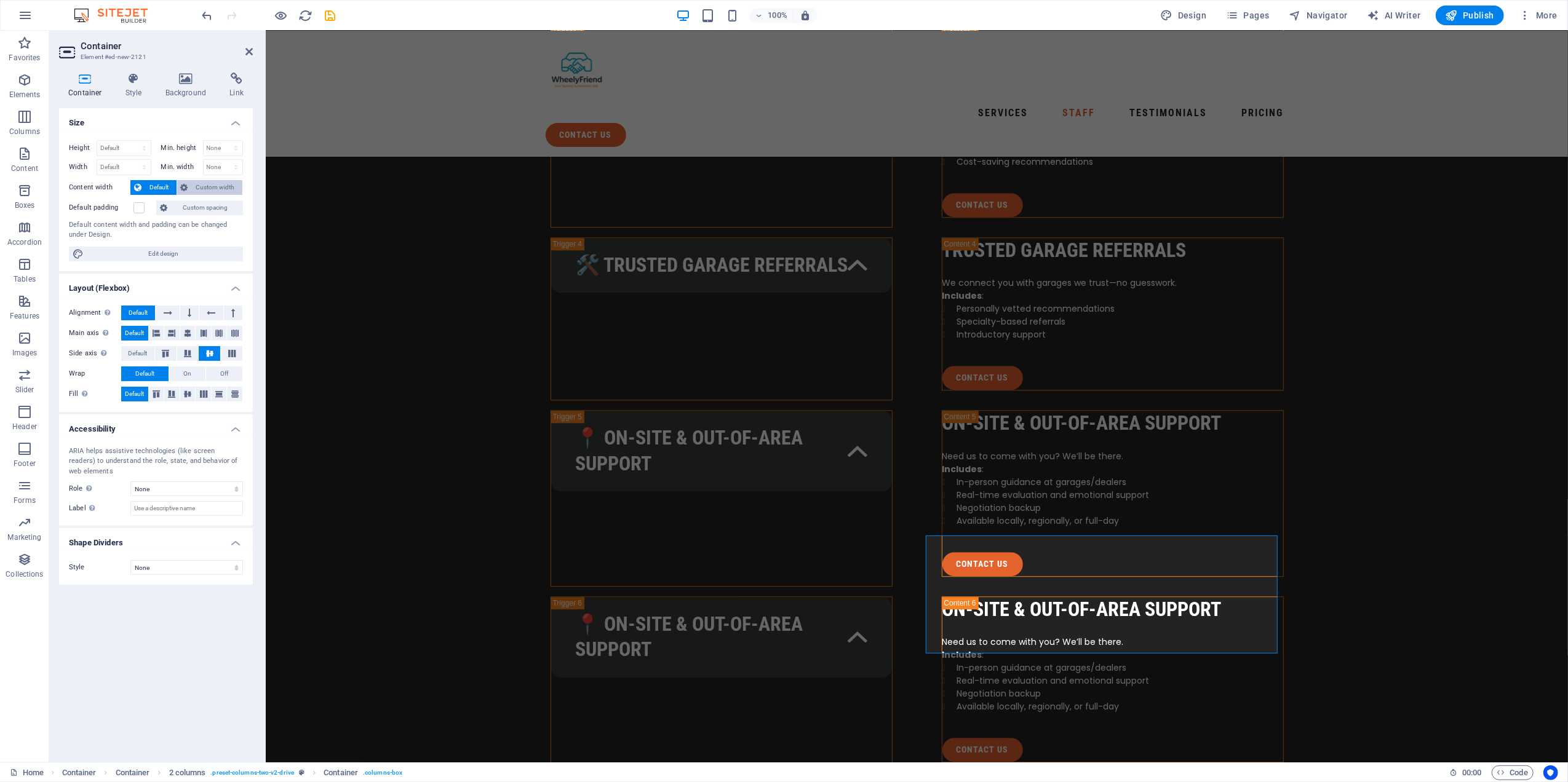
click at [196, 187] on span "Custom width" at bounding box center [216, 187] width 47 height 14
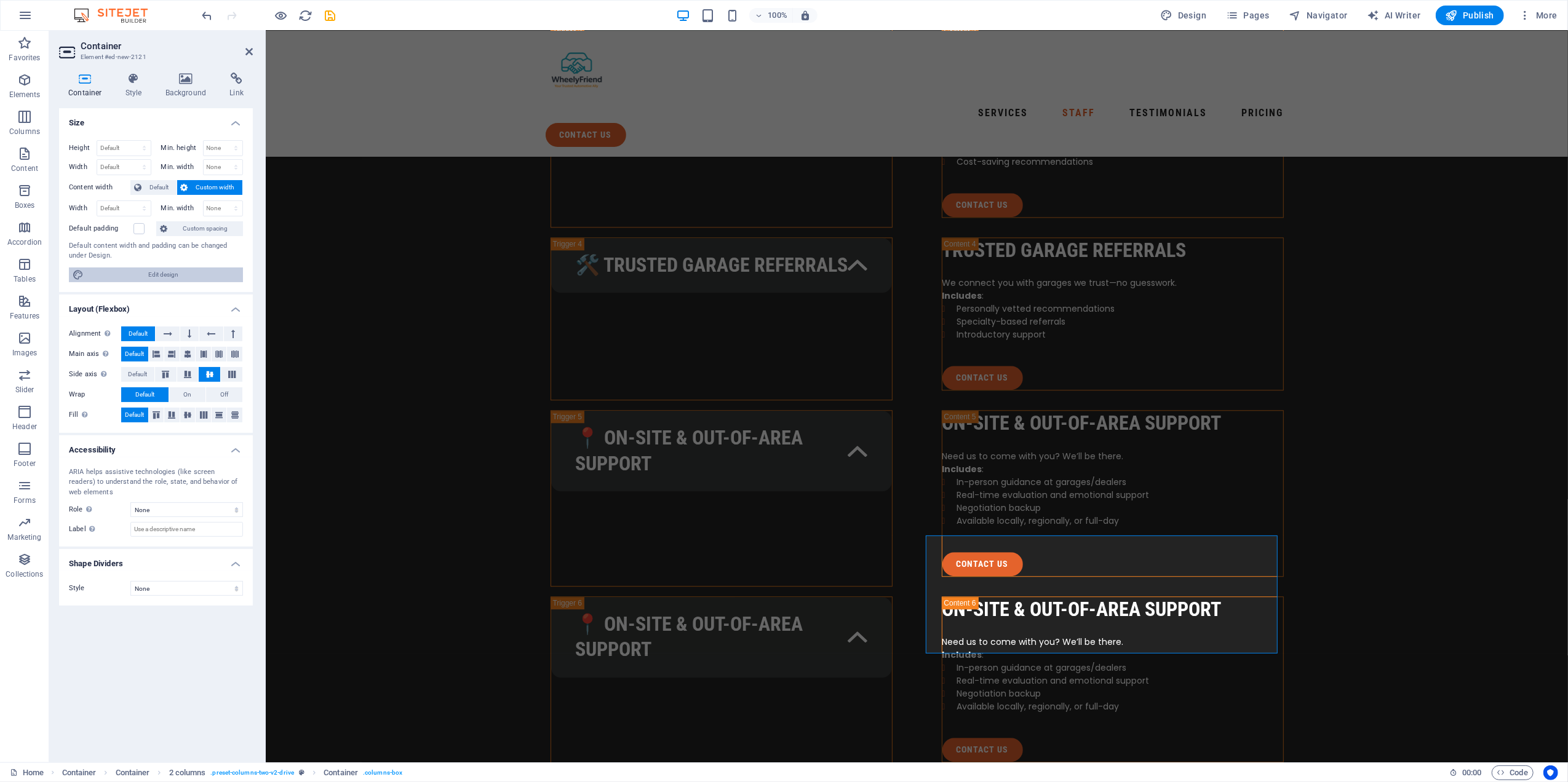
click at [147, 273] on span "Edit design" at bounding box center [163, 275] width 152 height 14
select select "px"
select select "400"
select select "px"
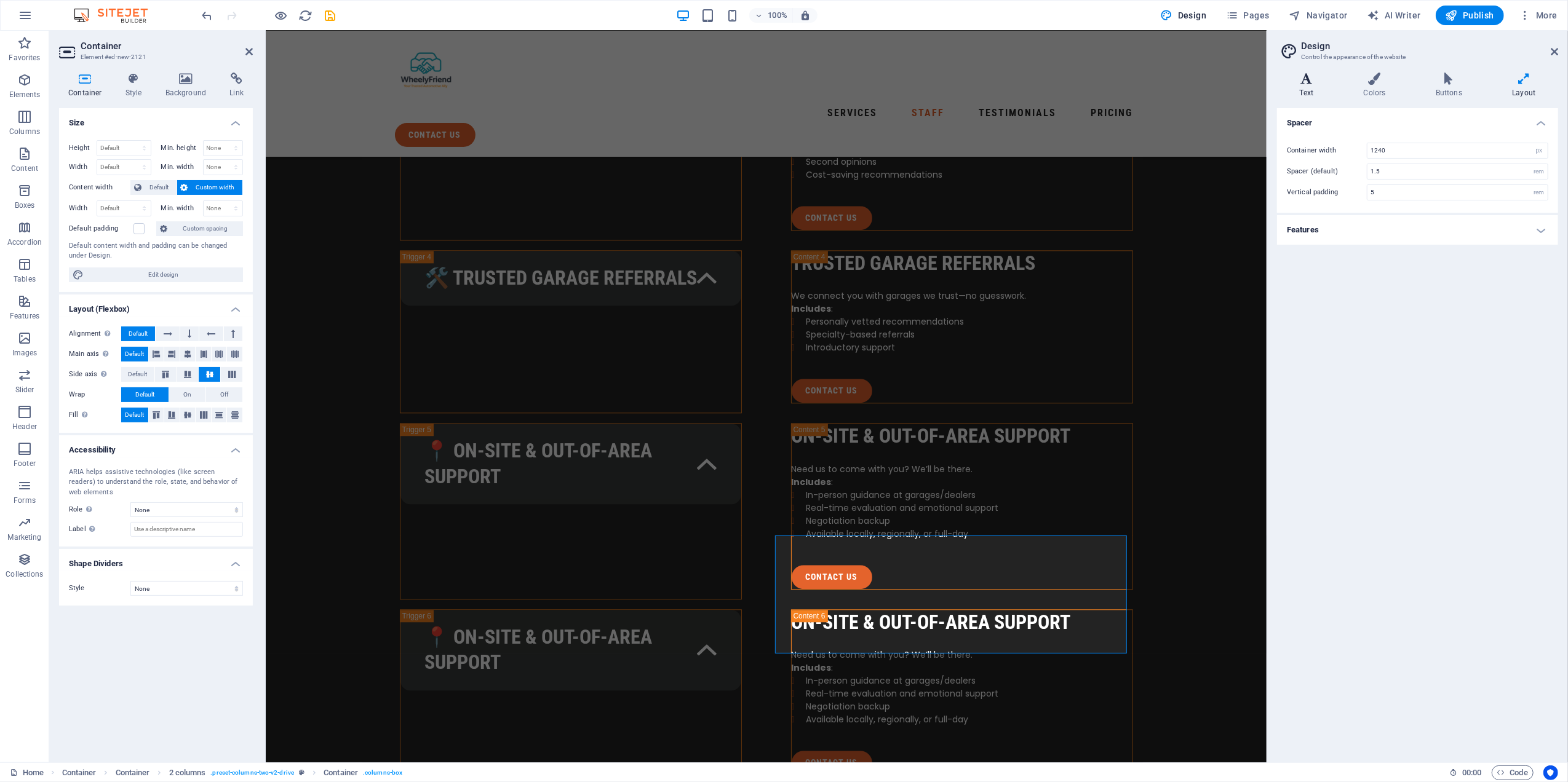
click at [1304, 75] on icon at bounding box center [1306, 78] width 59 height 12
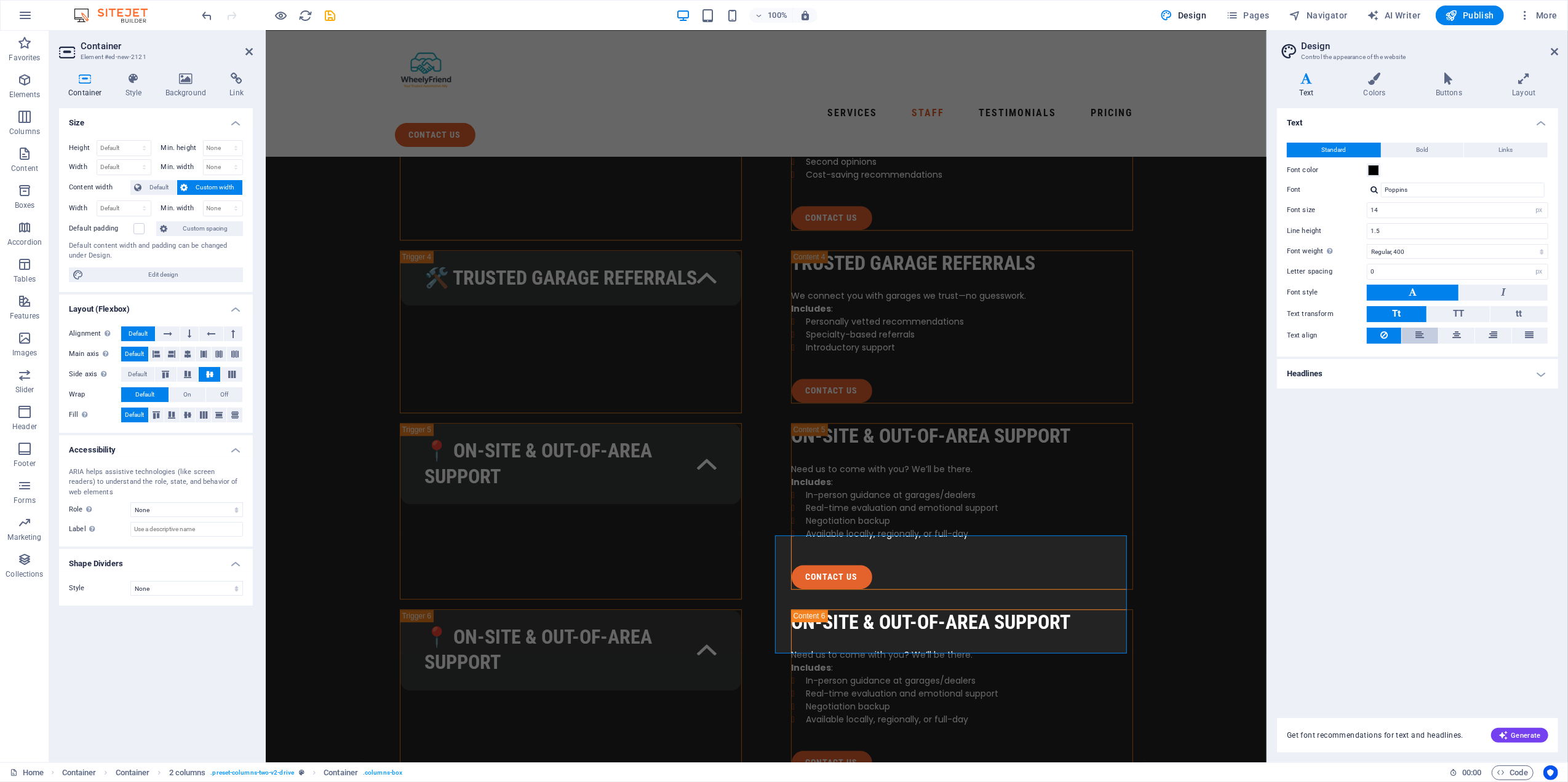
click at [1428, 335] on button at bounding box center [1419, 336] width 35 height 16
click at [1384, 333] on icon at bounding box center [1383, 335] width 7 height 14
click at [1529, 340] on icon at bounding box center [1529, 335] width 9 height 14
click at [1383, 340] on icon at bounding box center [1383, 335] width 7 height 14
click at [1387, 369] on h4 "Headlines" at bounding box center [1418, 374] width 281 height 30
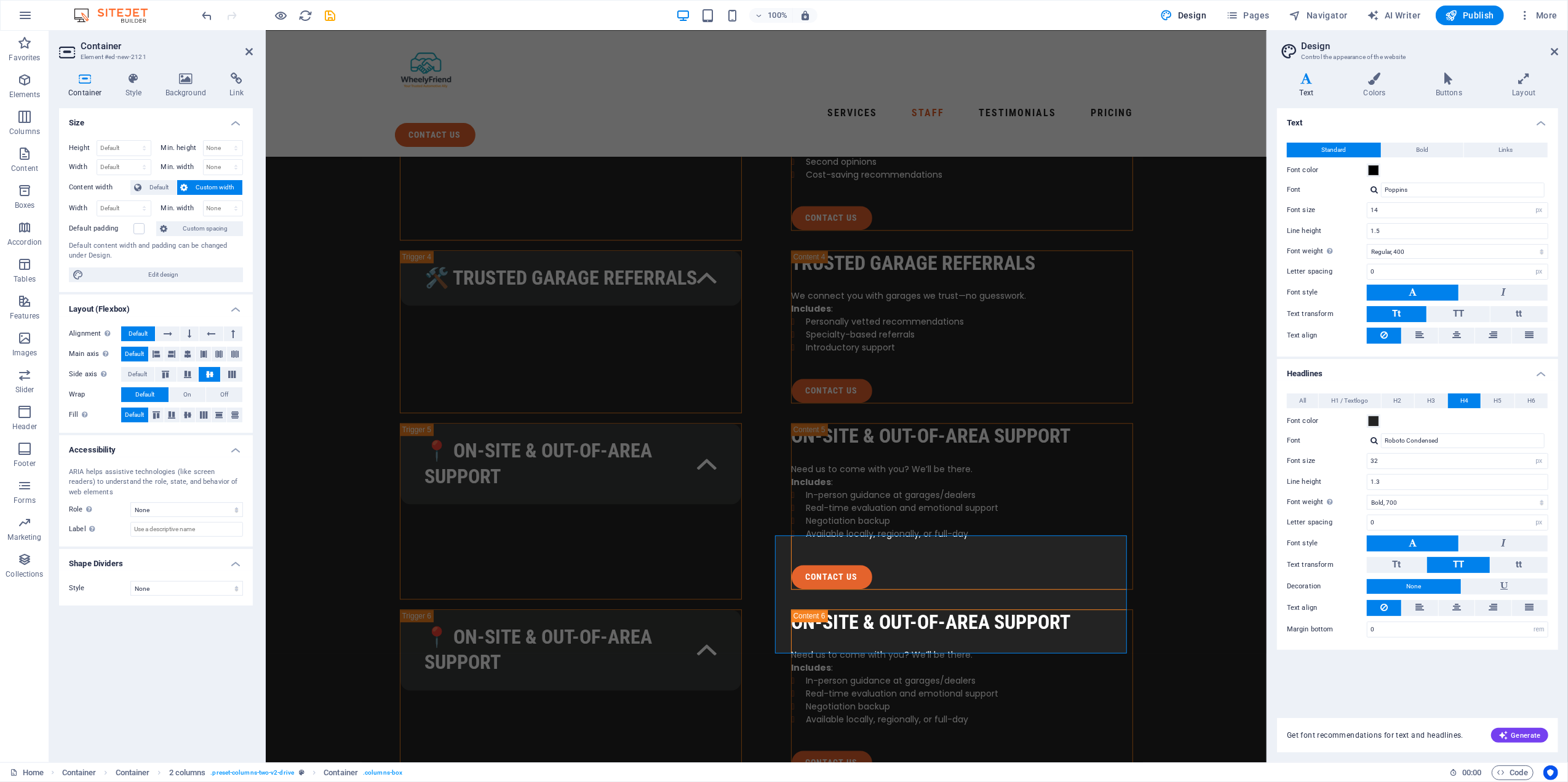
click at [1387, 369] on h4 "Headlines" at bounding box center [1418, 371] width 281 height 22
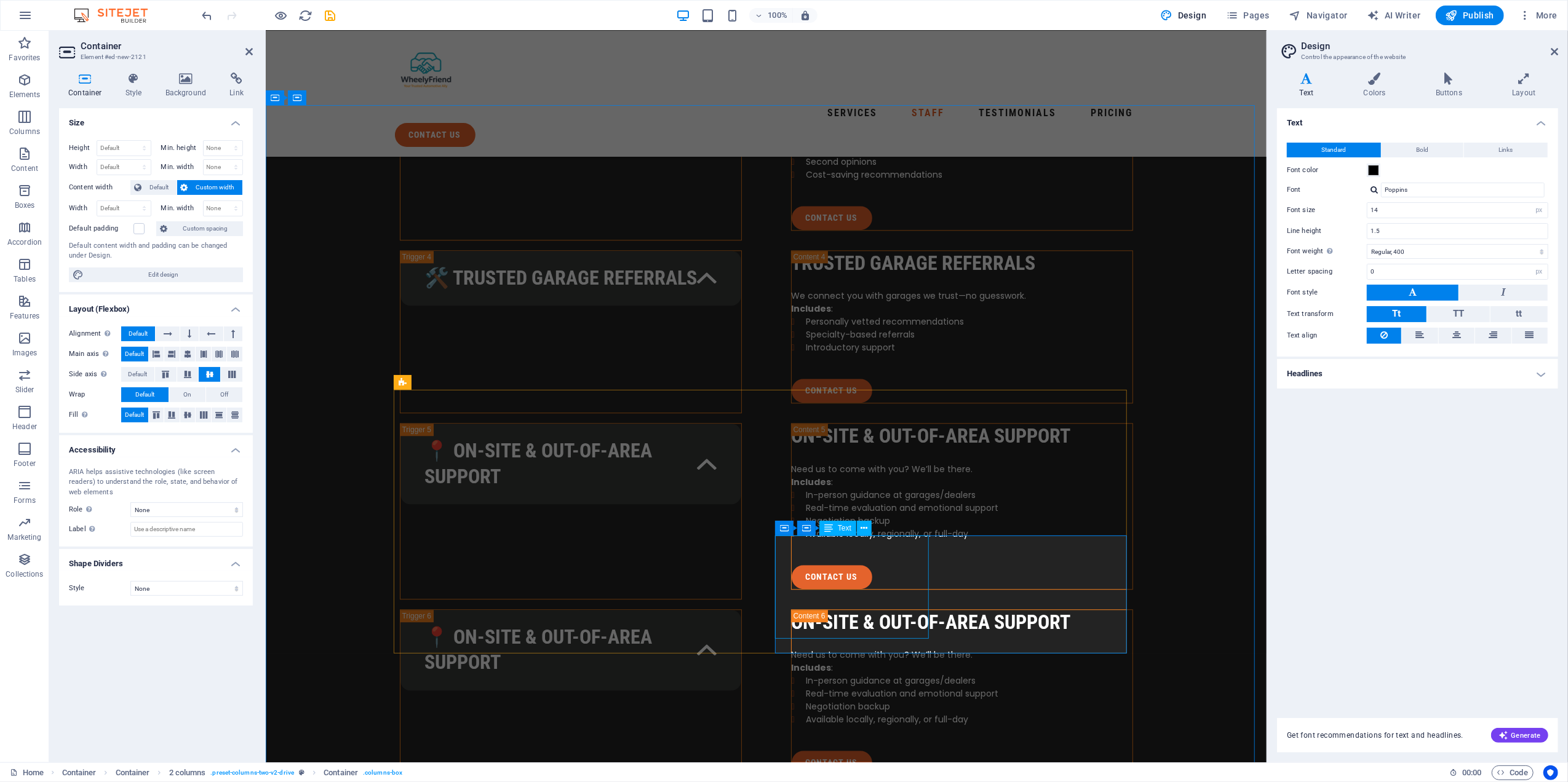
click at [1521, 80] on icon at bounding box center [1524, 78] width 68 height 12
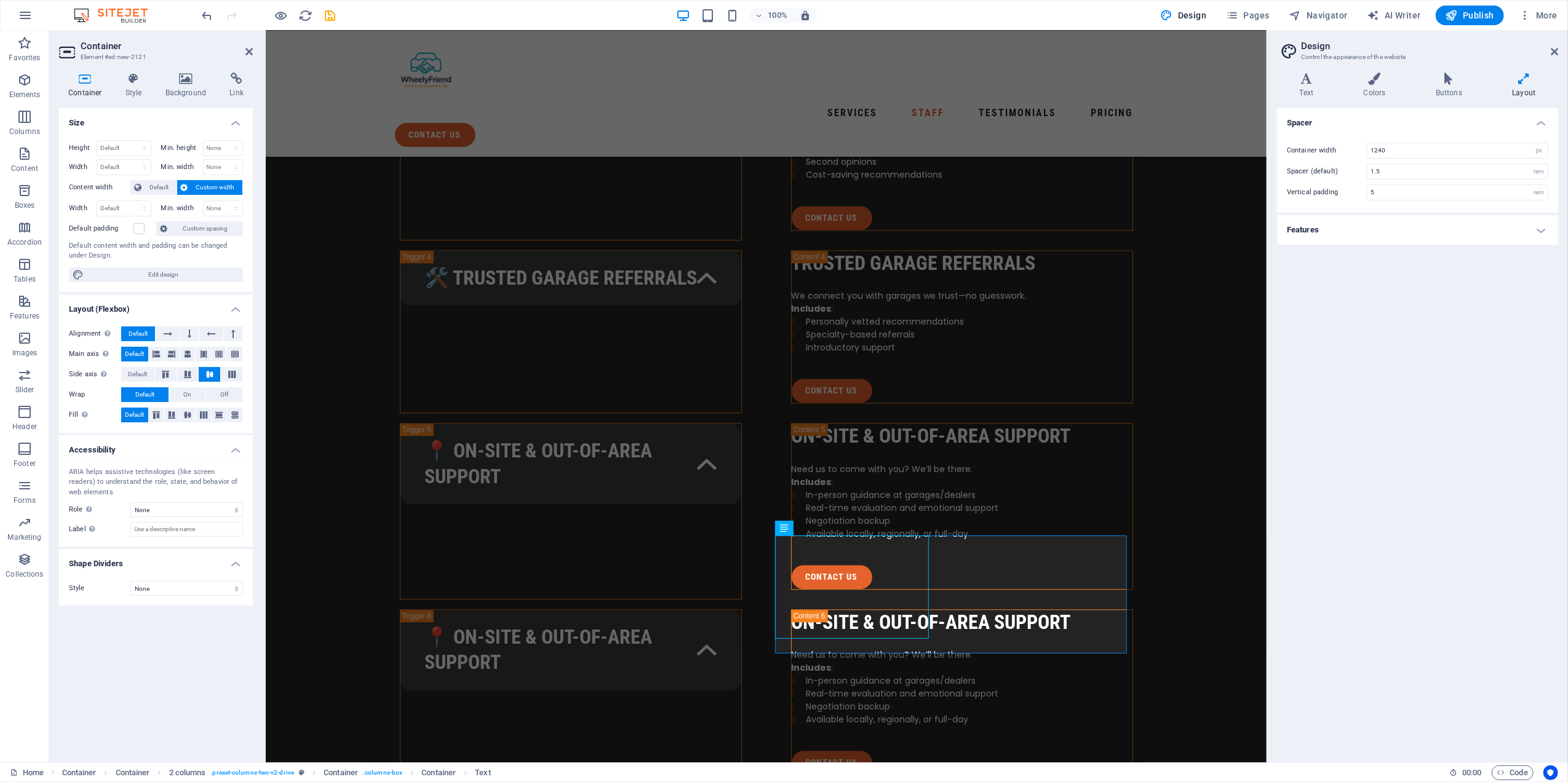
click at [1449, 227] on h4 "Features" at bounding box center [1418, 230] width 281 height 30
click at [1448, 229] on h4 "Features" at bounding box center [1418, 227] width 281 height 22
click at [1397, 149] on input "1240" at bounding box center [1458, 150] width 180 height 14
click at [1398, 168] on input "1.5" at bounding box center [1458, 172] width 180 height 14
click at [1401, 196] on input "5" at bounding box center [1458, 193] width 180 height 14
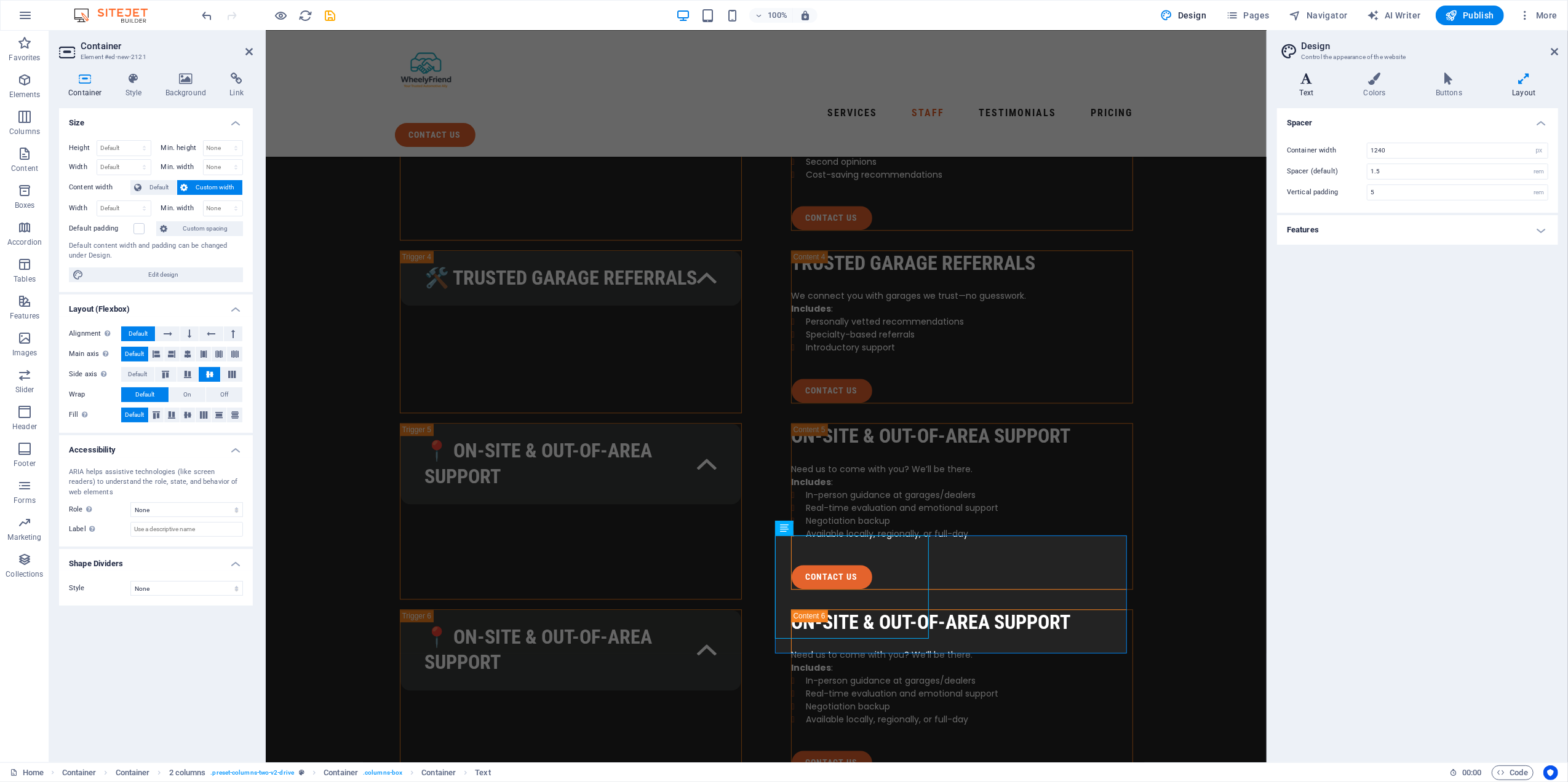
click at [1303, 91] on h4 "Text" at bounding box center [1308, 85] width 64 height 26
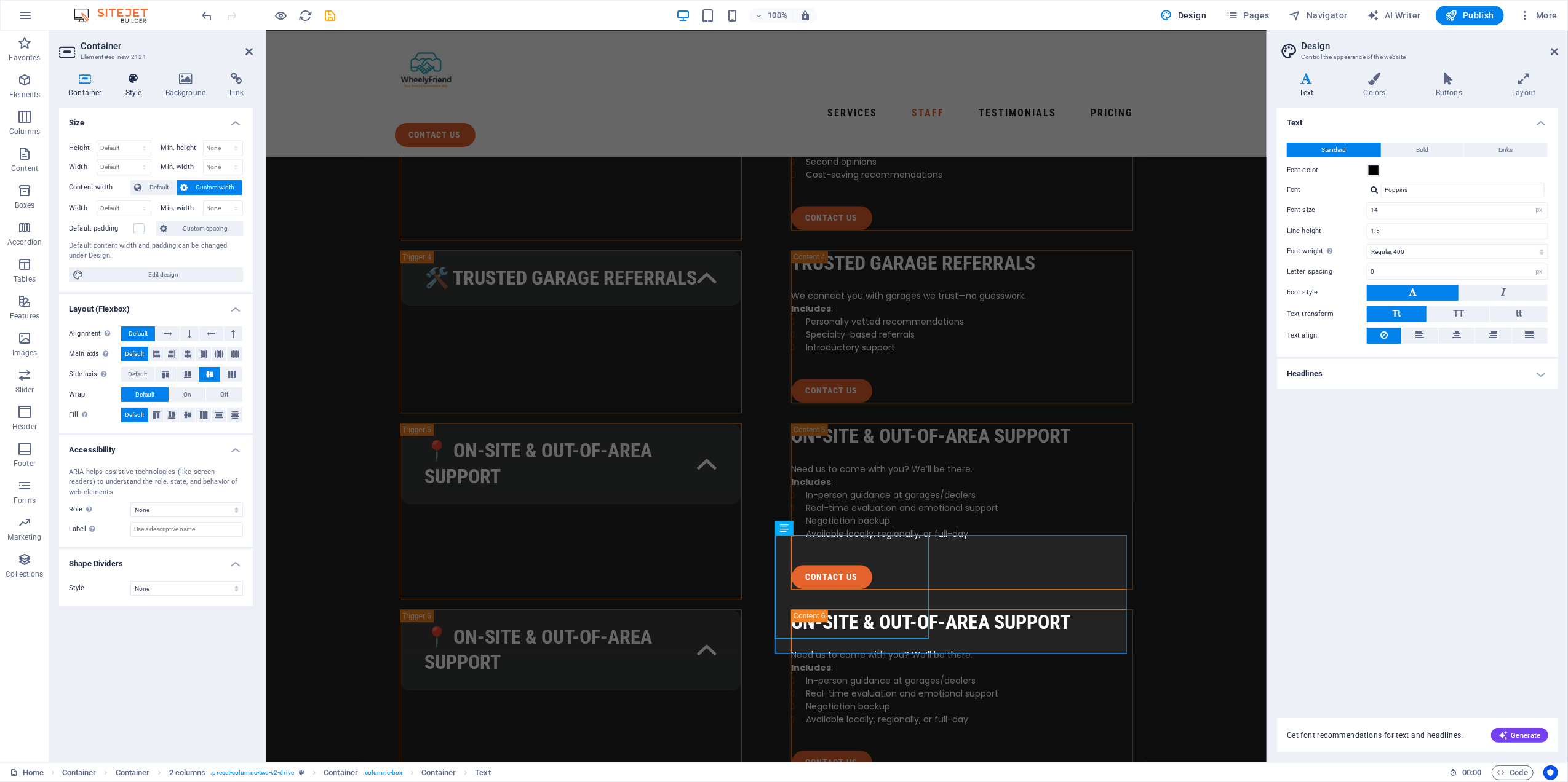
click at [139, 86] on h4 "Style" at bounding box center [136, 85] width 40 height 26
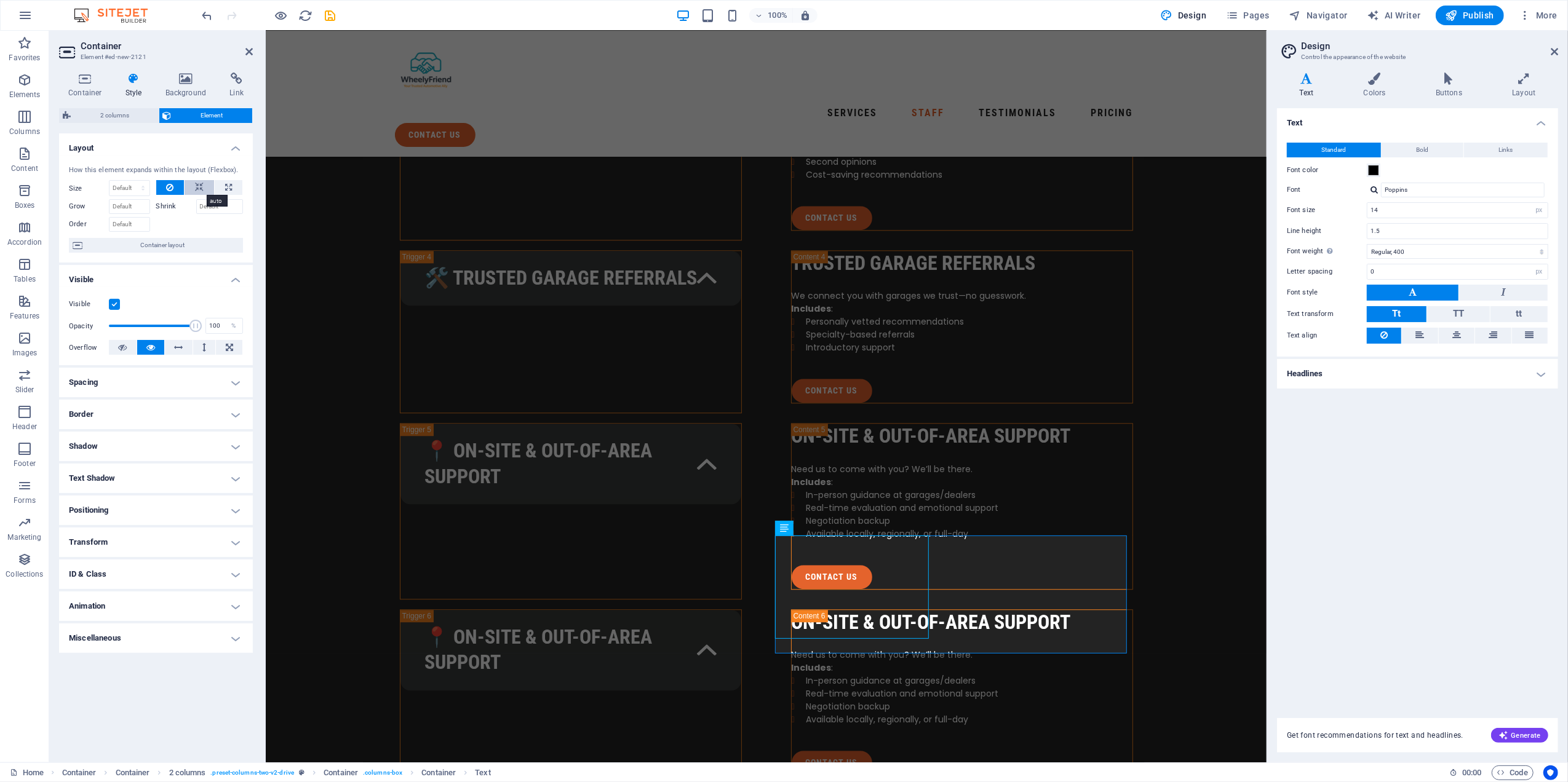
click at [195, 188] on icon at bounding box center [199, 187] width 9 height 14
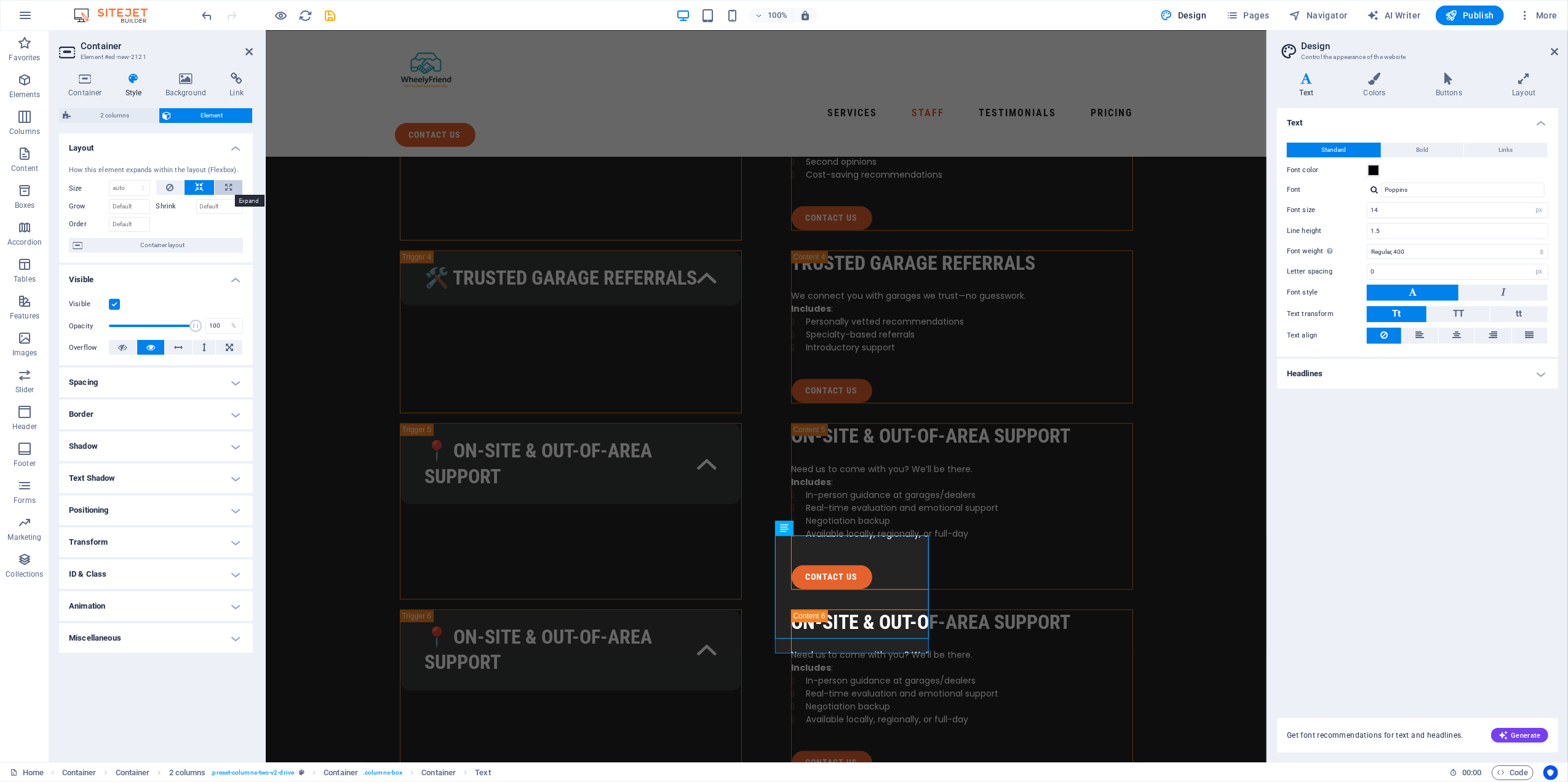
click at [225, 188] on icon at bounding box center [229, 187] width 7 height 14
type input "100"
select select "%"
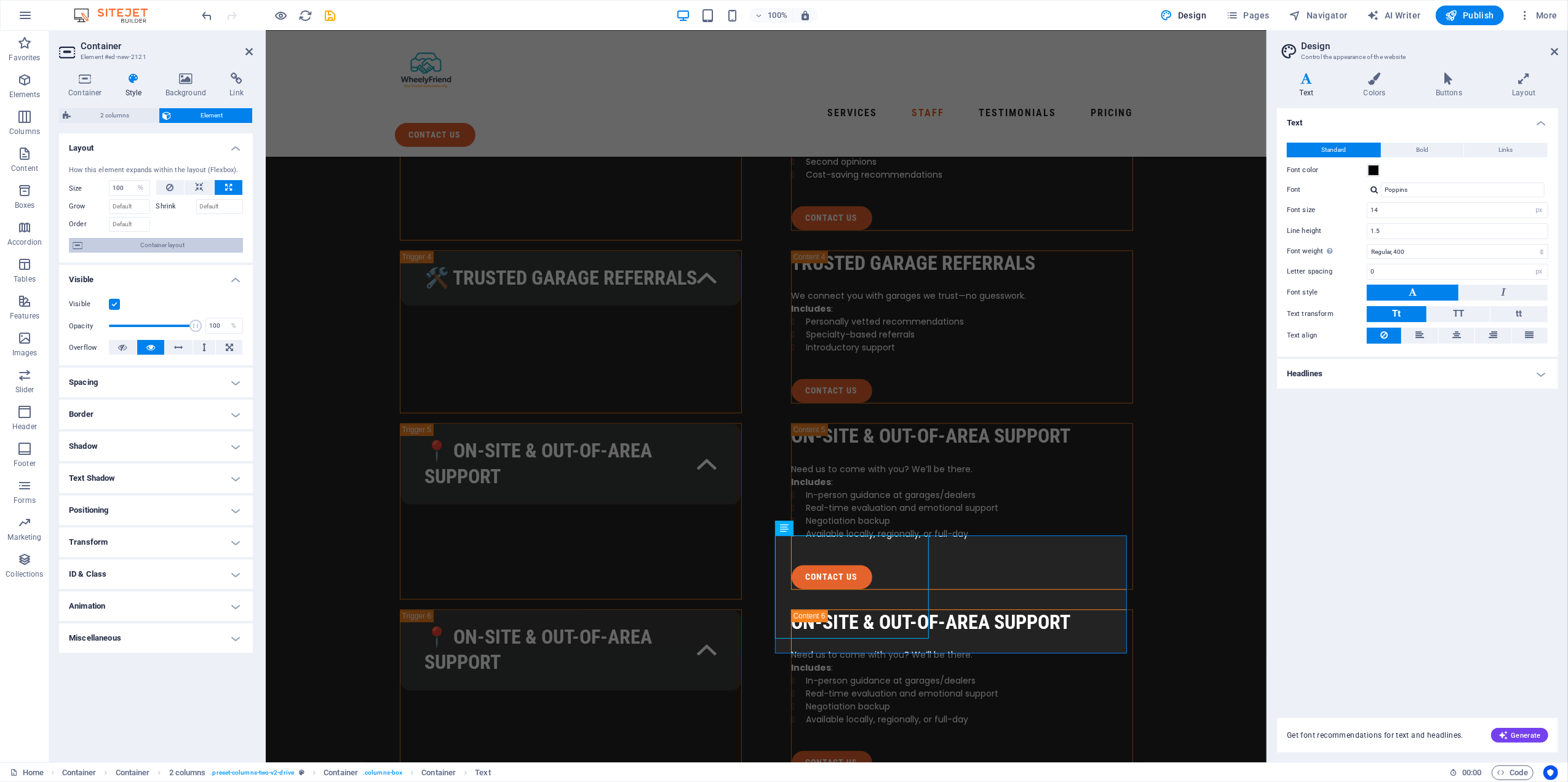
click at [158, 242] on span "Container layout" at bounding box center [162, 245] width 153 height 14
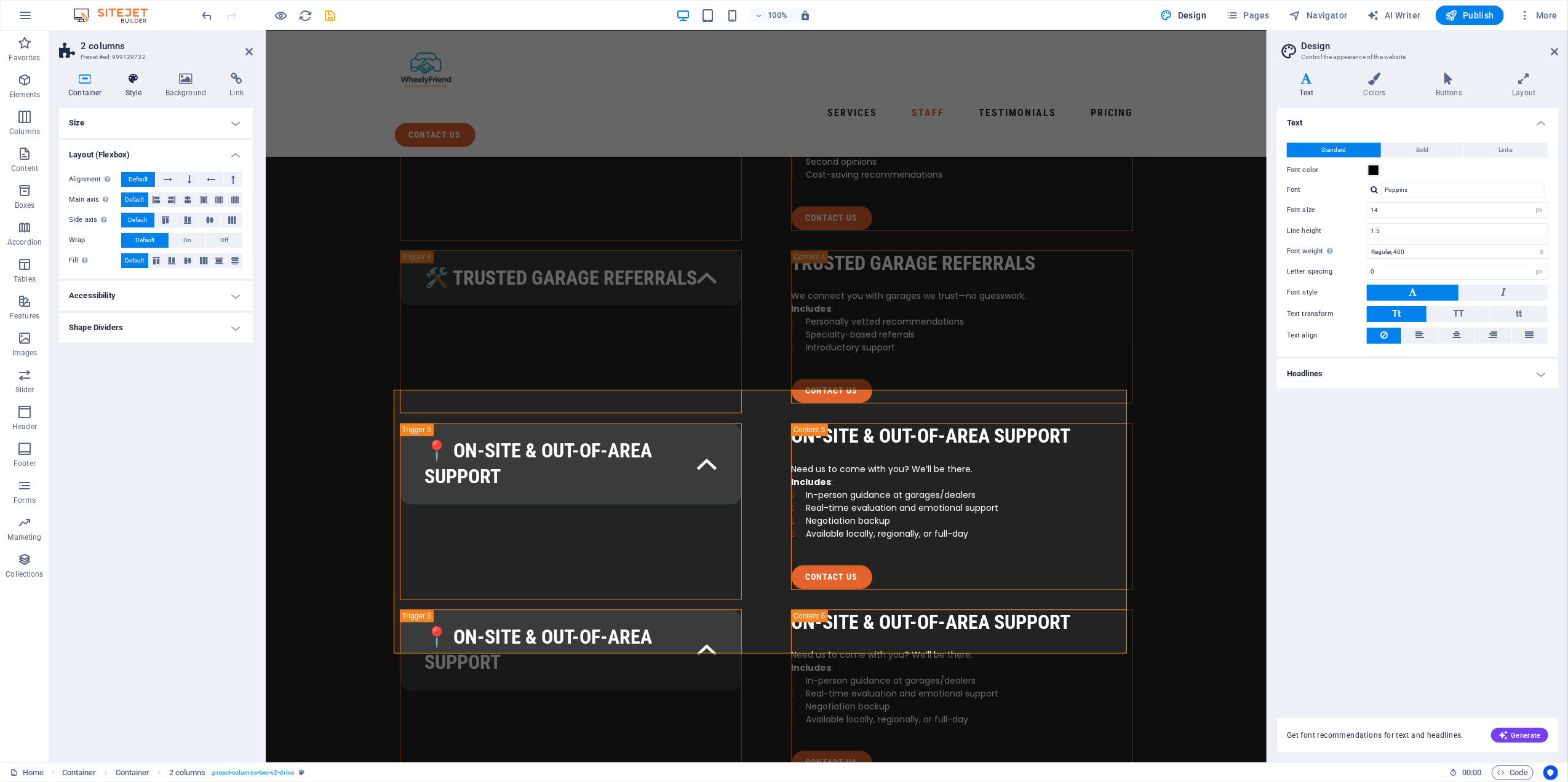
click at [130, 83] on icon at bounding box center [133, 78] width 35 height 12
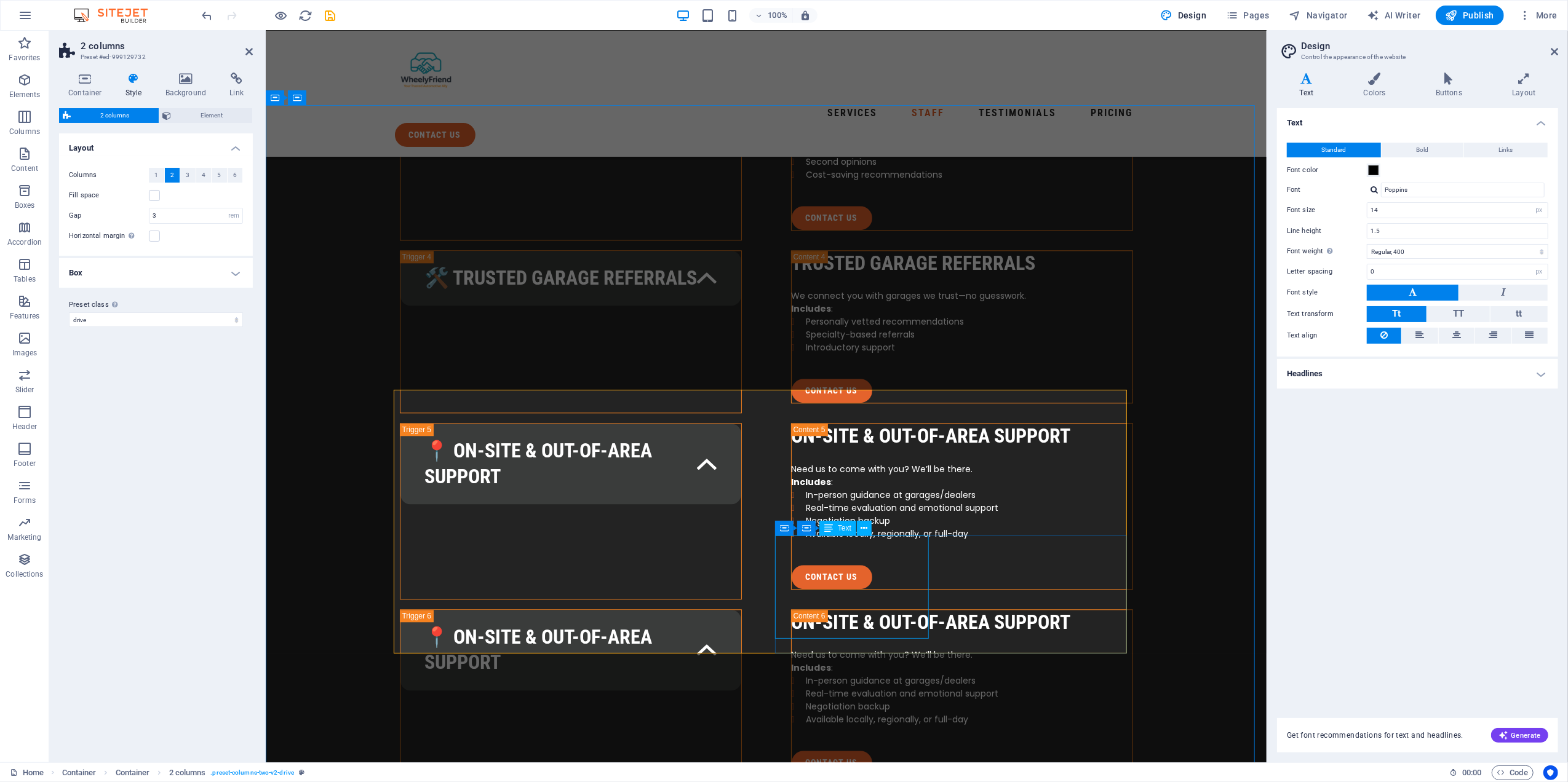
click at [219, 113] on span "Element" at bounding box center [212, 116] width 74 height 14
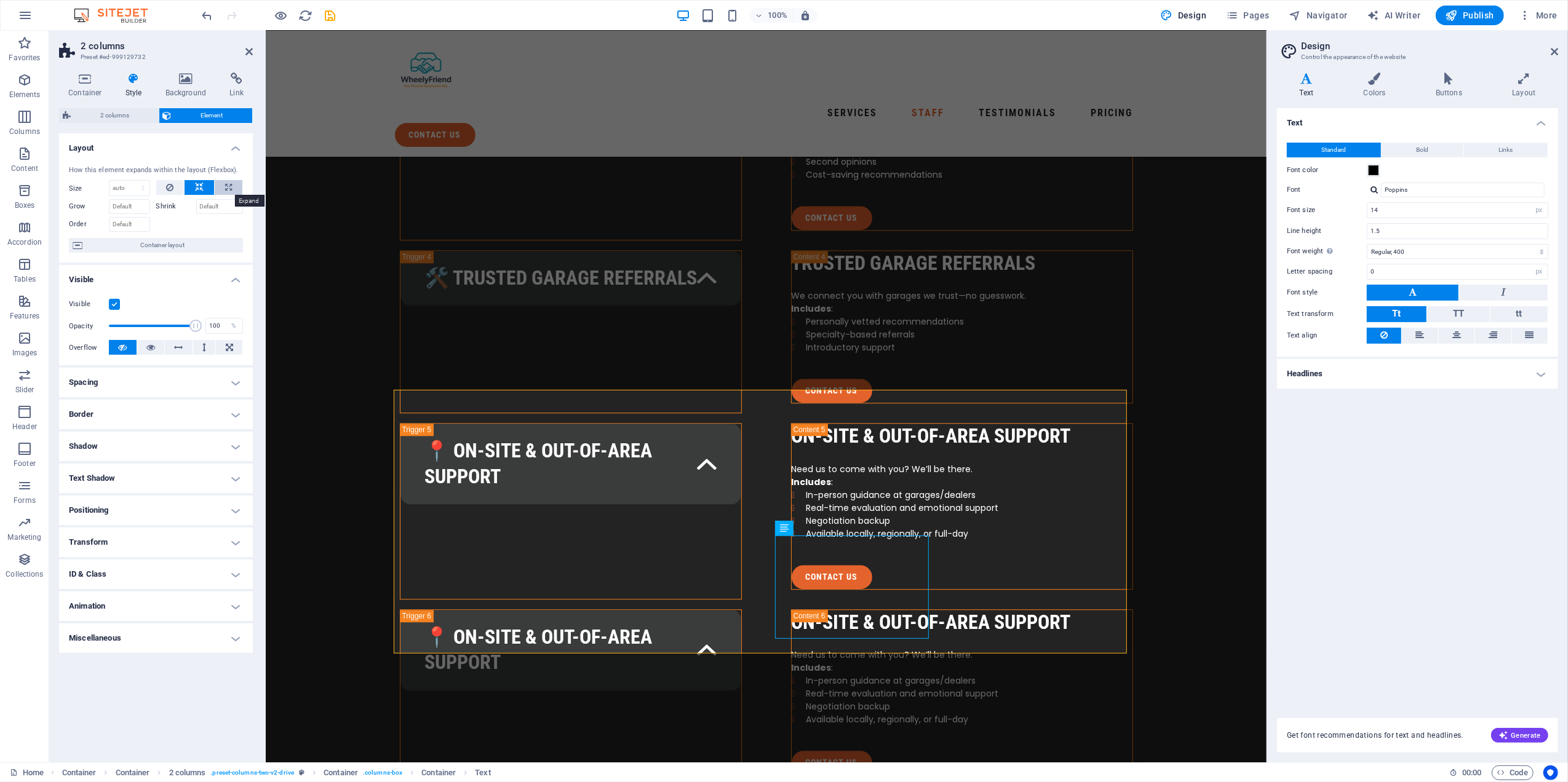
click at [225, 185] on icon at bounding box center [229, 187] width 7 height 14
type input "100"
select select "%"
click at [198, 188] on icon at bounding box center [199, 187] width 9 height 14
select select "DISABLED_OPTION_VALUE"
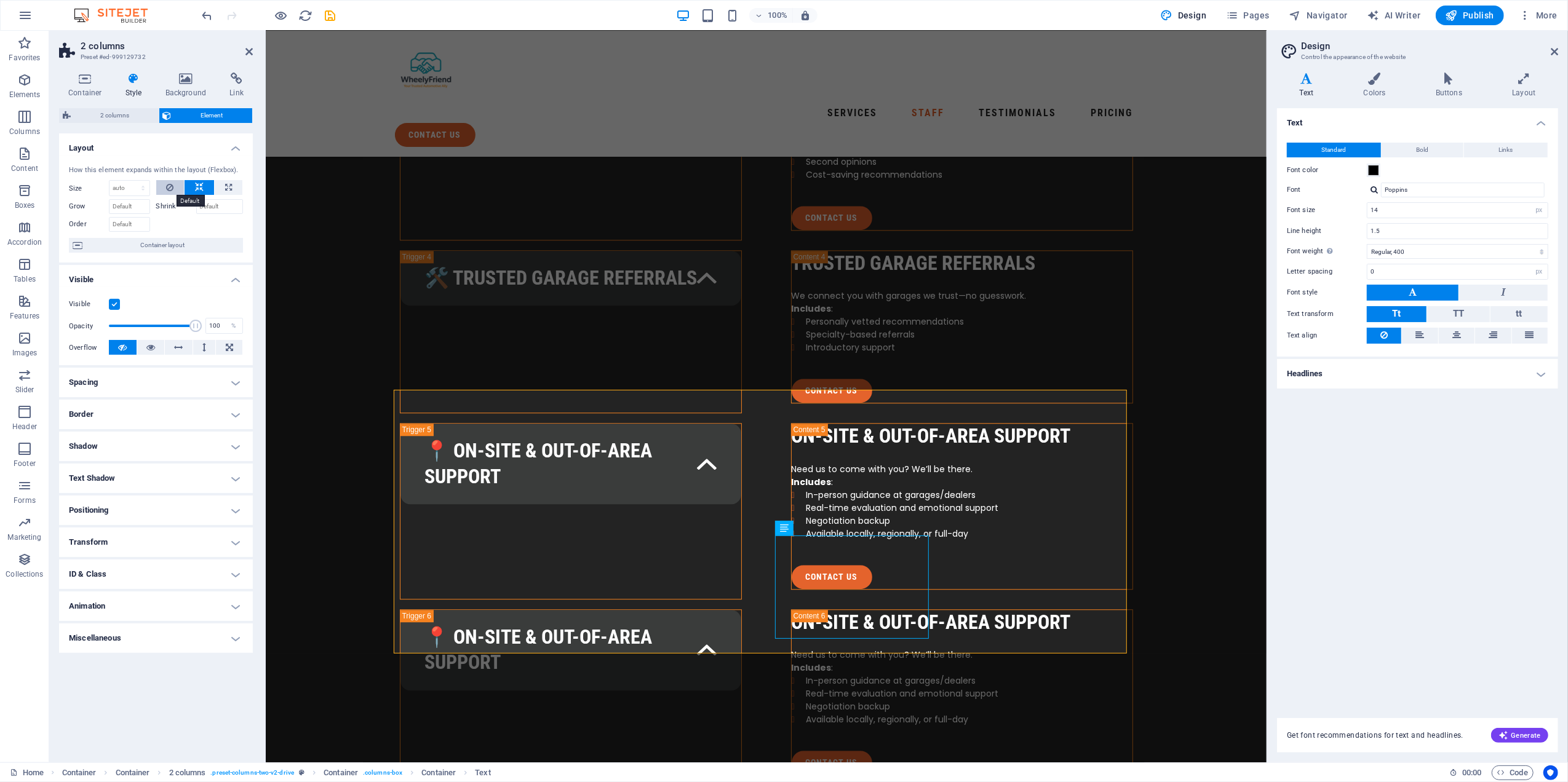
click at [168, 187] on icon at bounding box center [170, 187] width 7 height 14
click at [200, 186] on icon at bounding box center [199, 187] width 9 height 14
click at [225, 186] on icon at bounding box center [229, 187] width 7 height 14
type input "100"
select select "%"
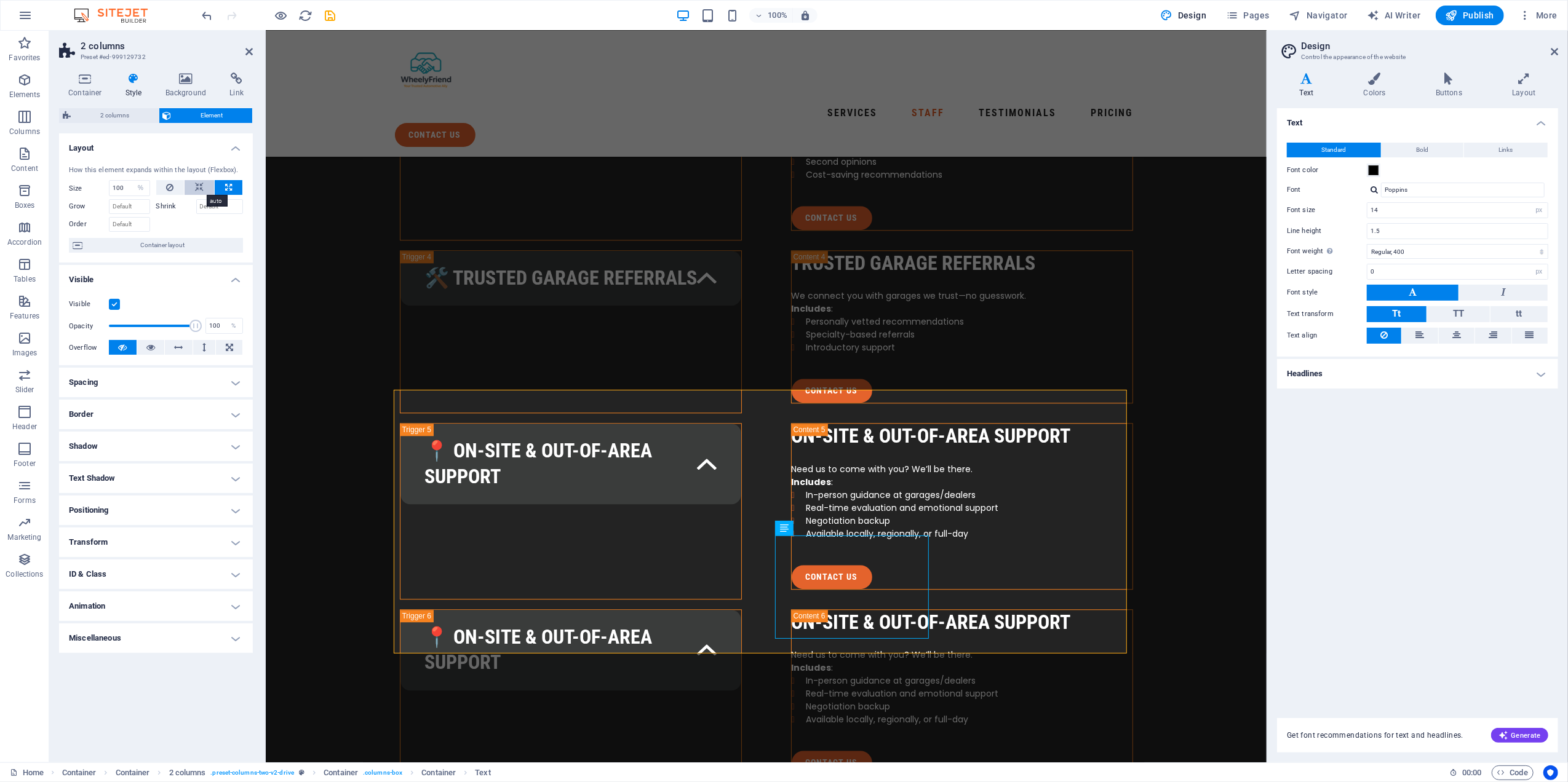
click at [196, 189] on icon at bounding box center [199, 187] width 9 height 14
select select "DISABLED_OPTION_VALUE"
click at [224, 190] on button at bounding box center [229, 187] width 28 height 14
type input "100"
select select "%"
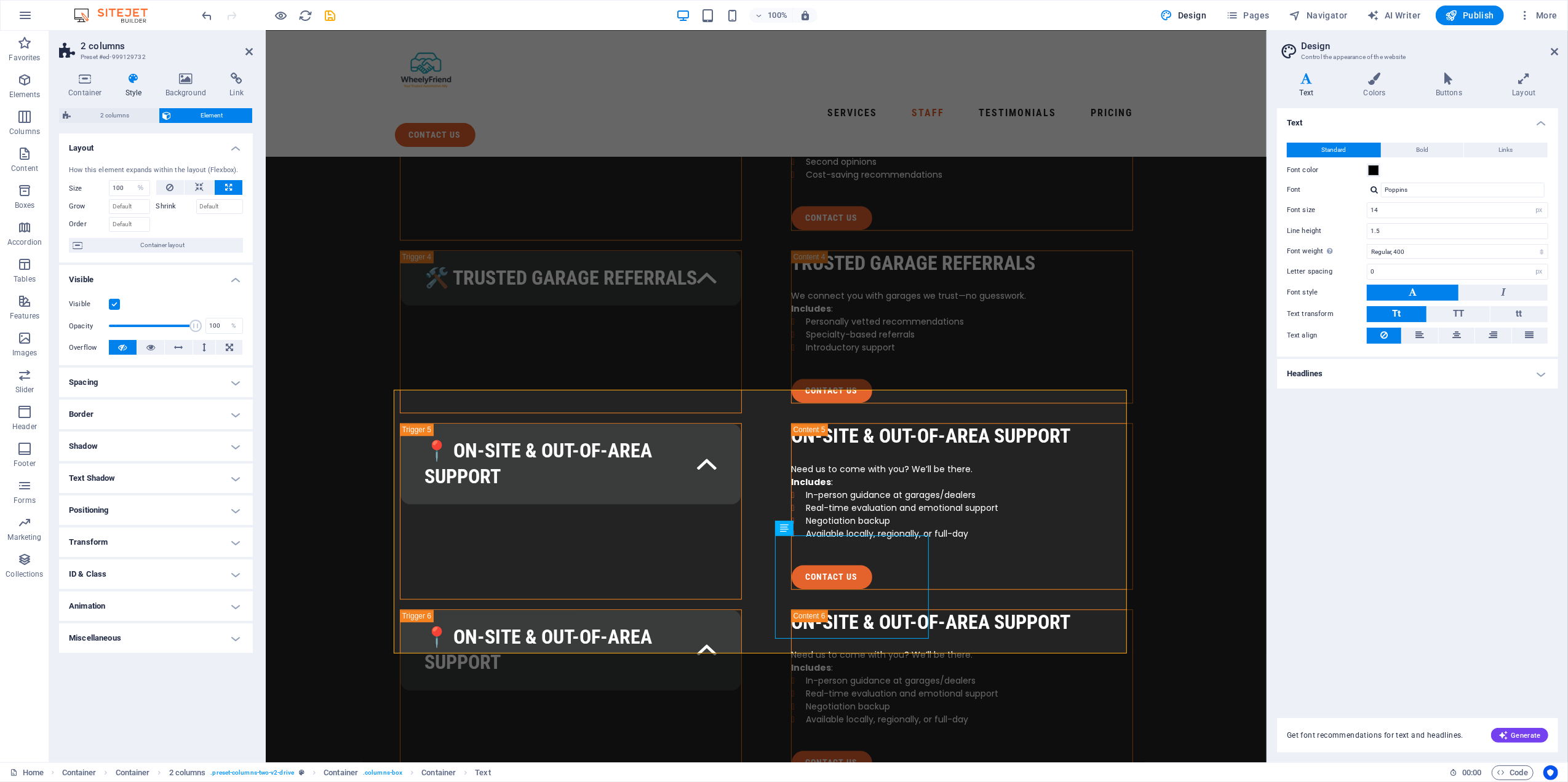
click at [110, 303] on label at bounding box center [114, 304] width 11 height 11
click at [0, 0] on input "Visible" at bounding box center [0, 0] width 0 height 0
click at [110, 303] on label at bounding box center [114, 304] width 11 height 11
click at [0, 0] on input "Visible" at bounding box center [0, 0] width 0 height 0
click at [110, 303] on label at bounding box center [114, 304] width 11 height 11
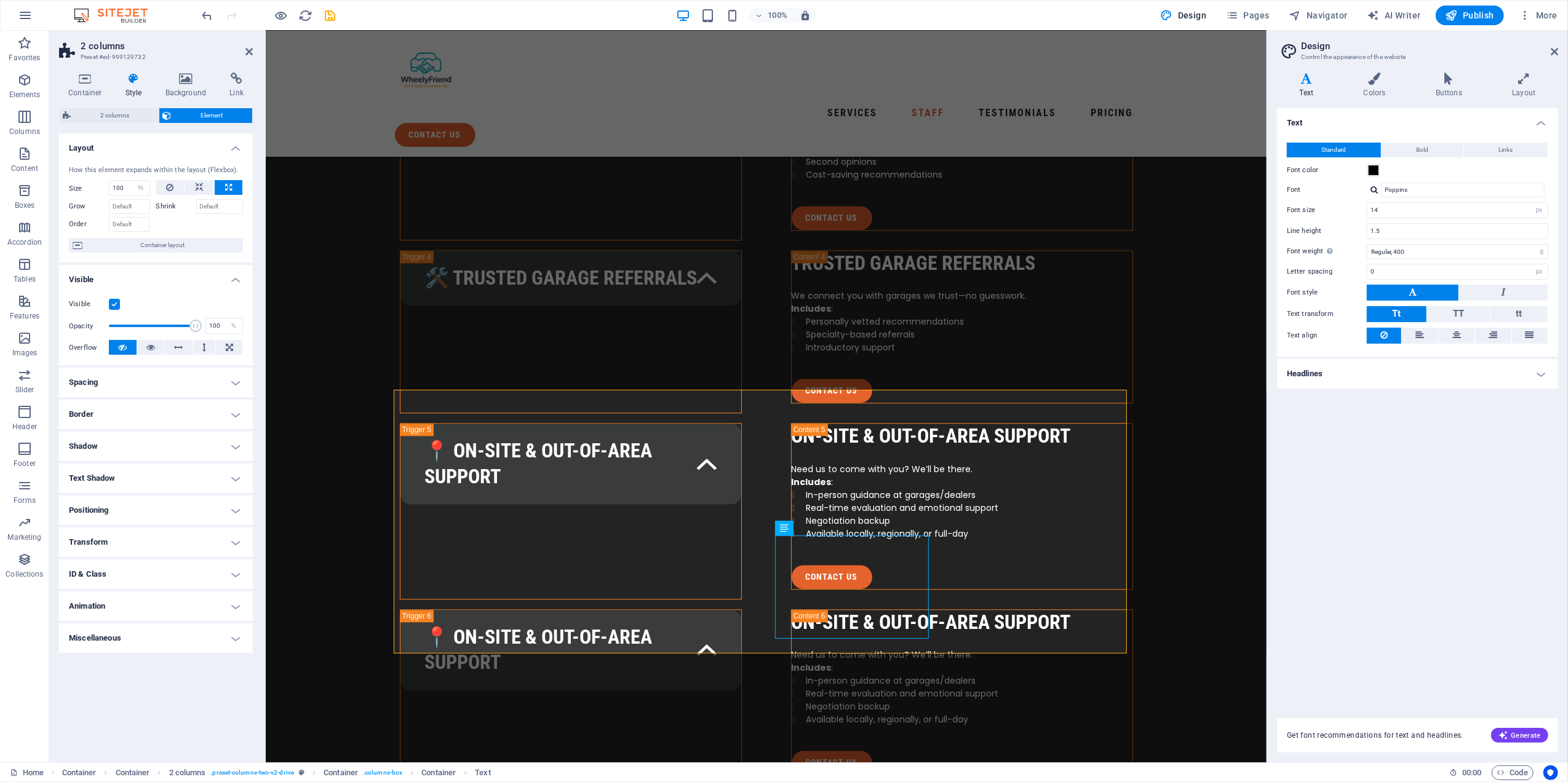
click at [0, 0] on input "Visible" at bounding box center [0, 0] width 0 height 0
click at [110, 303] on label at bounding box center [114, 304] width 11 height 11
click at [0, 0] on input "Visible" at bounding box center [0, 0] width 0 height 0
click at [110, 303] on label at bounding box center [114, 304] width 11 height 11
click at [0, 0] on input "Visible" at bounding box center [0, 0] width 0 height 0
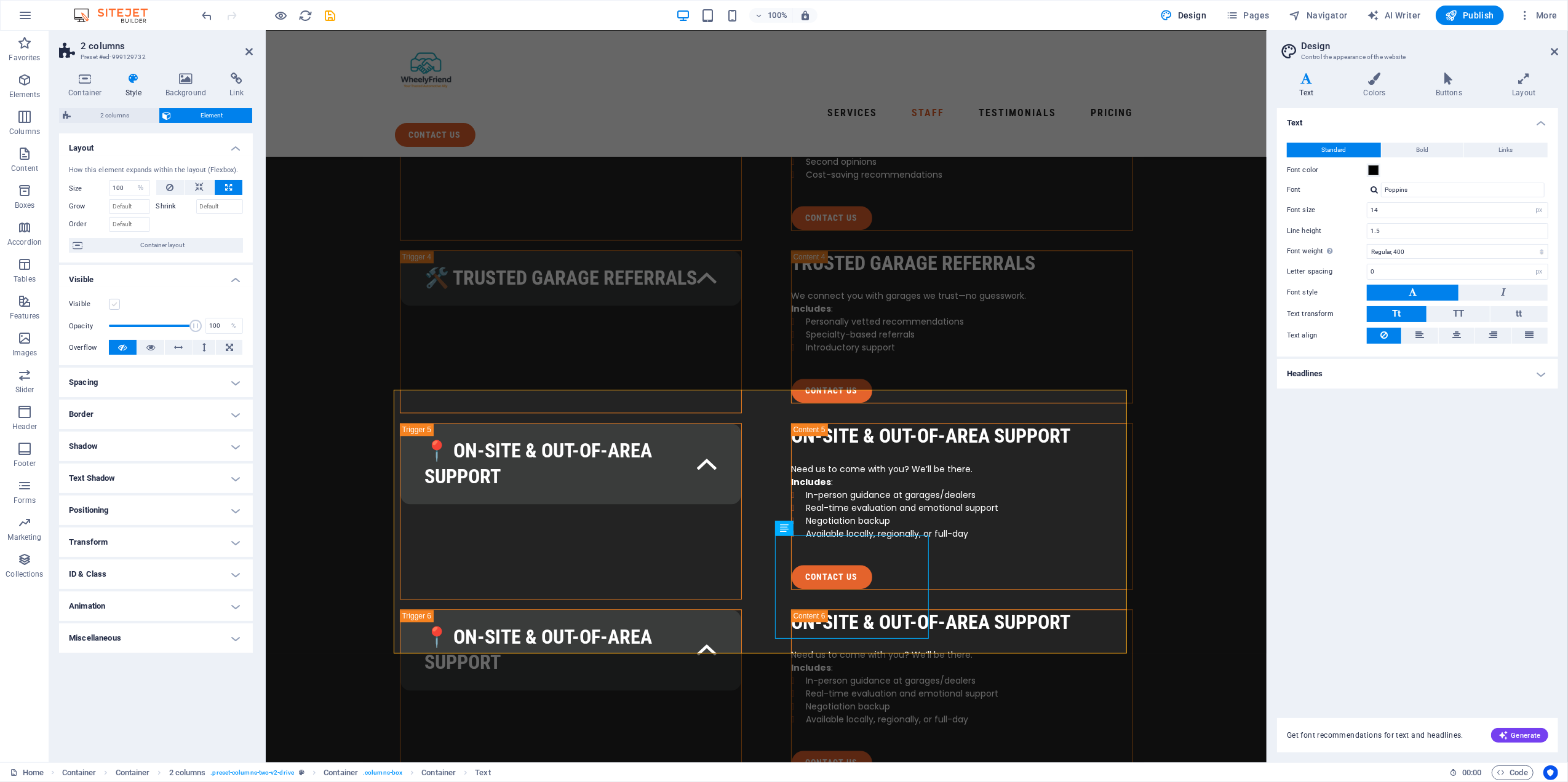
click at [110, 303] on label at bounding box center [114, 304] width 11 height 11
click at [0, 0] on input "Visible" at bounding box center [0, 0] width 0 height 0
click at [180, 375] on h4 "Spacing" at bounding box center [156, 382] width 194 height 30
click at [212, 408] on span "Custom" at bounding box center [218, 407] width 43 height 14
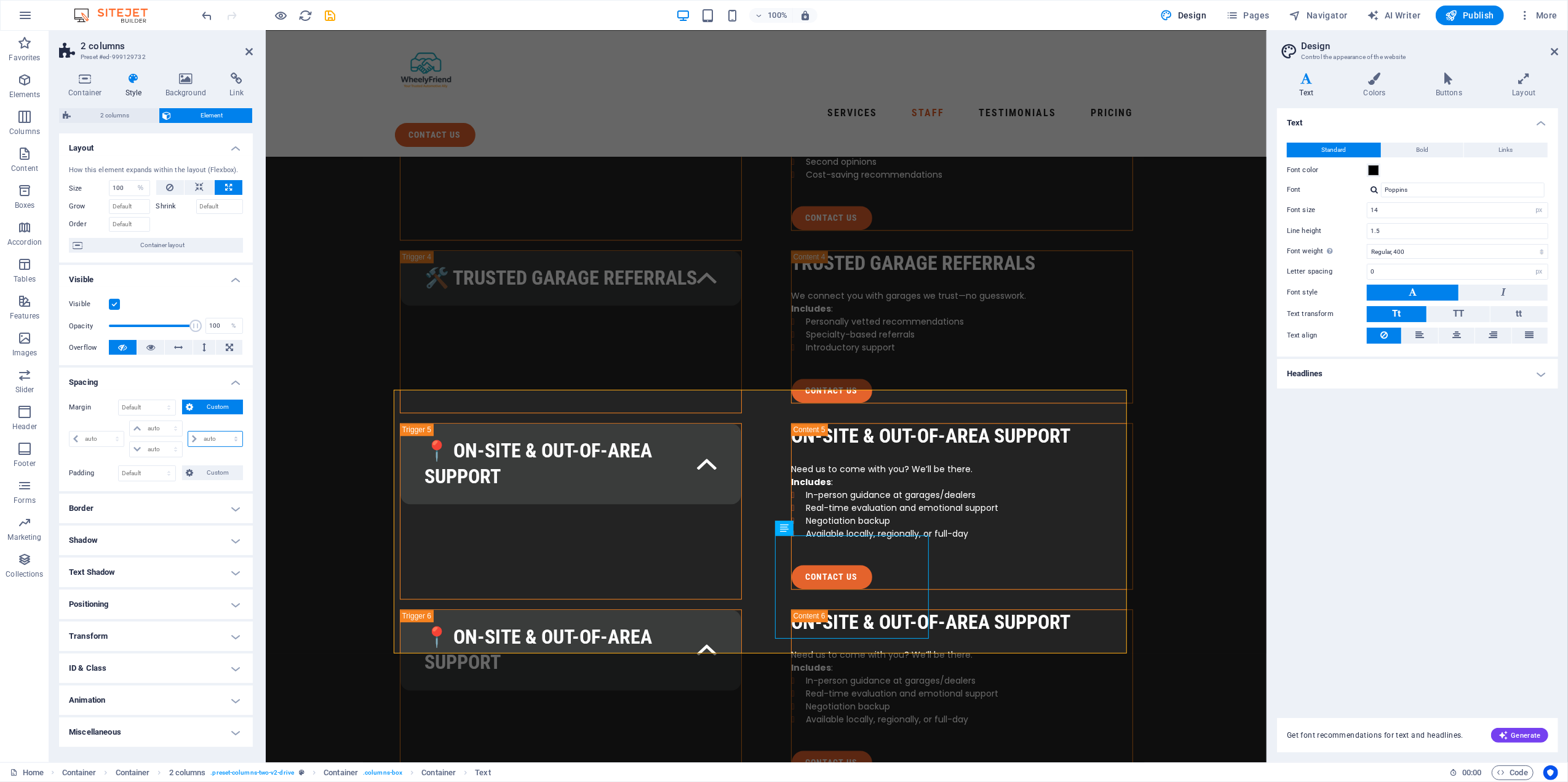
click at [204, 440] on select "auto px % rem vw vh" at bounding box center [215, 439] width 54 height 14
click at [205, 438] on select "auto px % rem vw vh" at bounding box center [215, 439] width 54 height 14
click at [202, 404] on span "Custom" at bounding box center [218, 407] width 43 height 14
click at [158, 559] on h4 "Positioning" at bounding box center [156, 559] width 194 height 30
click at [139, 584] on span "Relative" at bounding box center [139, 584] width 20 height 14
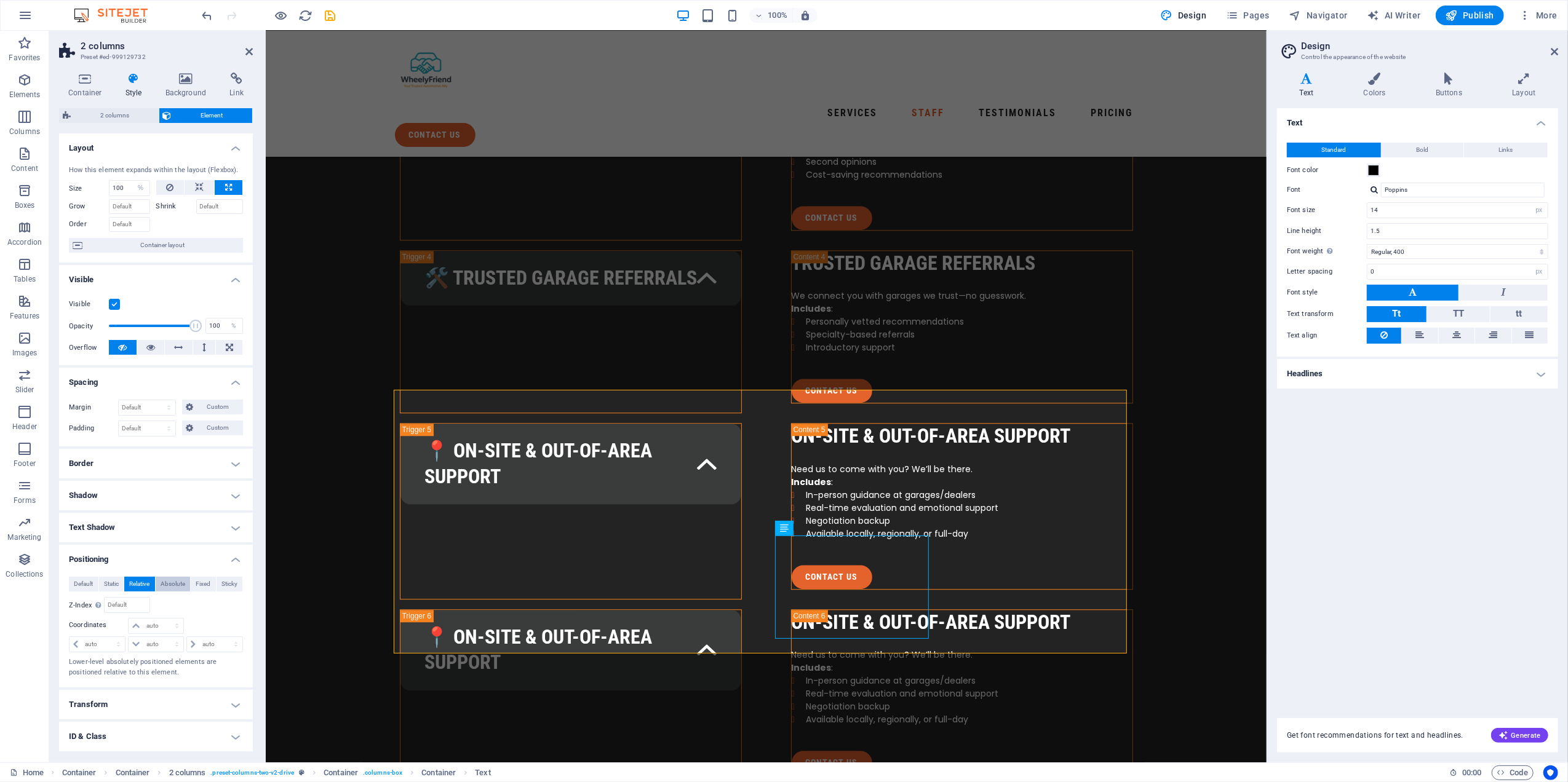
click at [173, 584] on span "Absolute" at bounding box center [172, 584] width 24 height 14
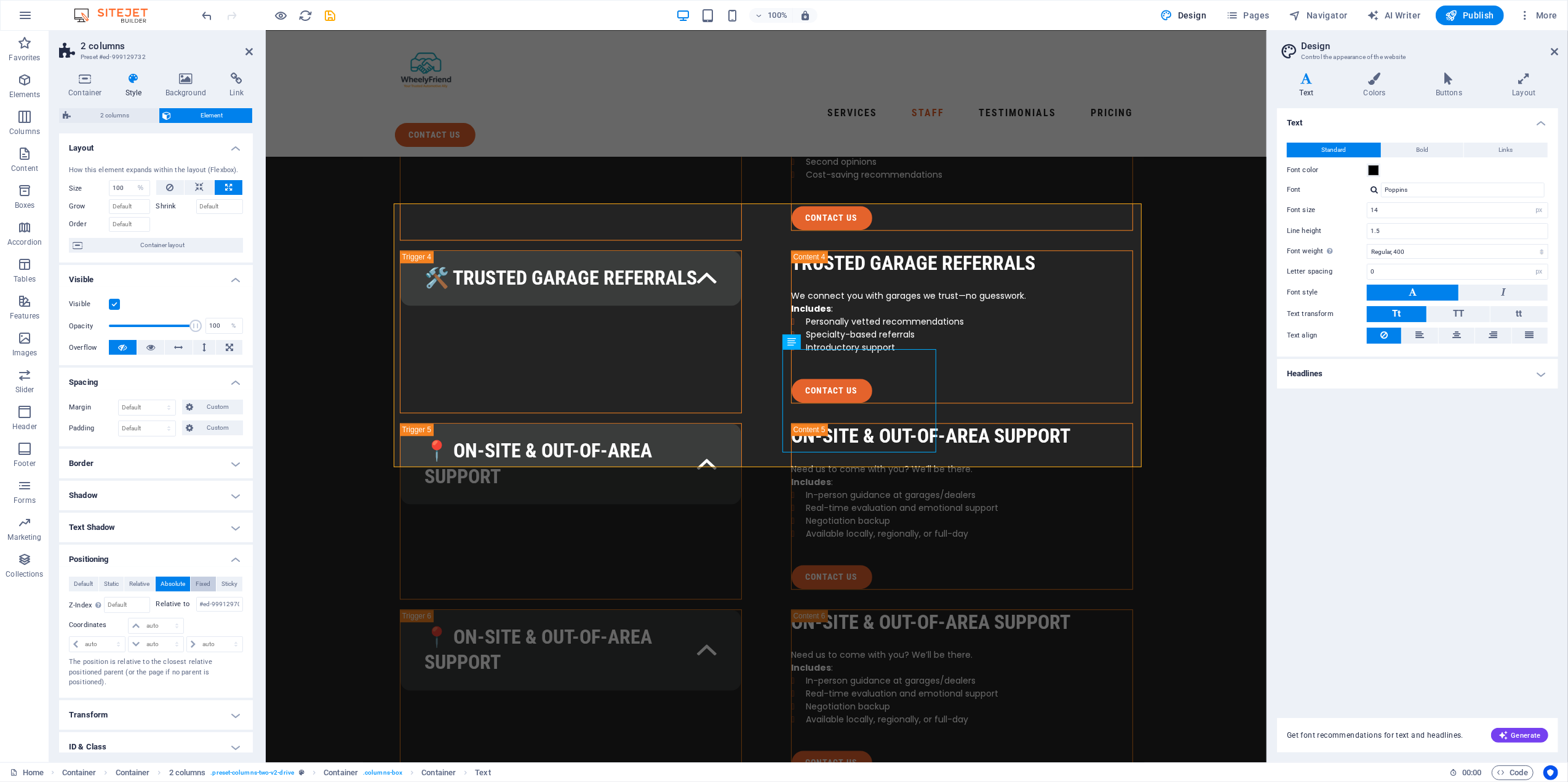
click at [196, 587] on span "Fixed" at bounding box center [203, 584] width 14 height 14
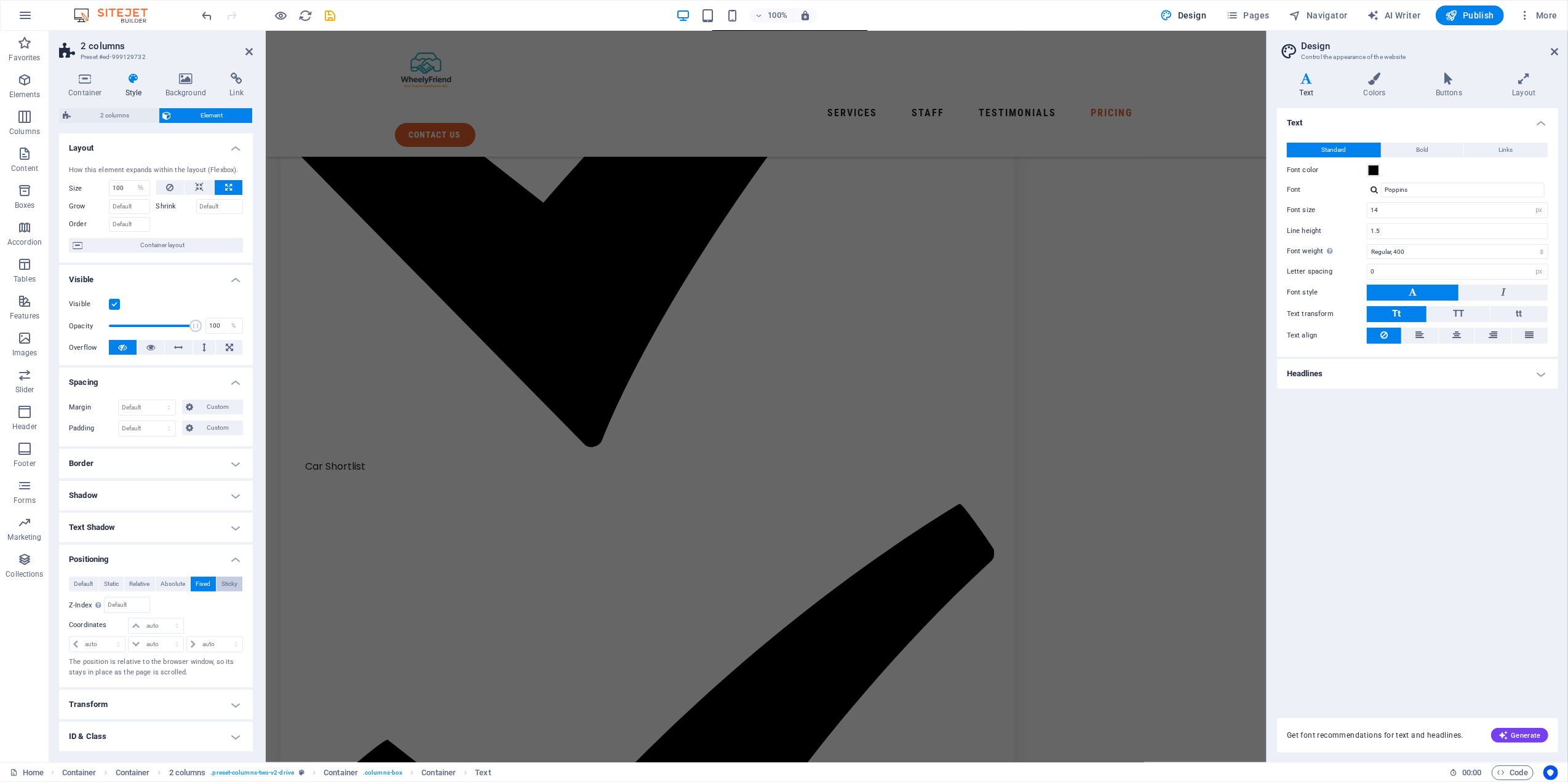
click at [216, 584] on button "Sticky" at bounding box center [229, 584] width 26 height 14
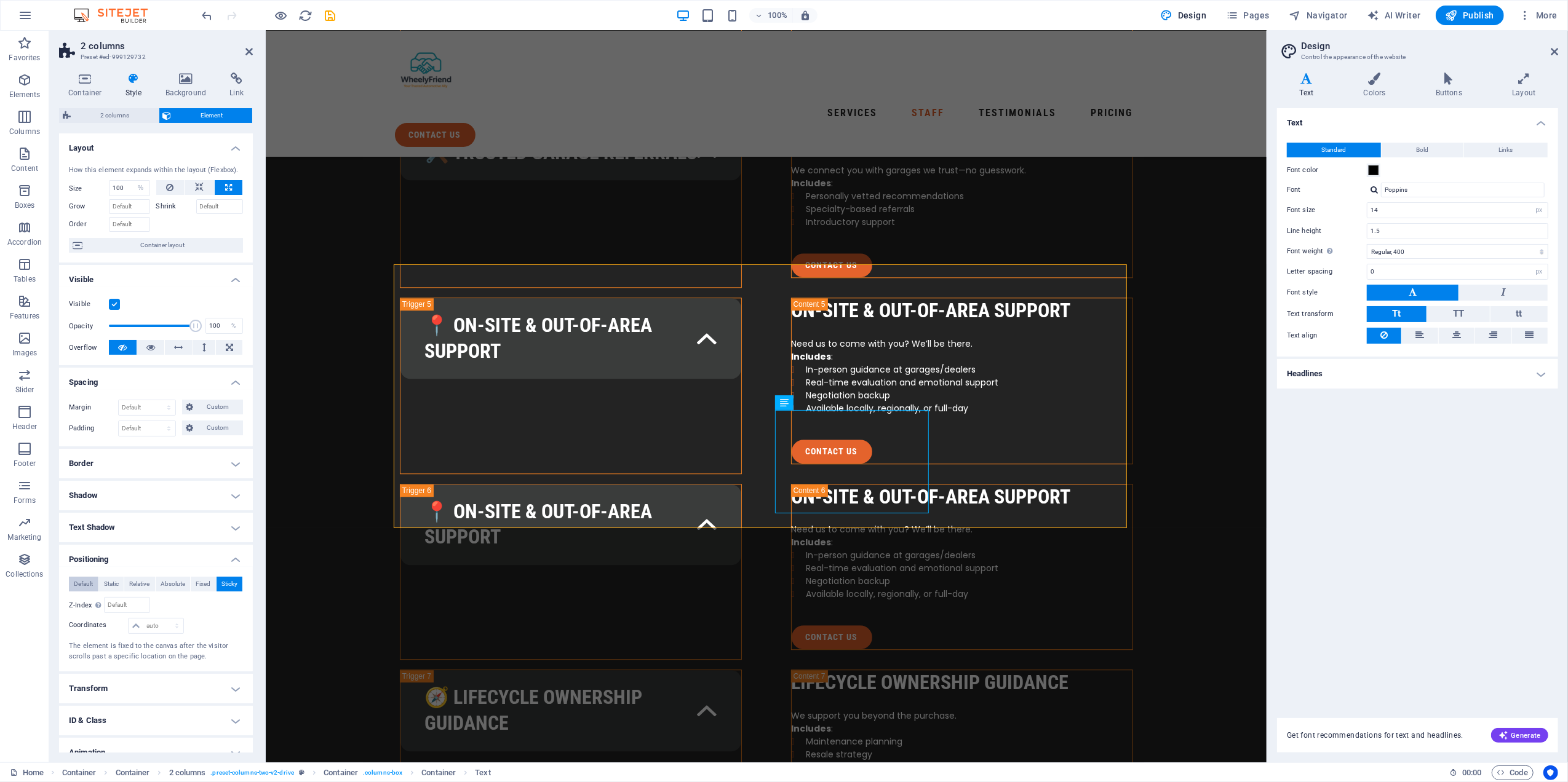
click at [85, 586] on span "Default" at bounding box center [83, 584] width 19 height 14
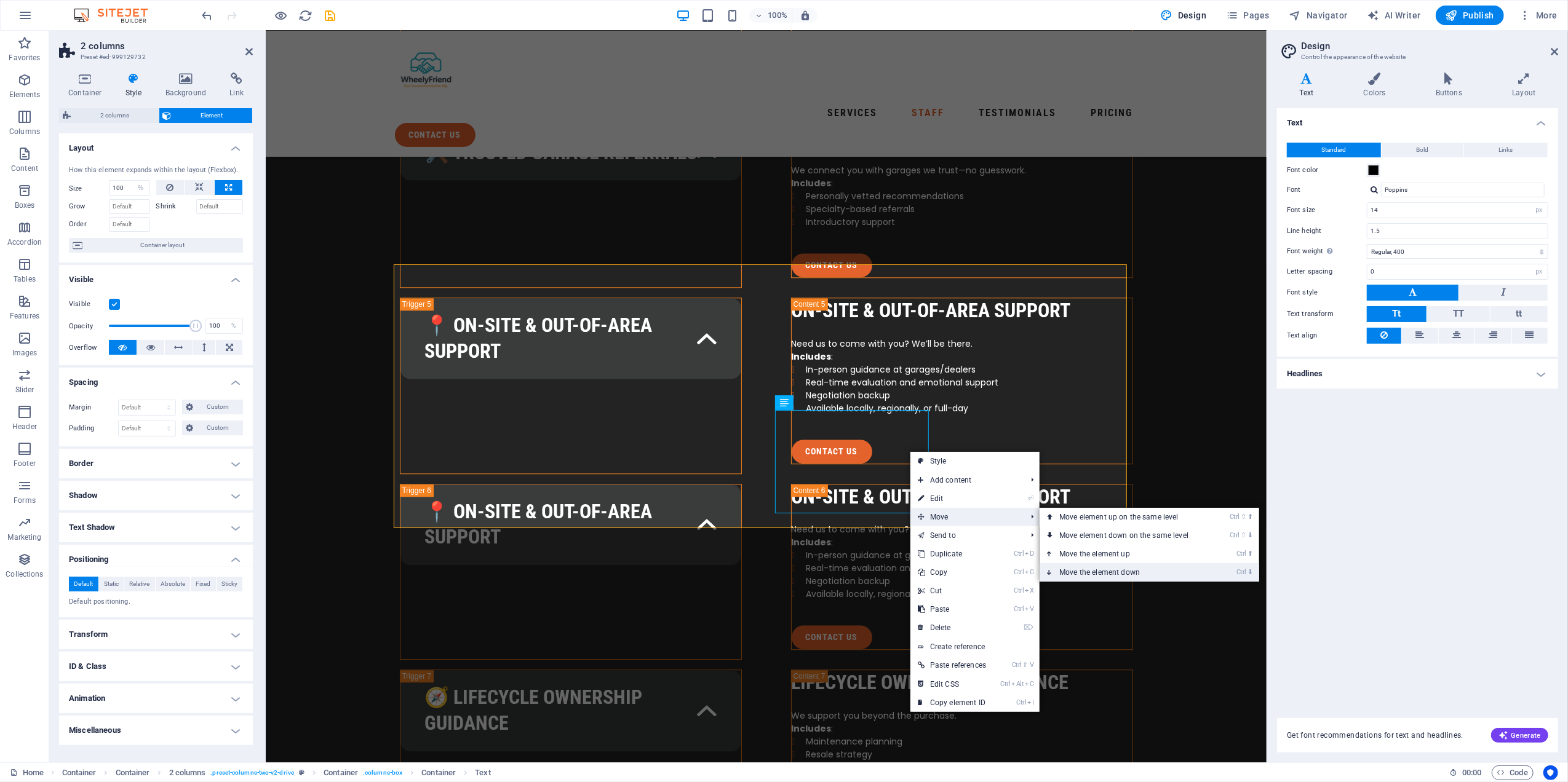
drag, startPoint x: 1113, startPoint y: 574, endPoint x: 849, endPoint y: 543, distance: 265.8
click at [1113, 574] on link "Ctrl ⬇ Move the element down" at bounding box center [1126, 572] width 173 height 18
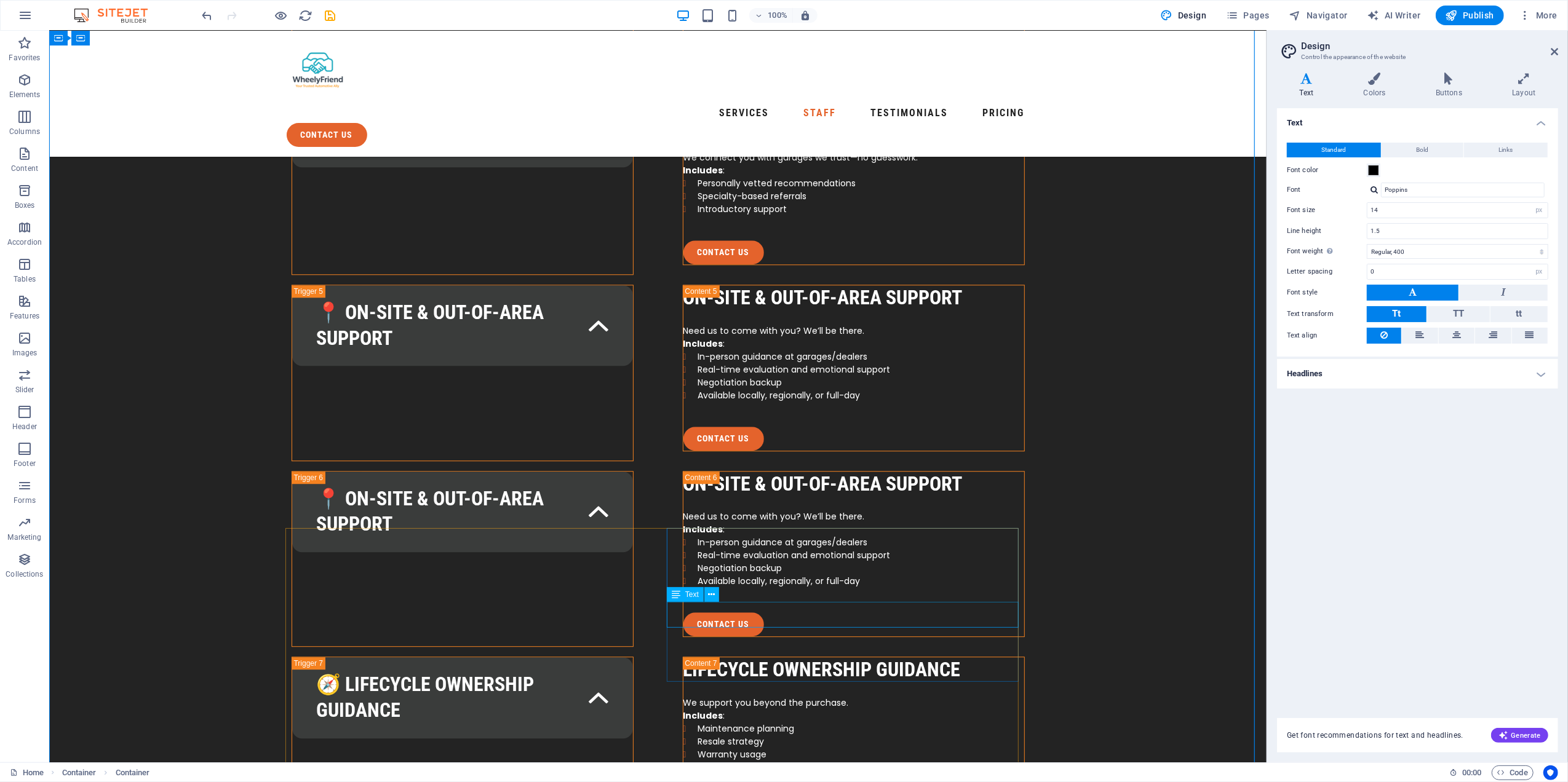
drag, startPoint x: 741, startPoint y: 626, endPoint x: 706, endPoint y: 443, distance: 186.3
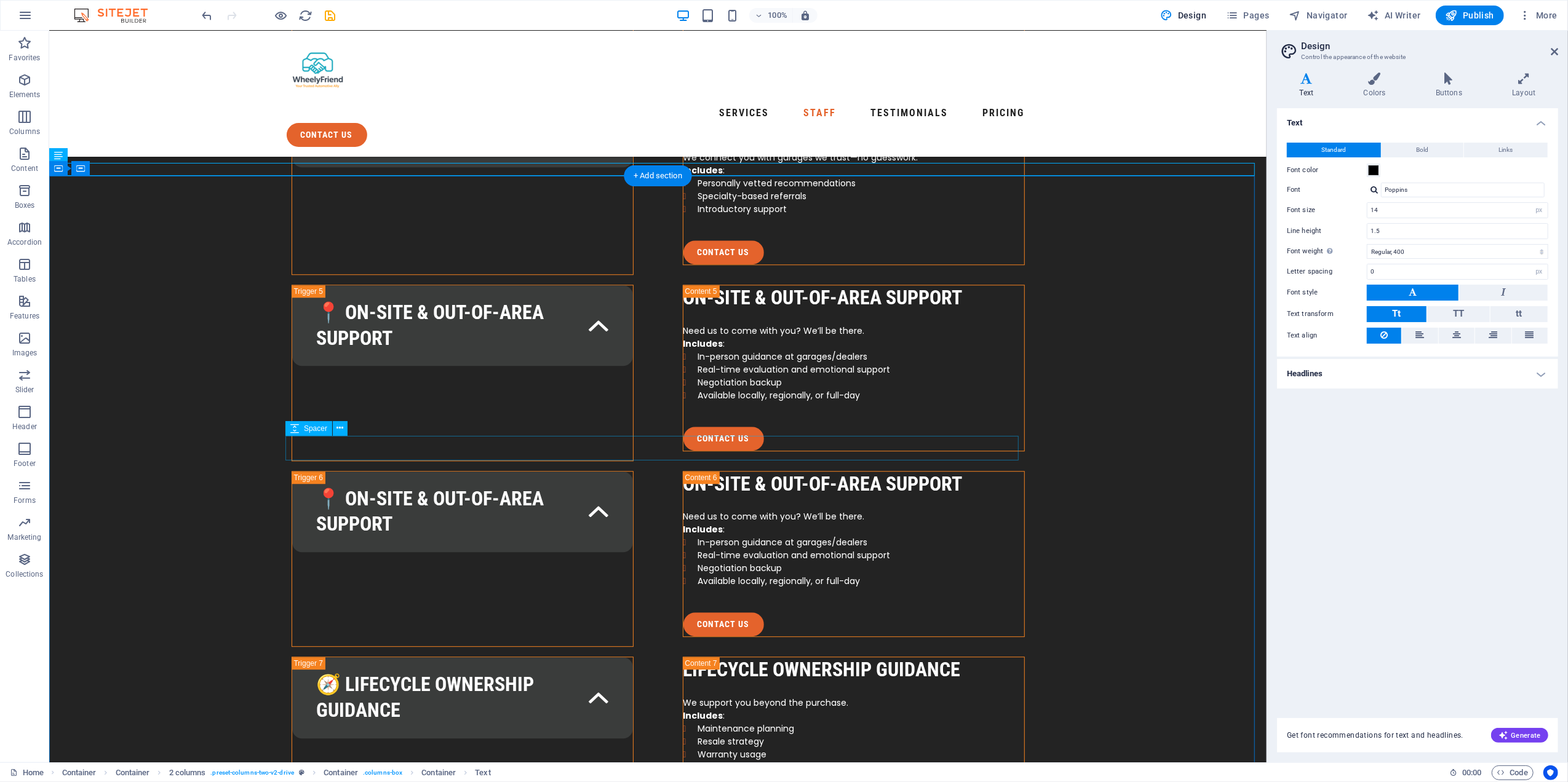
scroll to position [2712, 0]
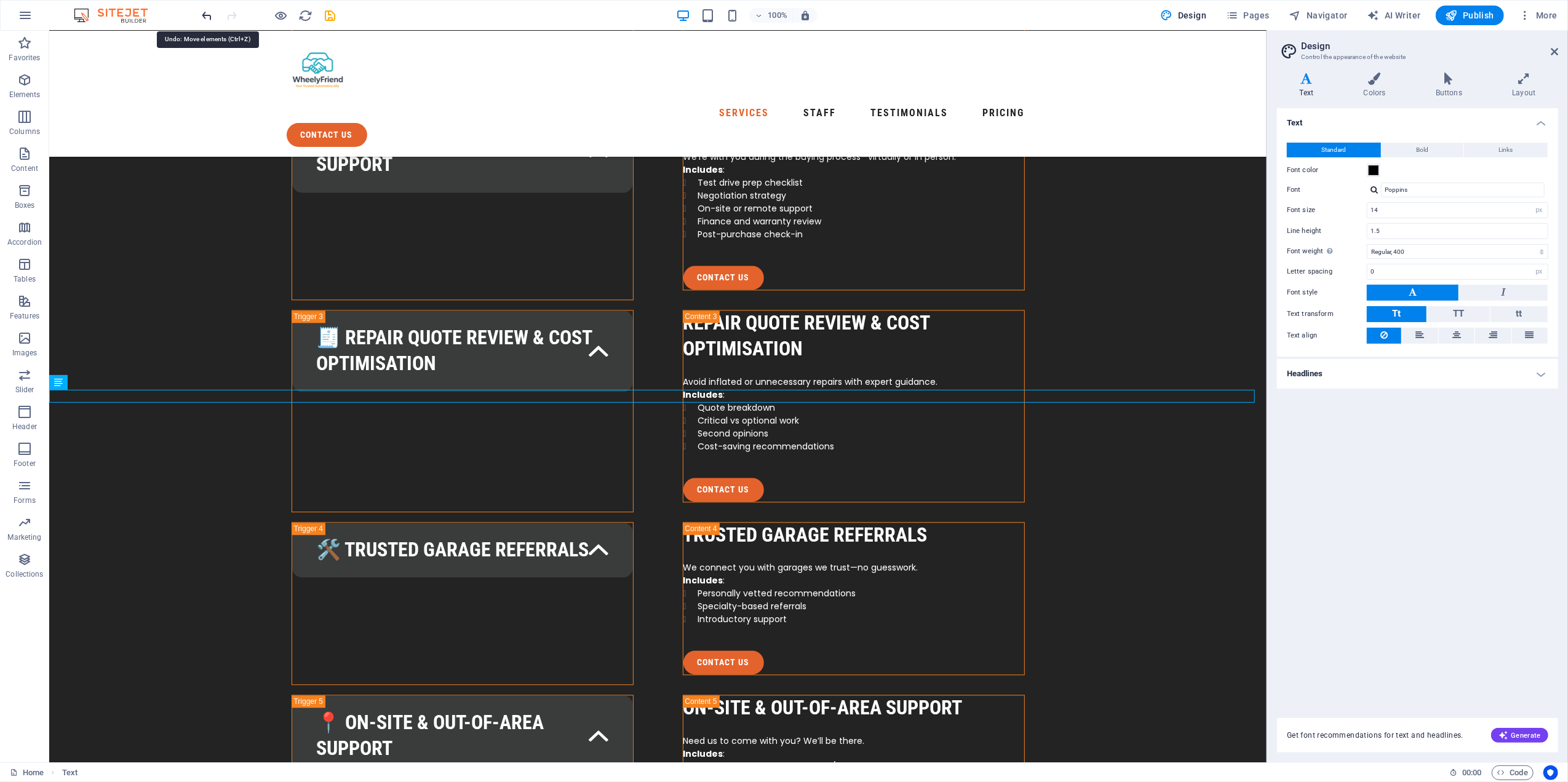
drag, startPoint x: 210, startPoint y: 17, endPoint x: 185, endPoint y: 21, distance: 25.3
click at [210, 17] on icon "undo" at bounding box center [208, 16] width 14 height 14
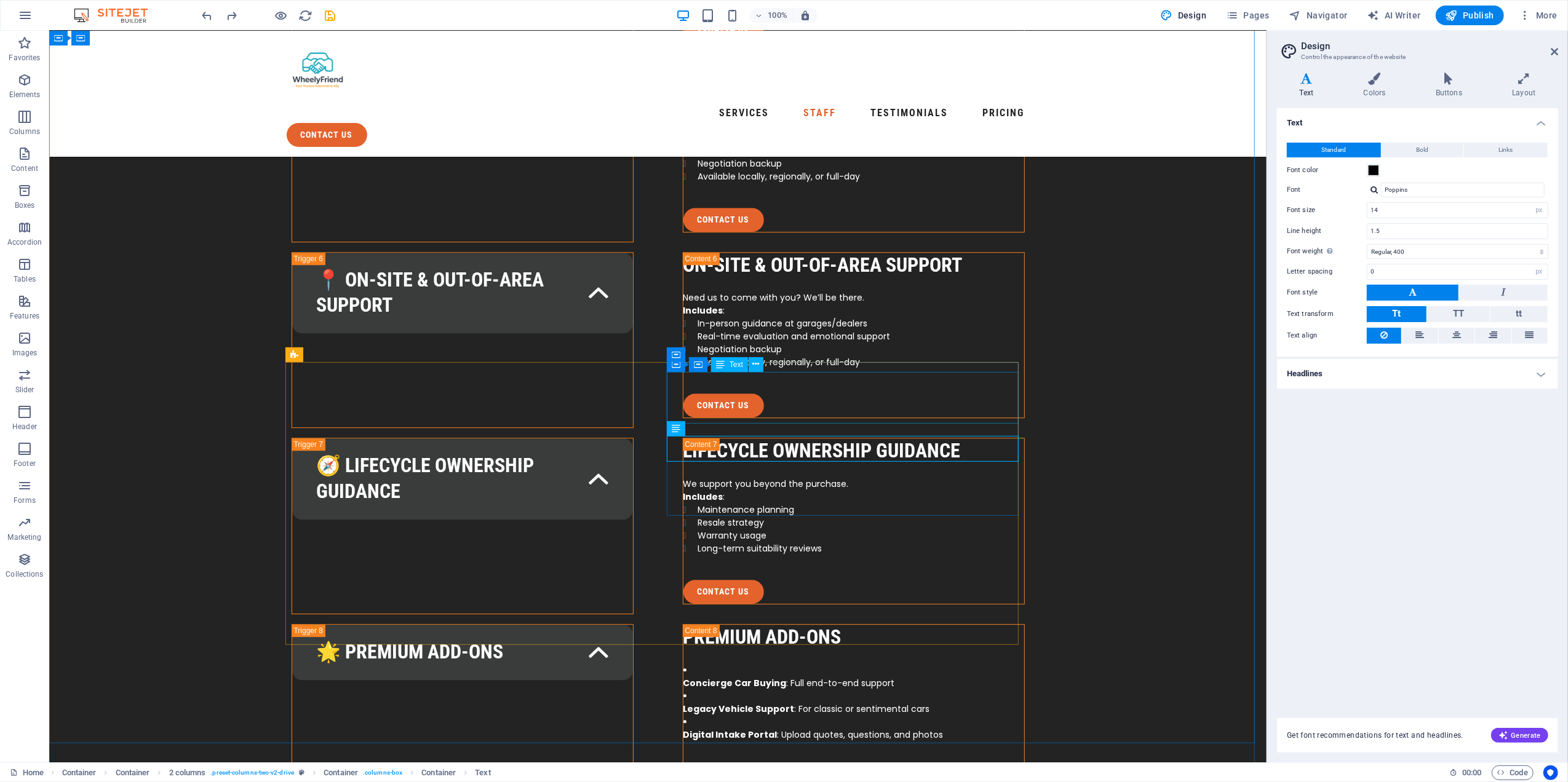
scroll to position [3259, 0]
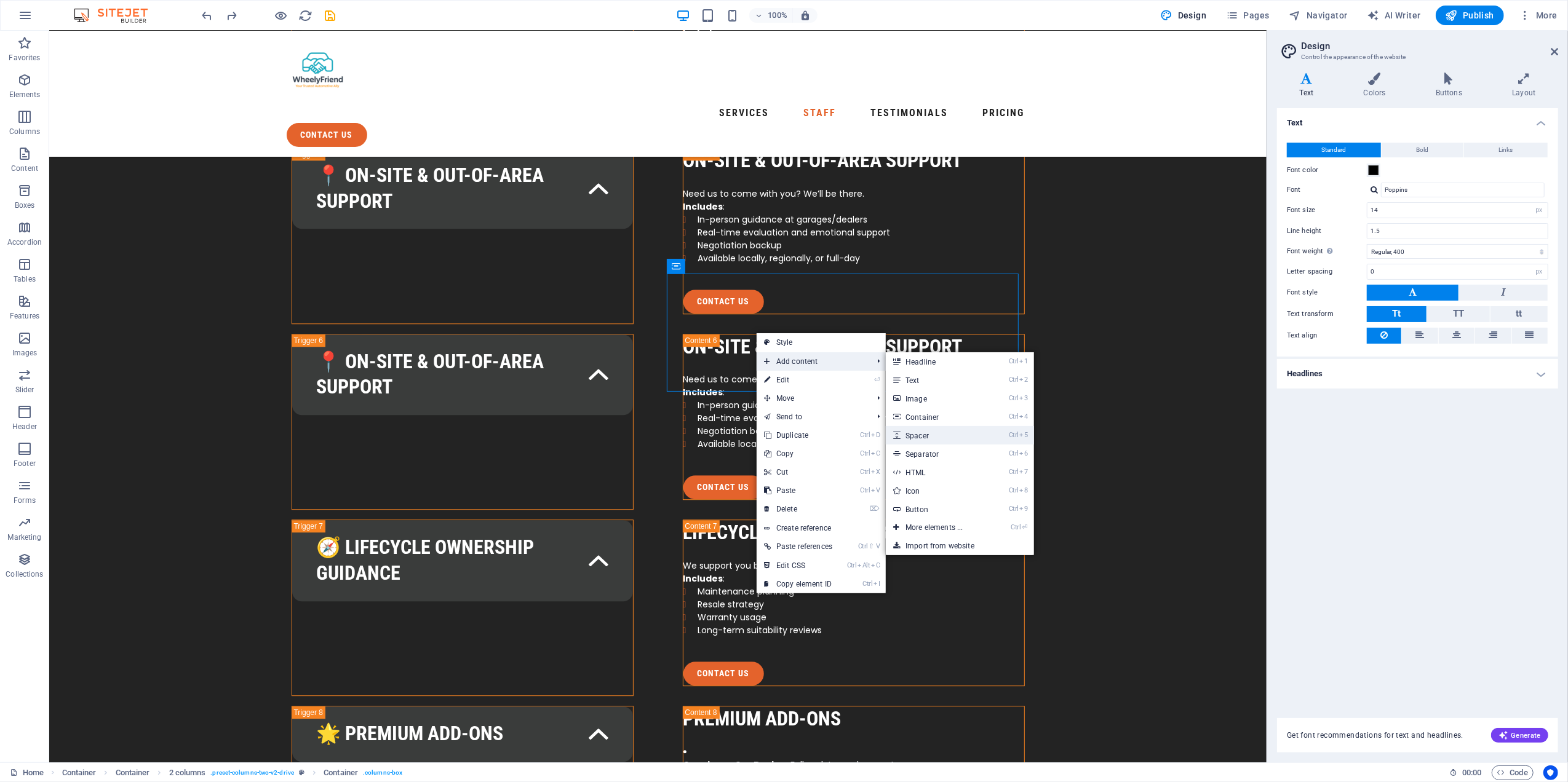
drag, startPoint x: 944, startPoint y: 434, endPoint x: 664, endPoint y: 390, distance: 283.4
click at [944, 434] on link "Ctrl 5 Spacer" at bounding box center [936, 436] width 101 height 18
select select "px"
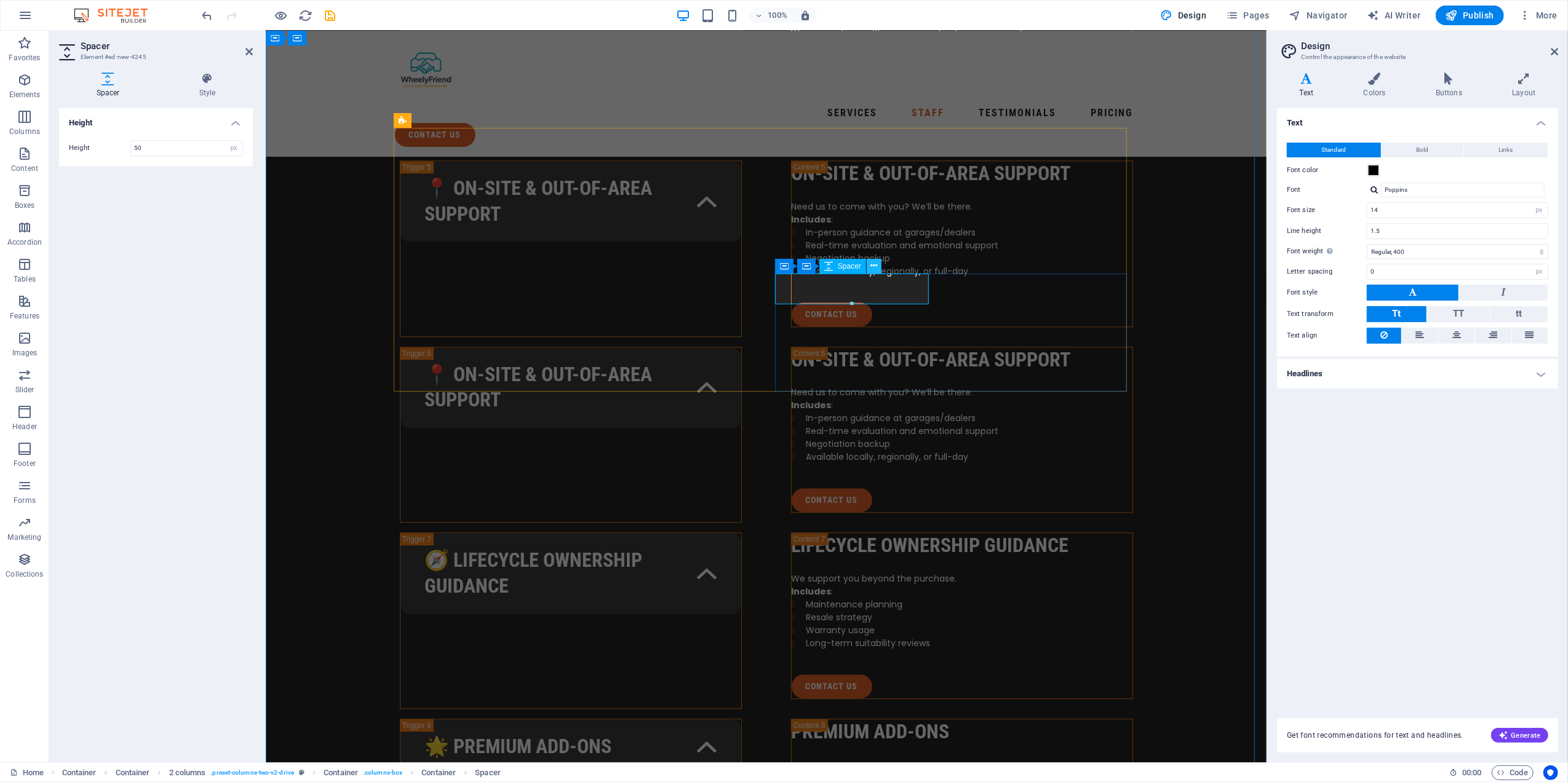
click at [871, 266] on icon at bounding box center [874, 266] width 7 height 13
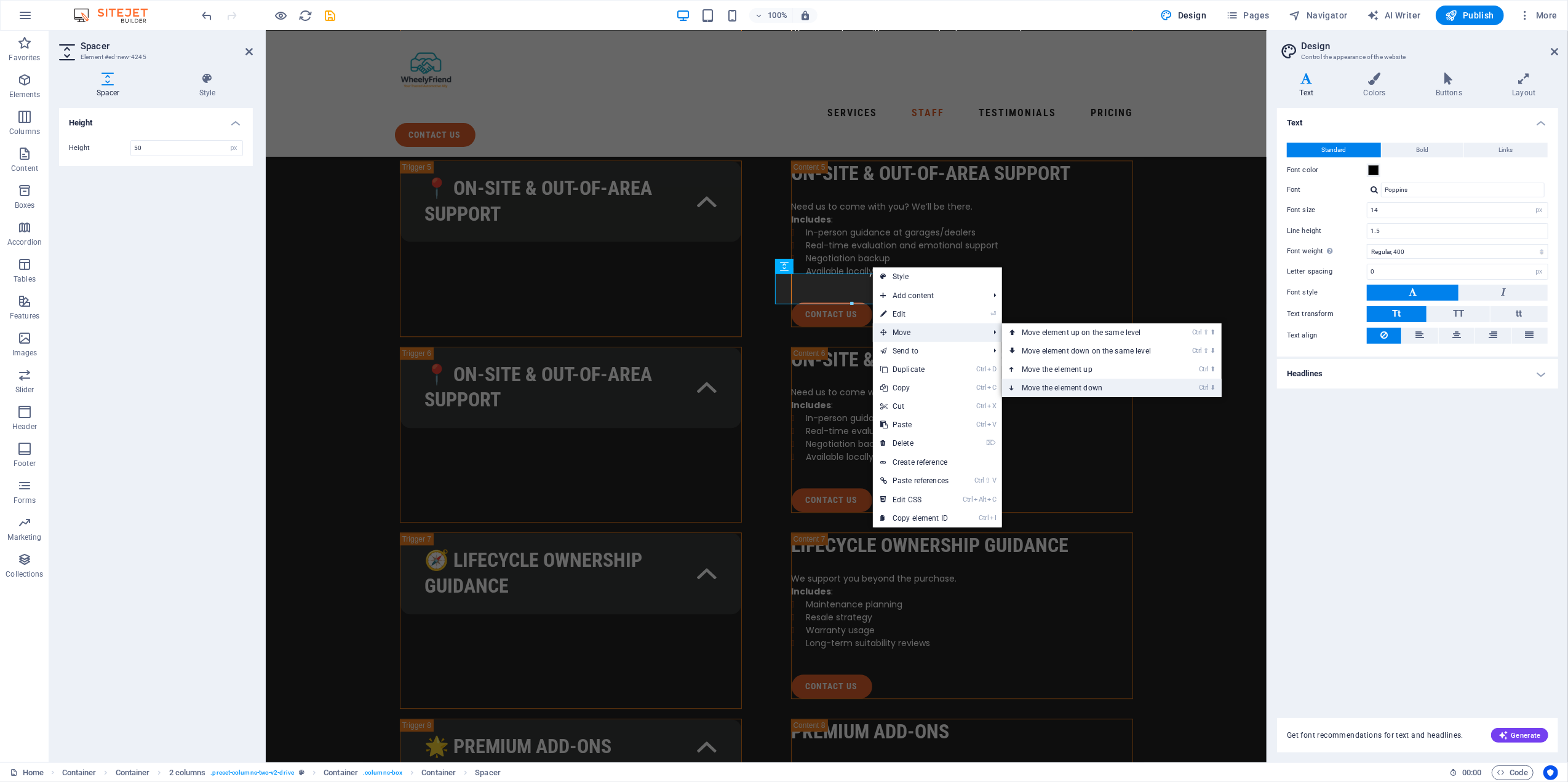
click at [1051, 382] on link "Ctrl ⬇ Move the element down" at bounding box center [1089, 388] width 173 height 18
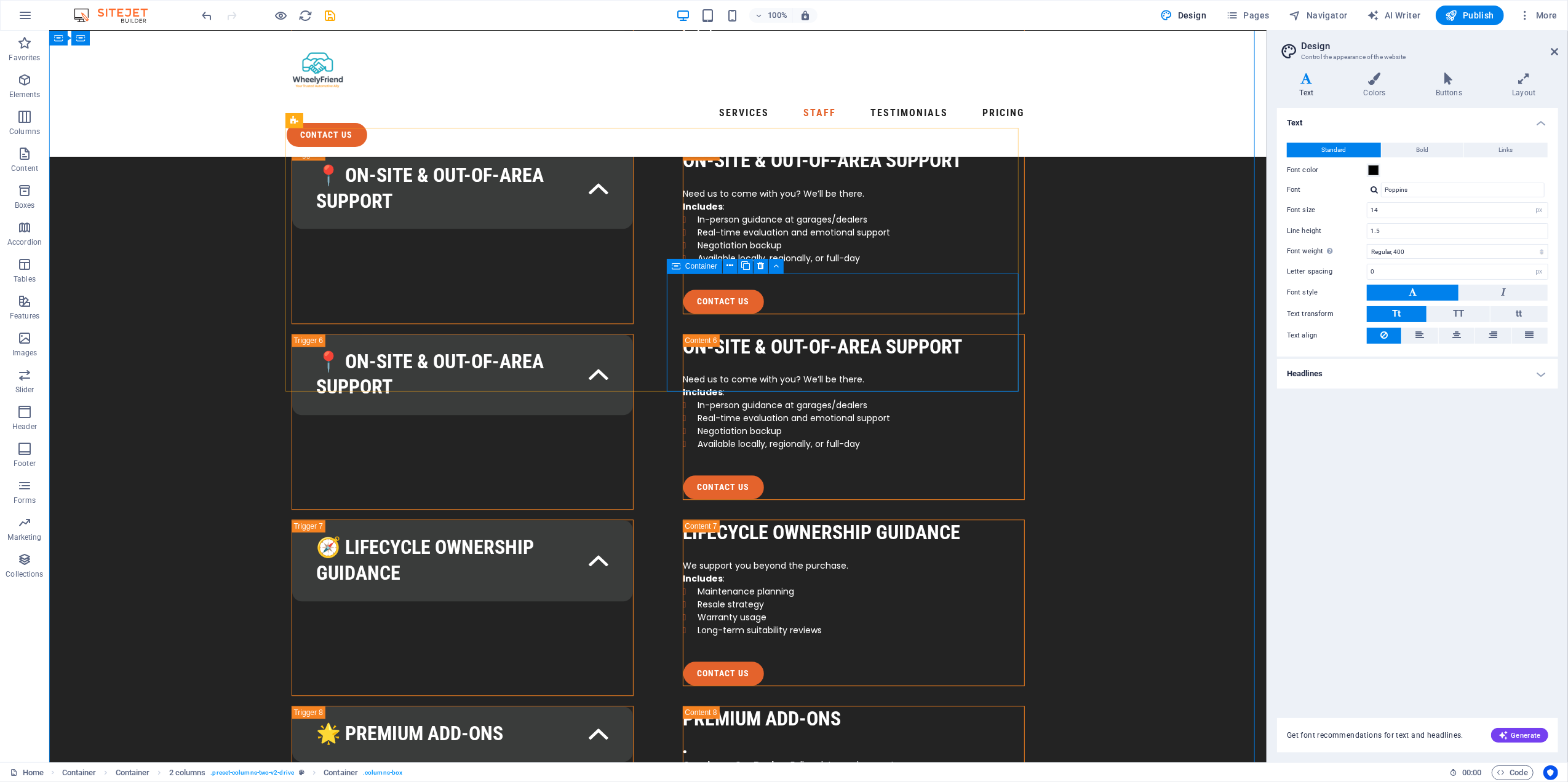
click at [768, 267] on icon at bounding box center [766, 266] width 7 height 13
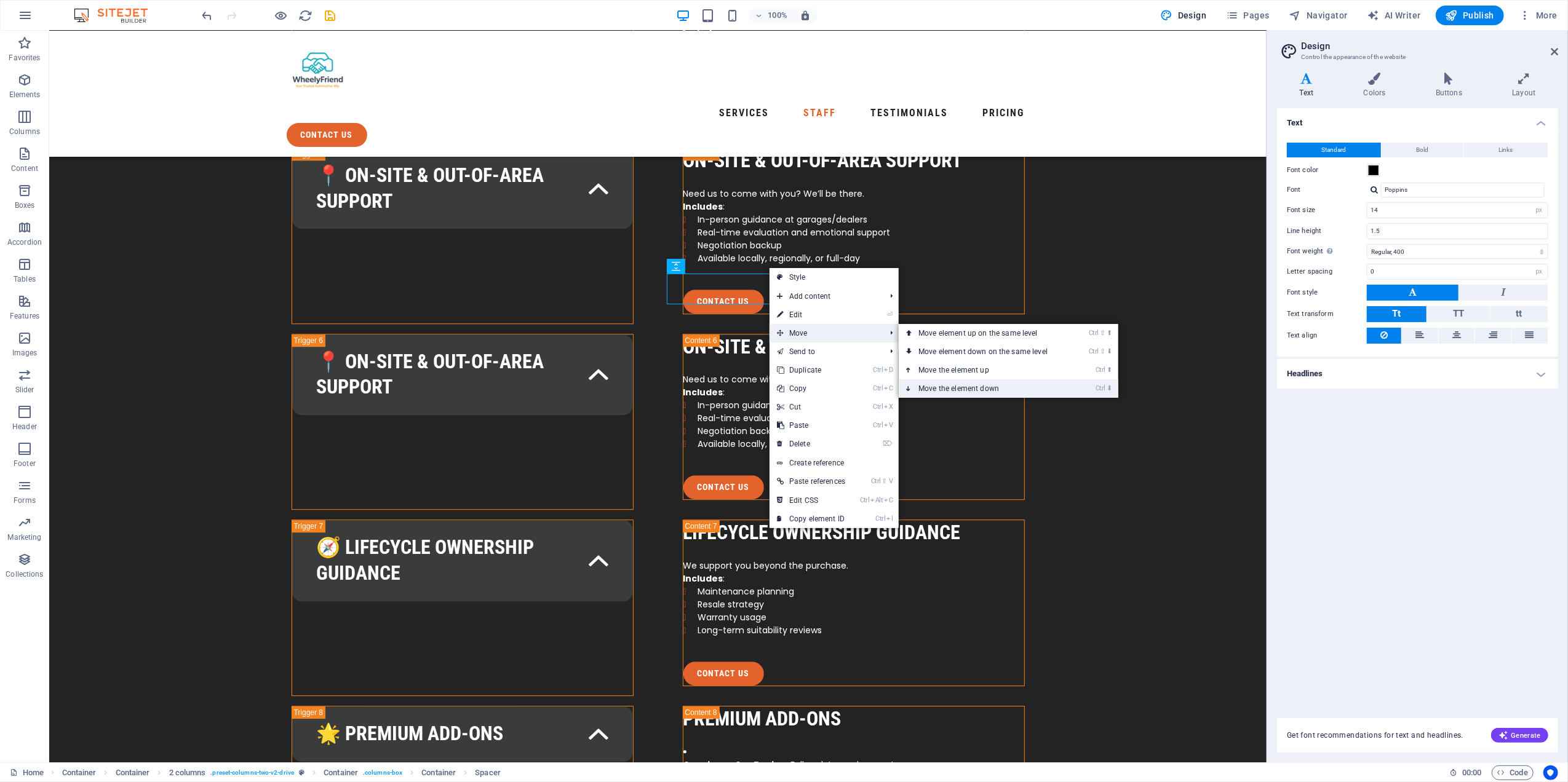
click at [941, 389] on link "Ctrl ⬇ Move the element down" at bounding box center [985, 388] width 173 height 18
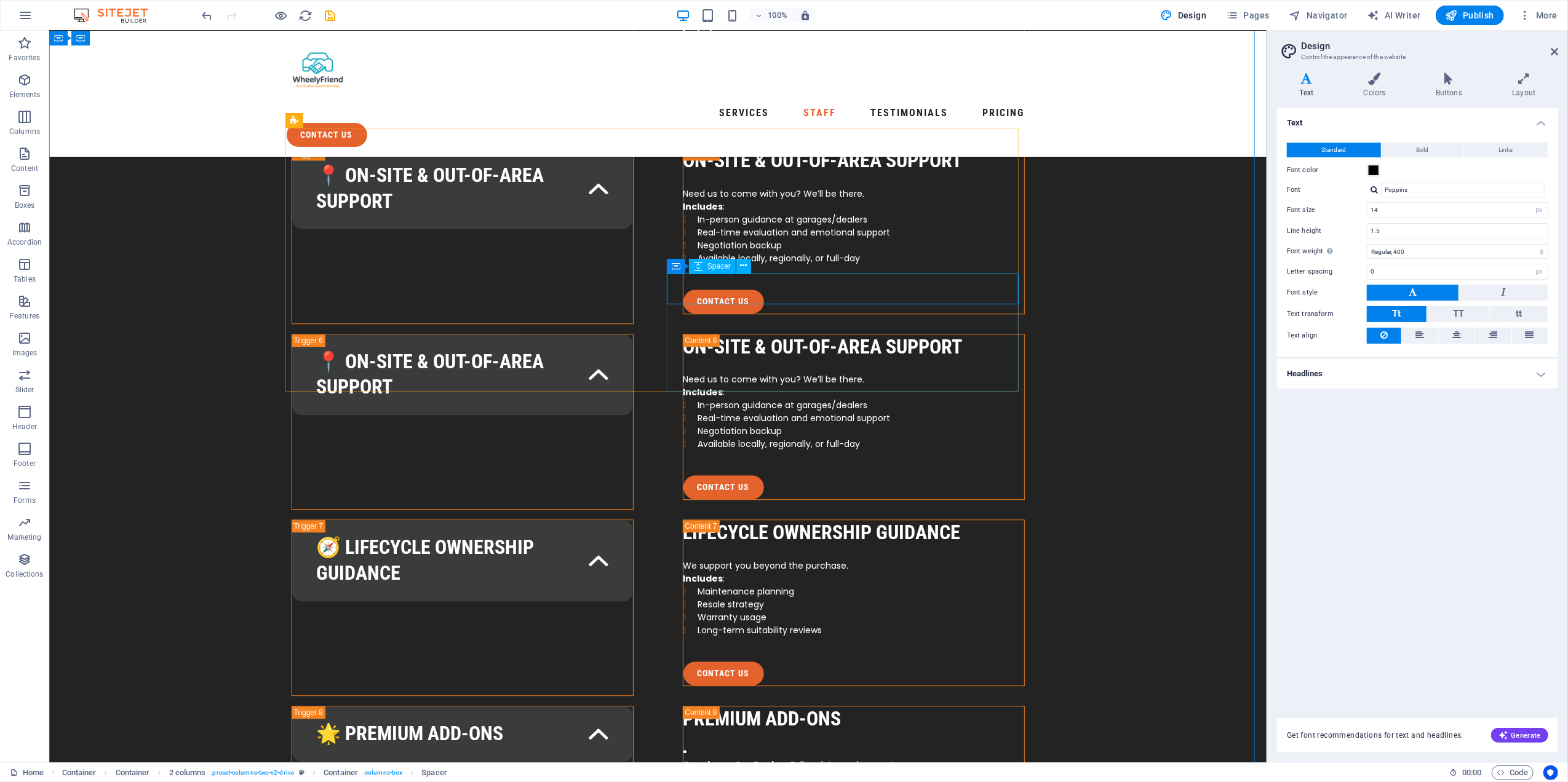
select select "px"
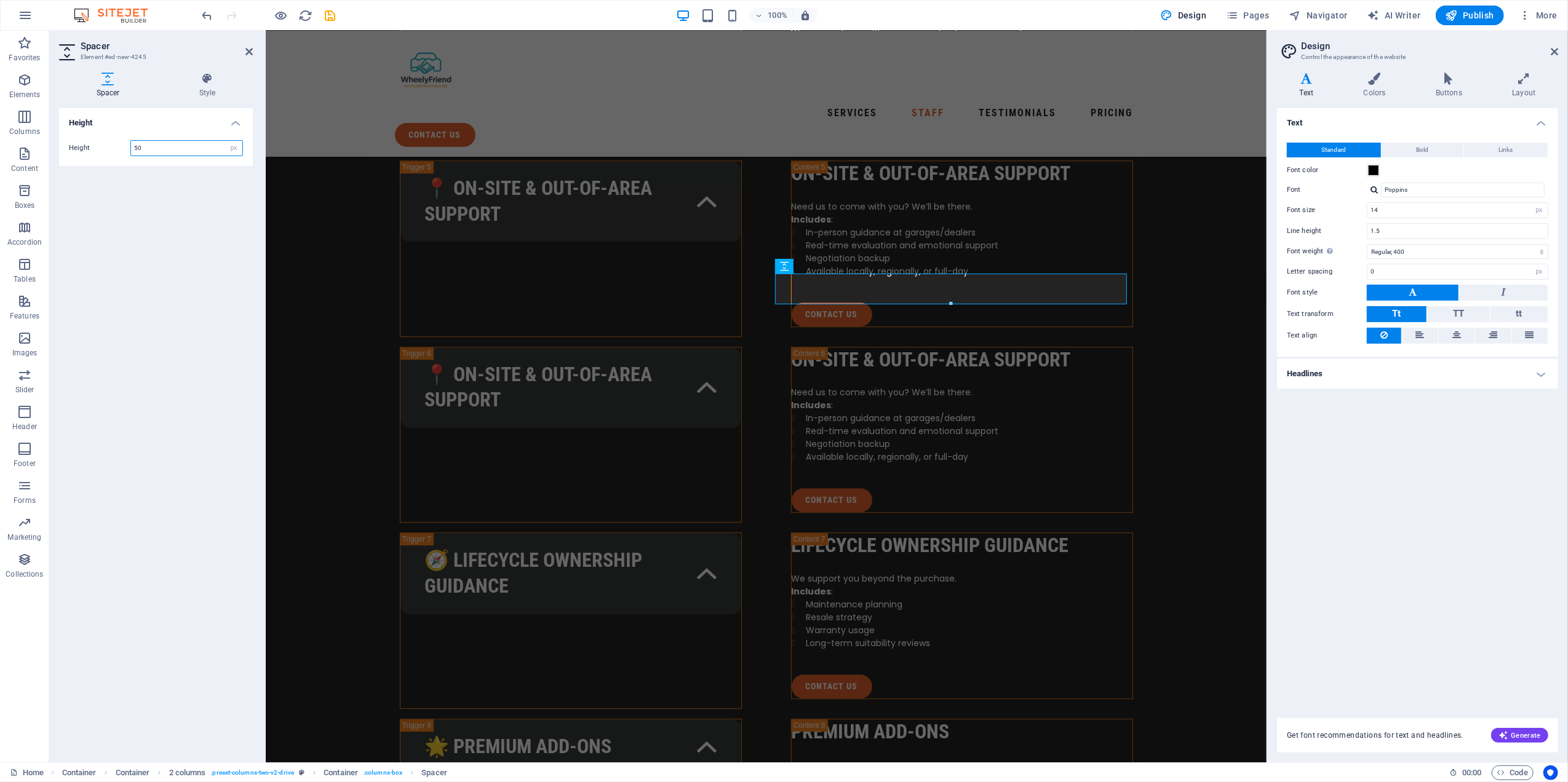
drag, startPoint x: 152, startPoint y: 149, endPoint x: 94, endPoint y: 149, distance: 58.0
click at [94, 149] on div "Height 50 px rem vh vw" at bounding box center [156, 148] width 174 height 16
type input "20"
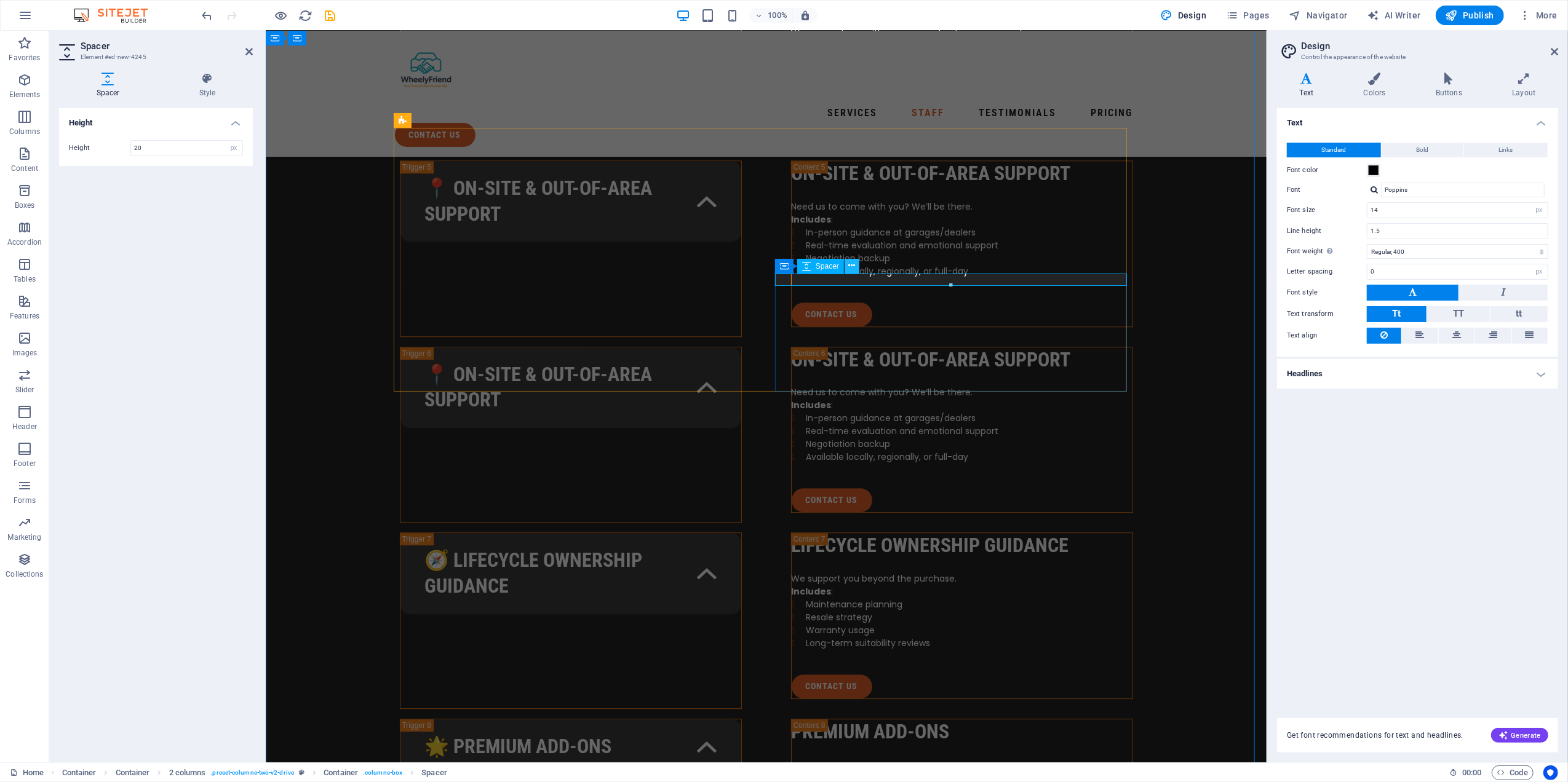
click at [849, 264] on icon at bounding box center [852, 266] width 7 height 13
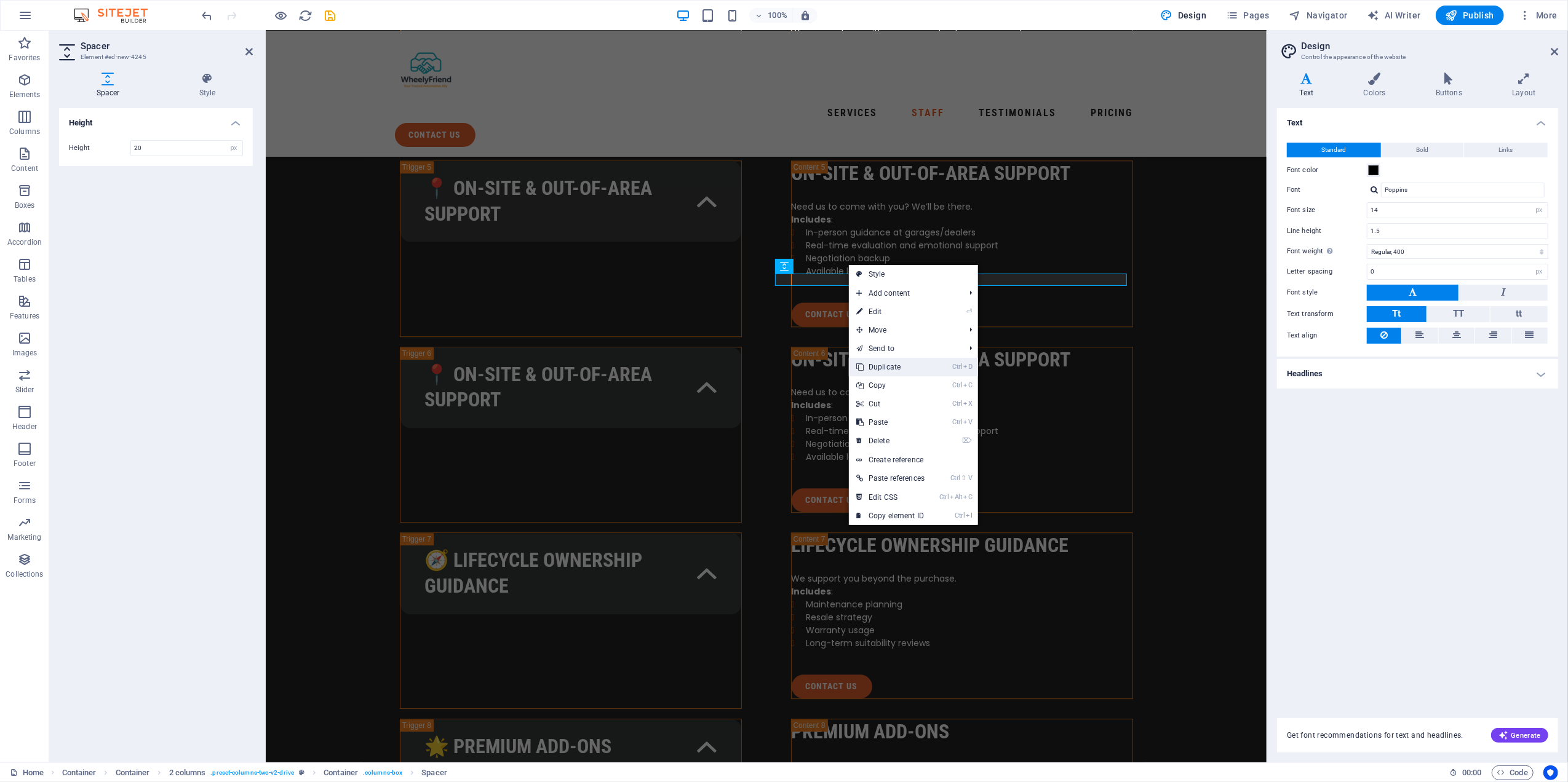
click at [900, 363] on link "Ctrl D Duplicate" at bounding box center [890, 367] width 83 height 18
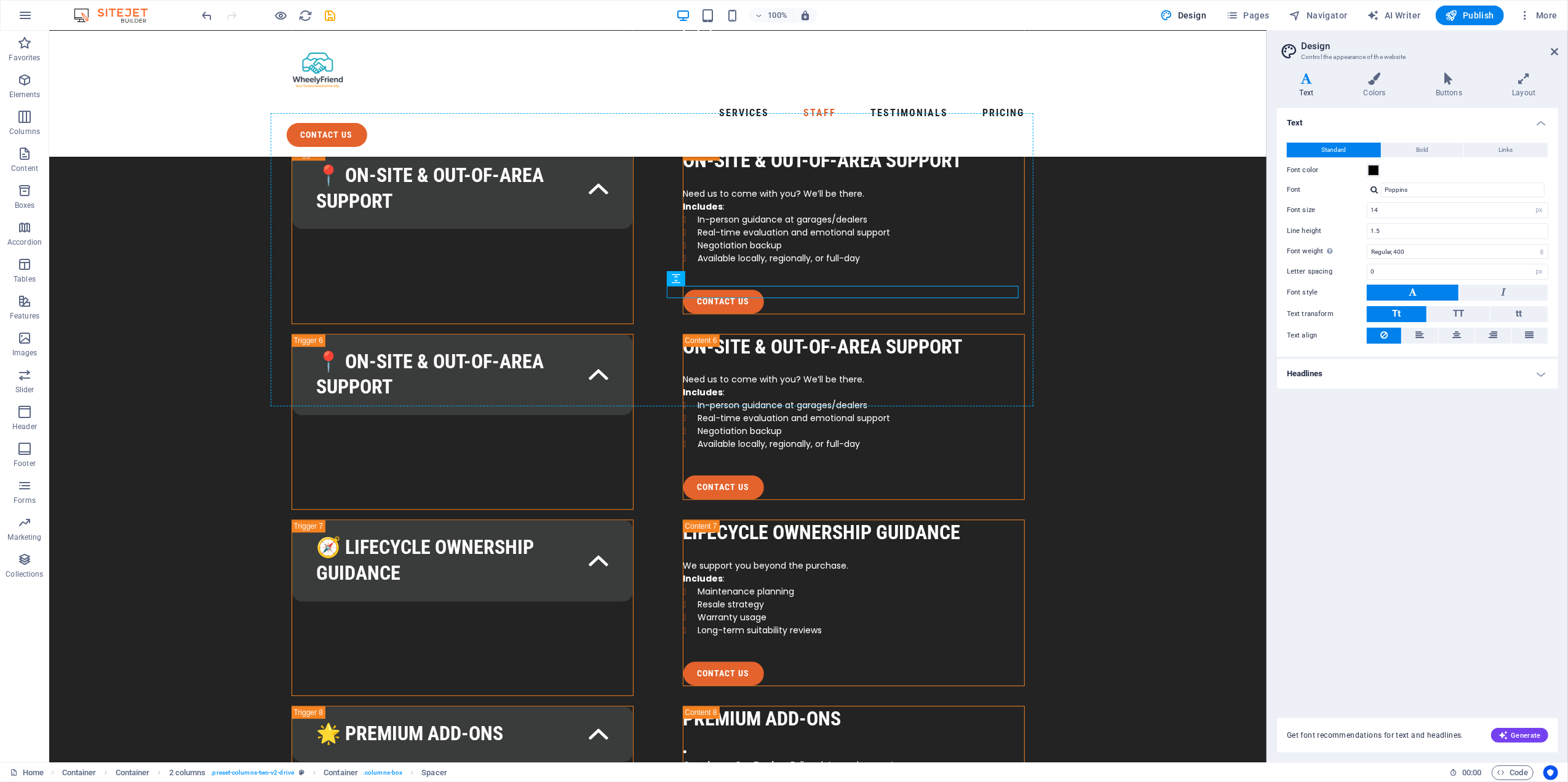
drag, startPoint x: 688, startPoint y: 326, endPoint x: 697, endPoint y: 353, distance: 28.5
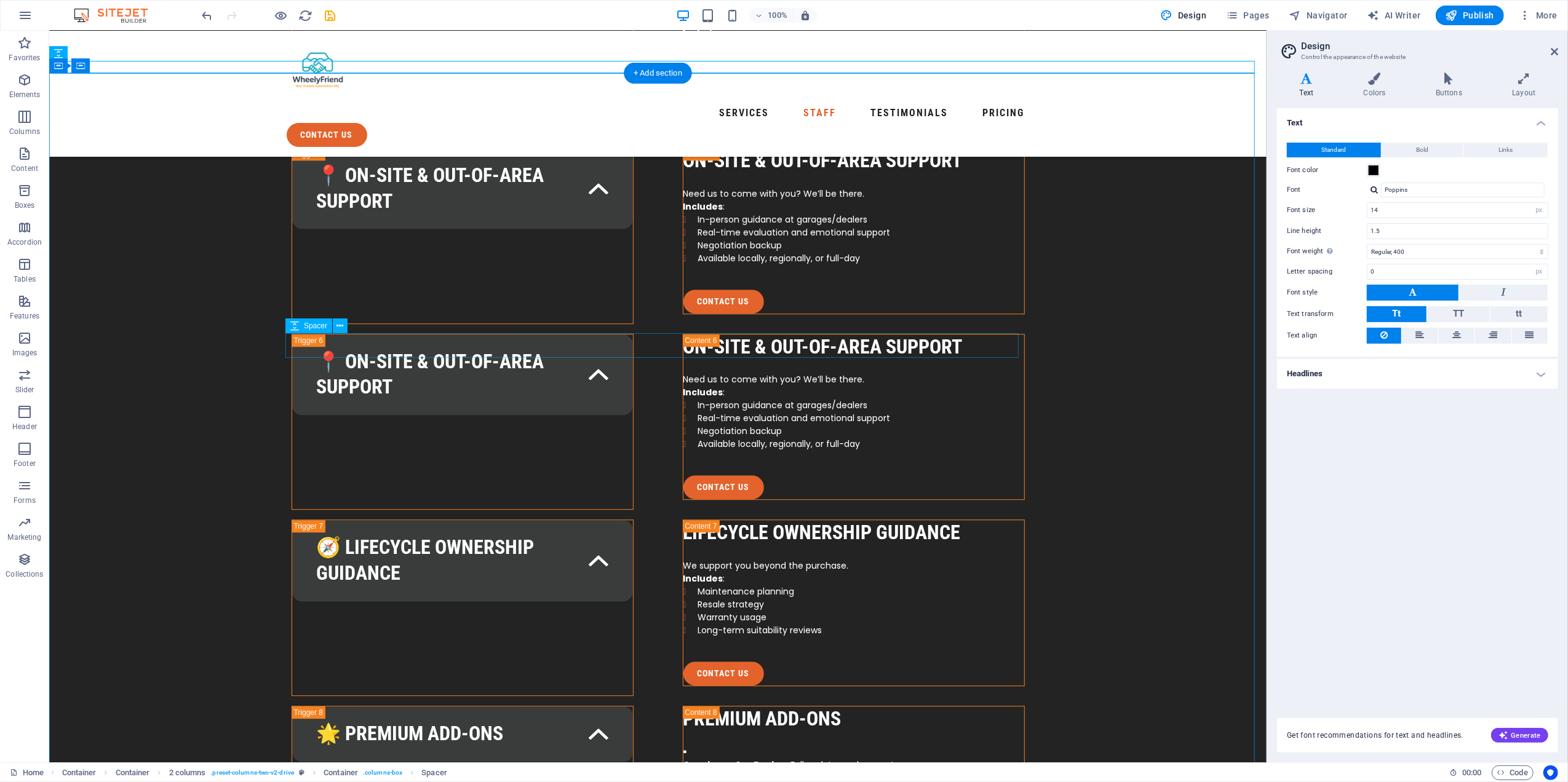
scroll to position [2711, 0]
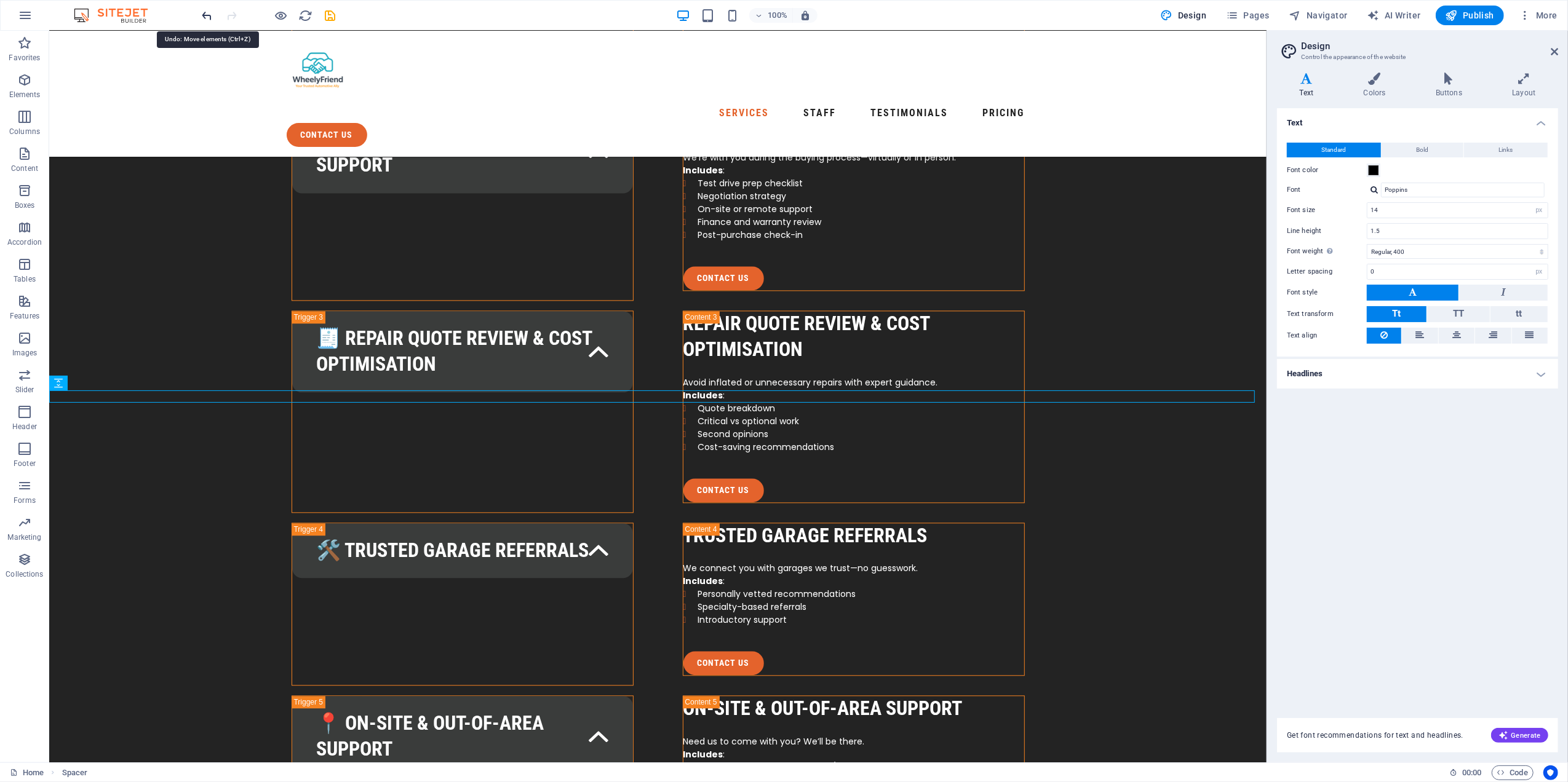
drag, startPoint x: 209, startPoint y: 16, endPoint x: 697, endPoint y: 329, distance: 579.8
click at [209, 16] on icon "undo" at bounding box center [208, 16] width 14 height 14
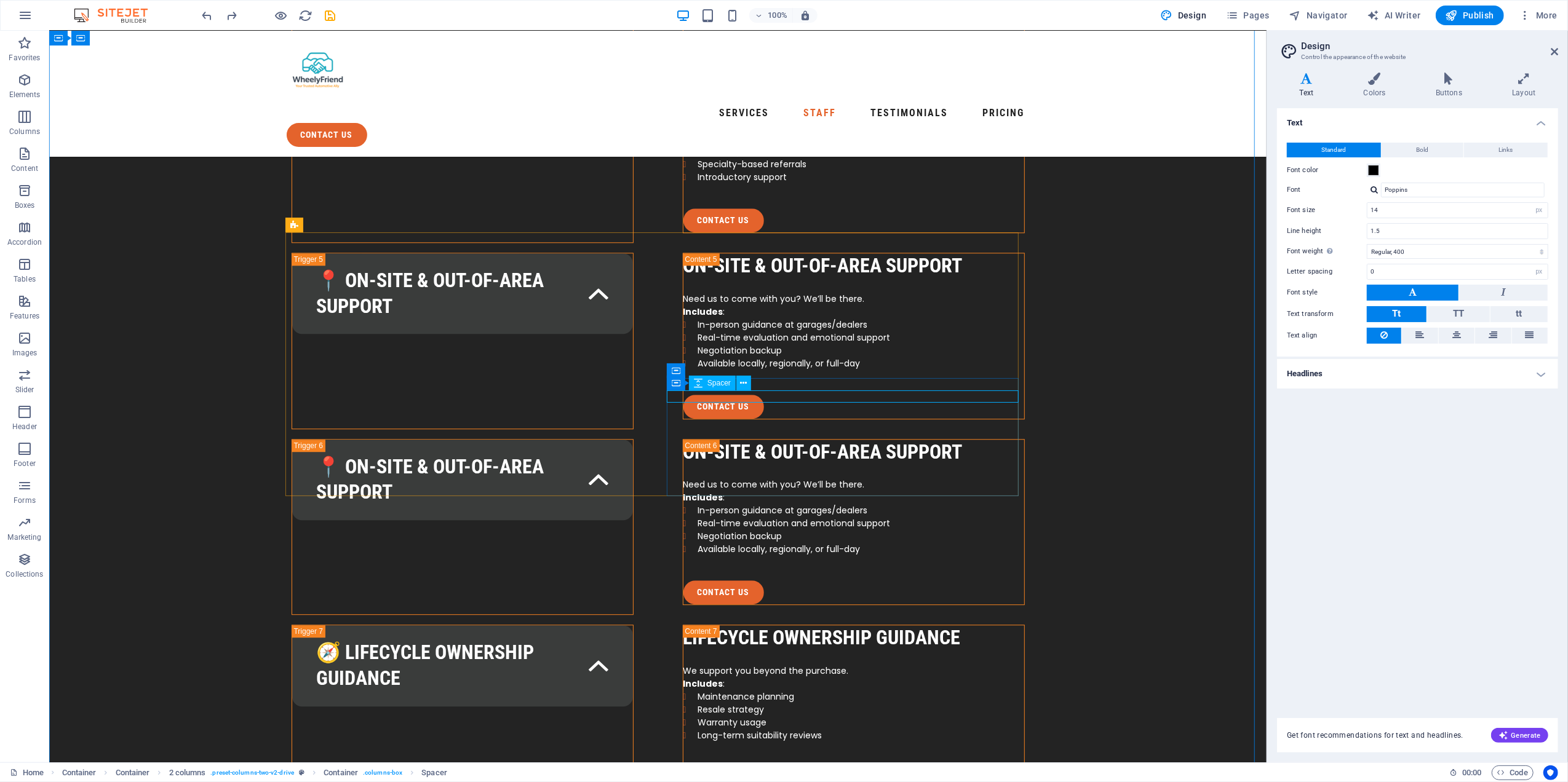
click at [712, 397] on icon at bounding box center [712, 396] width 7 height 13
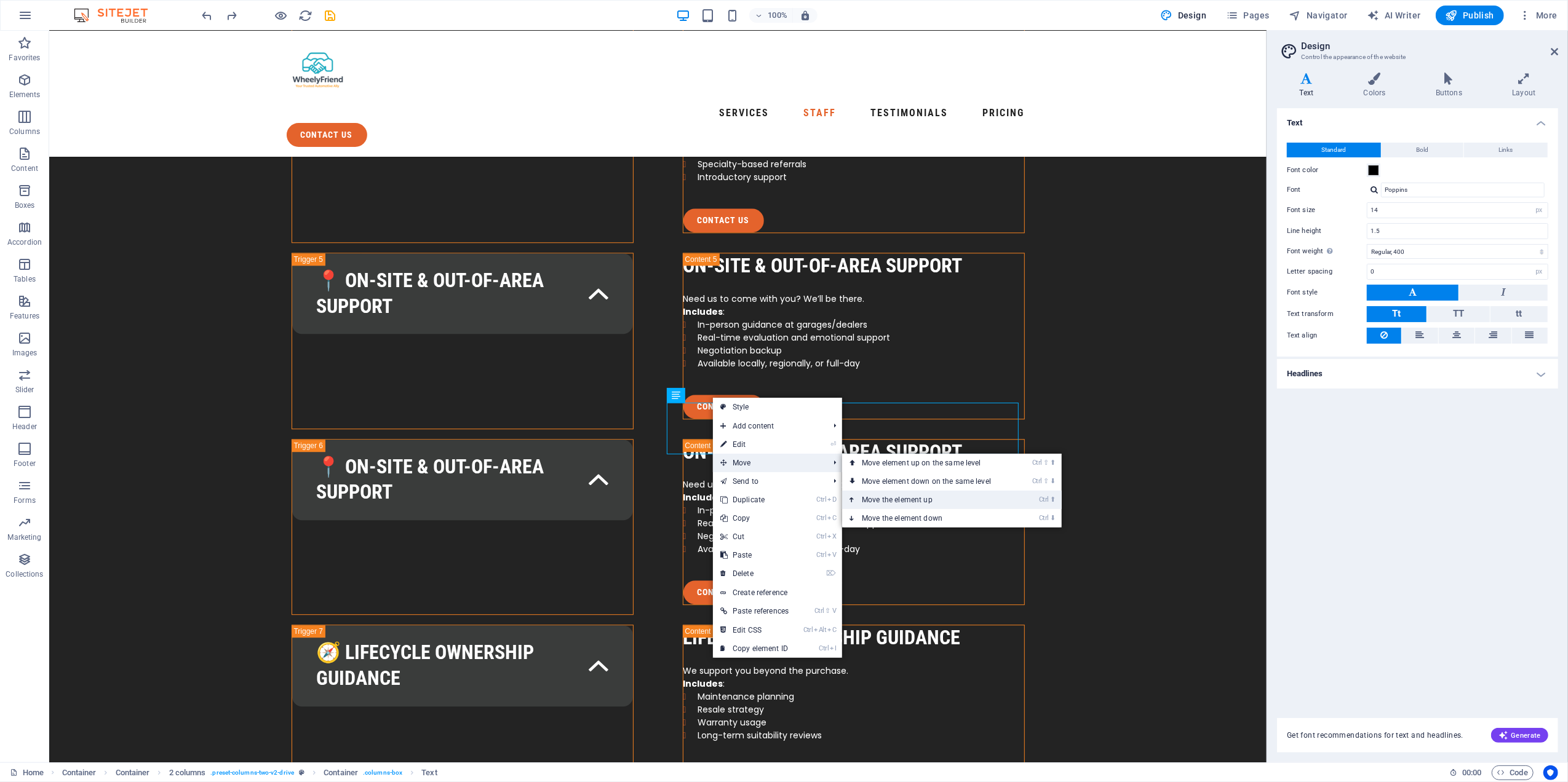
click at [904, 501] on link "Ctrl ⬆ Move the element up" at bounding box center [929, 500] width 173 height 18
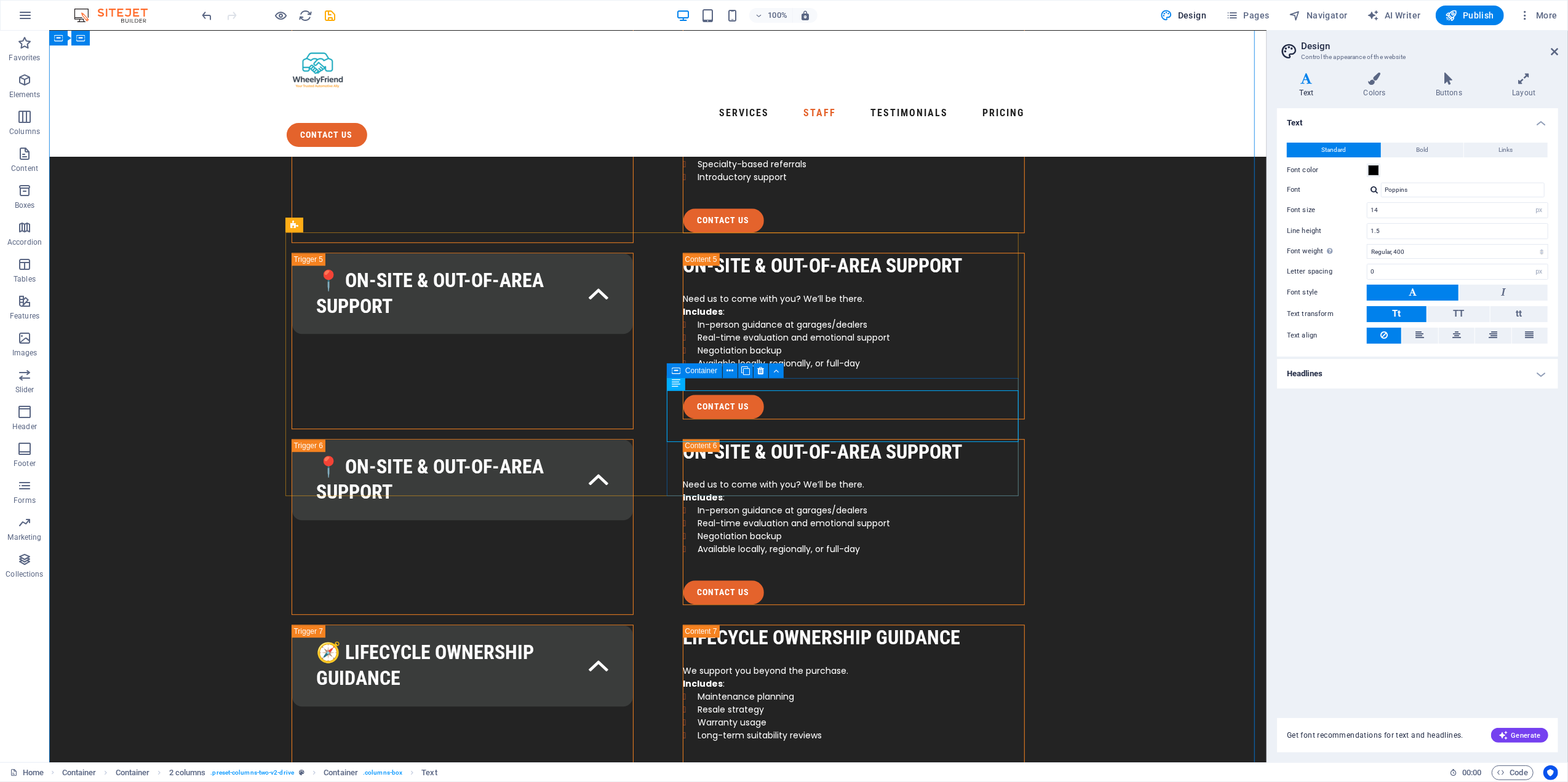
click at [737, 382] on button at bounding box center [733, 383] width 14 height 14
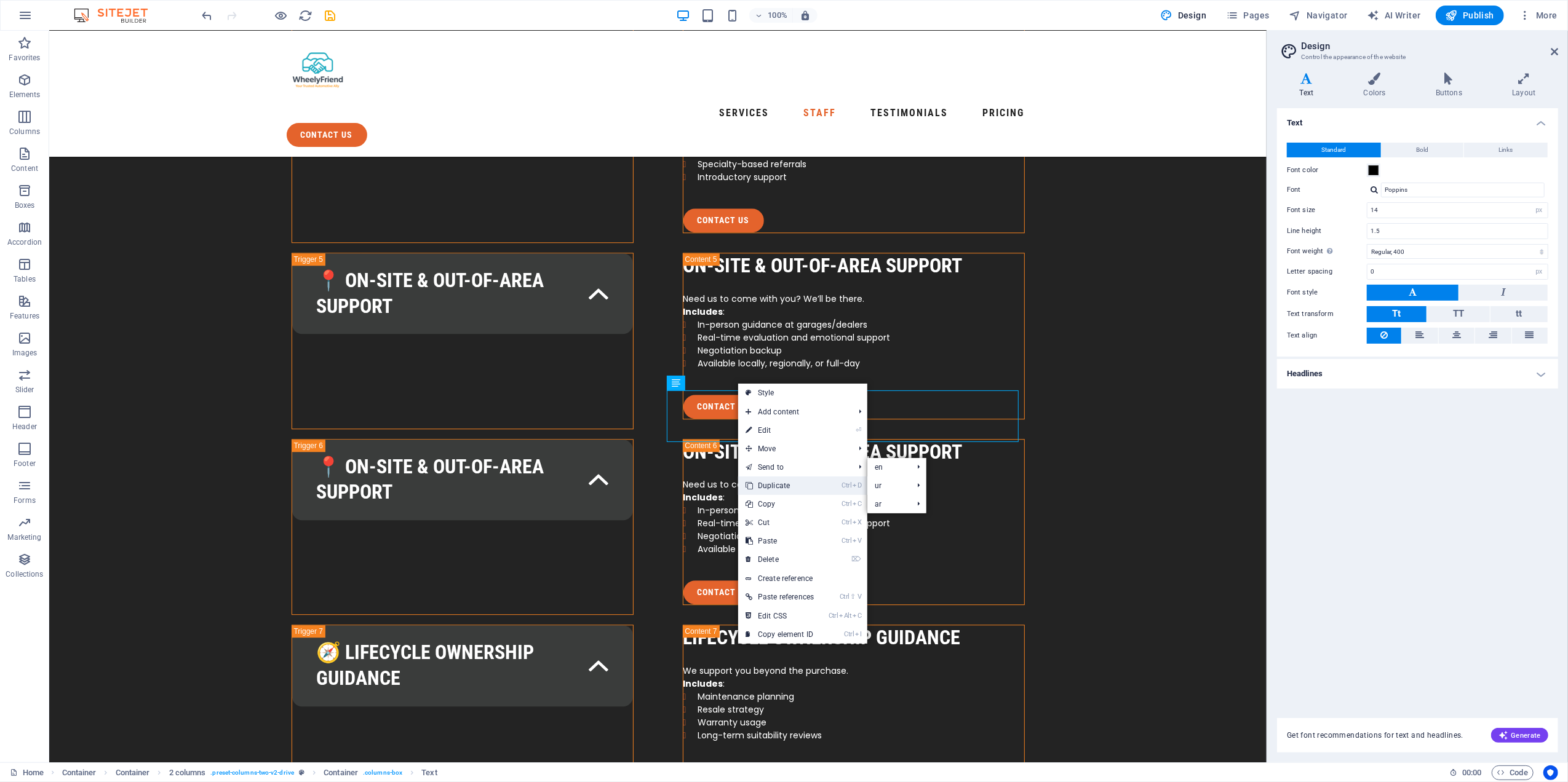
click at [795, 484] on link "Ctrl D Duplicate" at bounding box center [779, 486] width 83 height 18
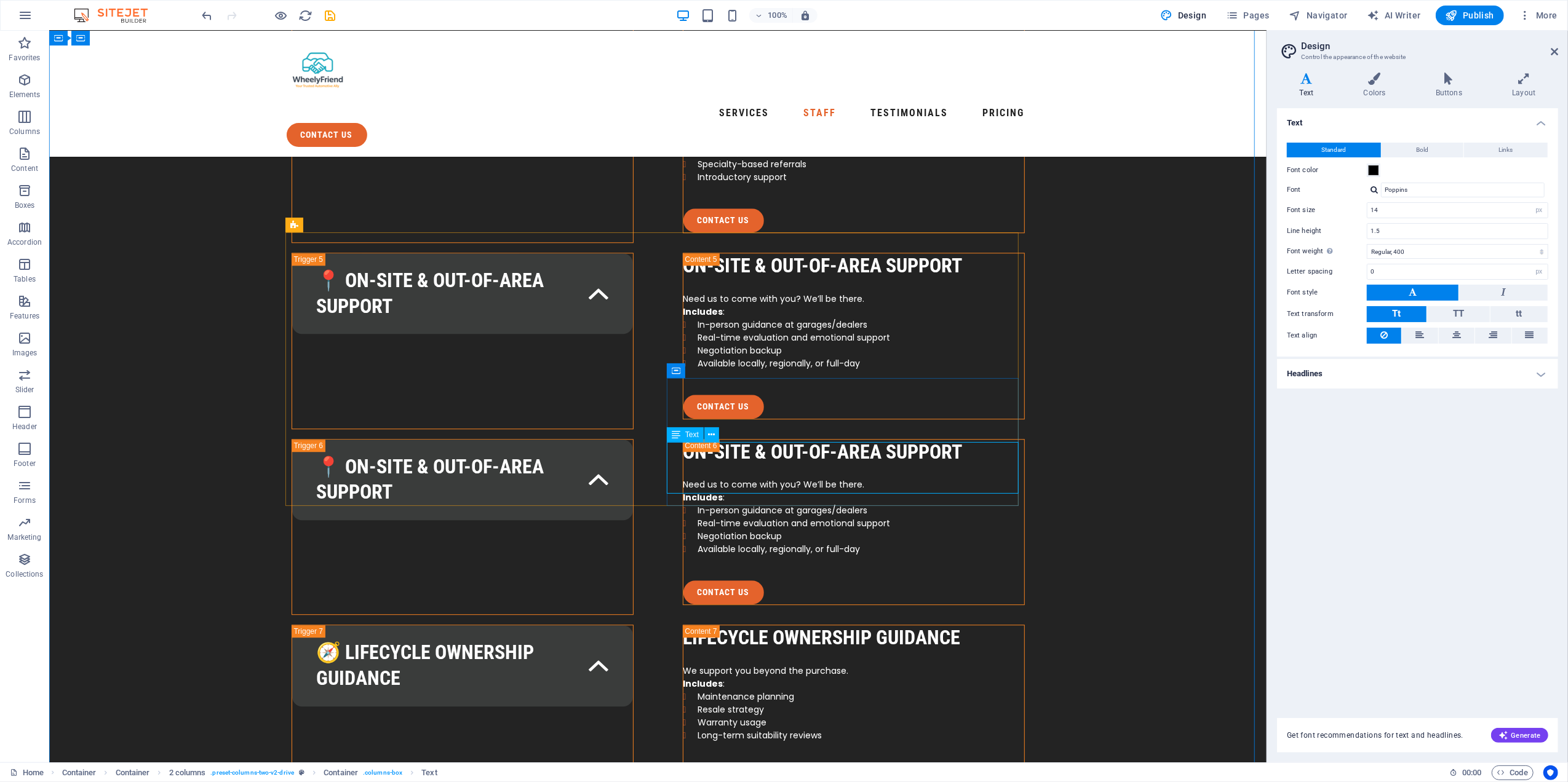
click at [714, 434] on icon at bounding box center [712, 435] width 7 height 13
click at [712, 436] on icon at bounding box center [712, 435] width 7 height 13
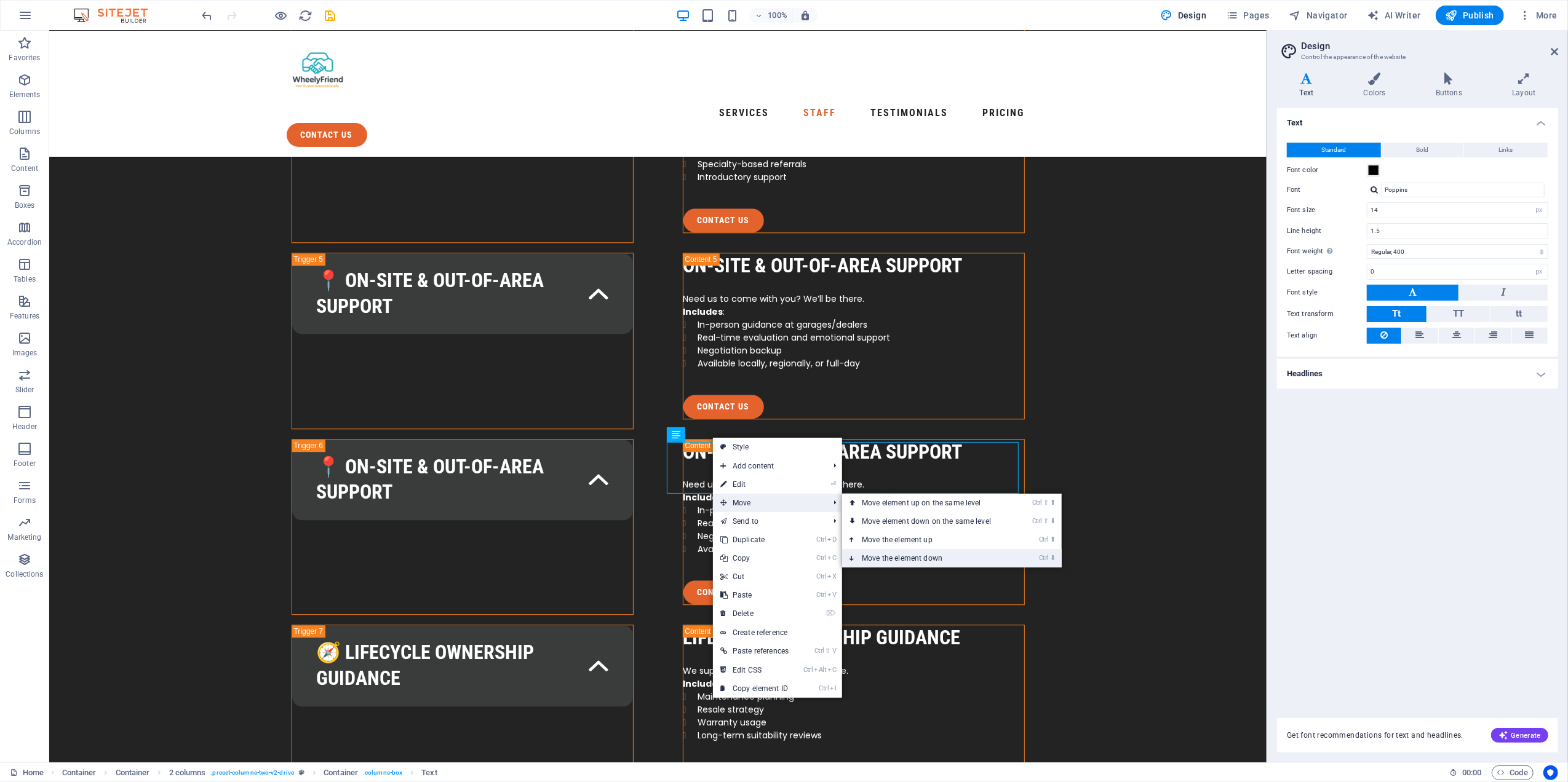
click at [879, 557] on link "Ctrl ⬇ Move the element down" at bounding box center [929, 559] width 173 height 18
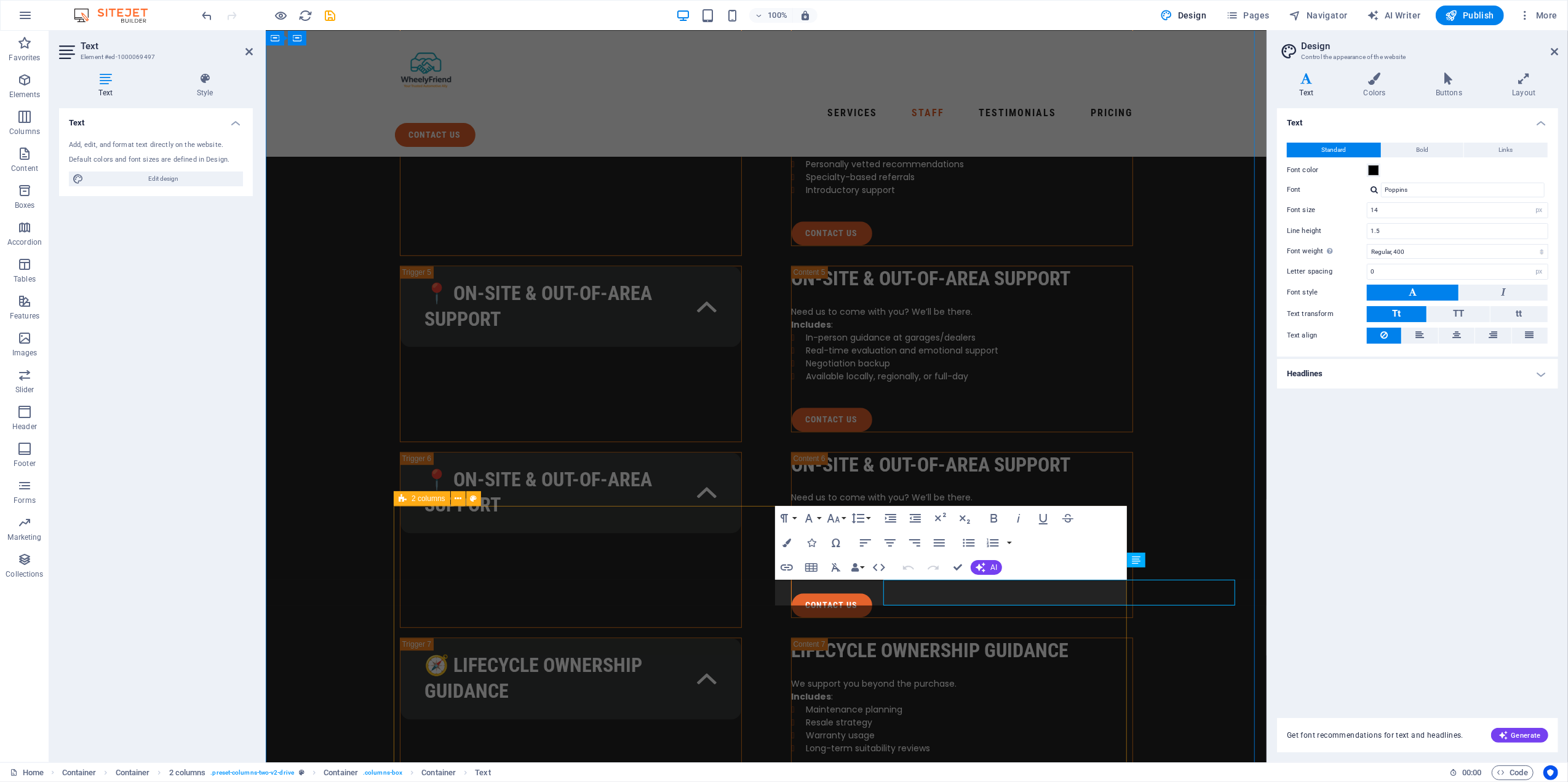
copy em ""I started WheelyFriend because I saw too many people getting overwhelmed or mi…"
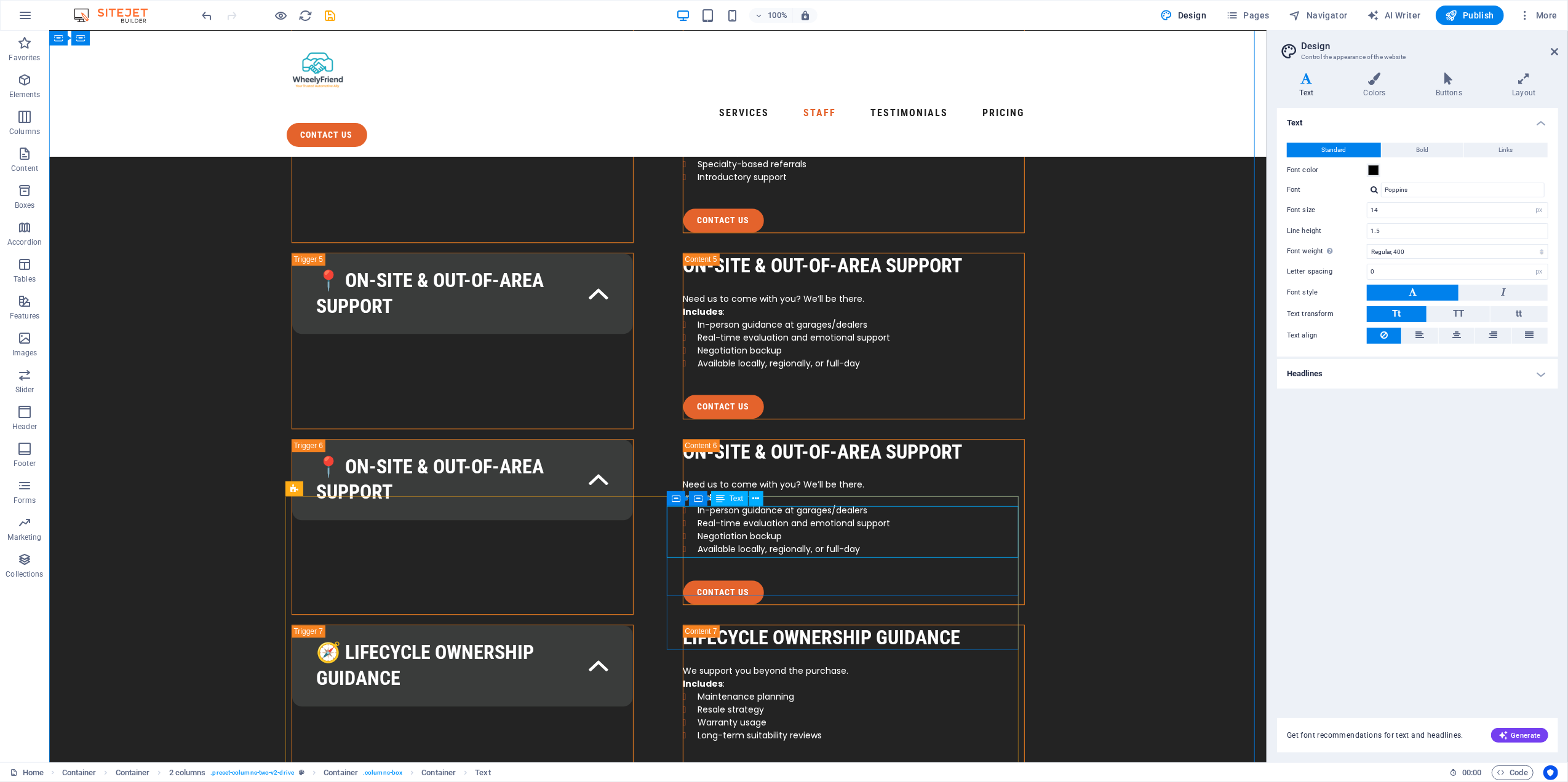
click at [763, 488] on icon at bounding box center [766, 490] width 7 height 13
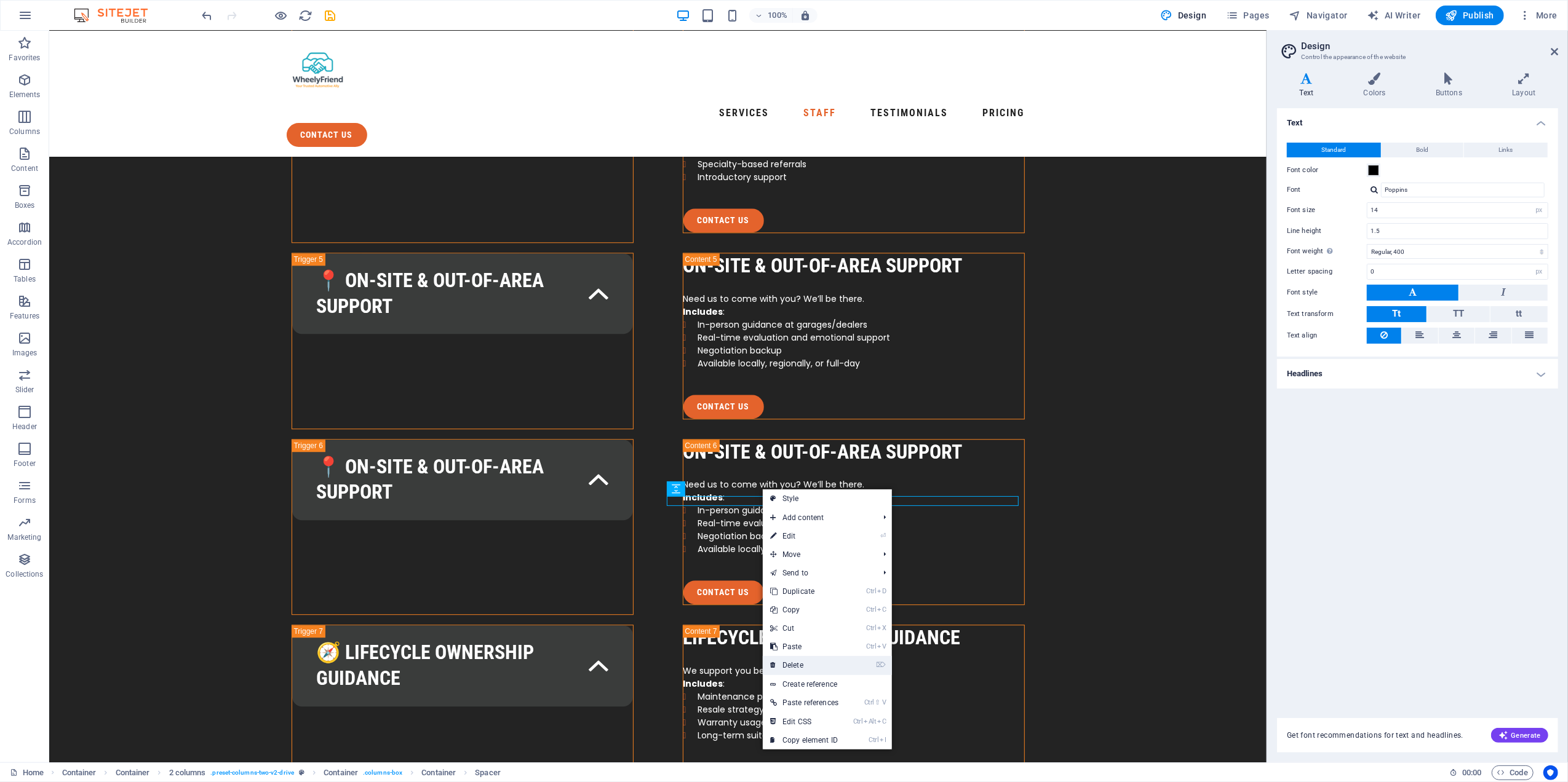
click at [824, 656] on link "⌦ Delete" at bounding box center [804, 666] width 83 height 18
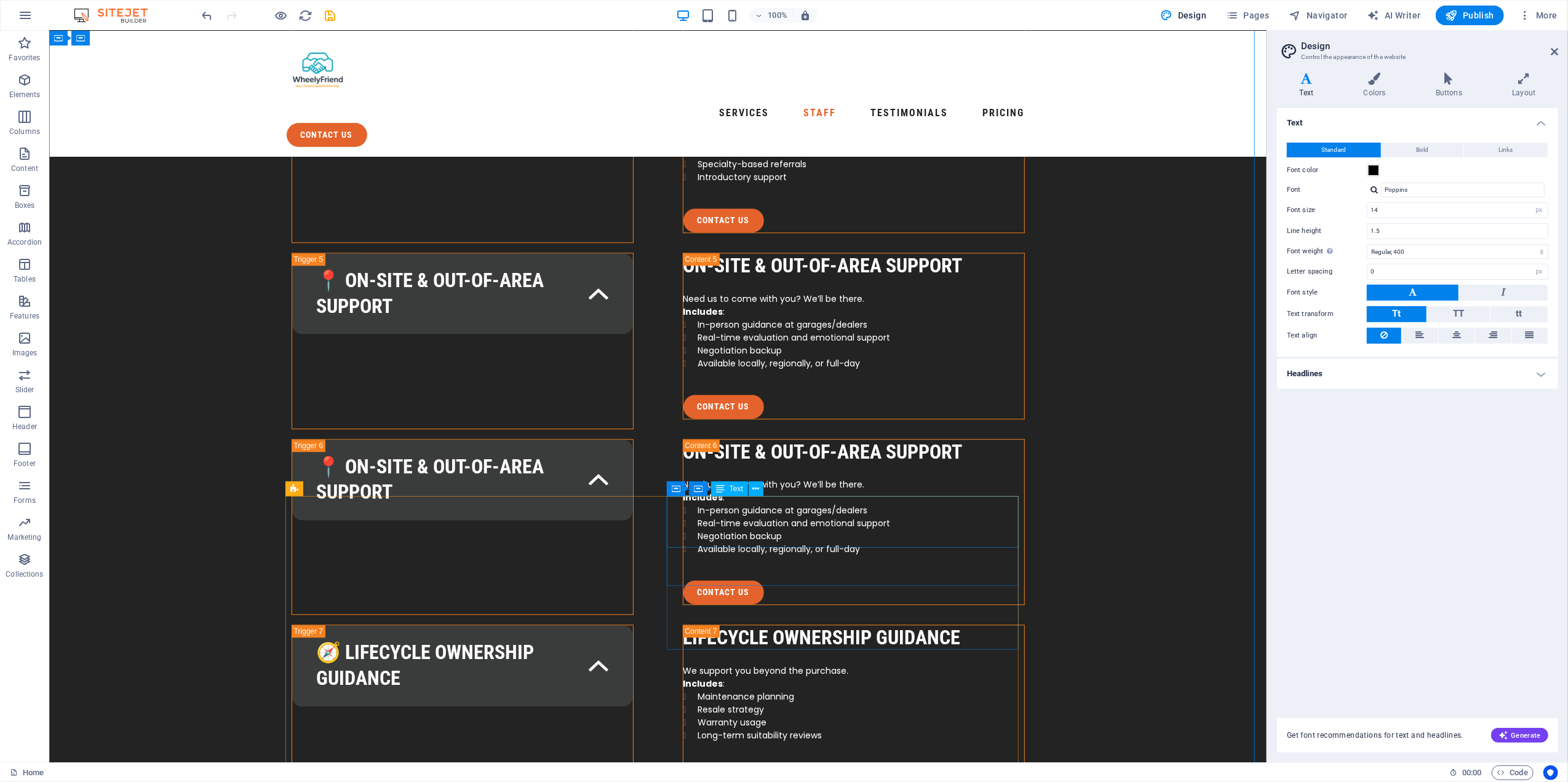
click at [754, 488] on icon at bounding box center [756, 490] width 7 height 13
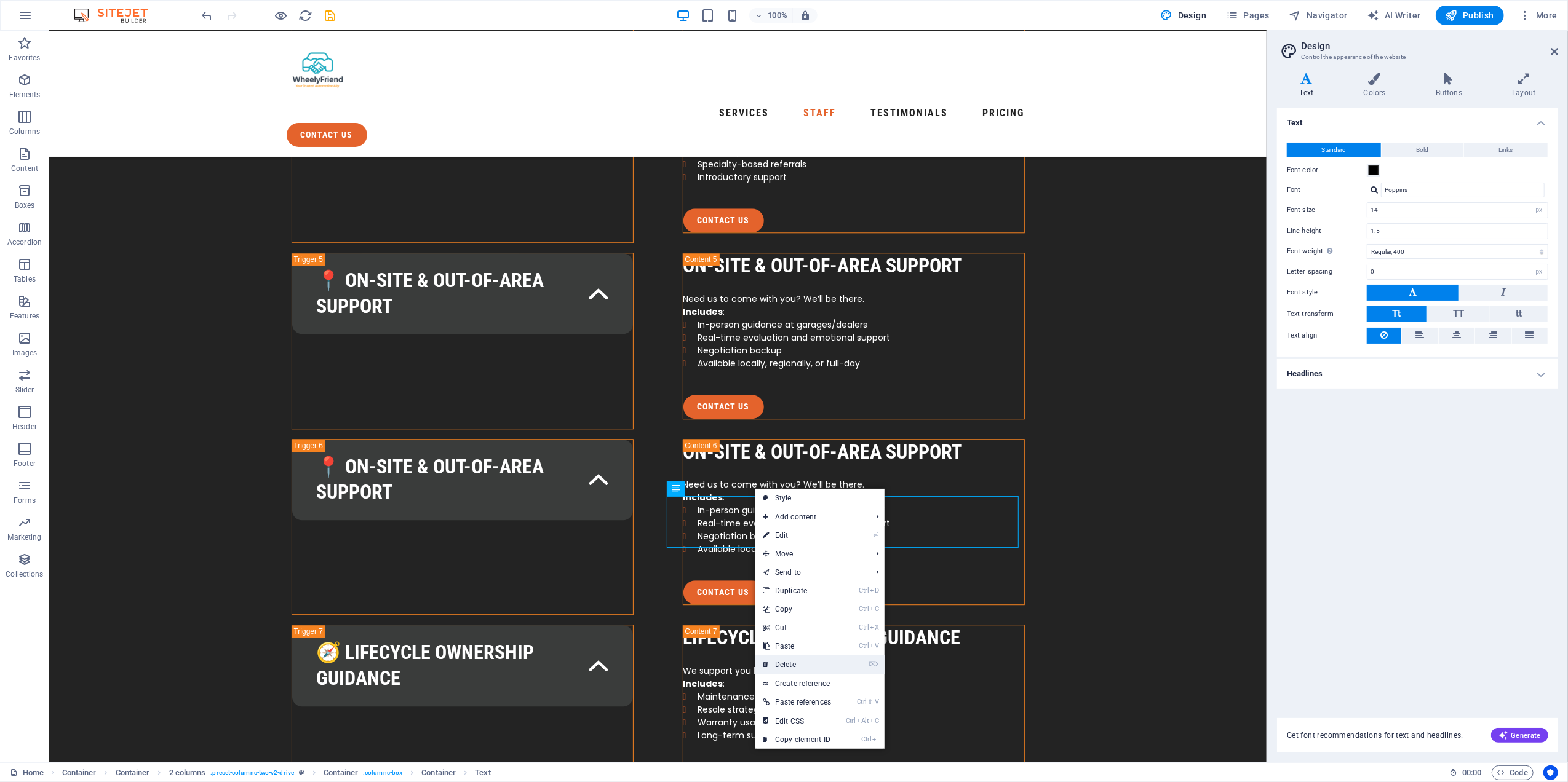
click at [820, 659] on link "⌦ Delete" at bounding box center [796, 665] width 83 height 18
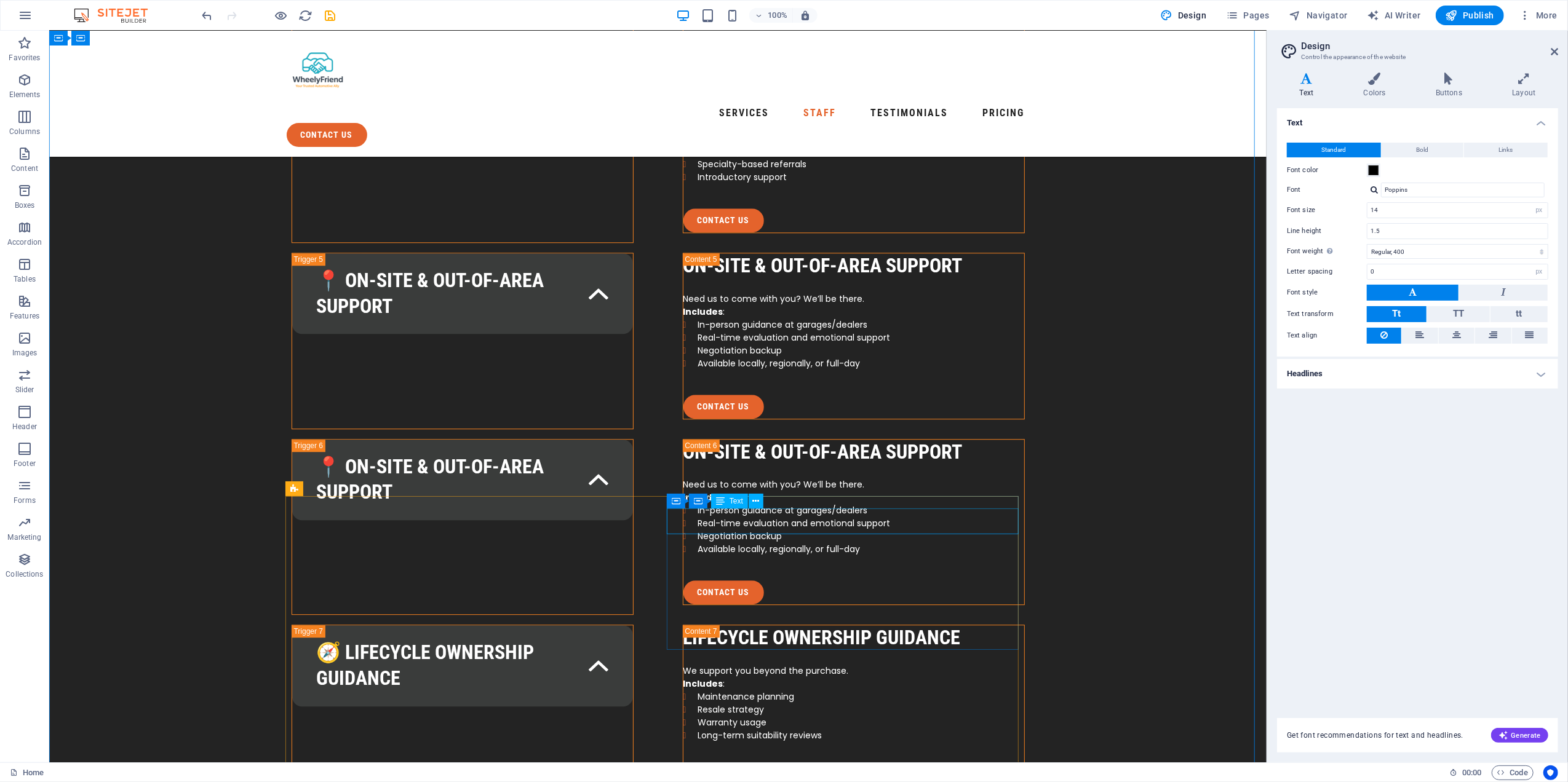
click at [756, 502] on icon at bounding box center [756, 501] width 7 height 13
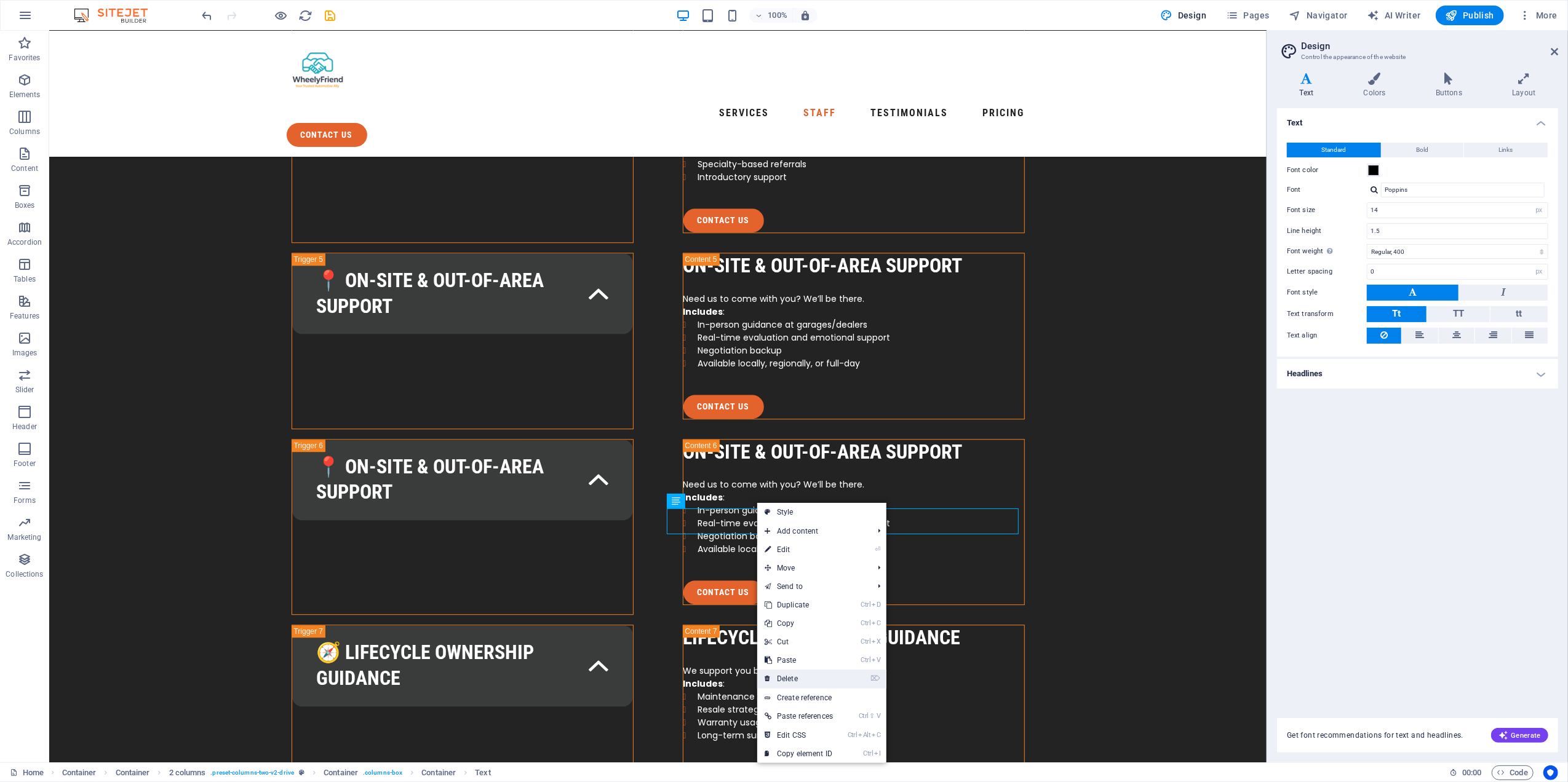
drag, startPoint x: 812, startPoint y: 675, endPoint x: 717, endPoint y: 560, distance: 149.2
click at [812, 675] on link "⌦ Delete" at bounding box center [798, 679] width 83 height 18
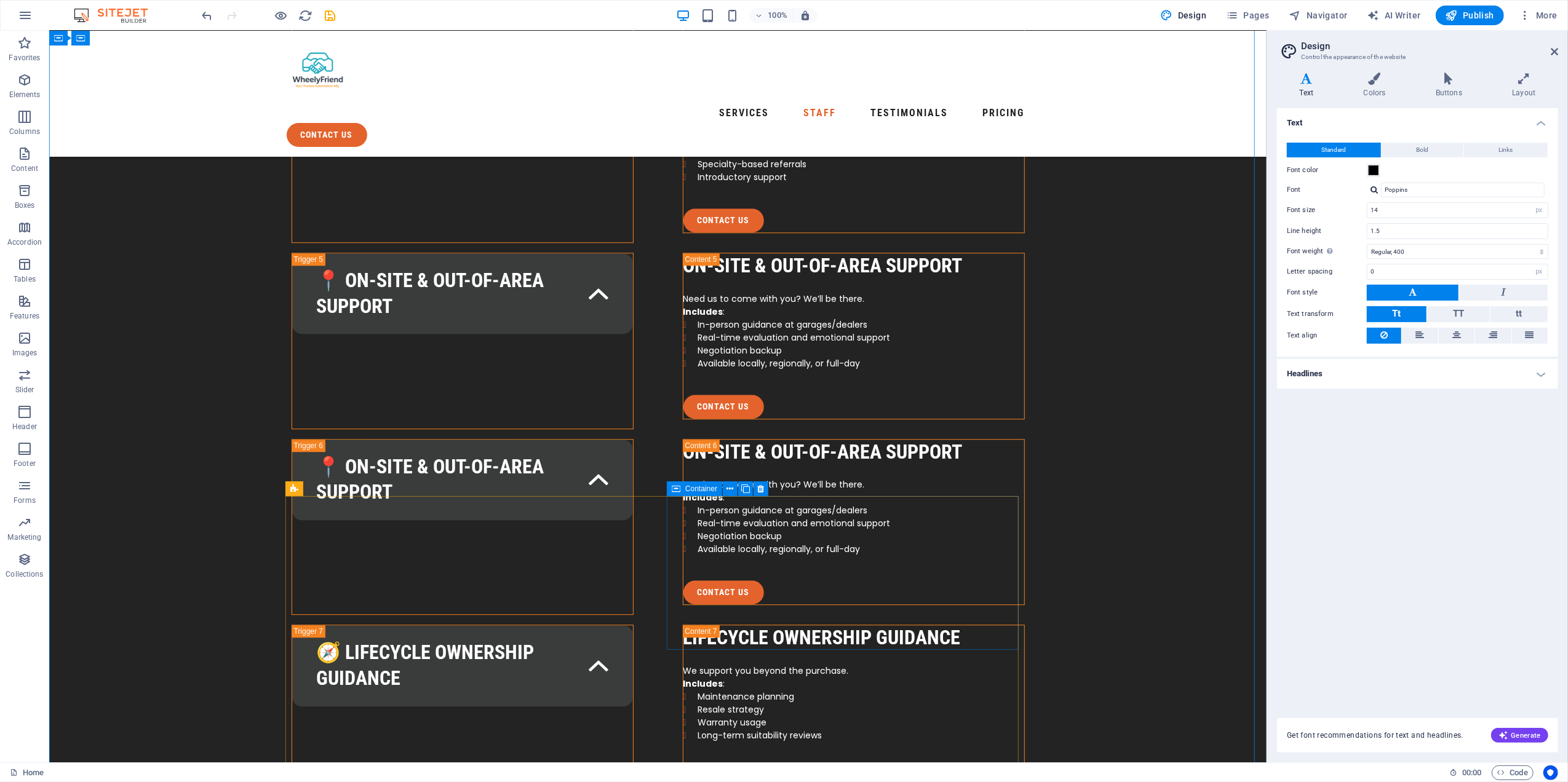
click at [763, 488] on icon at bounding box center [761, 490] width 7 height 13
click at [764, 497] on div "Container Container Text" at bounding box center [719, 499] width 104 height 15
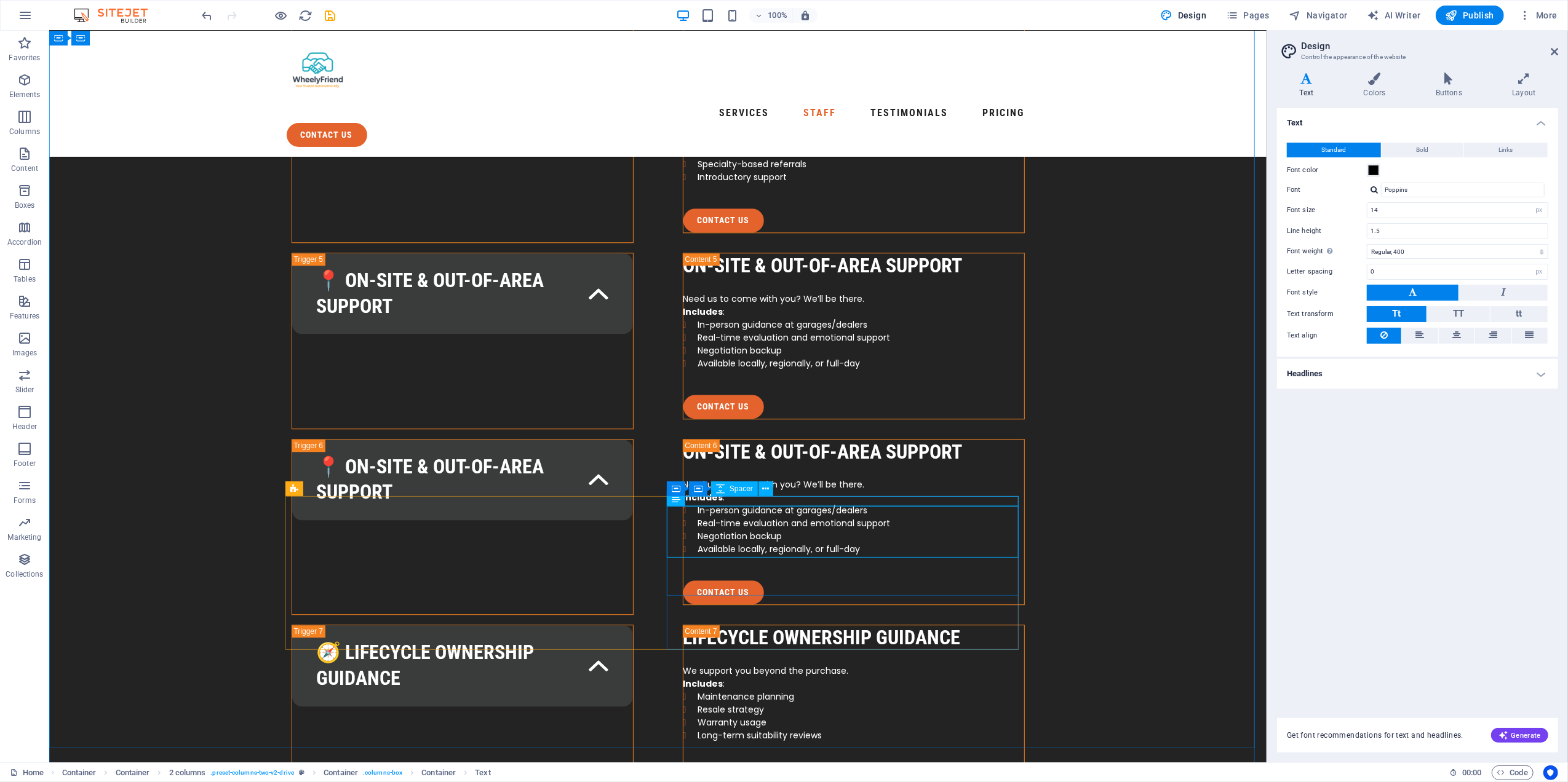
click at [762, 488] on icon at bounding box center [761, 490] width 7 height 13
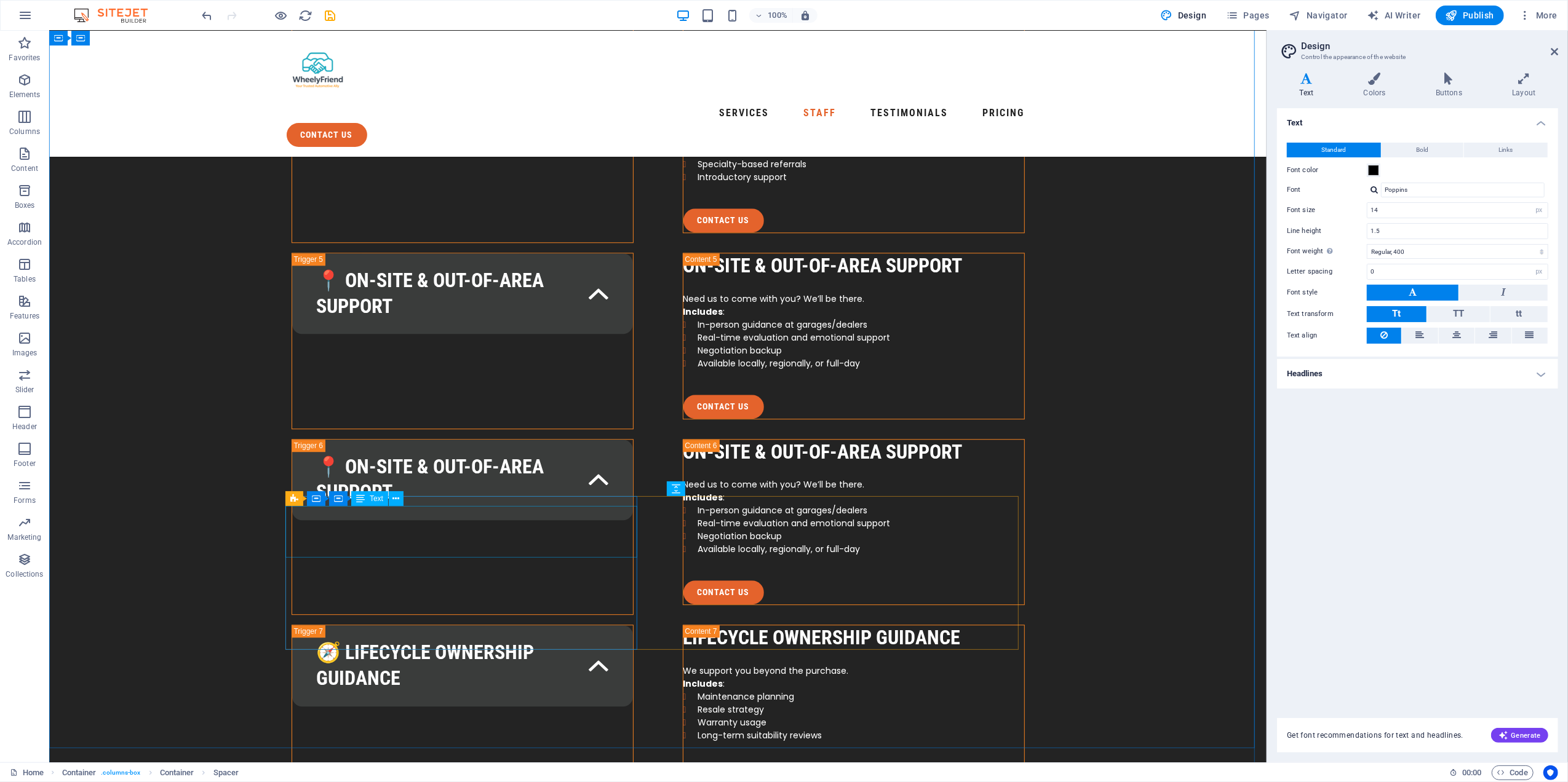
click at [745, 369] on icon at bounding box center [745, 371] width 9 height 13
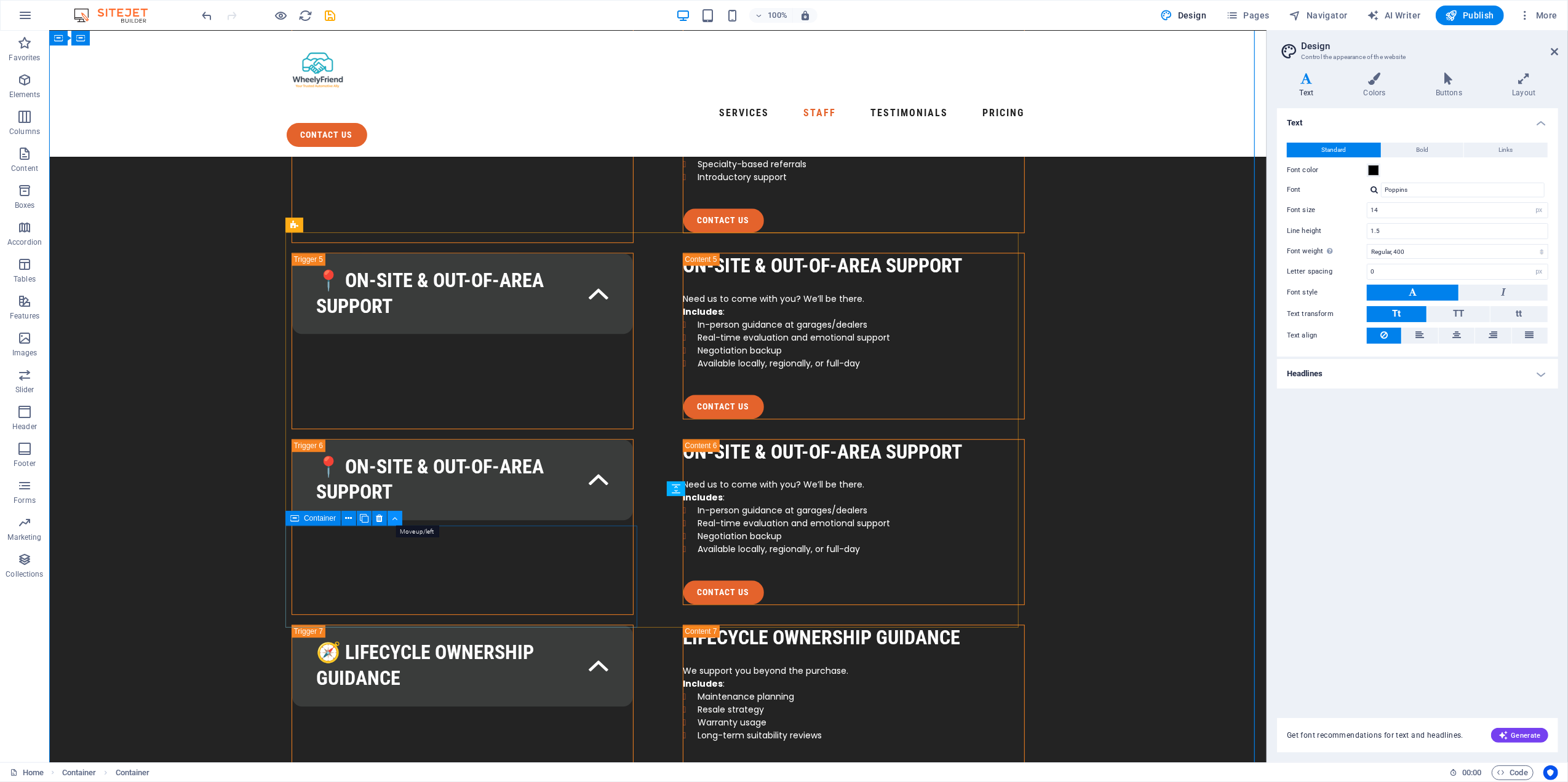
click at [388, 519] on button at bounding box center [395, 518] width 14 height 14
click at [775, 369] on icon at bounding box center [776, 371] width 5 height 13
click at [391, 371] on button at bounding box center [395, 371] width 14 height 14
click at [379, 369] on icon at bounding box center [380, 371] width 7 height 13
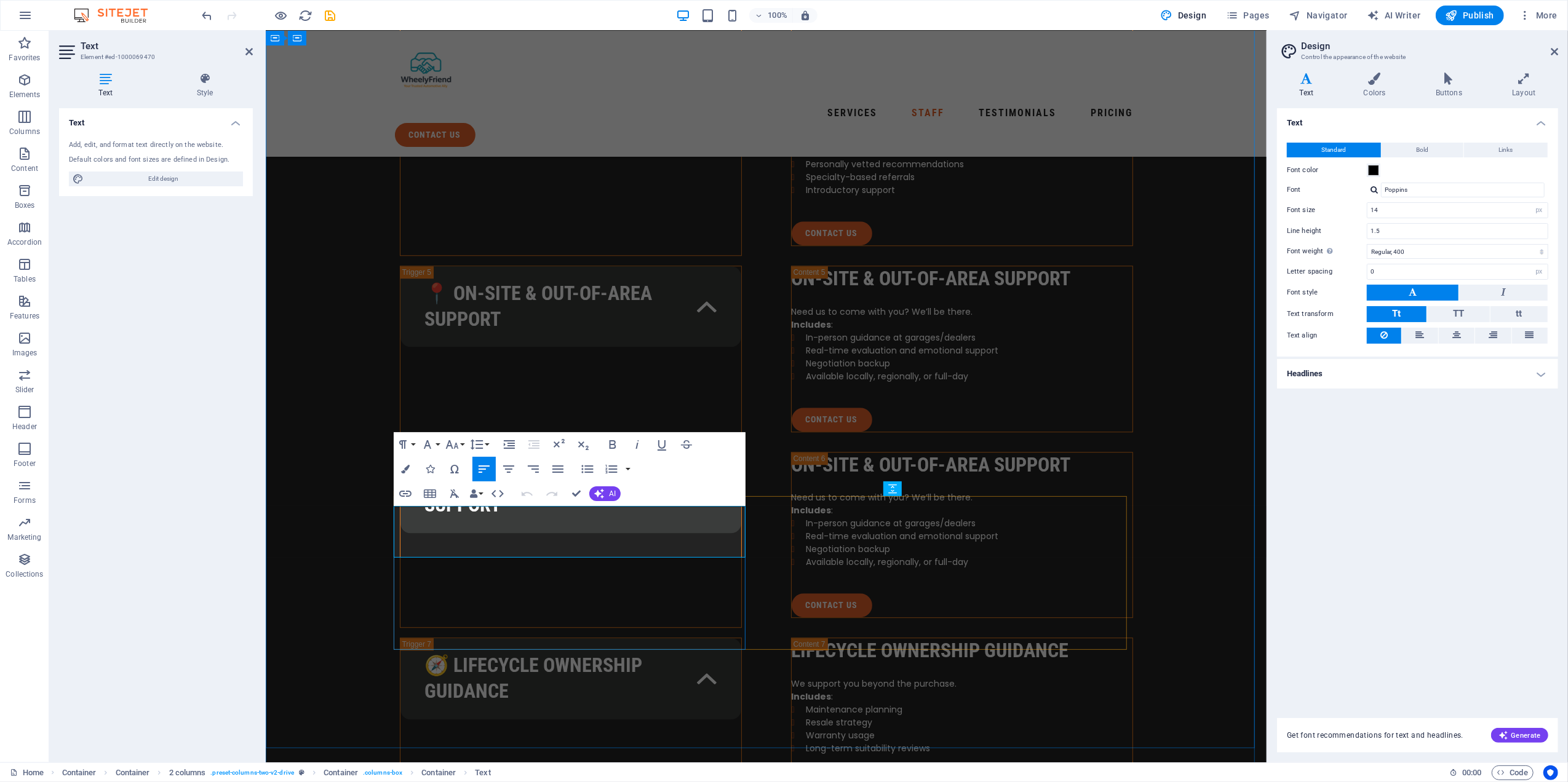
copy p "Technical, insightful, and quietly brilliant. Ady is the go-to for all things m…"
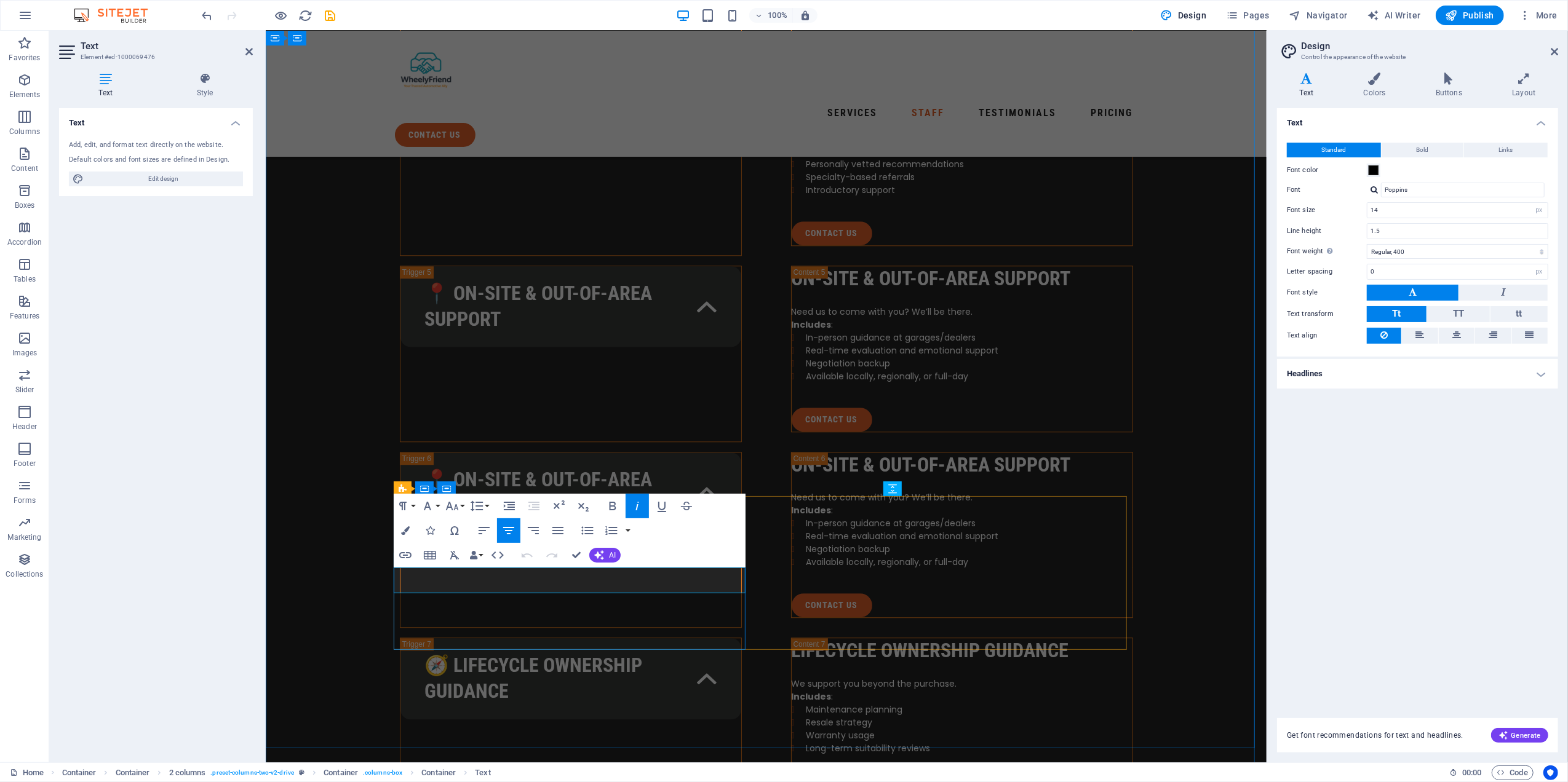
copy em "“I’ve spent years helping friends and family avoid bad deals. Now we’re turning…"
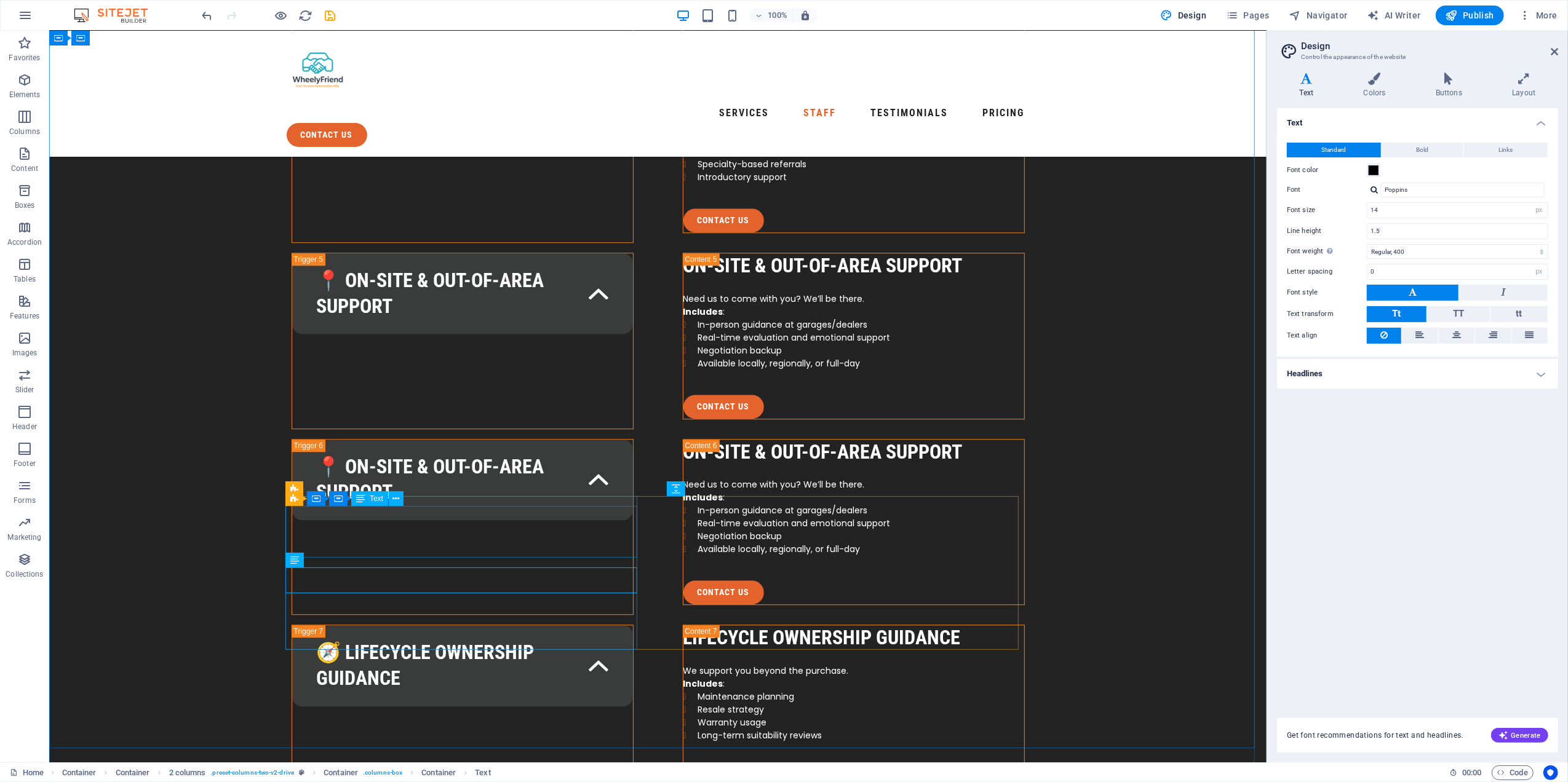
click at [347, 491] on icon at bounding box center [350, 490] width 7 height 13
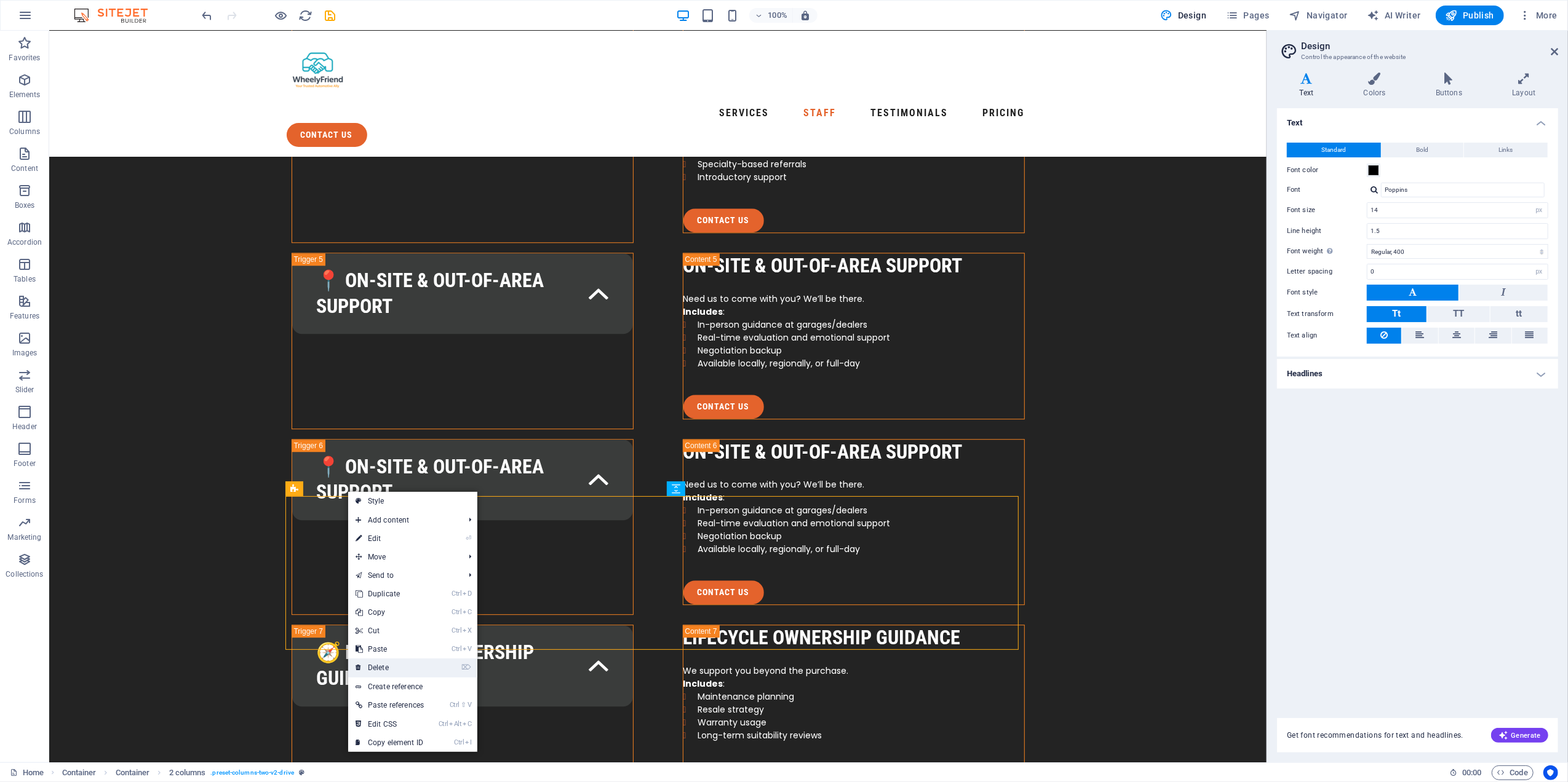
click at [401, 663] on link "⌦ Delete" at bounding box center [390, 668] width 83 height 18
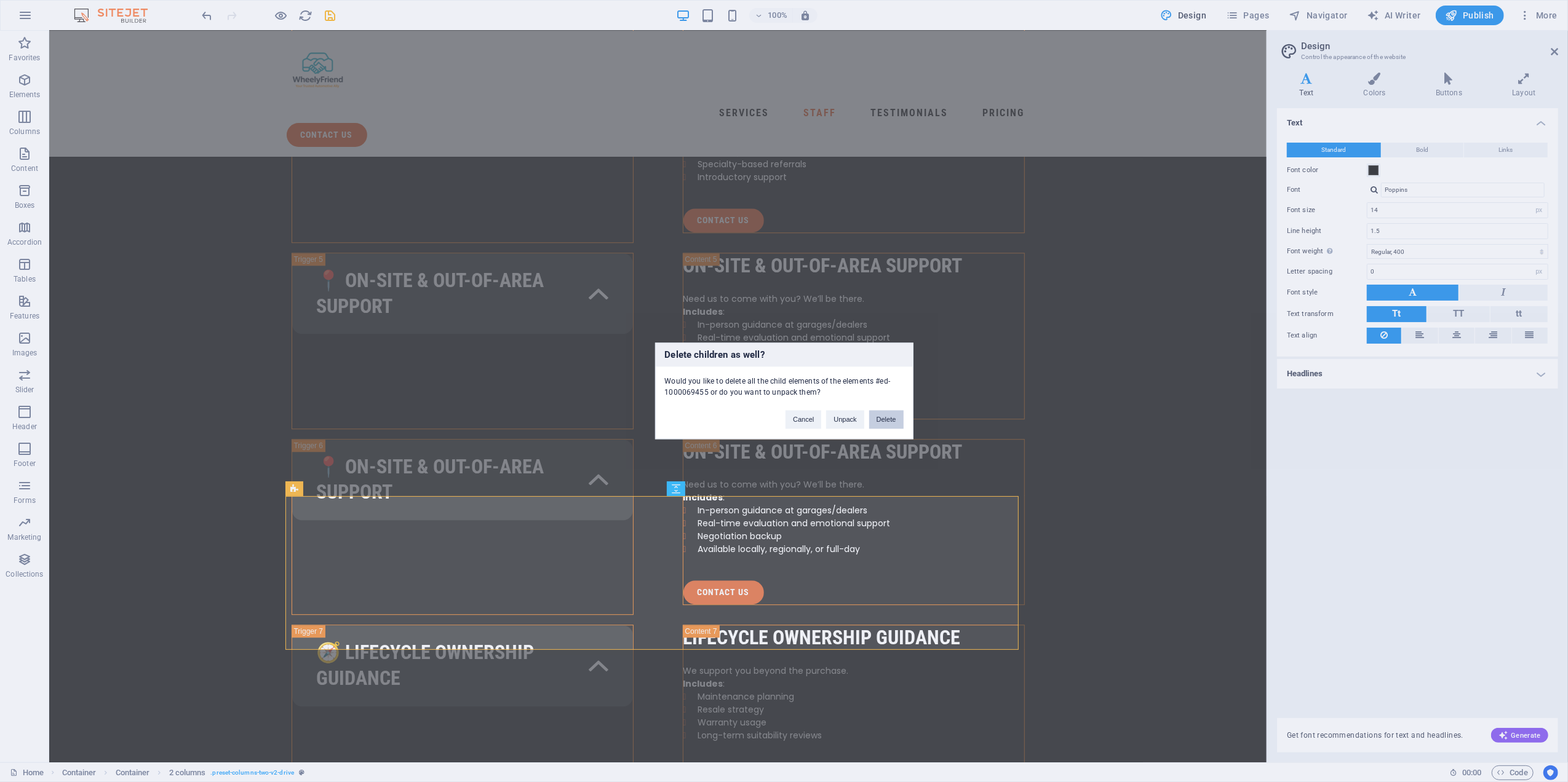
click at [886, 419] on button "Delete" at bounding box center [886, 420] width 34 height 18
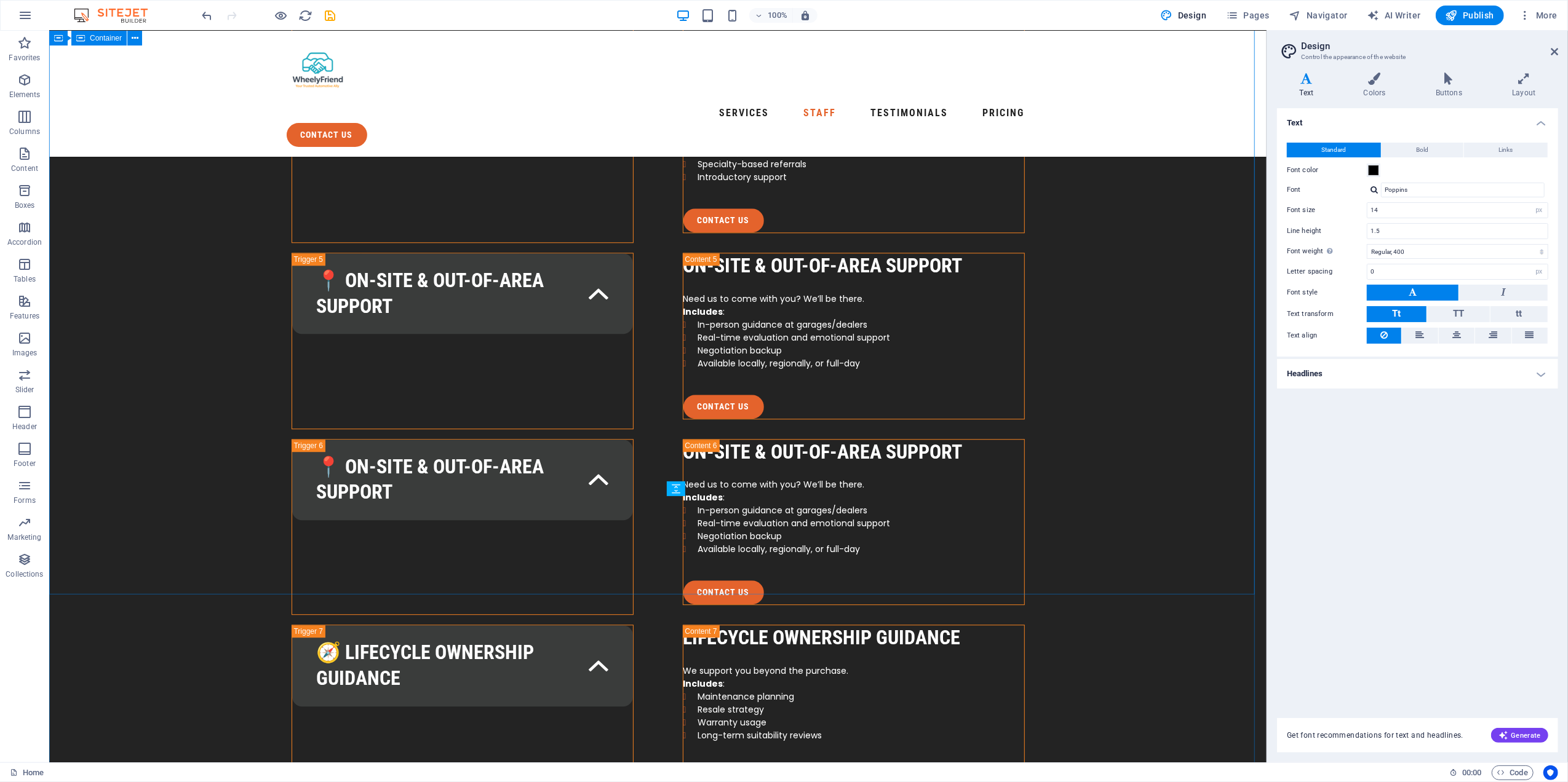
click at [358, 367] on icon at bounding box center [359, 371] width 7 height 13
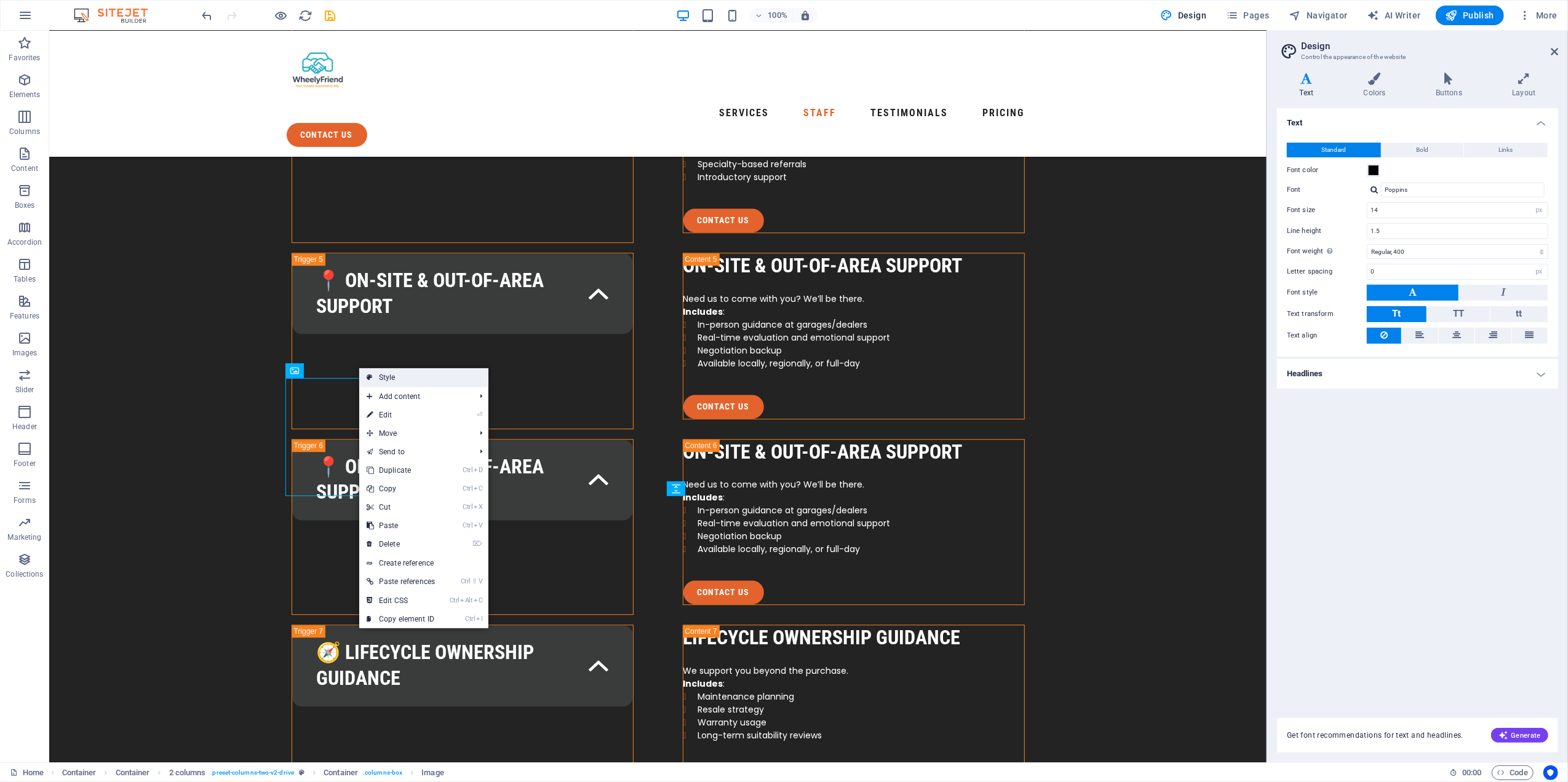
click at [377, 374] on link "Style" at bounding box center [424, 378] width 129 height 18
select select "rem"
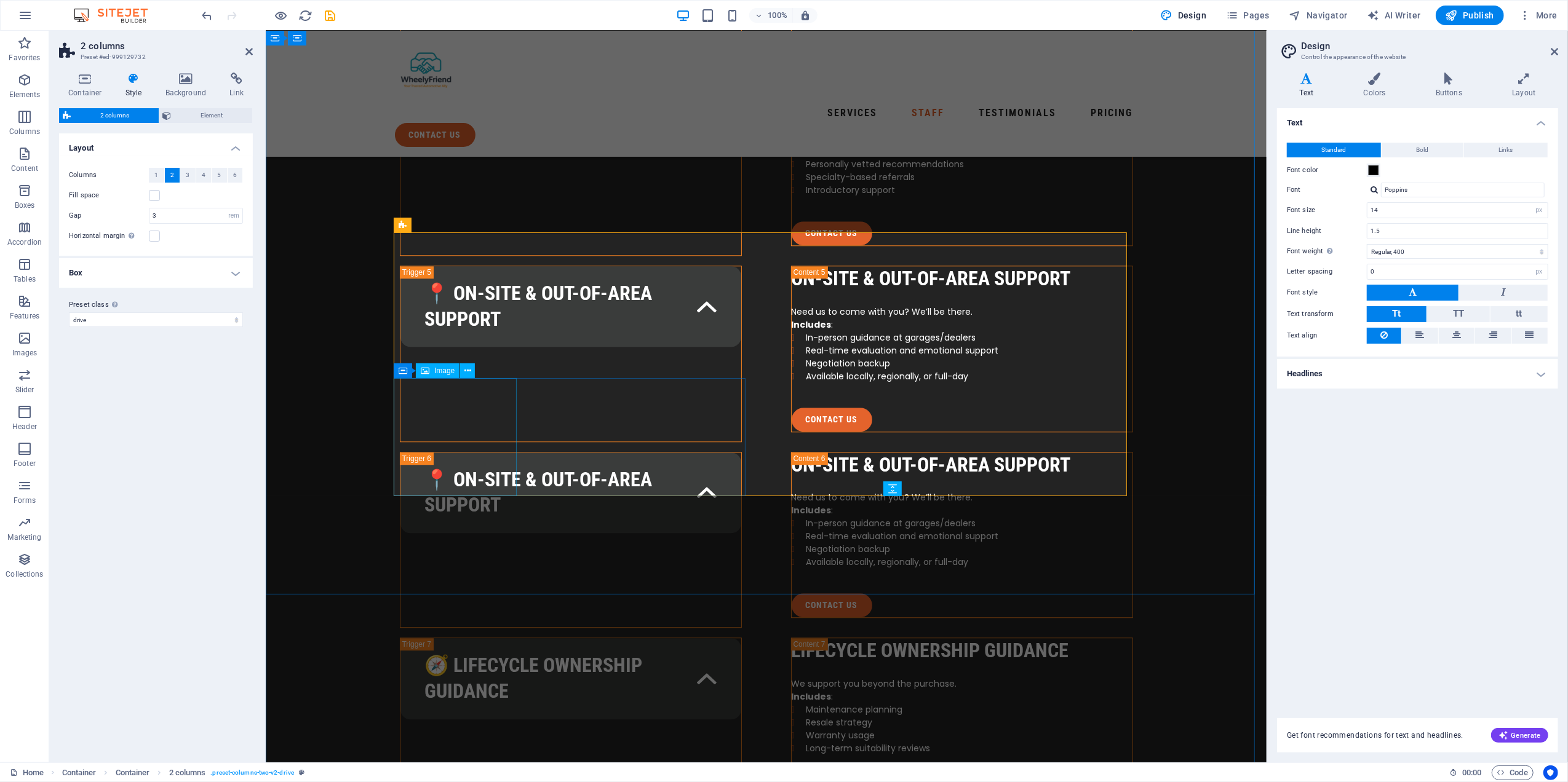
select select "px"
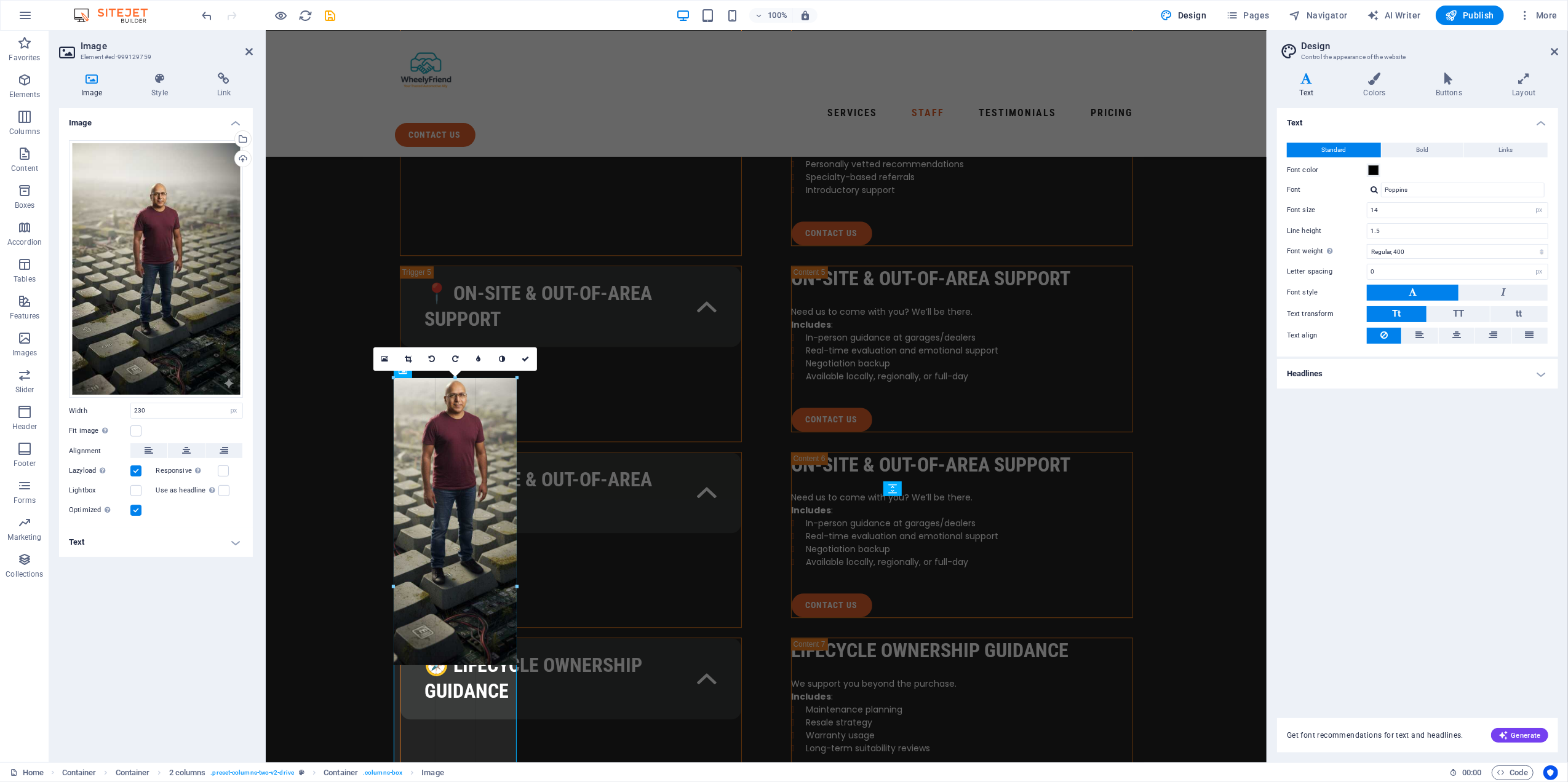
drag, startPoint x: 515, startPoint y: 434, endPoint x: 271, endPoint y: 423, distance: 244.2
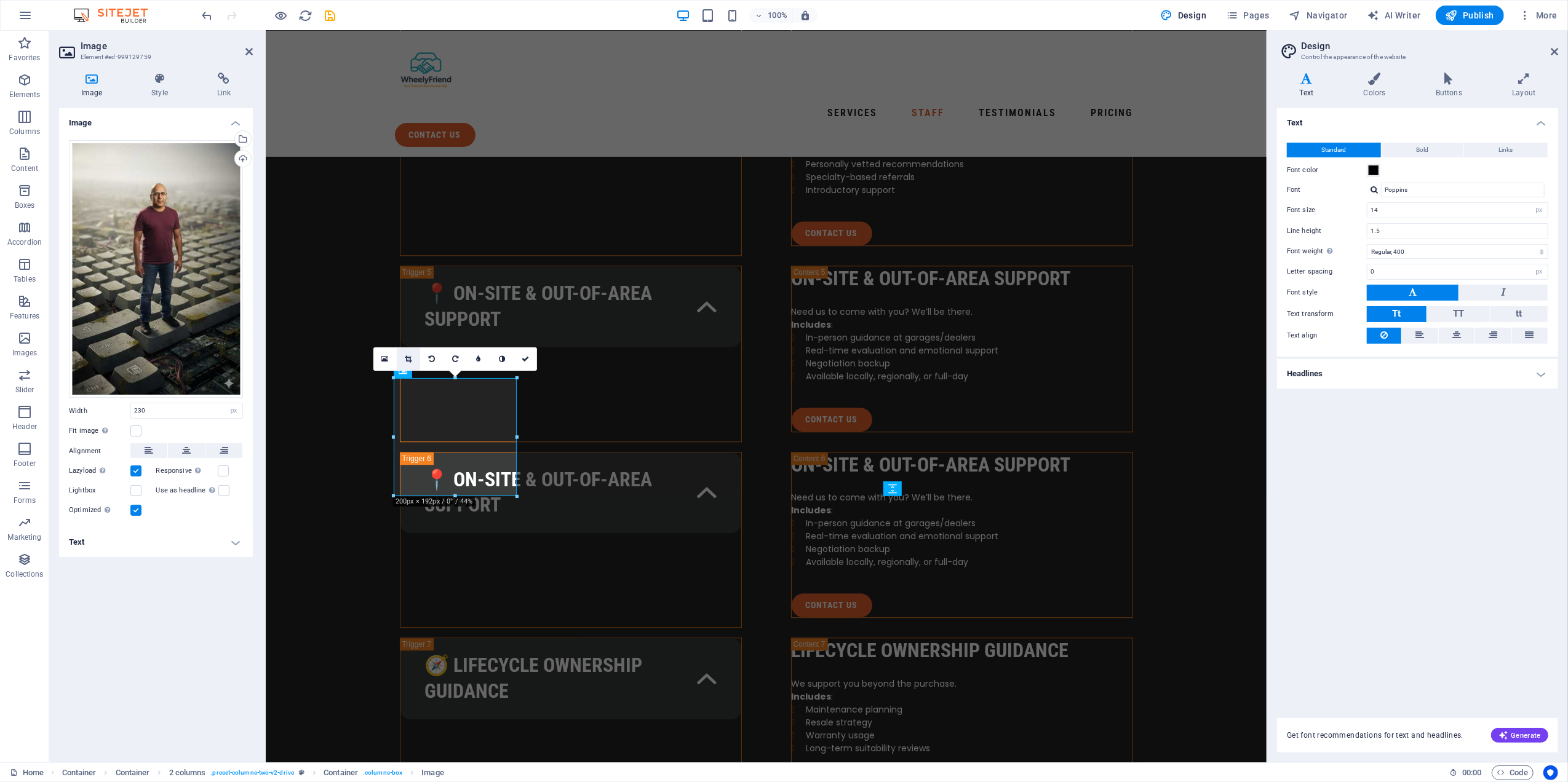
click at [412, 360] on link at bounding box center [409, 359] width 24 height 24
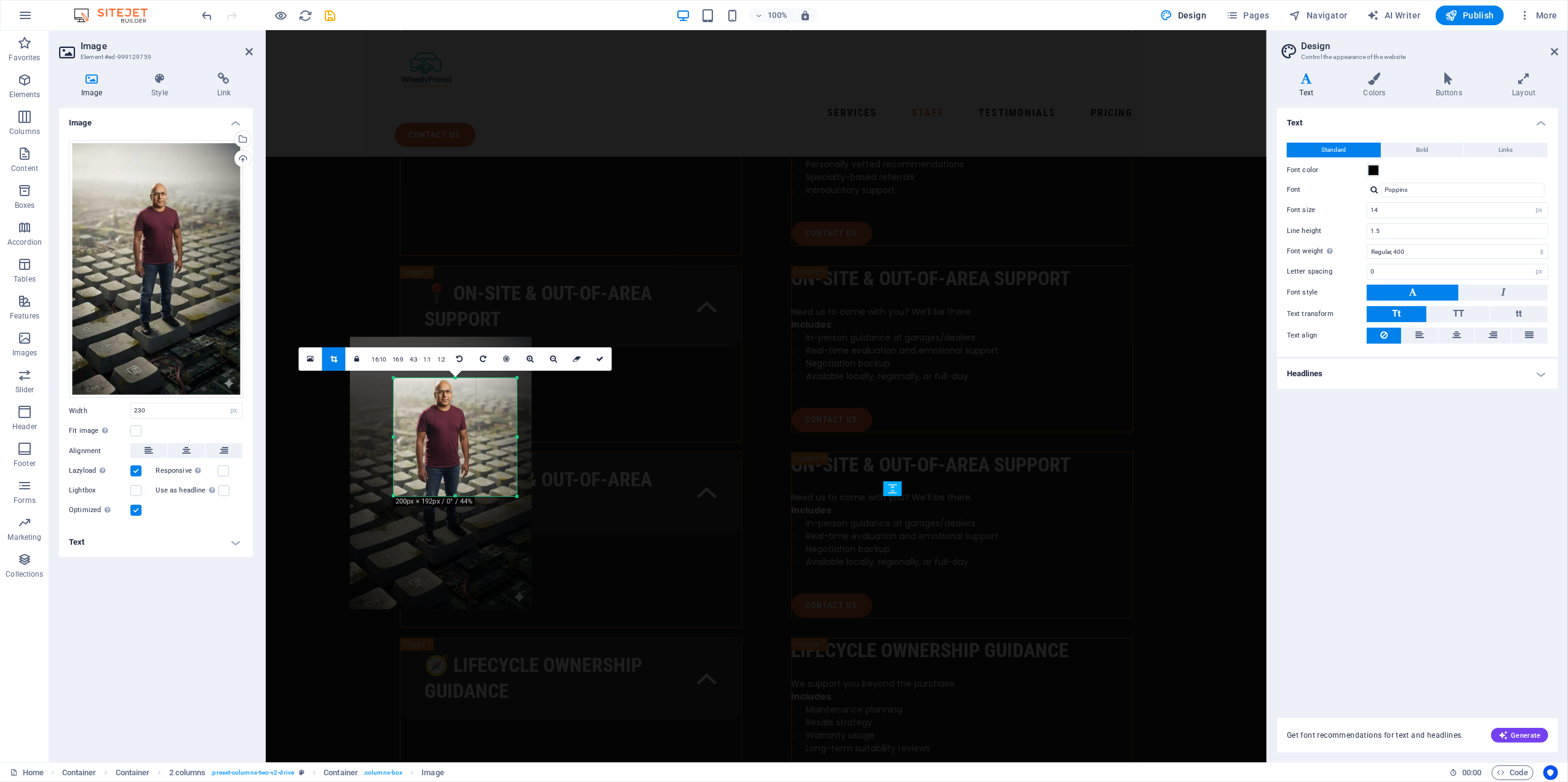
click at [517, 438] on div "180 170 160 150 140 130 120 110 100 90 80 70 60 50 40 30 20 10 0 -10 -20 -30 -4…" at bounding box center [455, 438] width 123 height 118
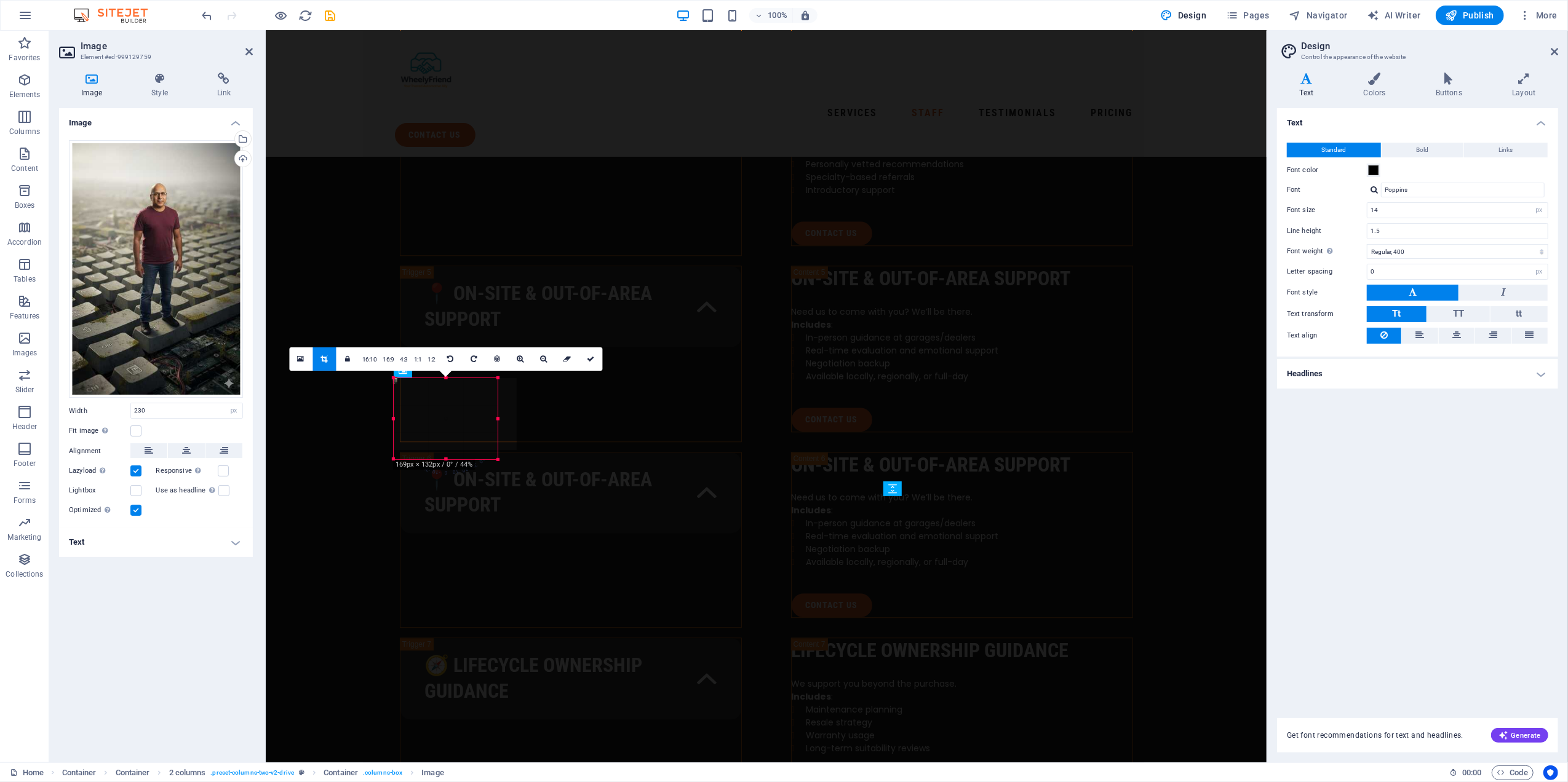
drag, startPoint x: 515, startPoint y: 497, endPoint x: 496, endPoint y: 461, distance: 40.7
click at [496, 461] on div at bounding box center [497, 459] width 7 height 7
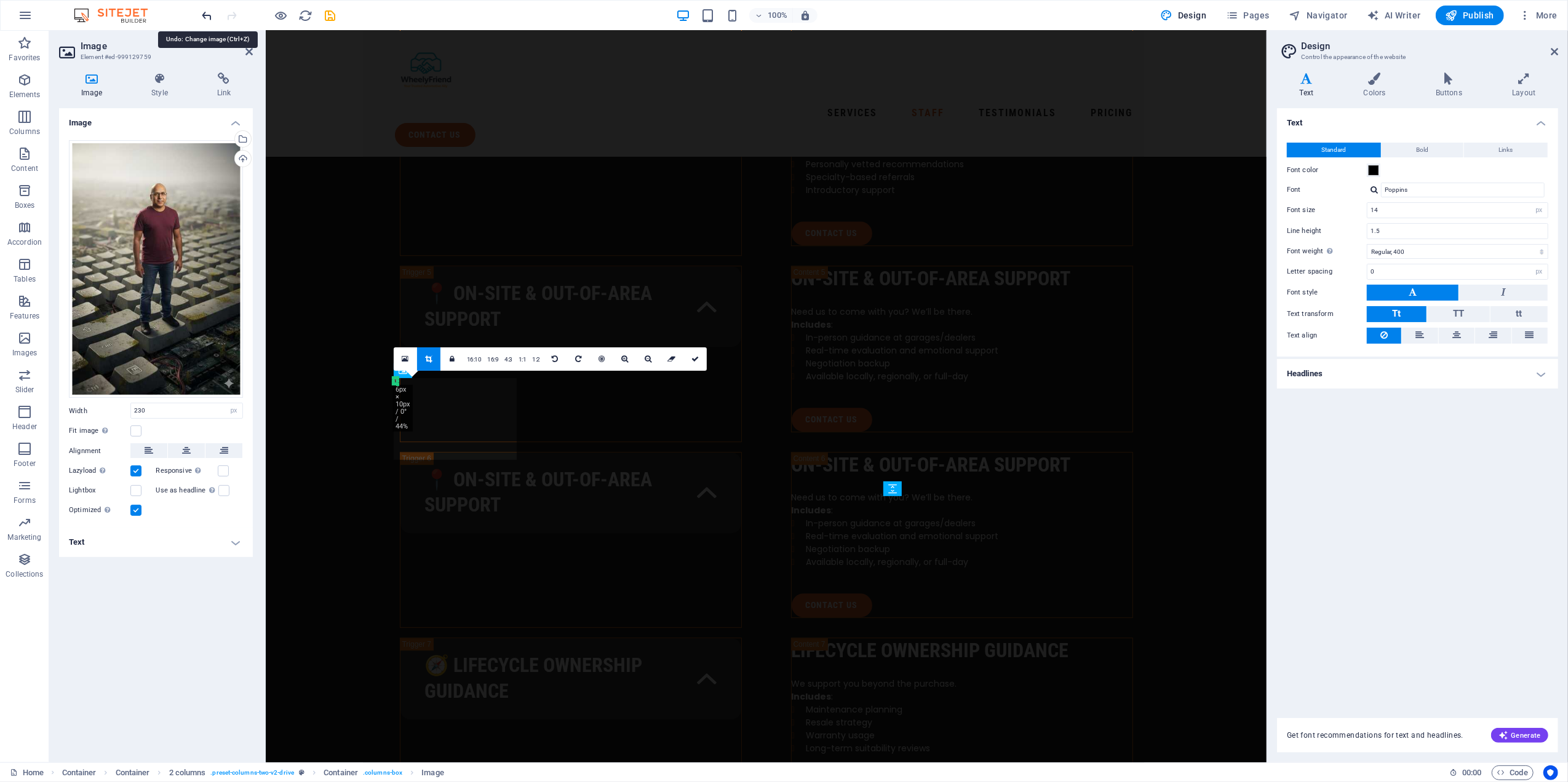
click at [205, 14] on icon "undo" at bounding box center [208, 16] width 14 height 14
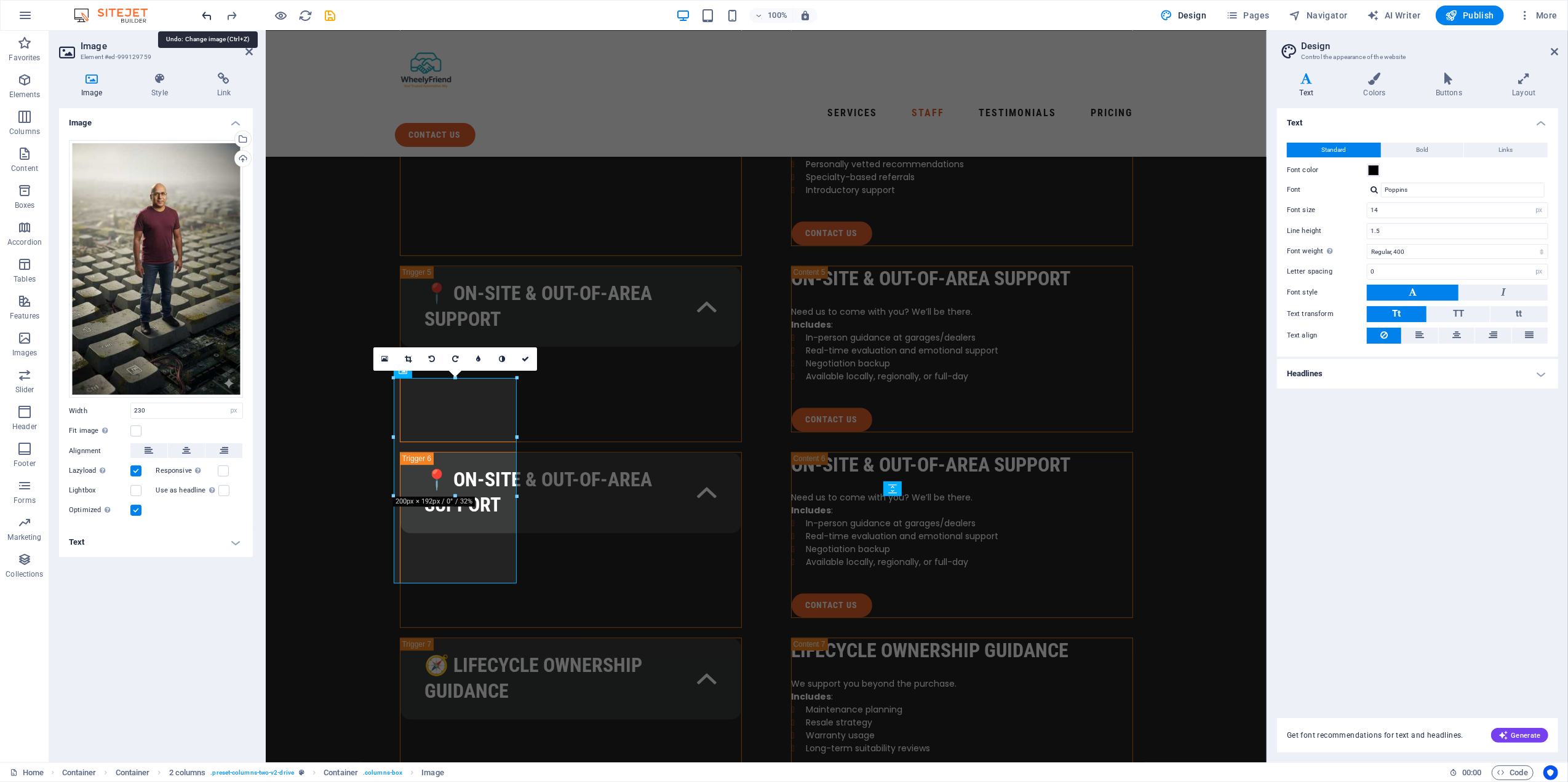
click at [205, 14] on icon "undo" at bounding box center [208, 16] width 14 height 14
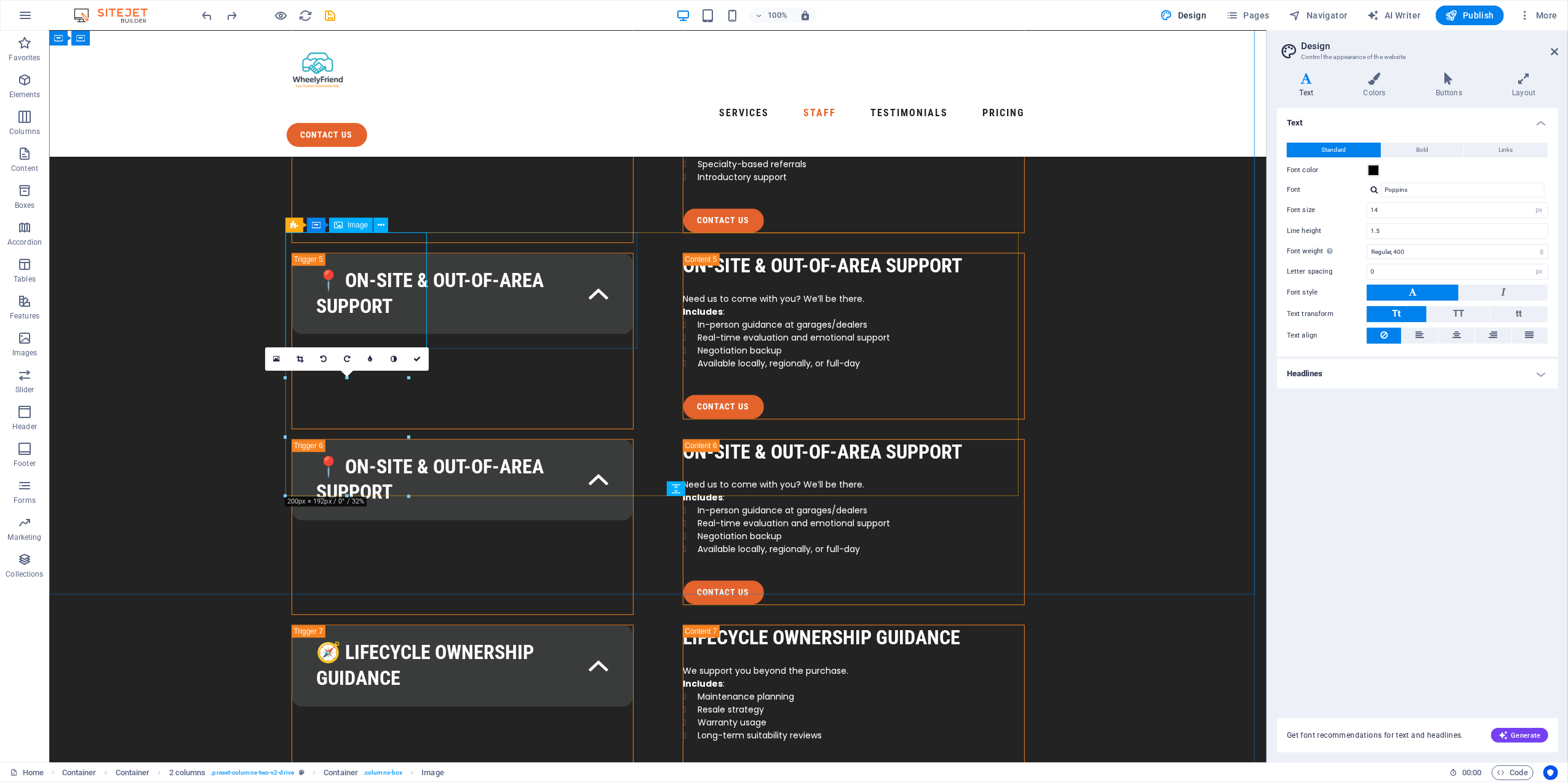
select select "px"
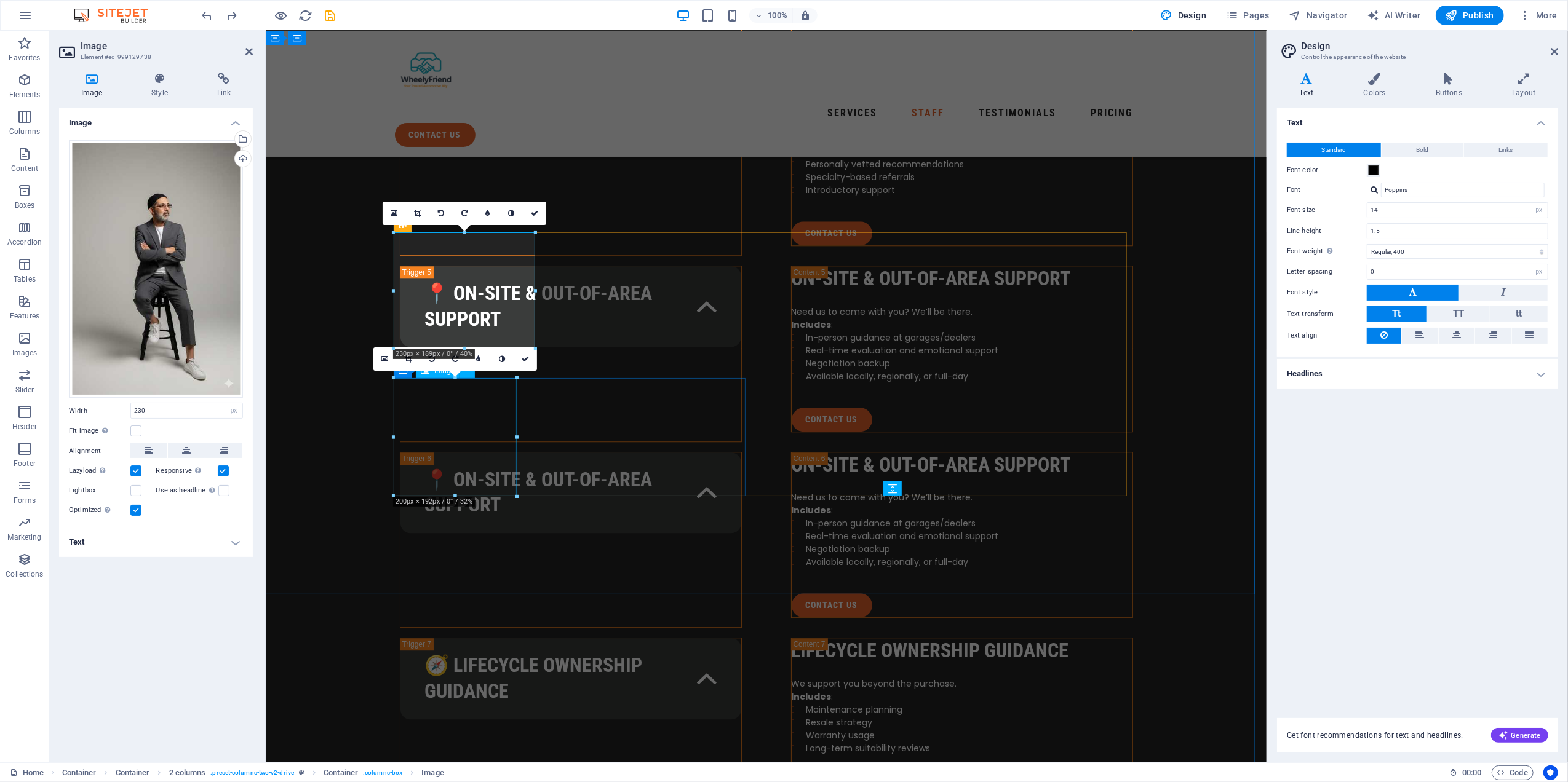
select select "px"
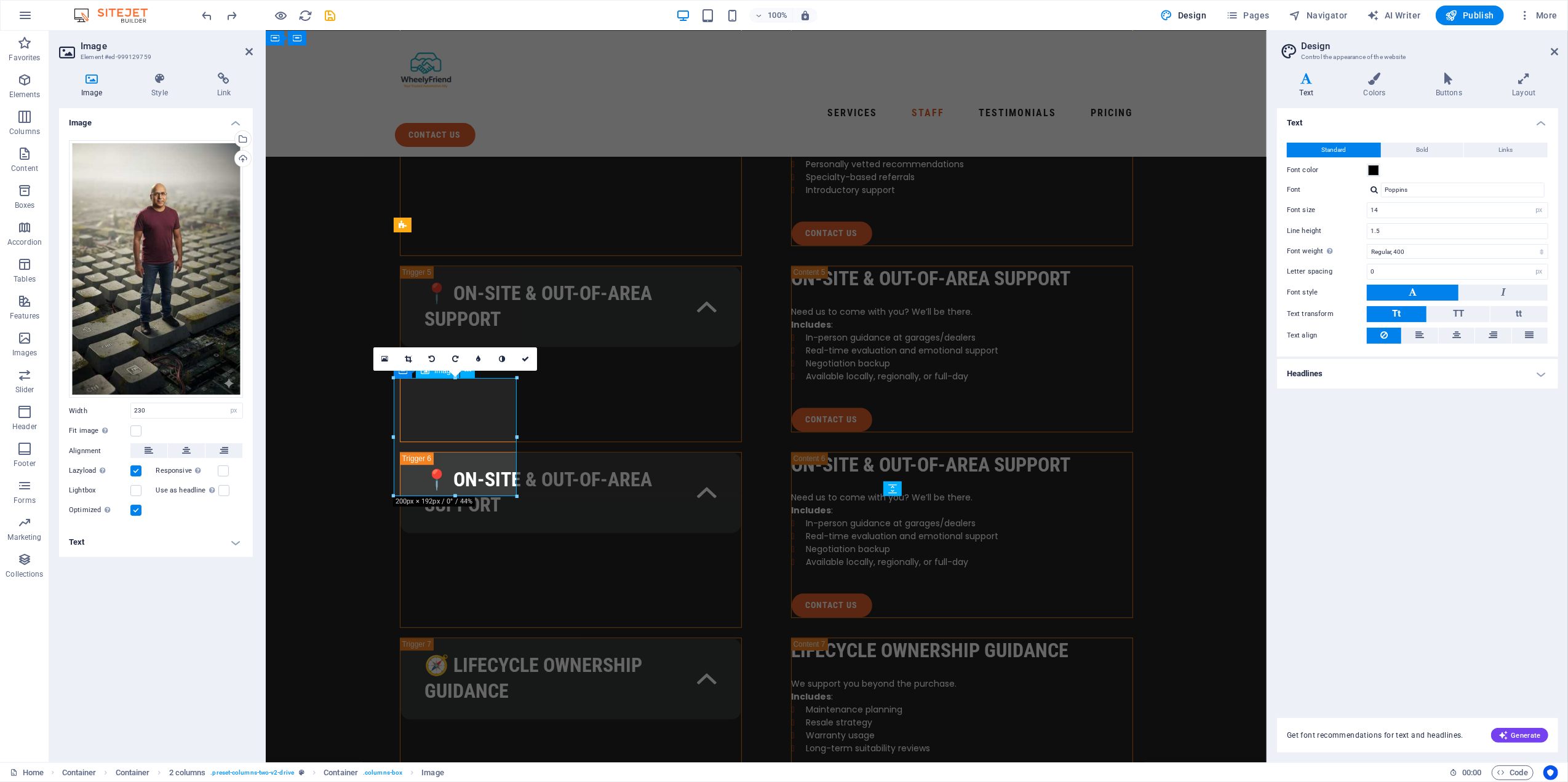
click at [139, 508] on label at bounding box center [135, 510] width 11 height 11
click at [0, 0] on input "Optimized Images are compressed to improve page speed." at bounding box center [0, 0] width 0 height 0
click at [139, 508] on label at bounding box center [135, 510] width 11 height 11
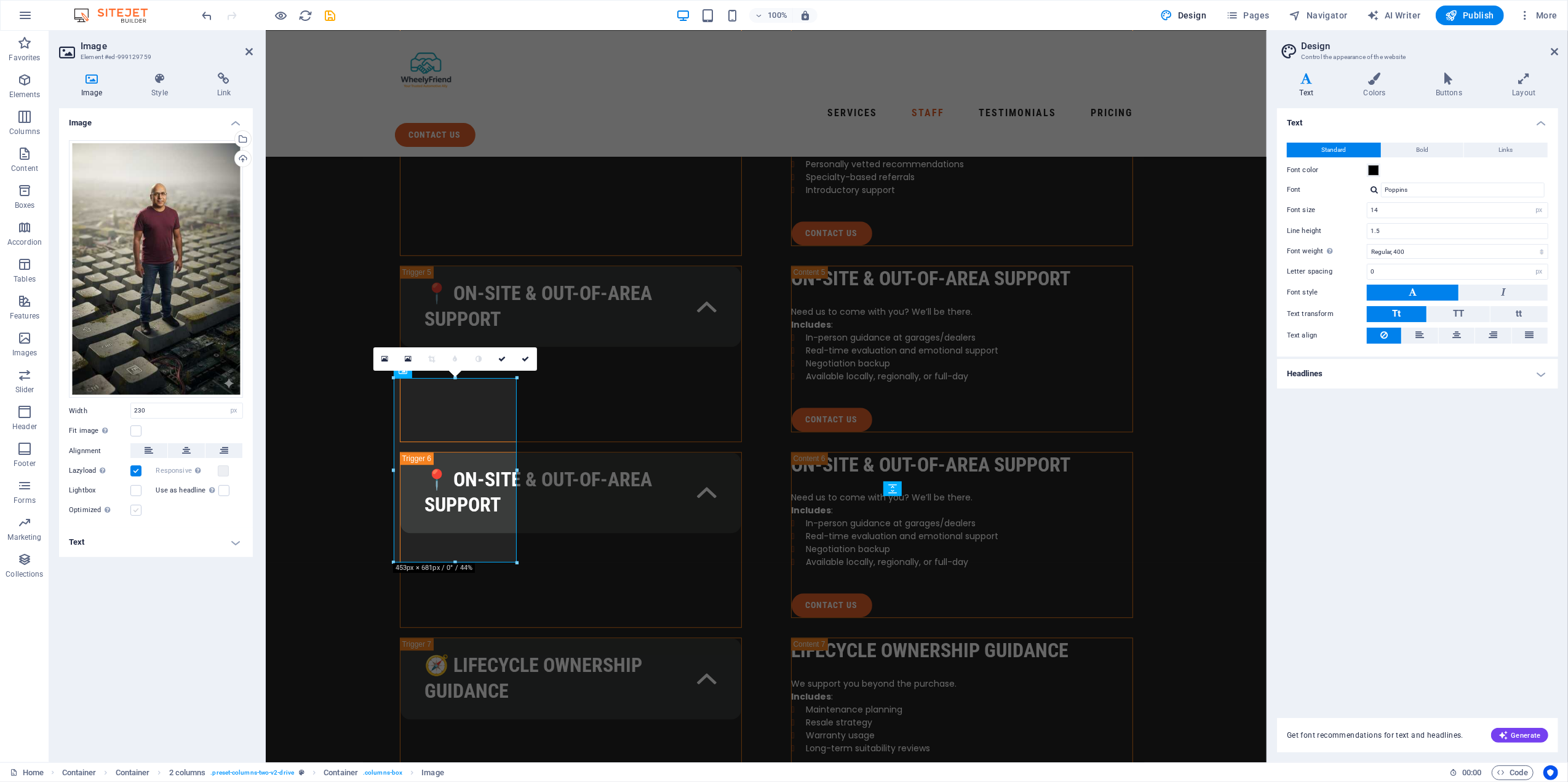
click at [0, 0] on input "Optimized Images are compressed to improve page speed." at bounding box center [0, 0] width 0 height 0
click at [225, 469] on label at bounding box center [223, 471] width 11 height 11
click at [0, 0] on input "Responsive Automatically load retina image and smartphone optimized sizes." at bounding box center [0, 0] width 0 height 0
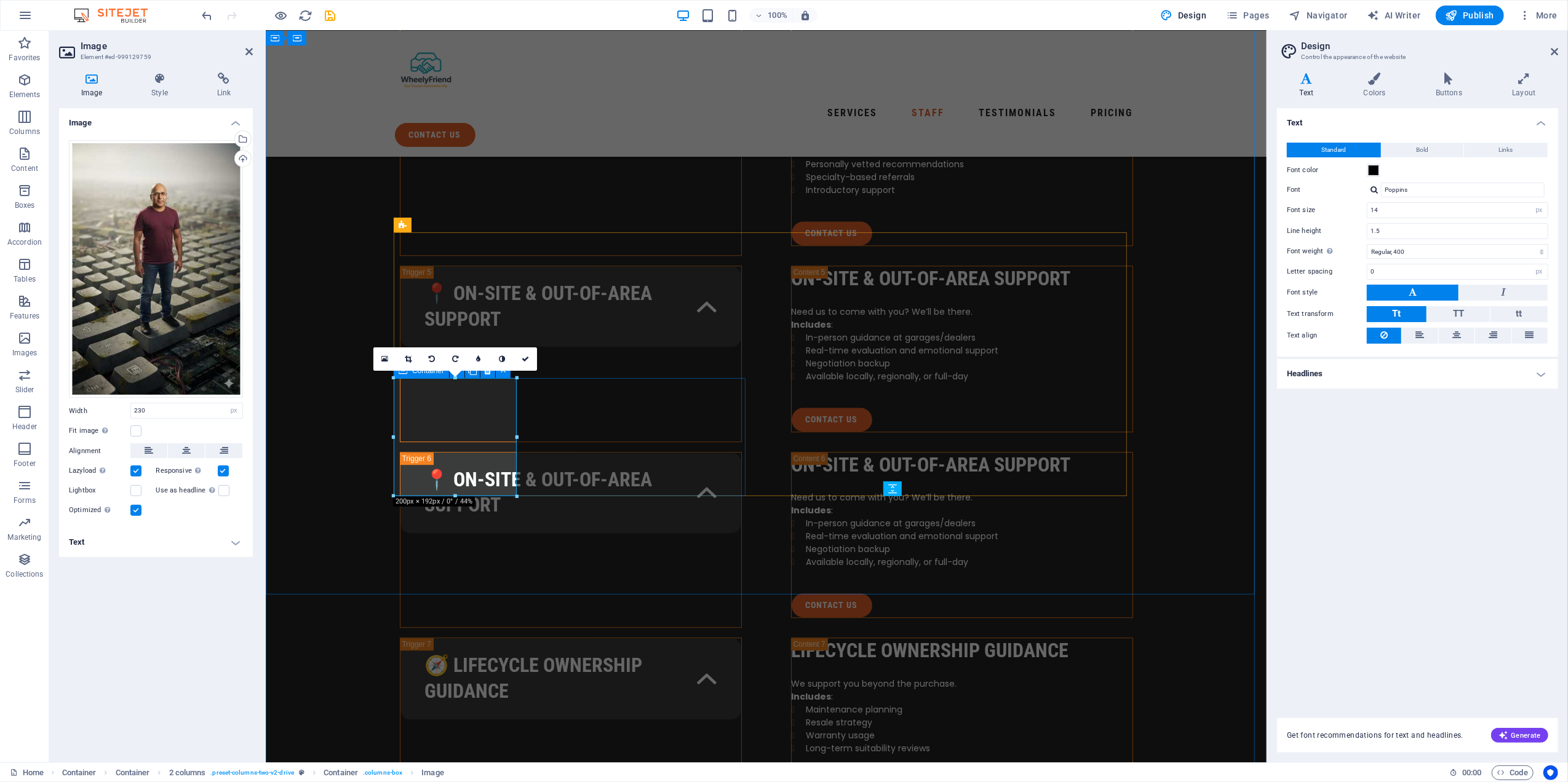
drag, startPoint x: 783, startPoint y: 465, endPoint x: 526, endPoint y: 434, distance: 258.9
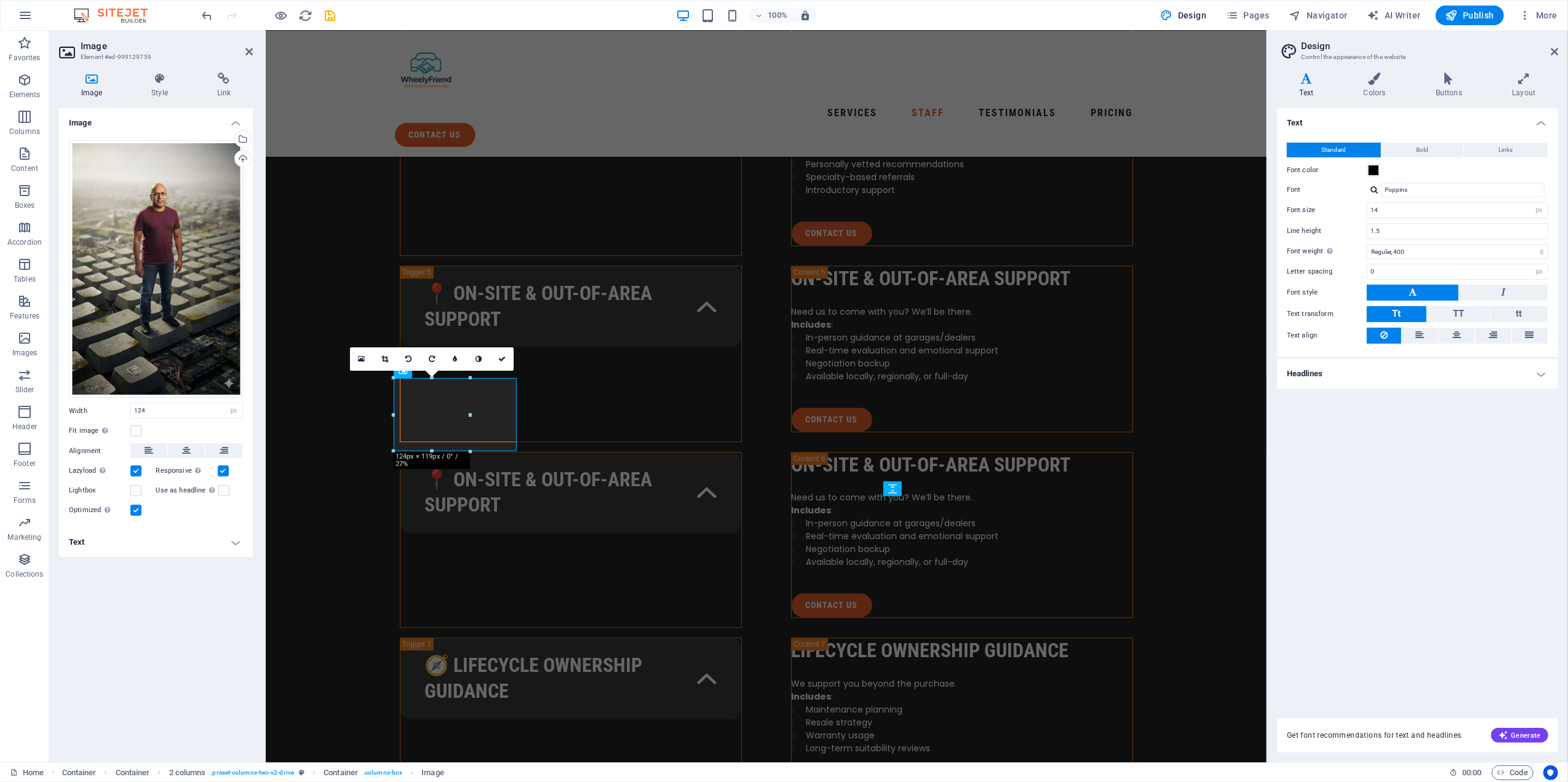
click at [199, 12] on div "100% Design Pages Navigator AI Writer Publish More" at bounding box center [784, 15] width 1567 height 30
click at [206, 16] on icon "undo" at bounding box center [208, 16] width 14 height 14
type input "230"
click at [166, 399] on div "Drag files here, click to choose files or select files from Files or our free s…" at bounding box center [156, 329] width 194 height 398
click at [164, 411] on input "230" at bounding box center [186, 411] width 111 height 14
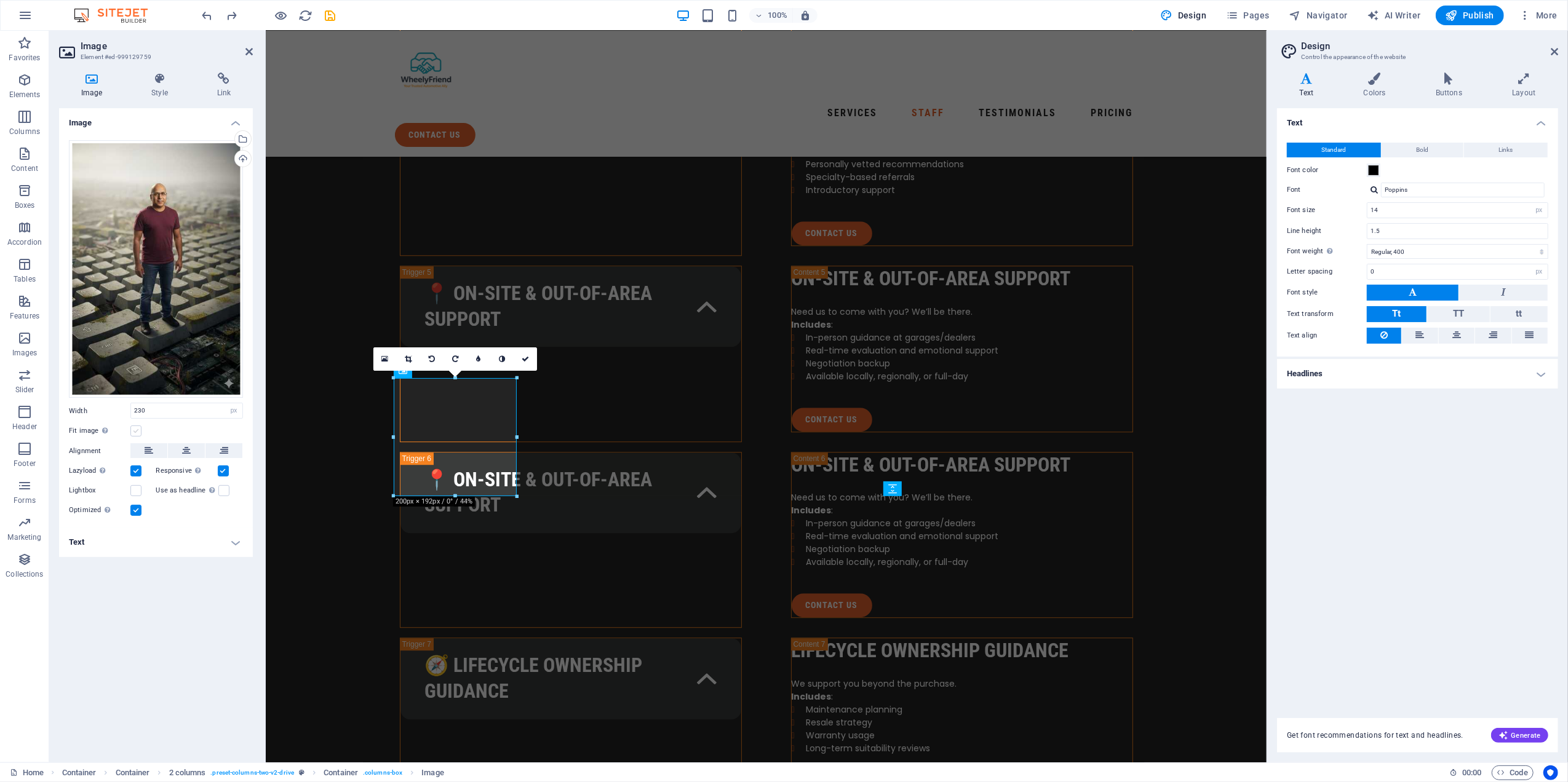
click at [133, 429] on label at bounding box center [135, 431] width 11 height 11
click at [0, 0] on input "Fit image Automatically fit image to a fixed width and height" at bounding box center [0, 0] width 0 height 0
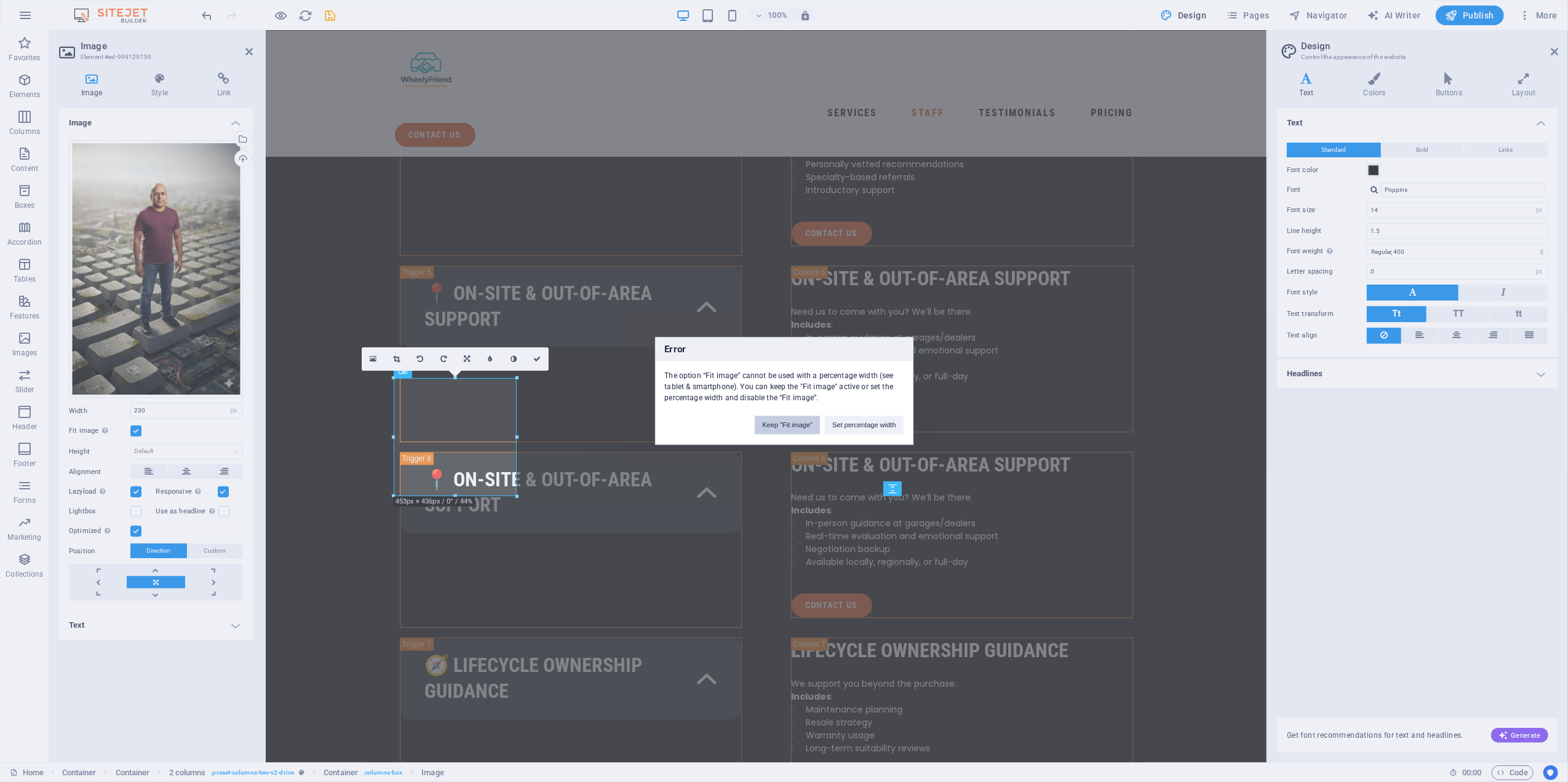
click at [781, 427] on button "Keep "Fit image"" at bounding box center [787, 426] width 65 height 18
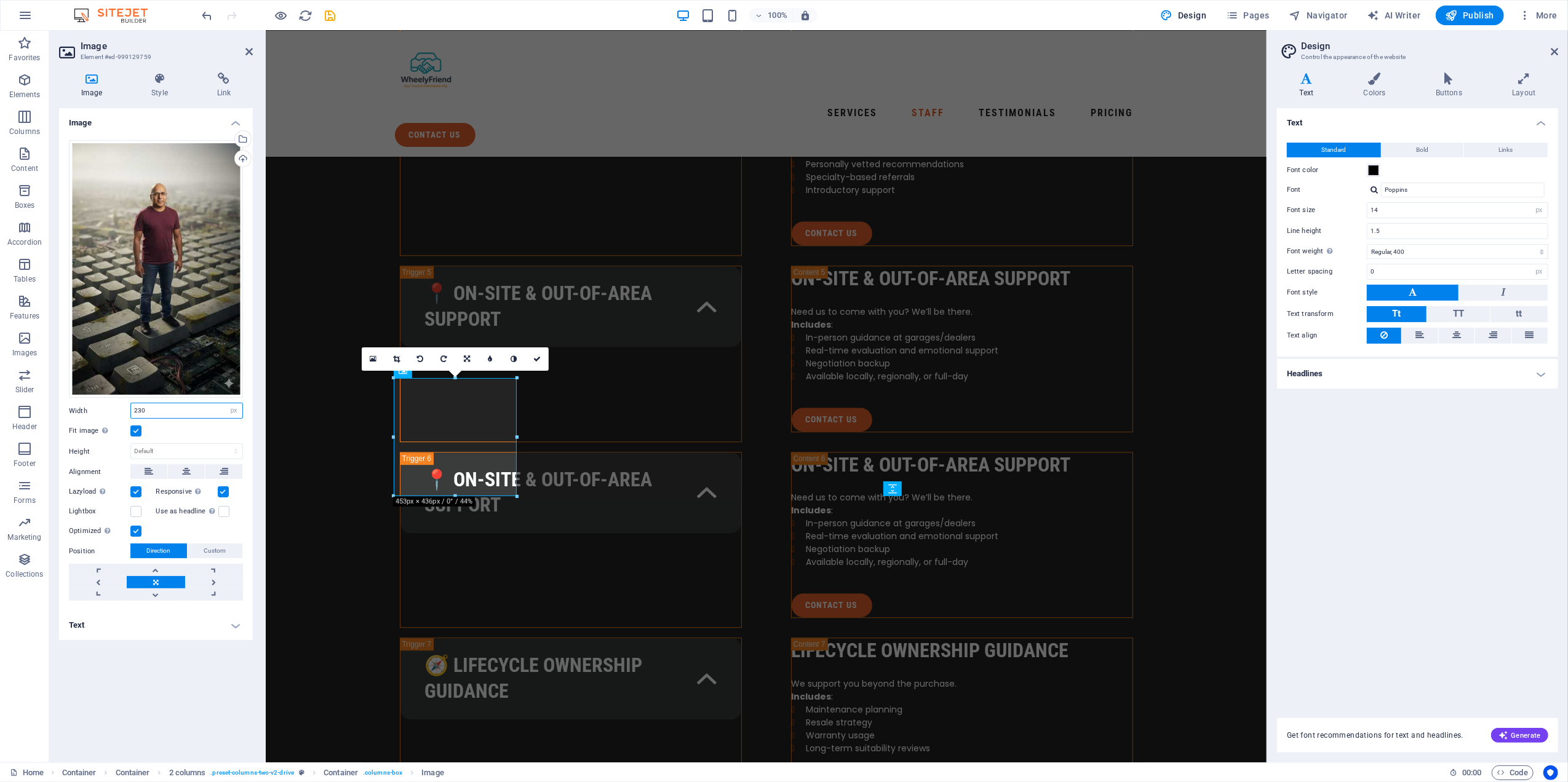
click at [165, 409] on input "230" at bounding box center [186, 411] width 111 height 14
click at [173, 416] on input "230" at bounding box center [186, 411] width 111 height 14
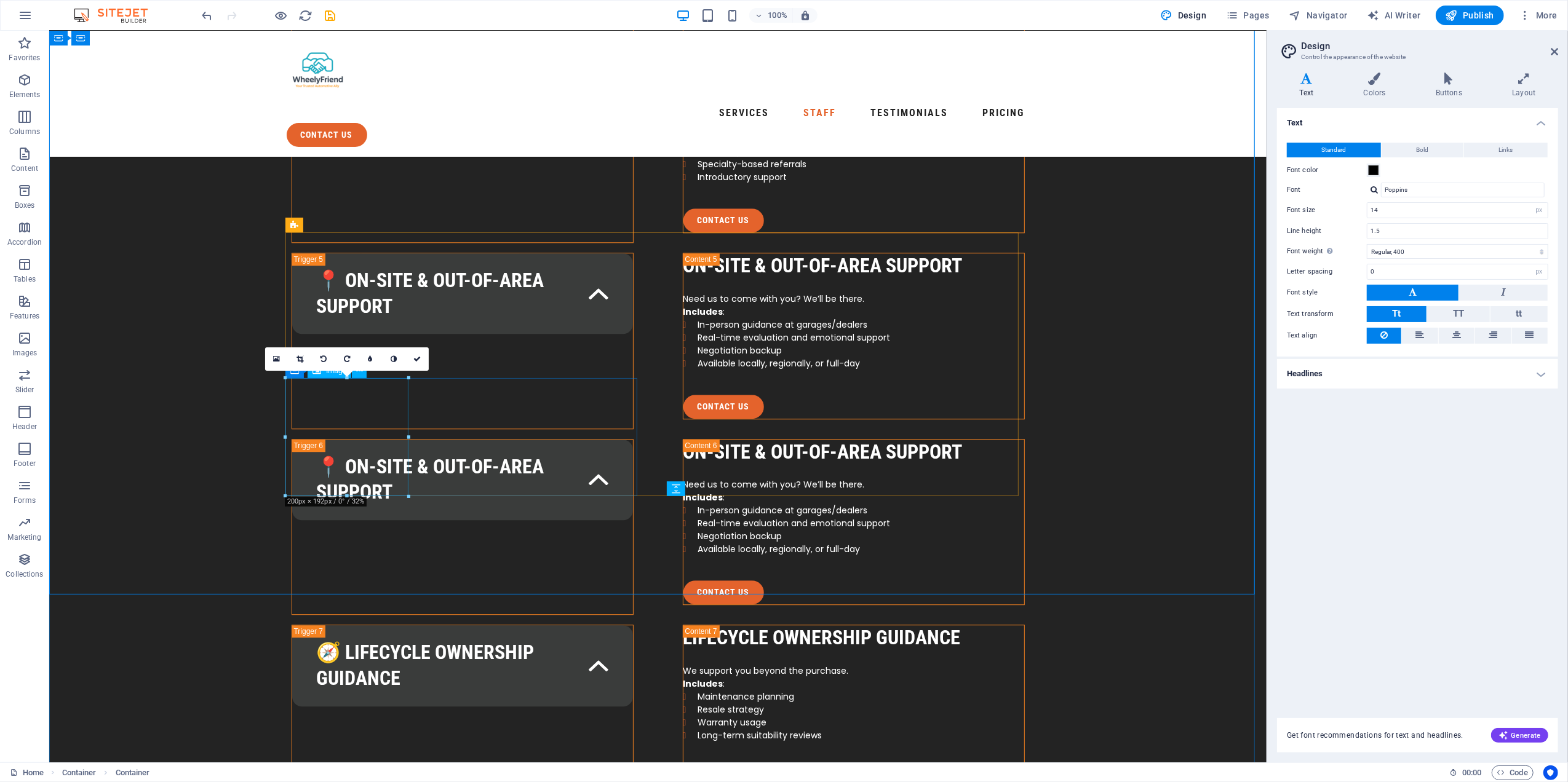
select select "px"
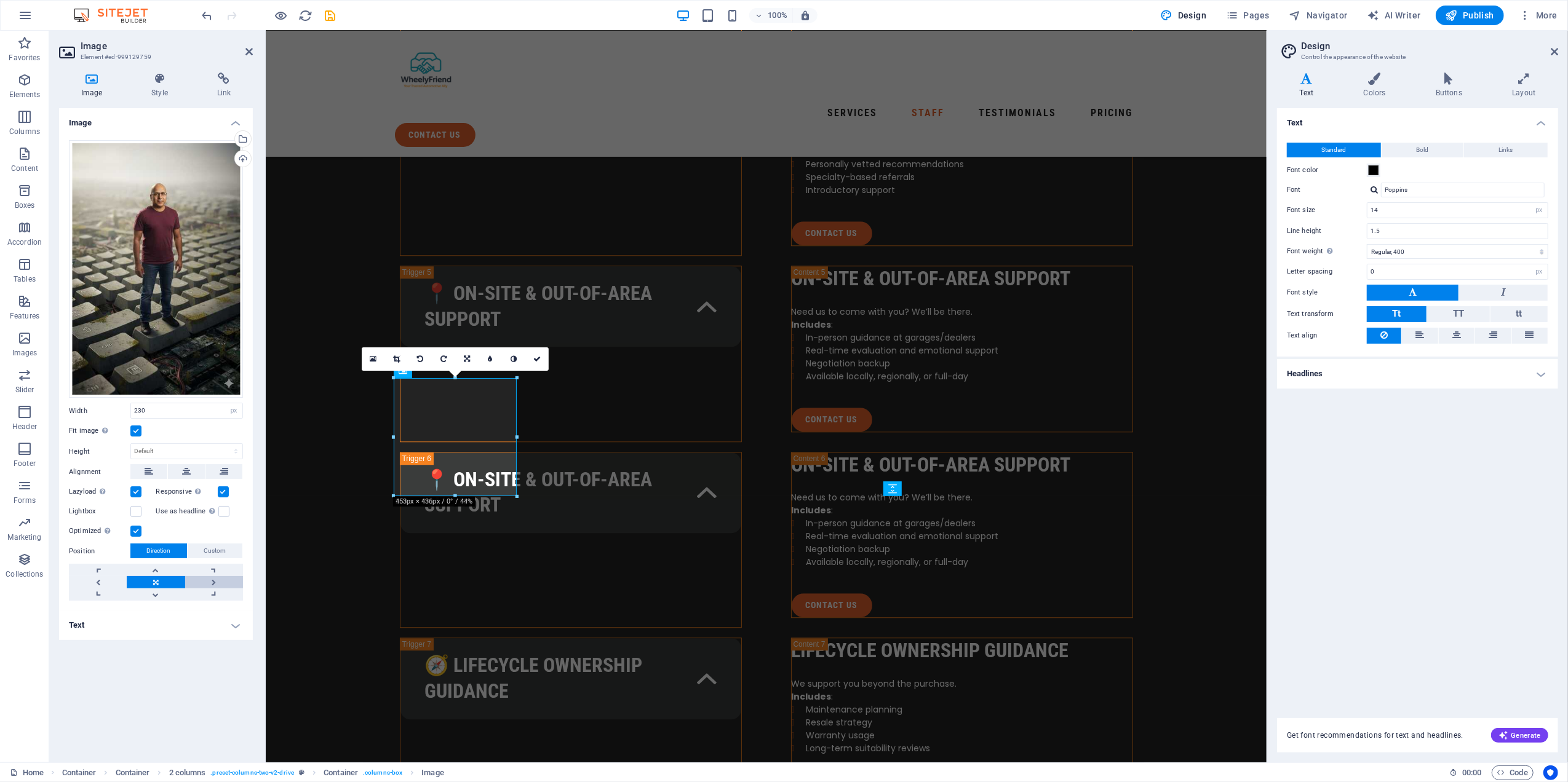
click at [212, 579] on link at bounding box center [214, 582] width 58 height 12
click at [100, 579] on link at bounding box center [98, 582] width 58 height 12
click at [131, 428] on label at bounding box center [135, 431] width 11 height 11
click at [0, 0] on input "Fit image Automatically fit image to a fixed width and height" at bounding box center [0, 0] width 0 height 0
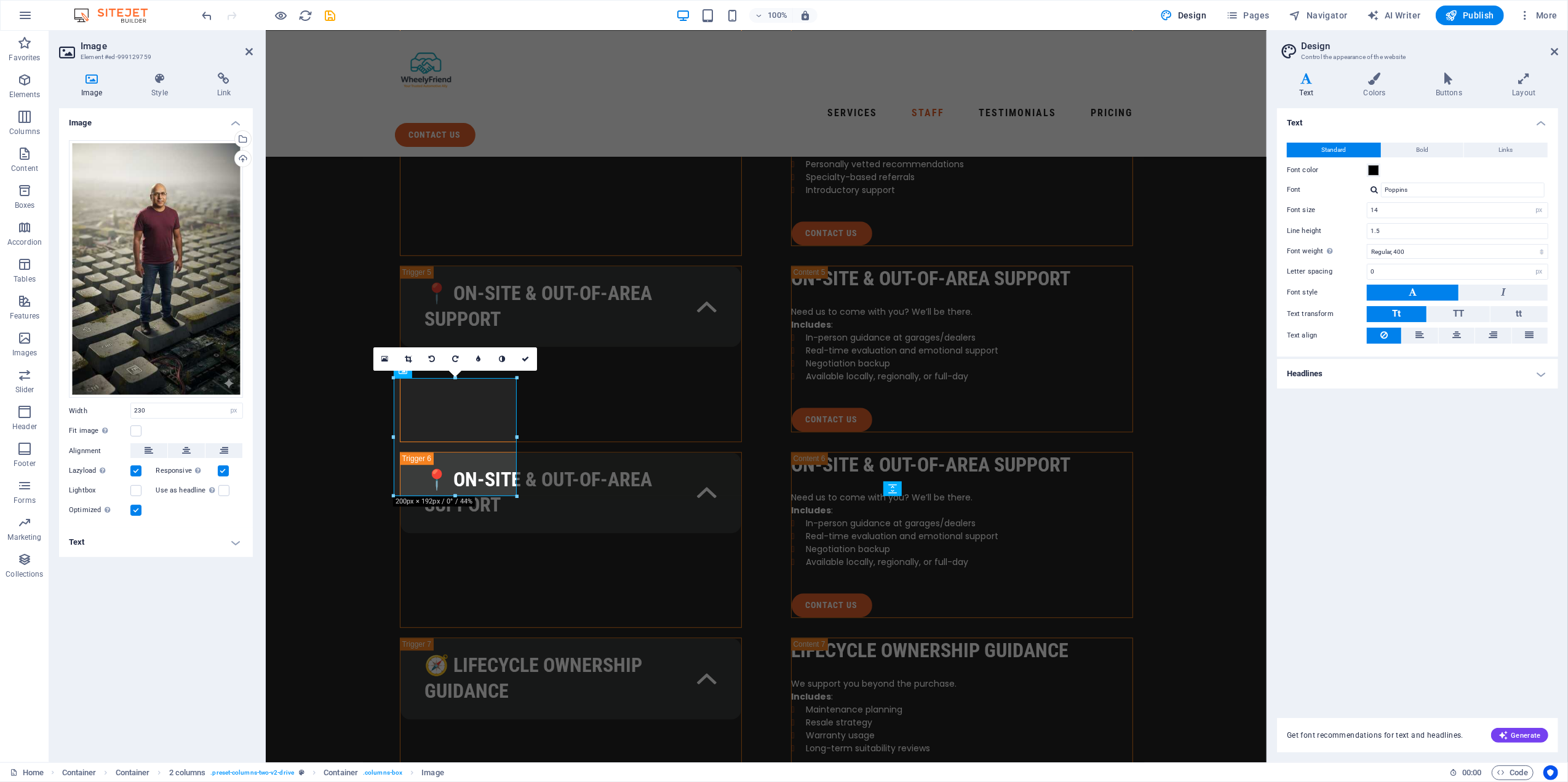
click at [222, 471] on label at bounding box center [223, 471] width 11 height 11
click at [0, 0] on input "Responsive Automatically load retina image and smartphone optimized sizes." at bounding box center [0, 0] width 0 height 0
click at [405, 360] on icon at bounding box center [408, 359] width 7 height 7
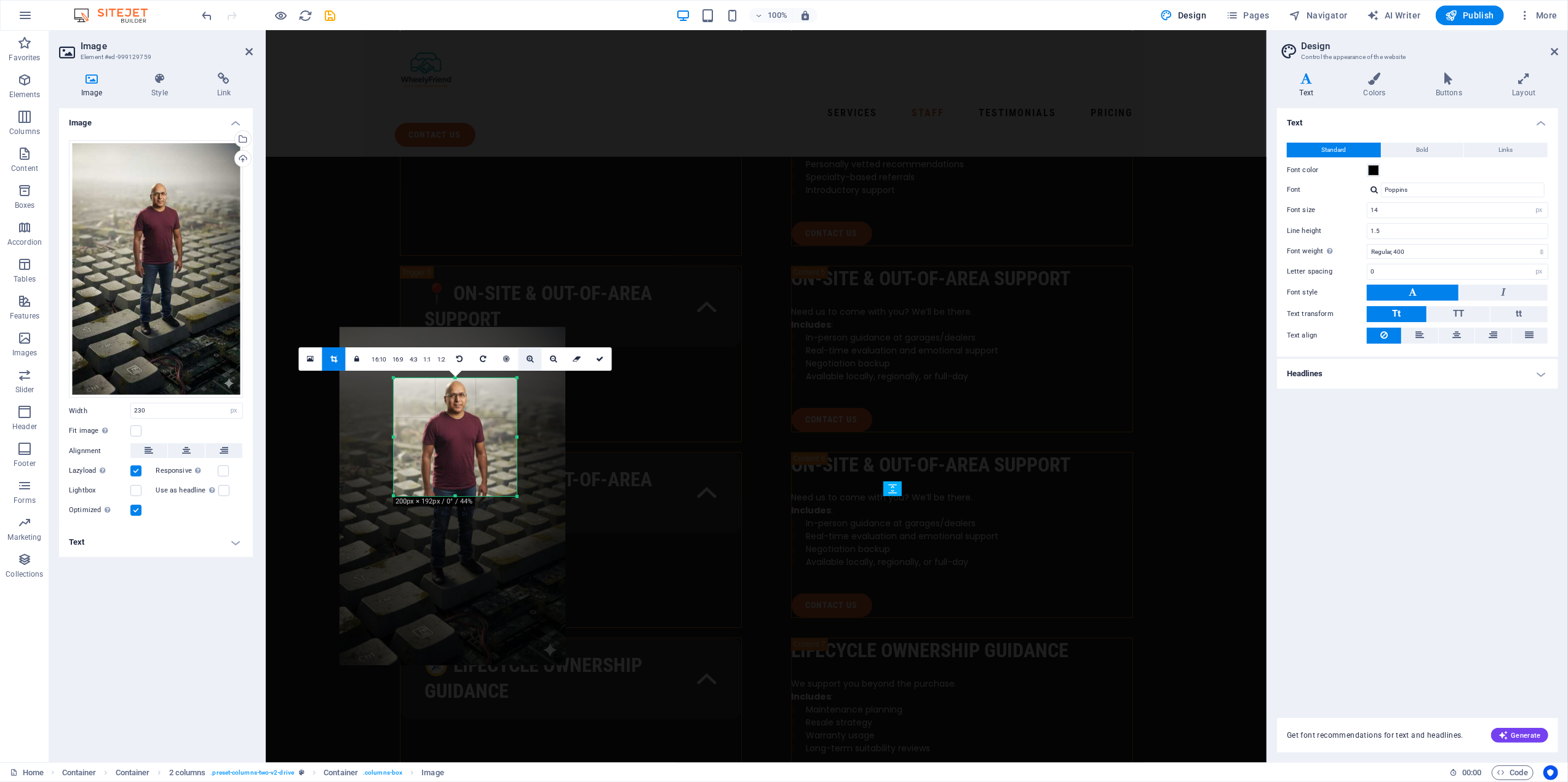
click at [526, 361] on icon at bounding box center [530, 359] width 7 height 7
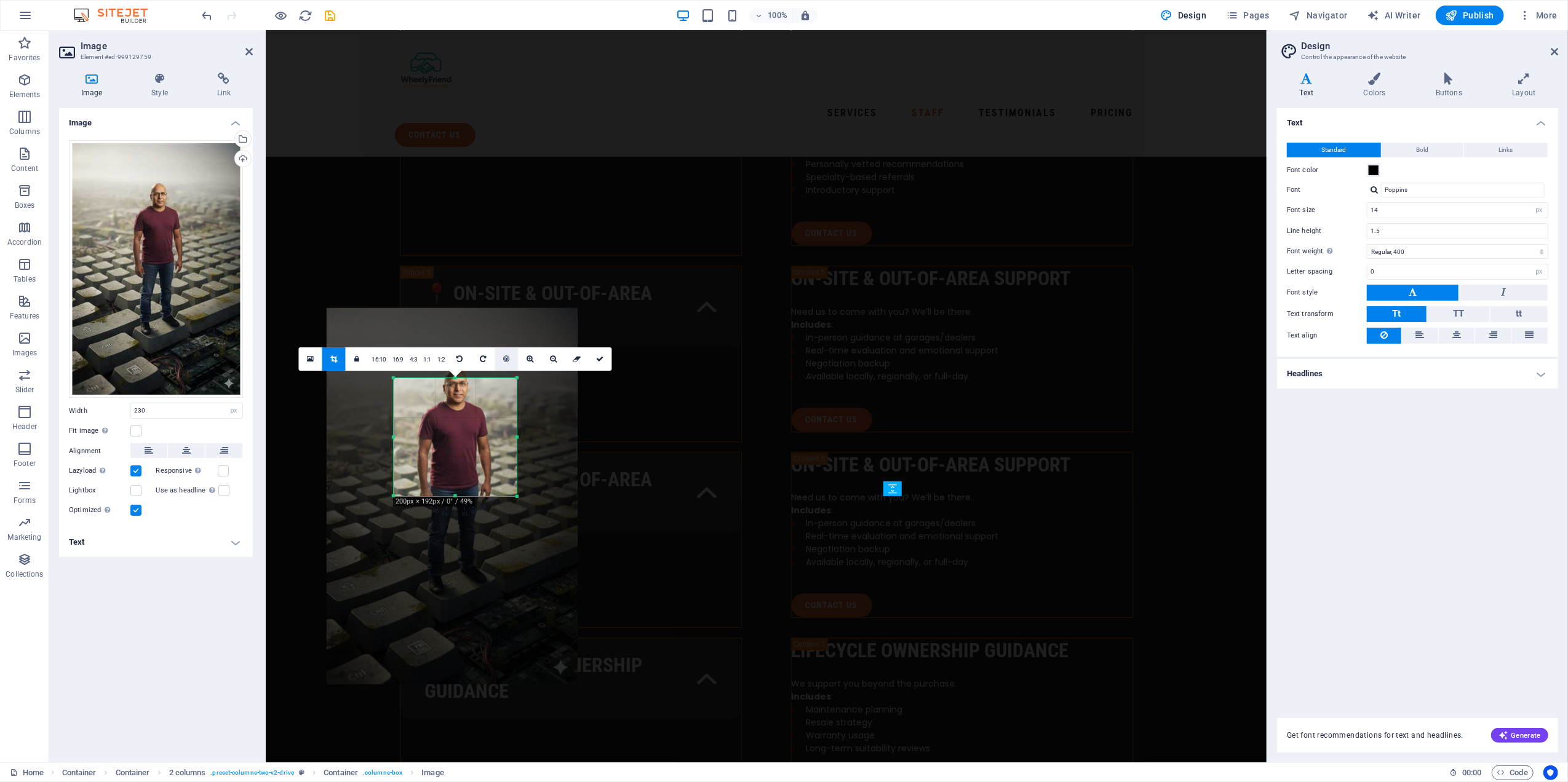
click at [510, 361] on link at bounding box center [507, 359] width 24 height 24
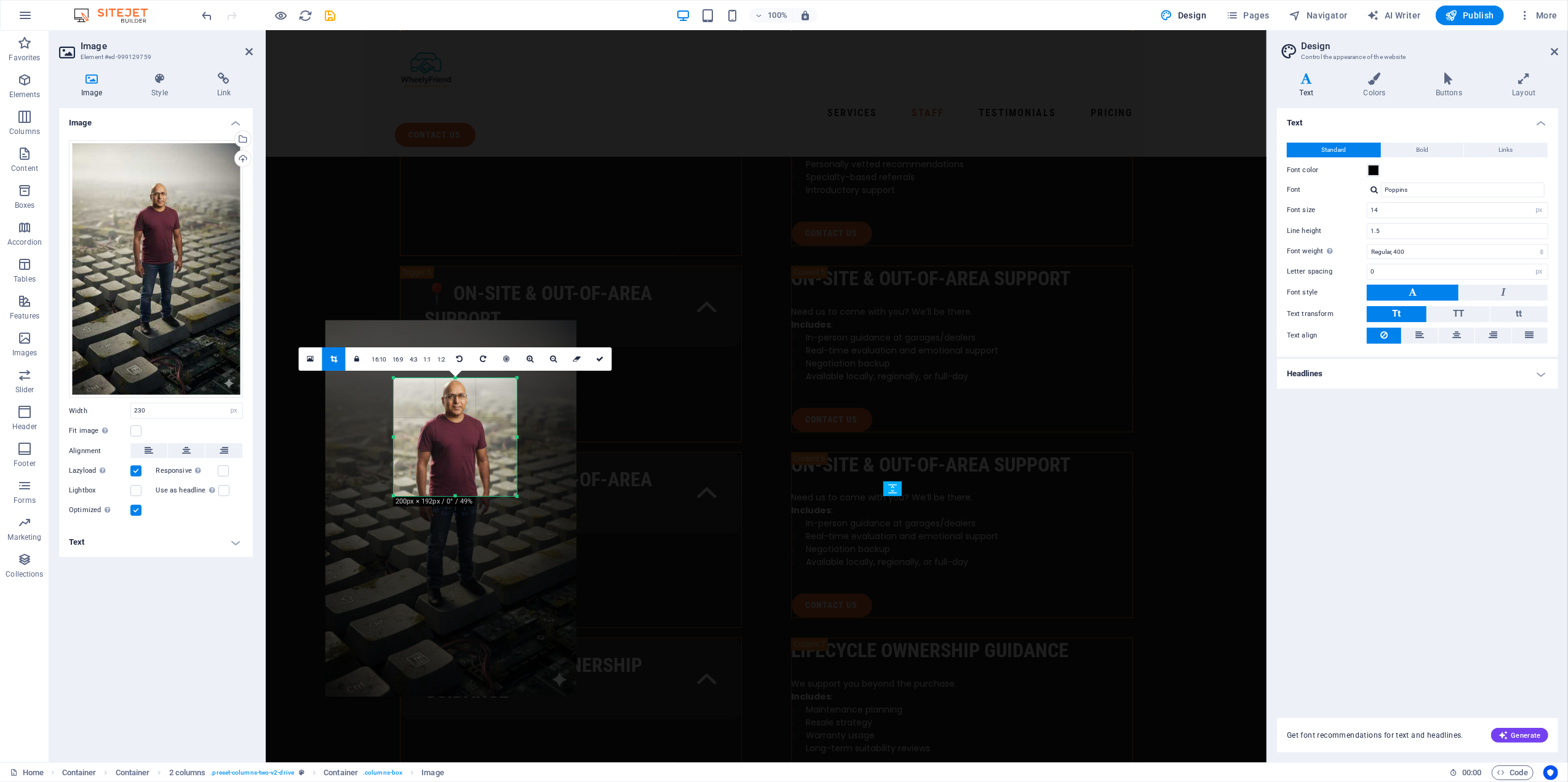
drag, startPoint x: 468, startPoint y: 398, endPoint x: 464, endPoint y: 470, distance: 72.1
click at [464, 470] on div at bounding box center [451, 509] width 251 height 377
click at [206, 590] on div "Image Drag files here, click to choose files or select files from Files or our …" at bounding box center [156, 430] width 194 height 645
click at [160, 93] on h4 "Style" at bounding box center [162, 85] width 65 height 26
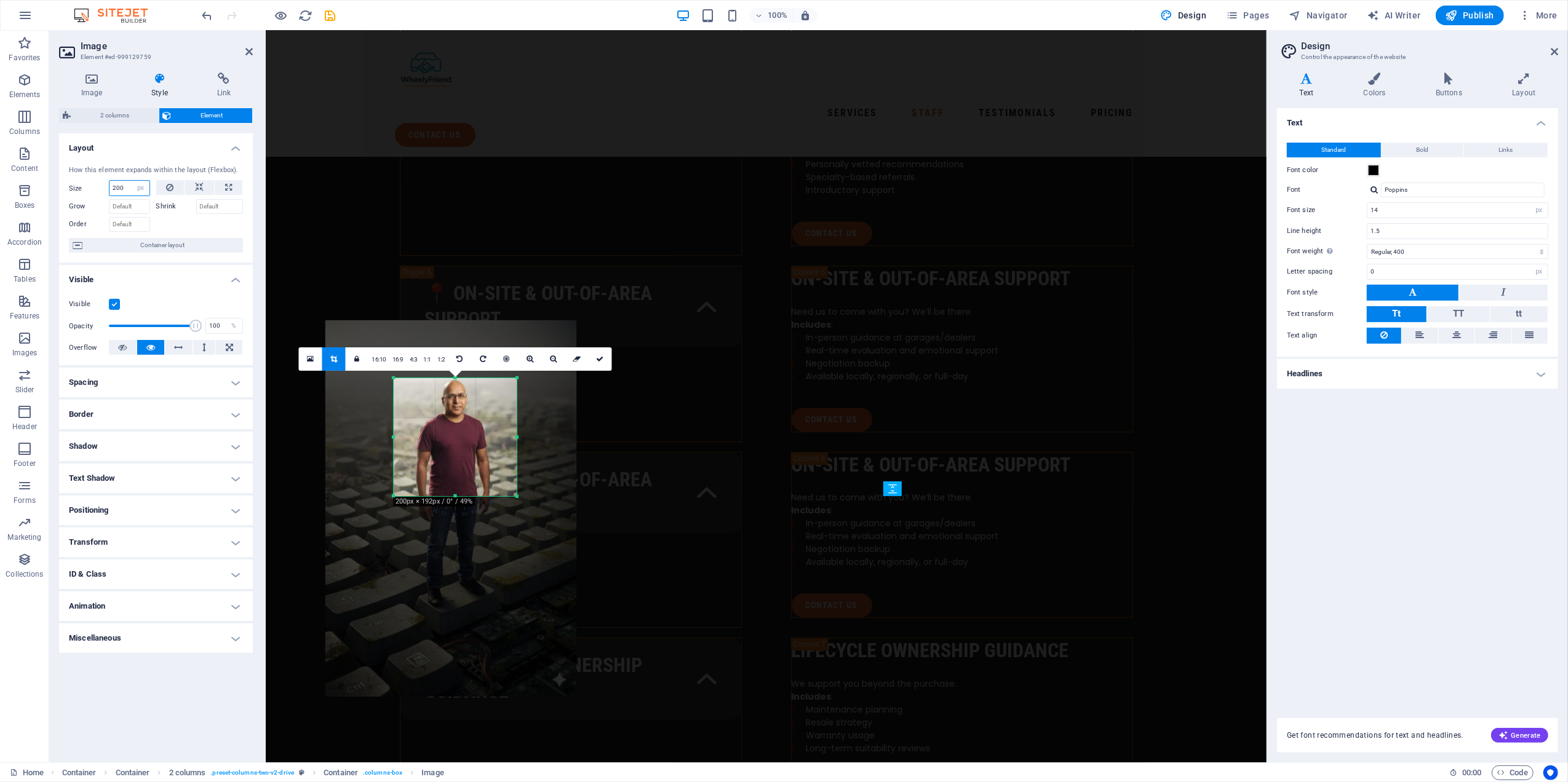
drag, startPoint x: 124, startPoint y: 186, endPoint x: 106, endPoint y: 186, distance: 18.0
click at [106, 186] on div "Size 200 Default auto px % 1/1 1/2 1/3 1/4 1/5 1/6 1/7 1/8 1/9 1/10" at bounding box center [110, 188] width 81 height 16
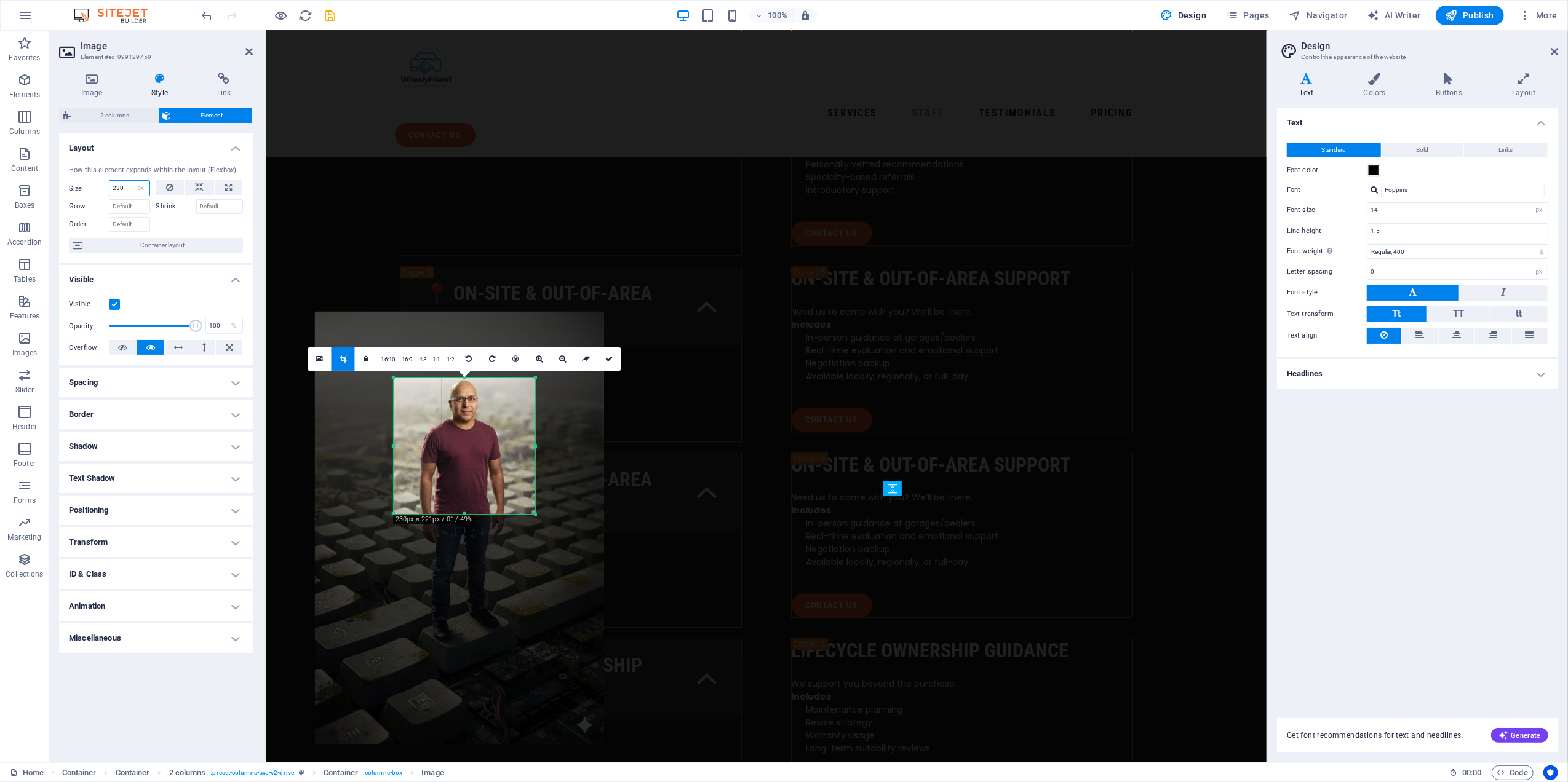
type input "230"
click at [178, 225] on div at bounding box center [200, 223] width 87 height 18
click at [611, 361] on icon at bounding box center [609, 359] width 7 height 7
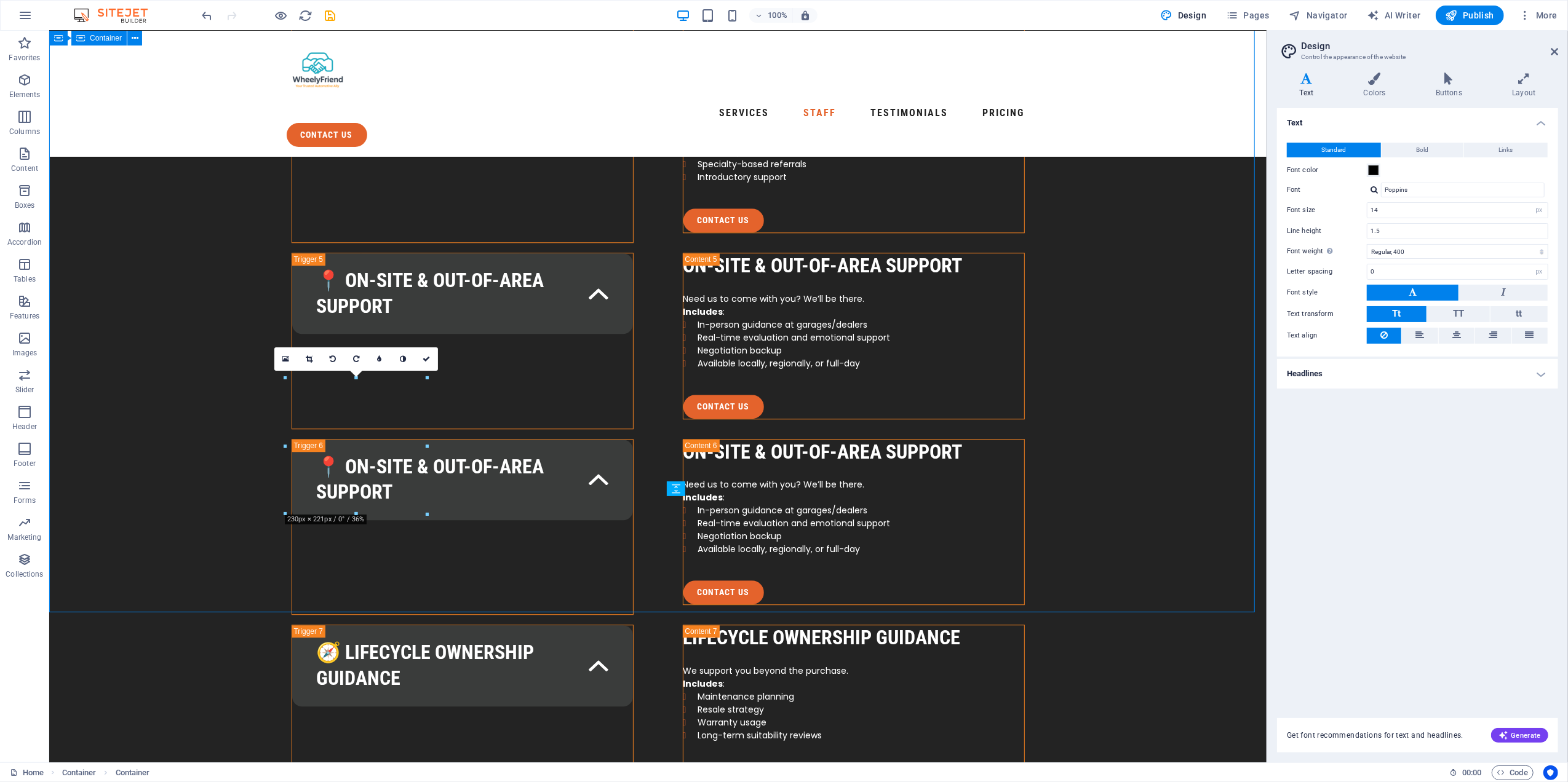
click at [312, 359] on icon at bounding box center [309, 359] width 7 height 7
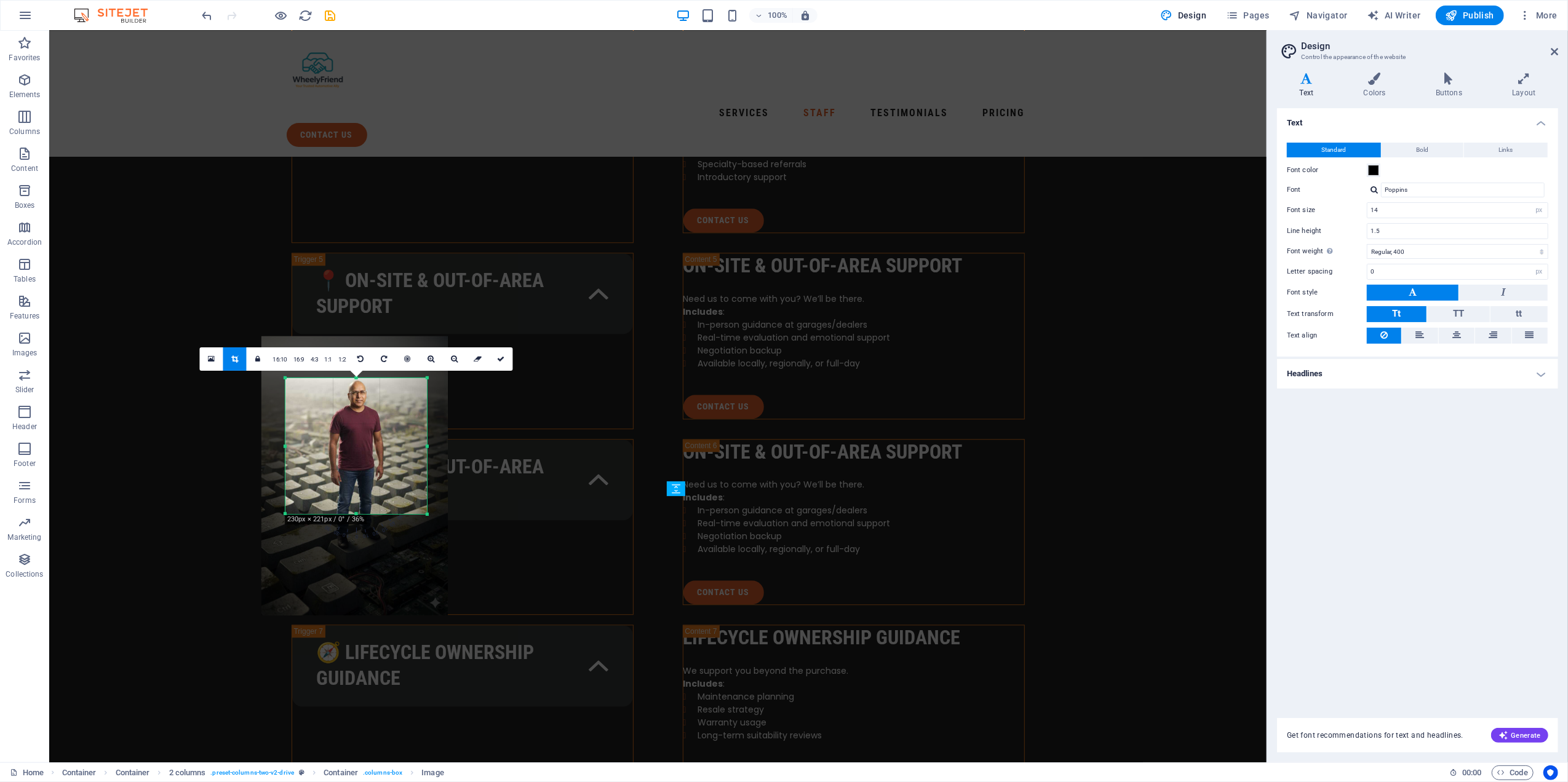
drag, startPoint x: 342, startPoint y: 401, endPoint x: 363, endPoint y: 401, distance: 21.0
click at [363, 401] on div at bounding box center [355, 476] width 187 height 280
click at [432, 359] on icon at bounding box center [430, 359] width 7 height 7
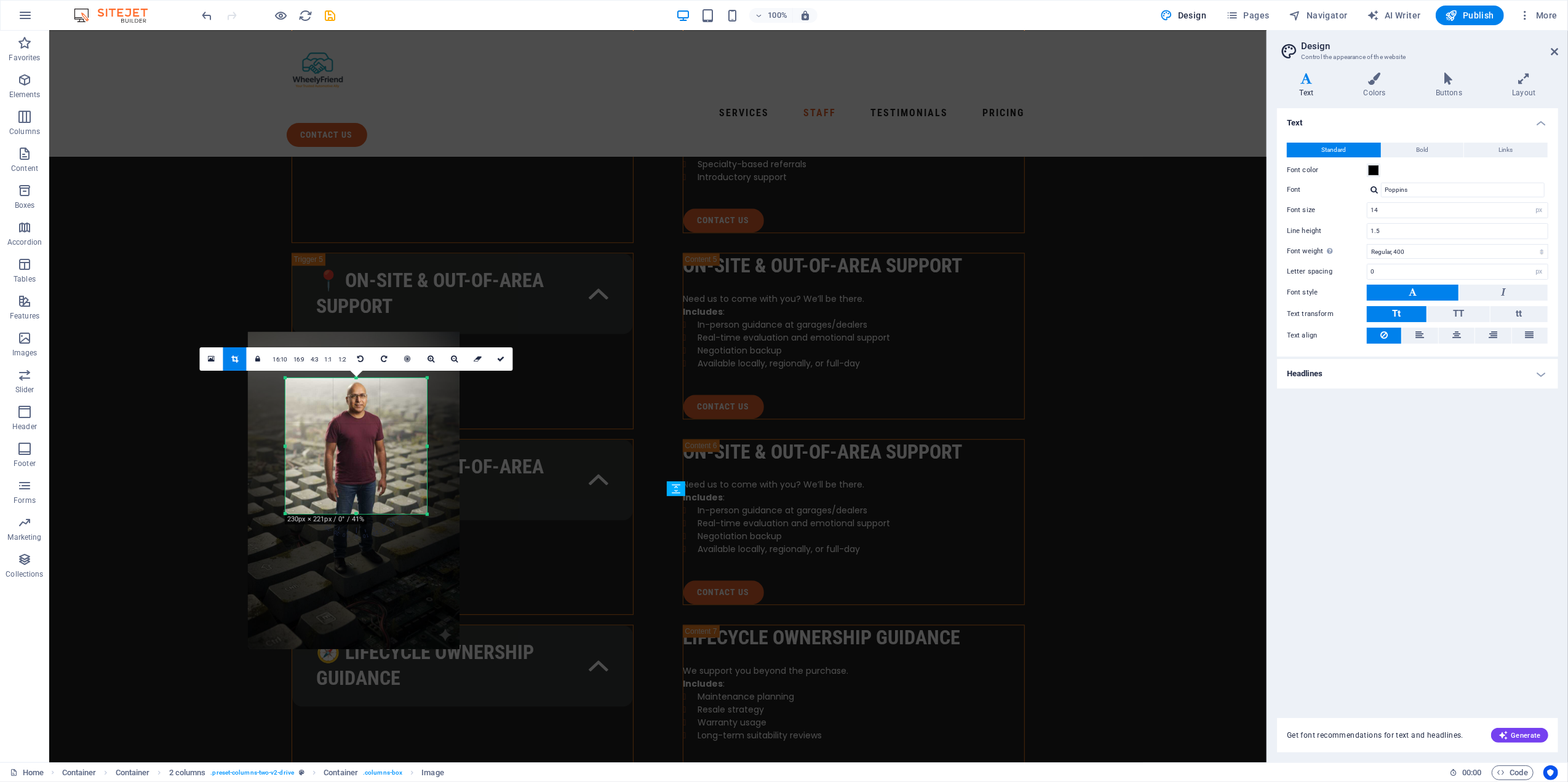
drag, startPoint x: 385, startPoint y: 402, endPoint x: 384, endPoint y: 417, distance: 15.0
click at [384, 417] on div at bounding box center [354, 490] width 212 height 317
click at [434, 360] on link at bounding box center [431, 359] width 24 height 24
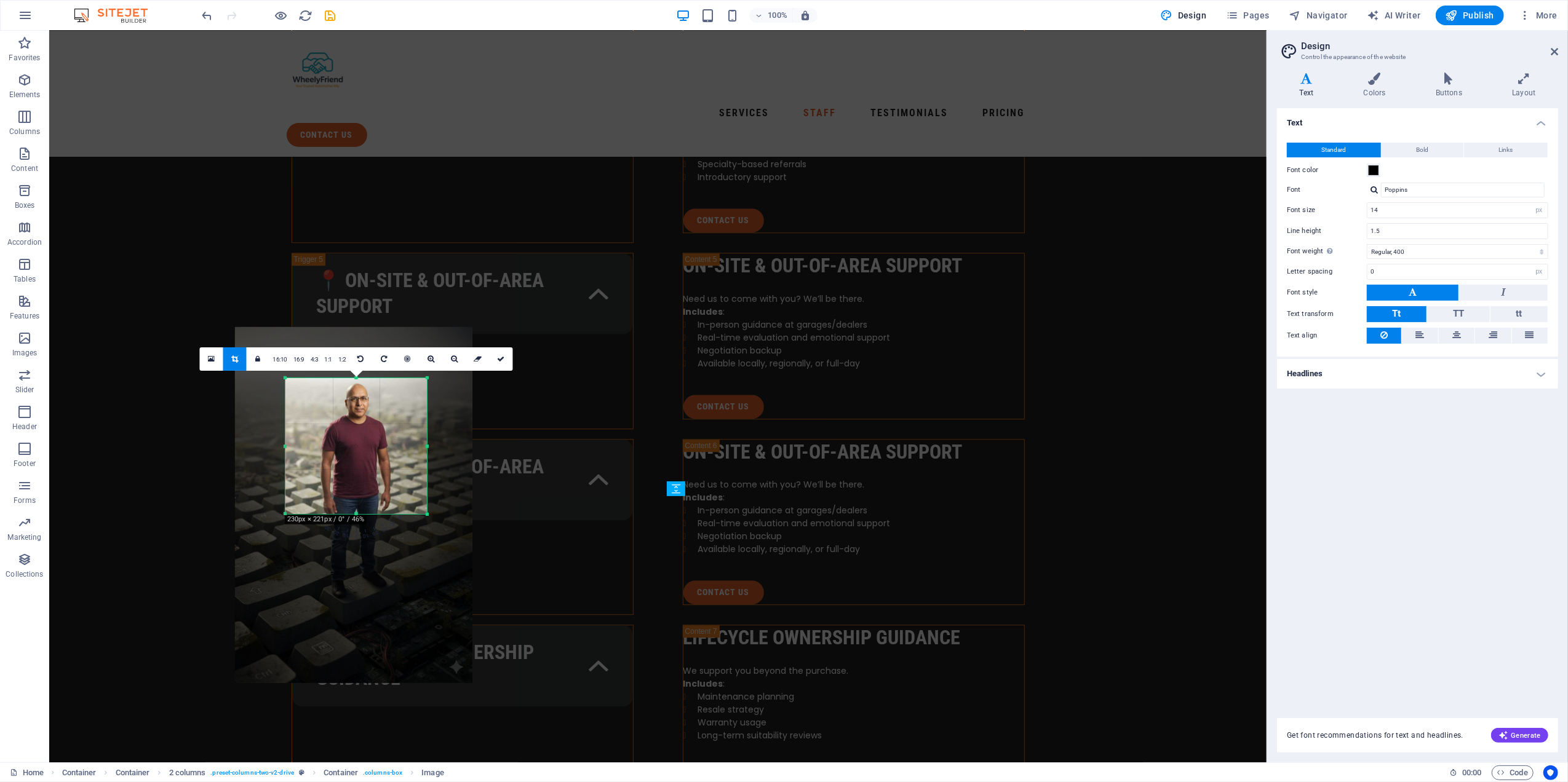
drag, startPoint x: 396, startPoint y: 389, endPoint x: 396, endPoint y: 403, distance: 14.0
click at [396, 403] on div at bounding box center [354, 505] width 237 height 356
click at [436, 365] on link at bounding box center [431, 359] width 24 height 24
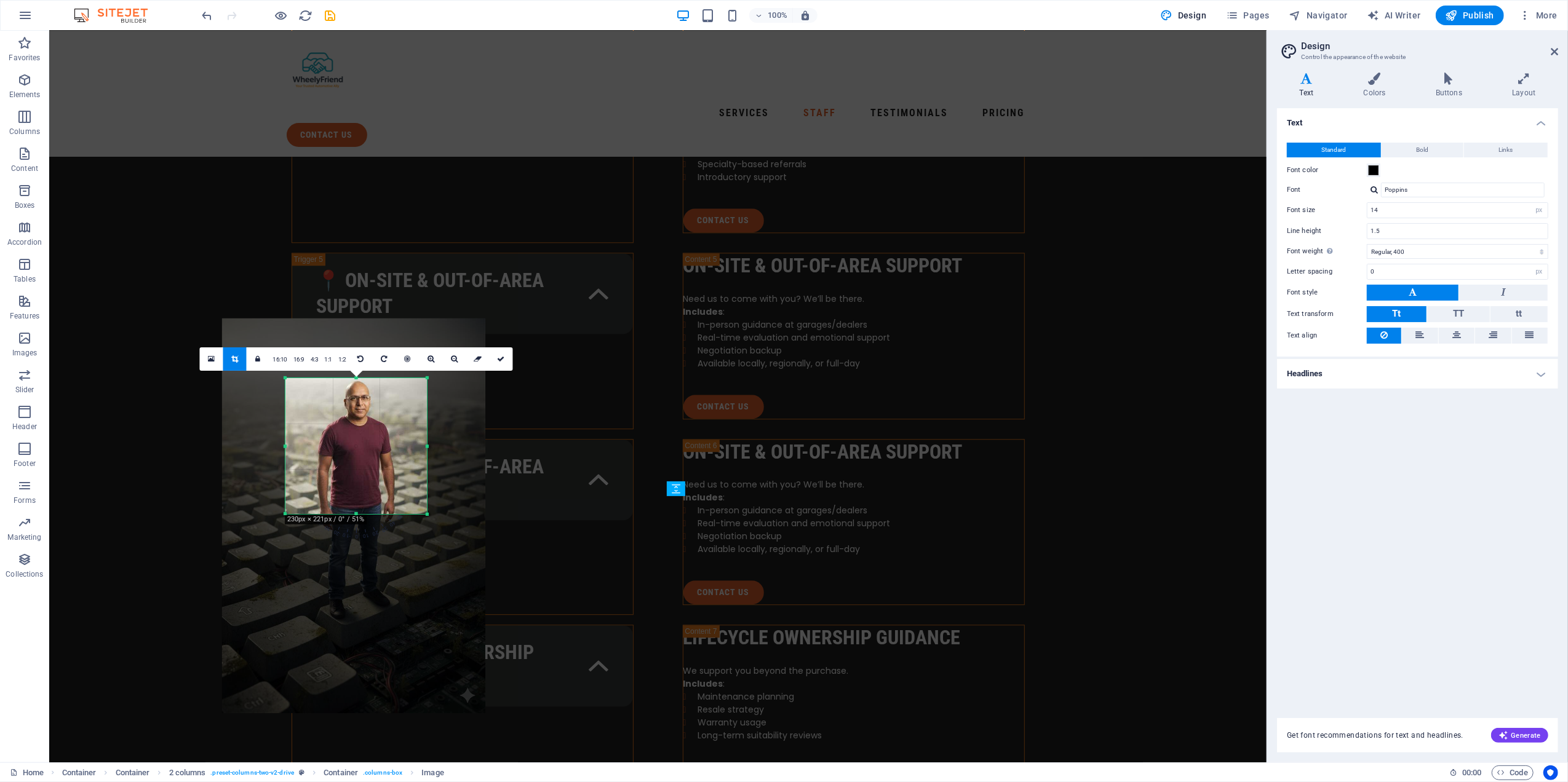
drag, startPoint x: 396, startPoint y: 408, endPoint x: 396, endPoint y: 419, distance: 11.0
click at [396, 419] on div at bounding box center [354, 516] width 264 height 395
click at [431, 357] on icon at bounding box center [430, 359] width 7 height 7
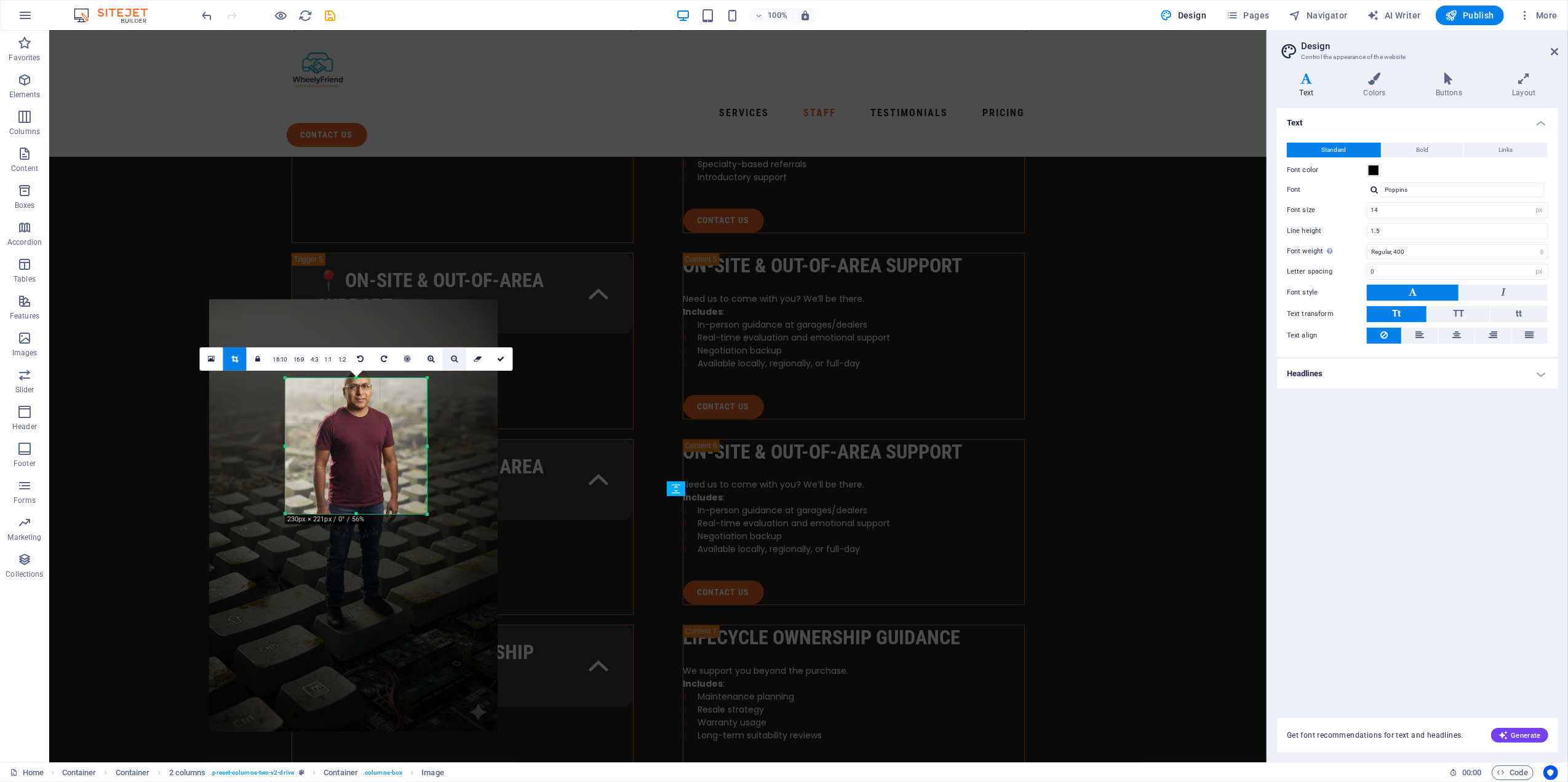
click at [457, 355] on link at bounding box center [455, 359] width 24 height 24
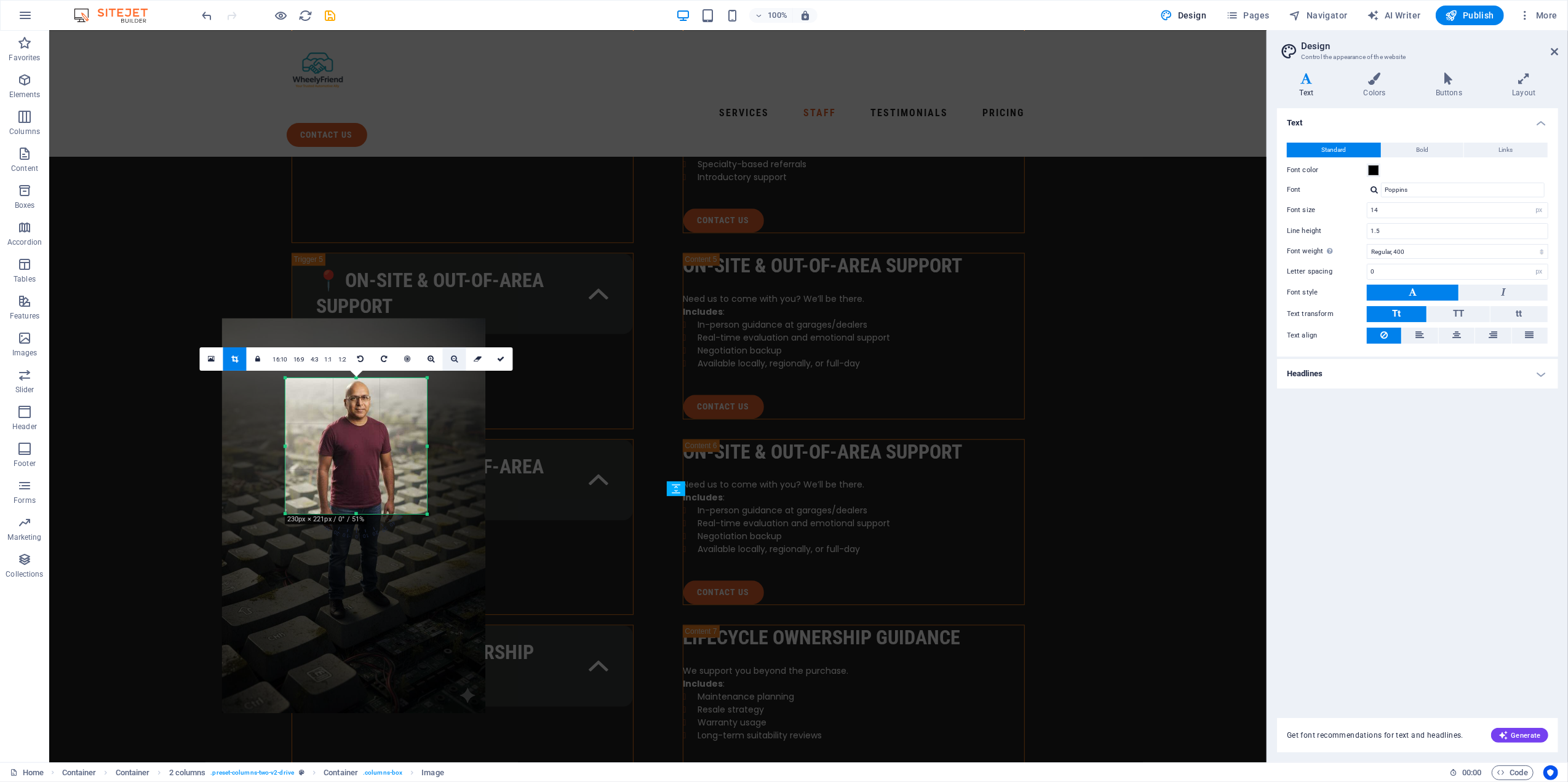
click at [457, 355] on link at bounding box center [455, 359] width 24 height 24
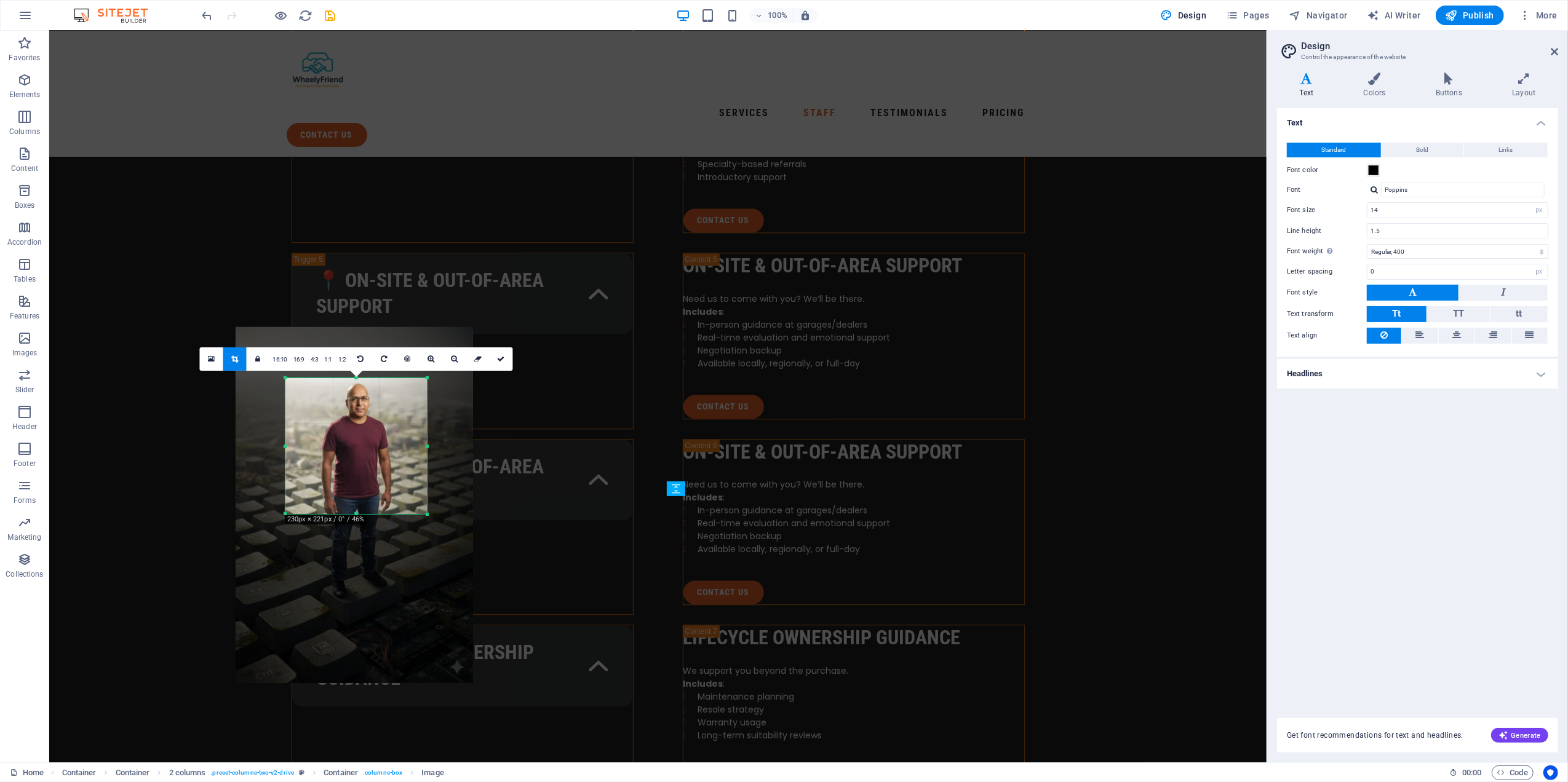
drag, startPoint x: 387, startPoint y: 414, endPoint x: 388, endPoint y: 403, distance: 11.0
click at [388, 403] on div at bounding box center [354, 505] width 237 height 356
click at [498, 361] on icon at bounding box center [500, 359] width 7 height 7
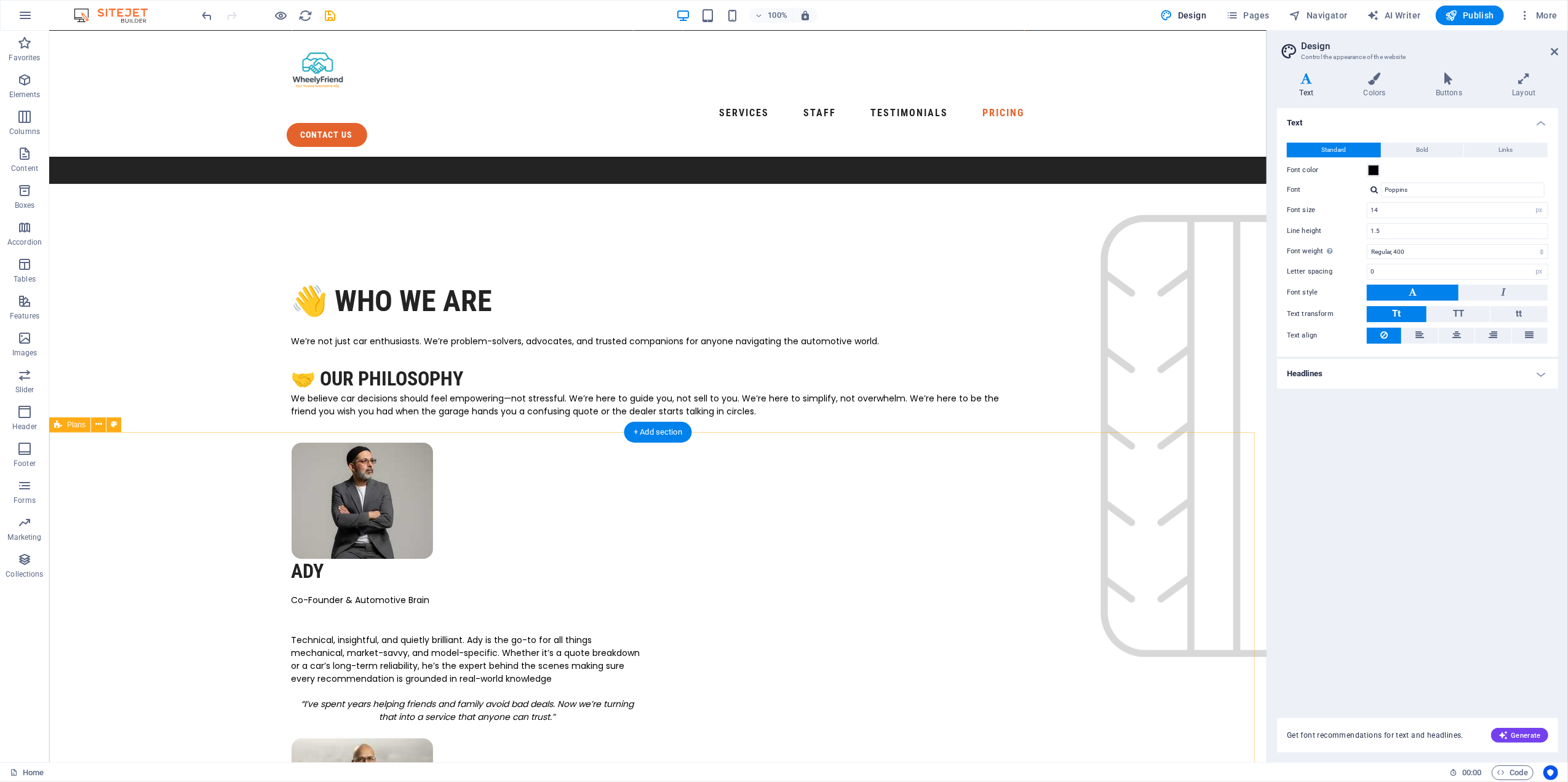
scroll to position [3974, 0]
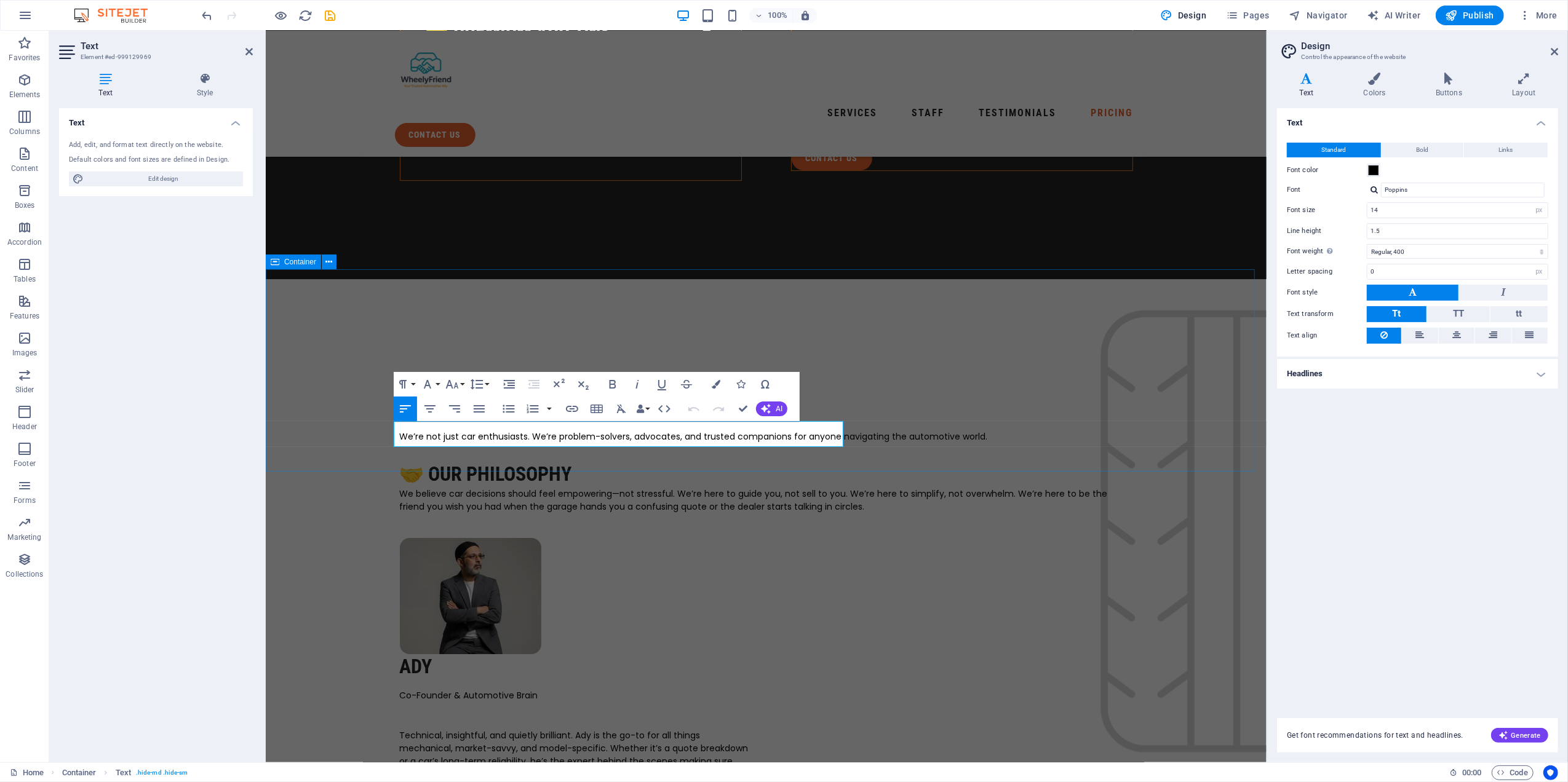
drag, startPoint x: 721, startPoint y: 444, endPoint x: 374, endPoint y: 417, distance: 348.0
copy p "Lorem ipsum dolor sit amet, consectetur adipiscing elit, sed do eiusmod tempor …"
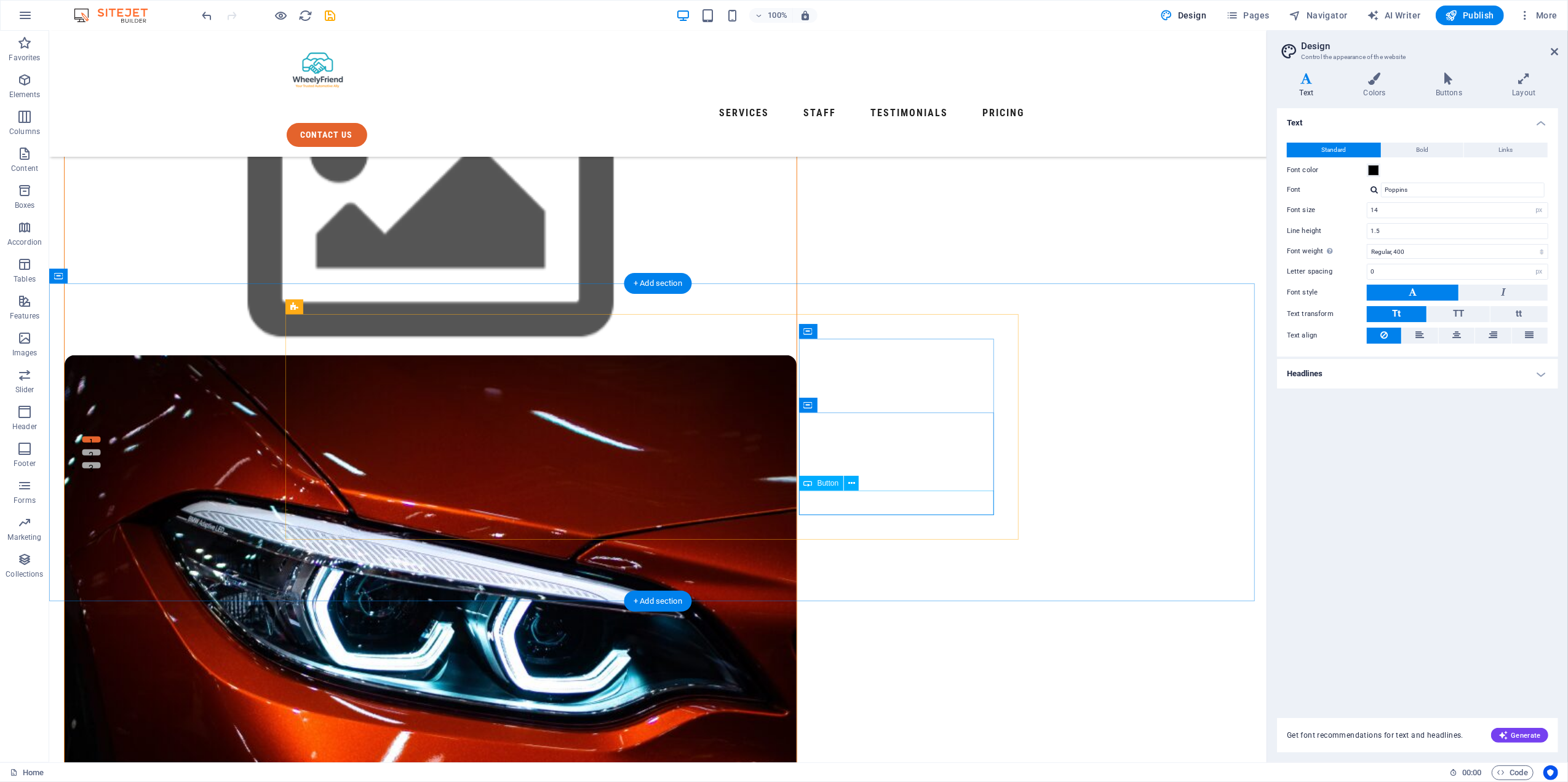
scroll to position [0, 0]
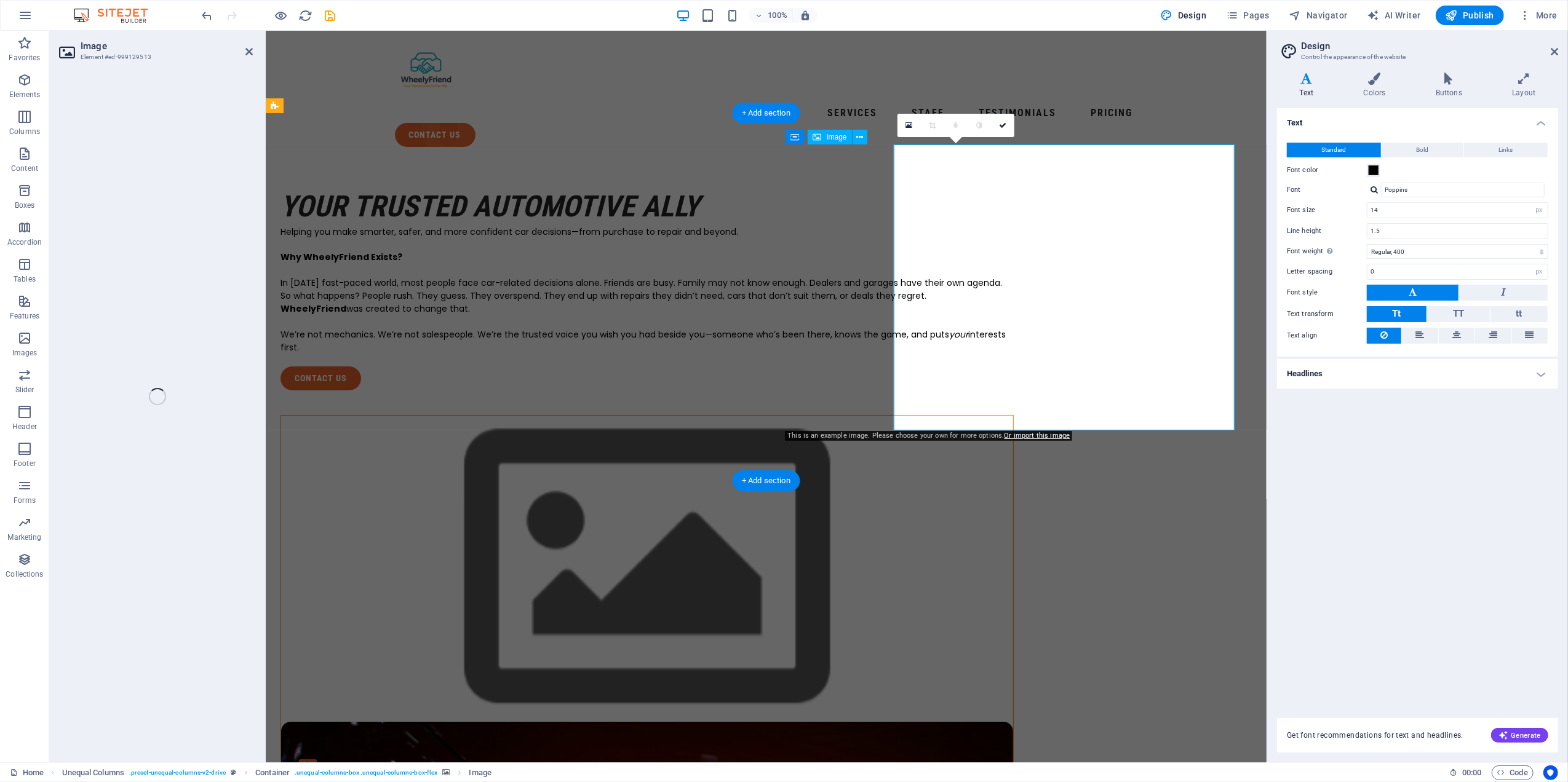
select select "%"
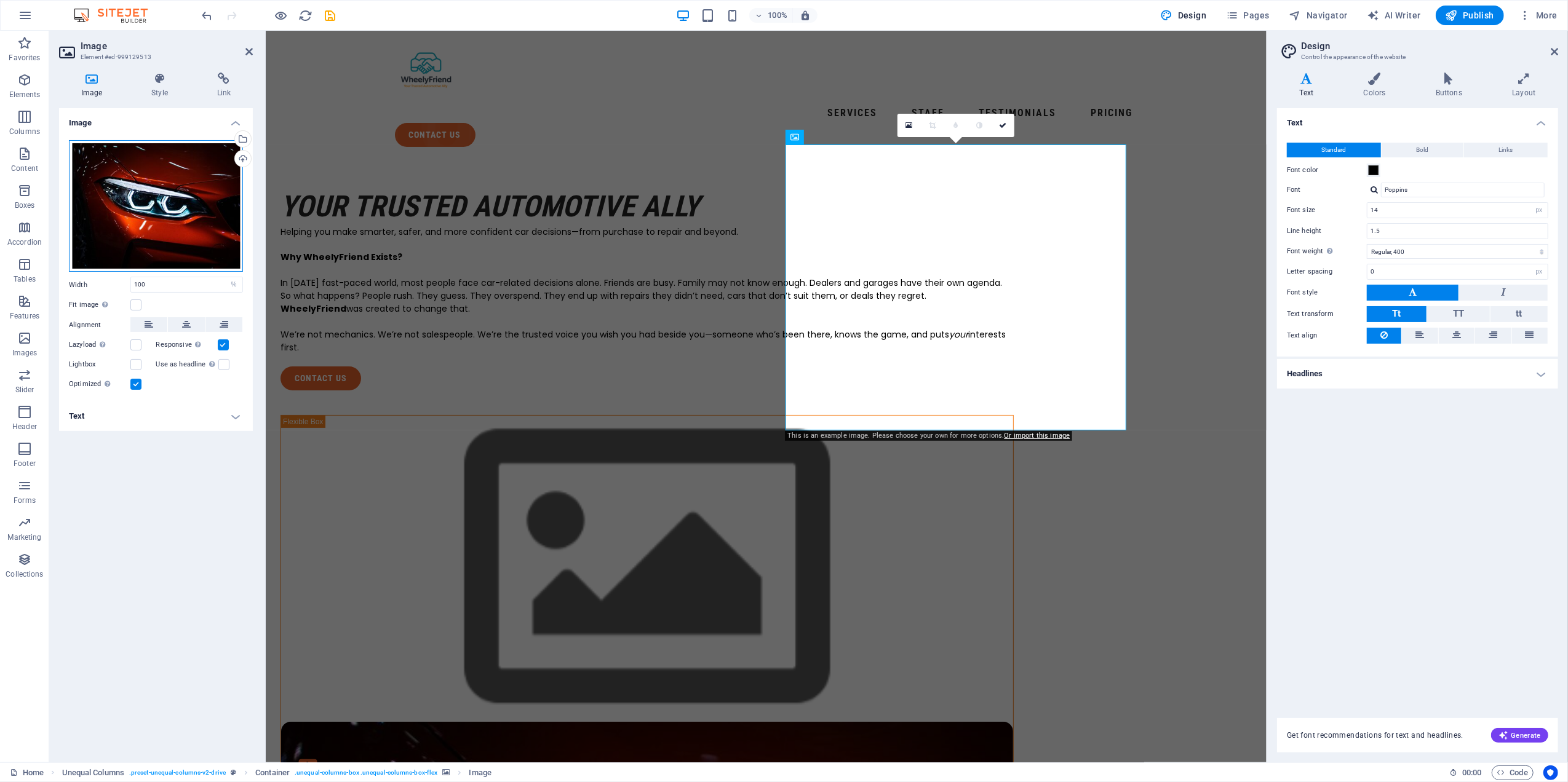
click at [124, 207] on div "Drag files here, click to choose files or select files from Files or our free s…" at bounding box center [156, 206] width 174 height 132
click at [124, 207] on body "Wheely Friend Limited Home (en) Favorites Elements Columns Content Boxes Accord…" at bounding box center [784, 391] width 1568 height 782
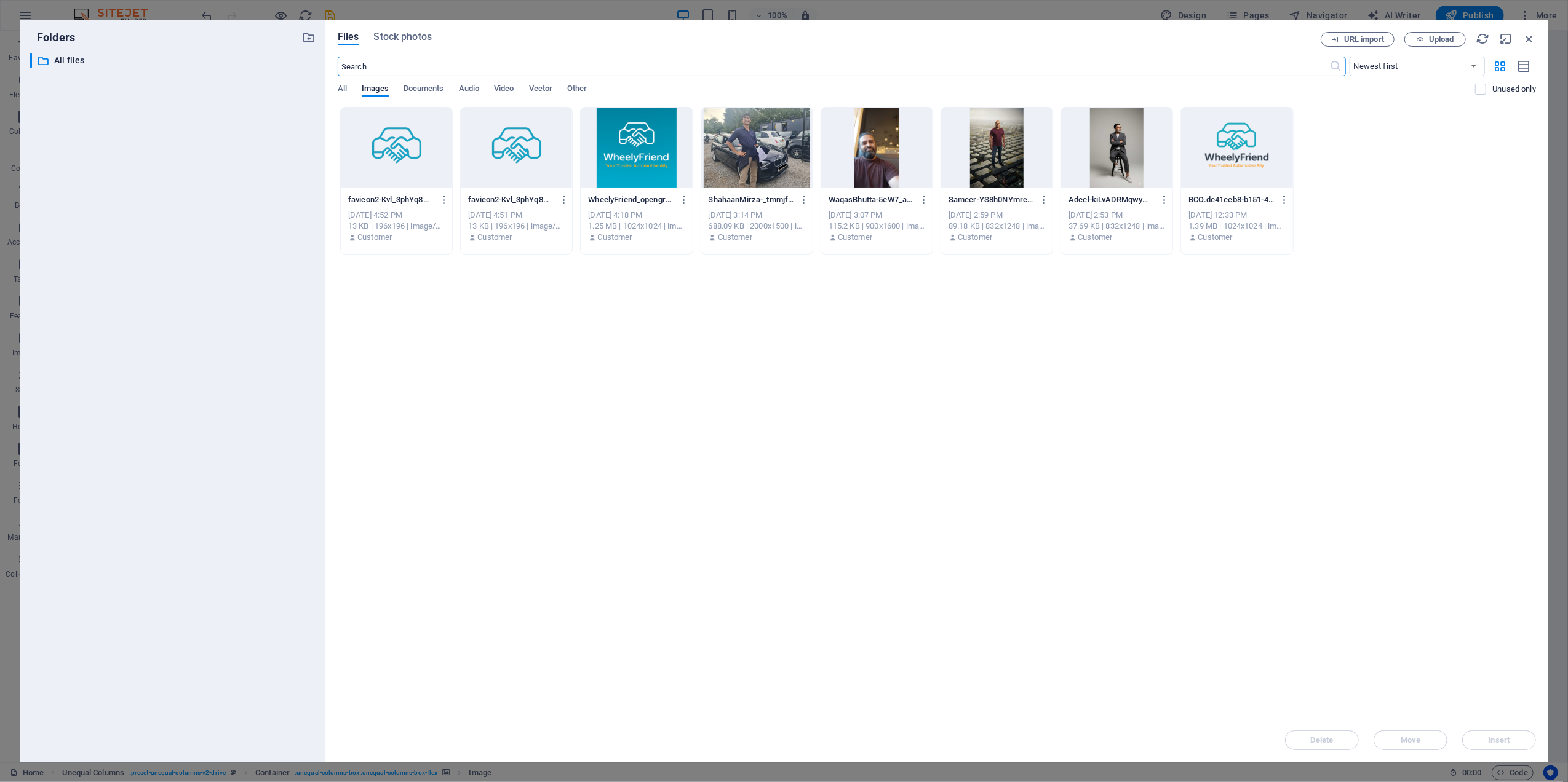
click at [1140, 547] on div "Drop files here to upload them instantly favicon2-Kvl_3phYq8GfdyTzO_IbSA-3QCfgT…" at bounding box center [936, 413] width 1198 height 611
click at [793, 405] on div "Drop files here to upload them instantly favicon2-Kvl_3phYq8GfdyTzO_IbSA-3QCfgT…" at bounding box center [936, 413] width 1198 height 611
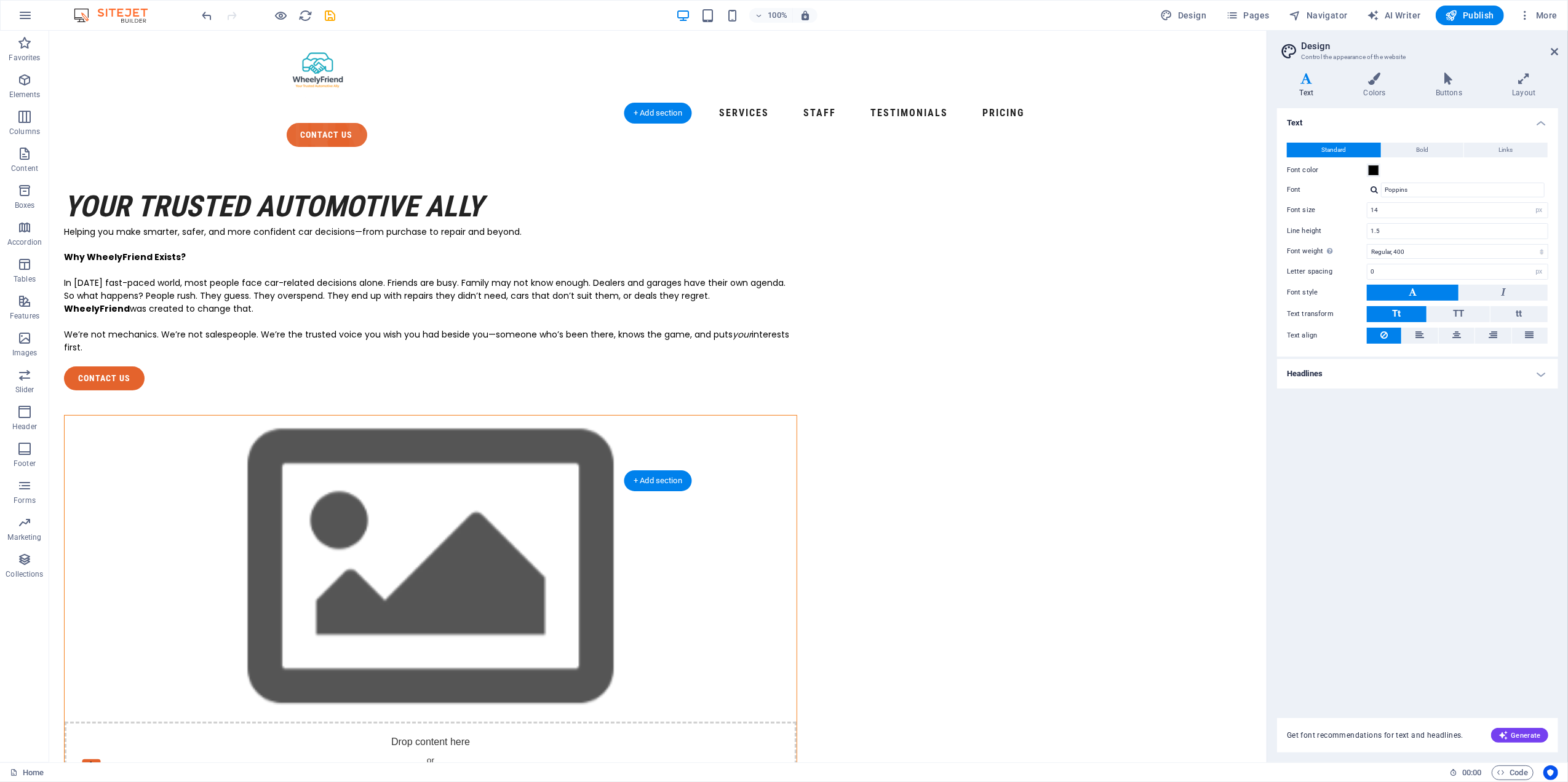
click at [796, 416] on figure at bounding box center [430, 569] width 732 height 306
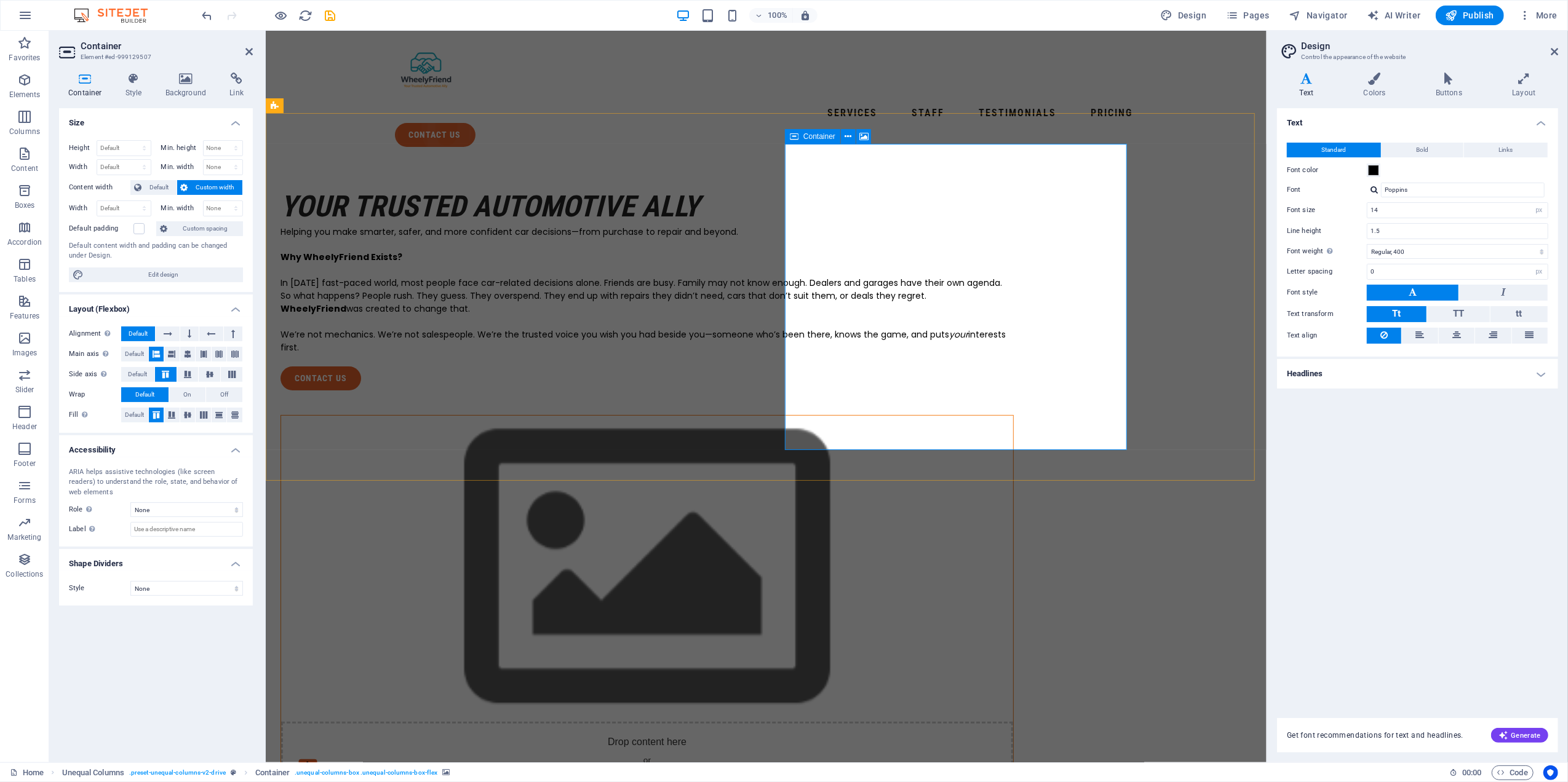
click at [714, 775] on span "Paste clipboard" at bounding box center [680, 784] width 68 height 17
click at [990, 415] on div "Drop content here or Add elements Paste clipboard" at bounding box center [647, 612] width 733 height 395
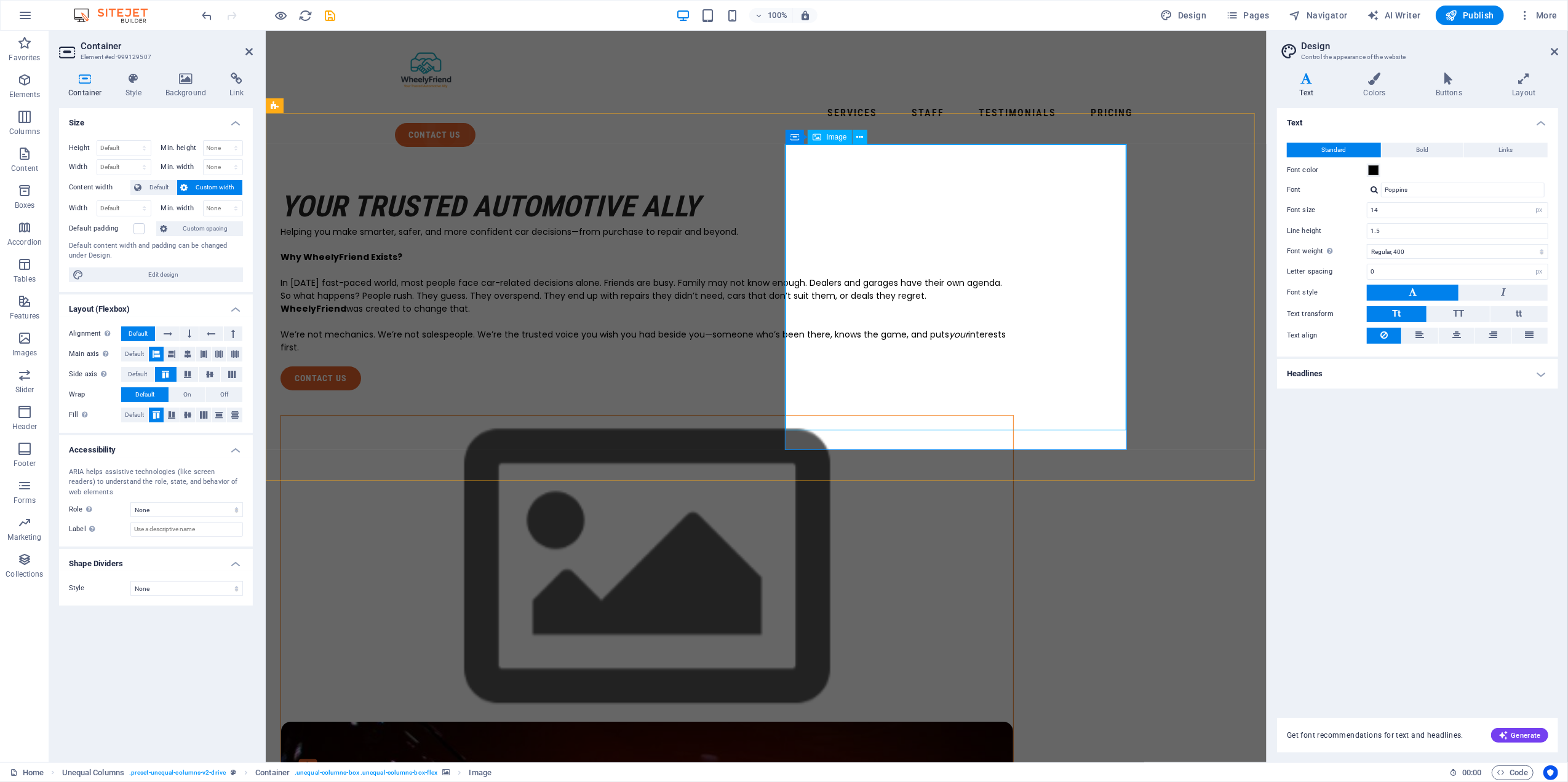
select select "%"
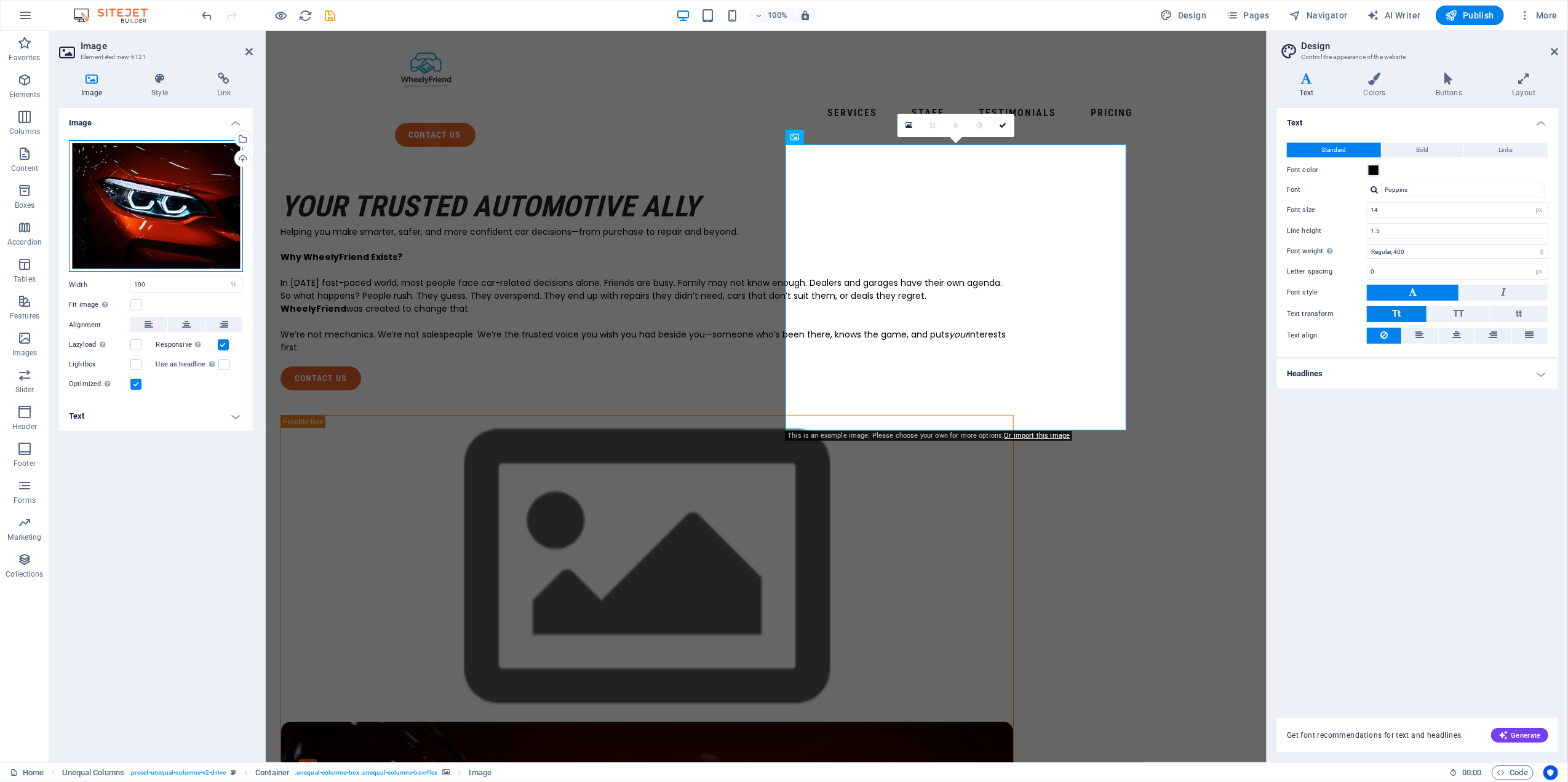
click at [161, 180] on div "Drag files here, click to choose files or select files from Files or our free s…" at bounding box center [156, 206] width 174 height 132
click at [161, 180] on body "Wheely Friend Limited Home (en) Favorites Elements Columns Content Boxes Accord…" at bounding box center [784, 391] width 1568 height 782
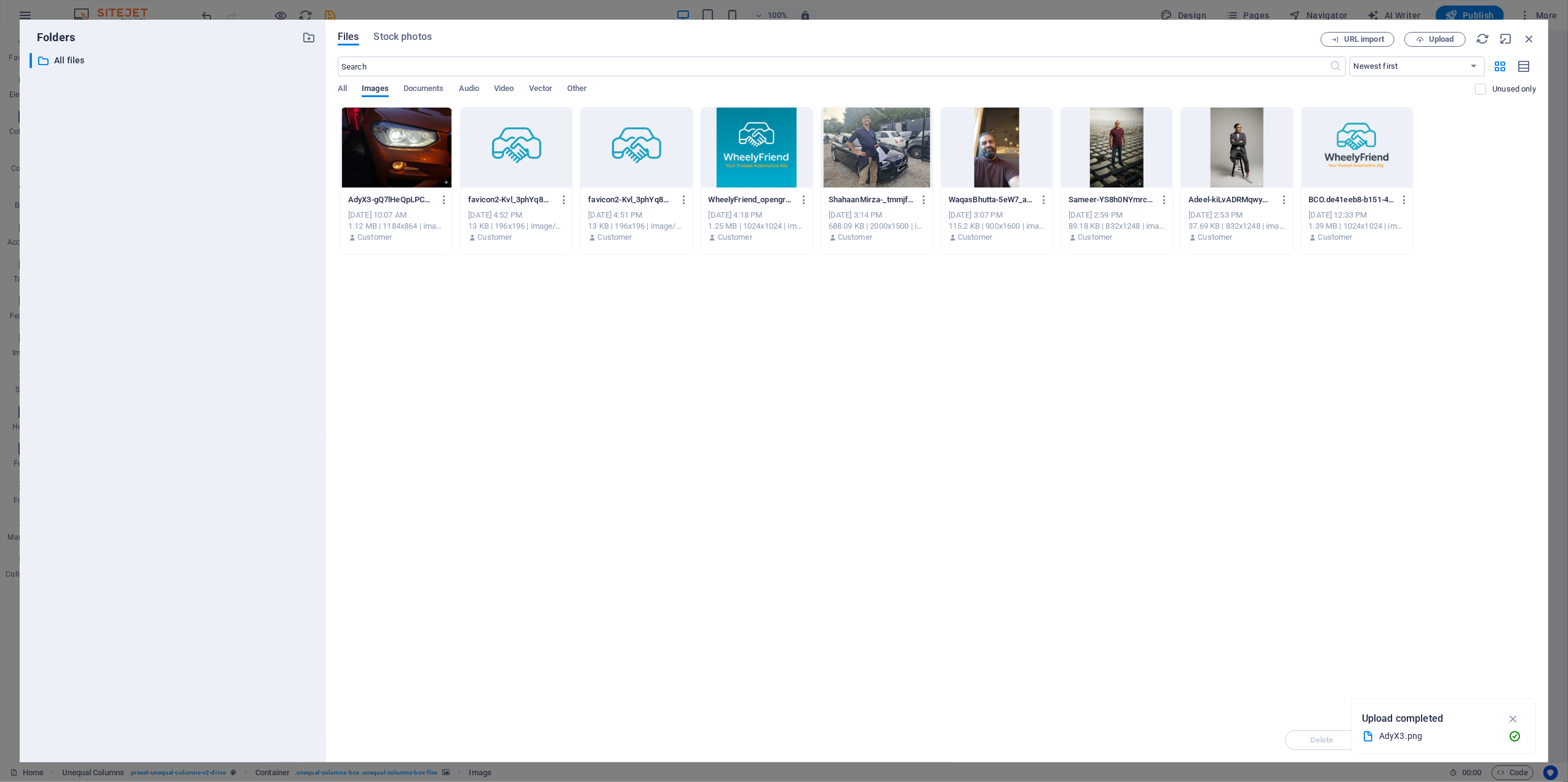
click at [419, 143] on div at bounding box center [396, 148] width 111 height 80
click at [1515, 714] on icon "button" at bounding box center [1513, 719] width 14 height 14
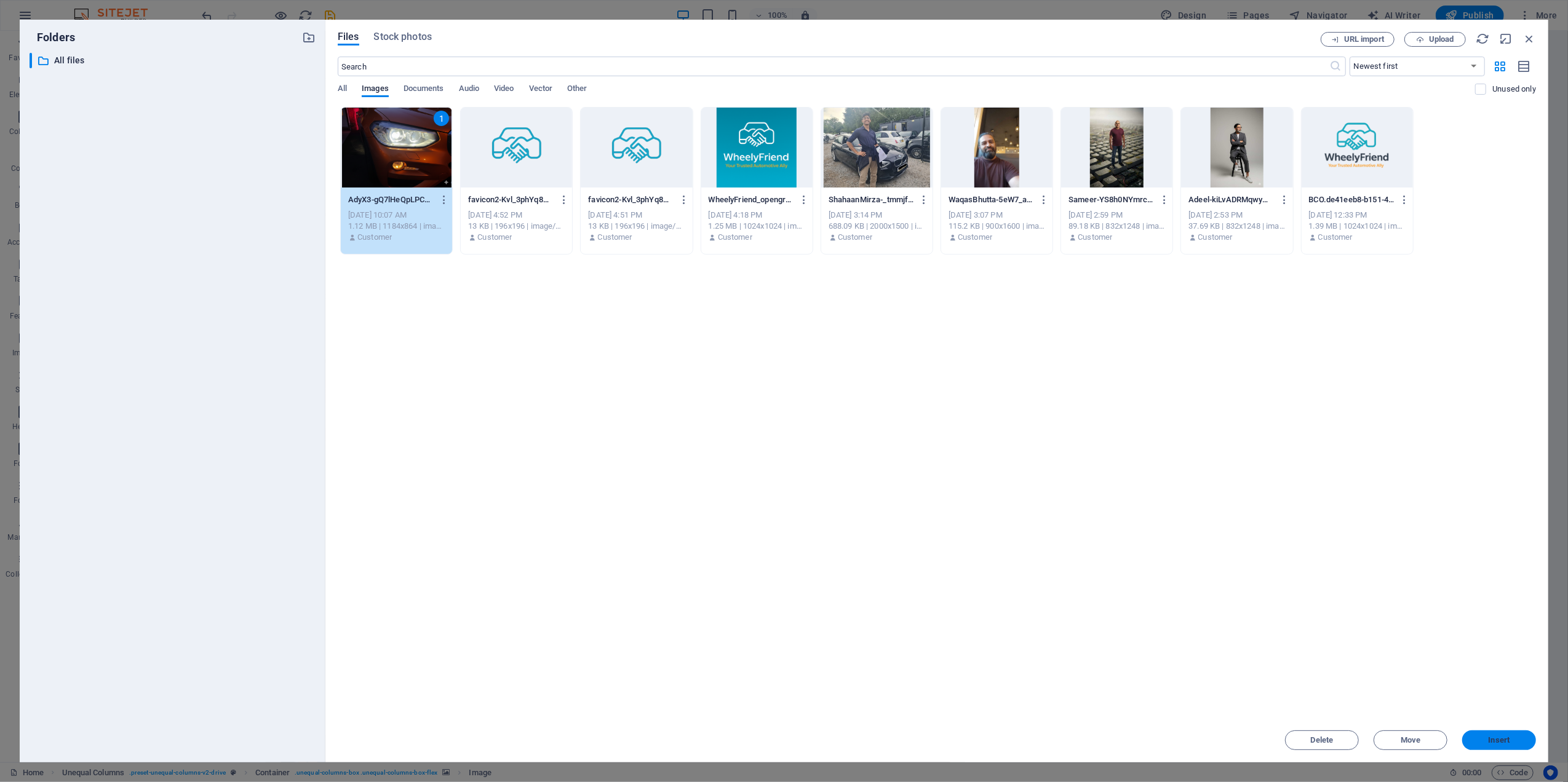
click at [1500, 739] on span "Insert" at bounding box center [1499, 740] width 22 height 7
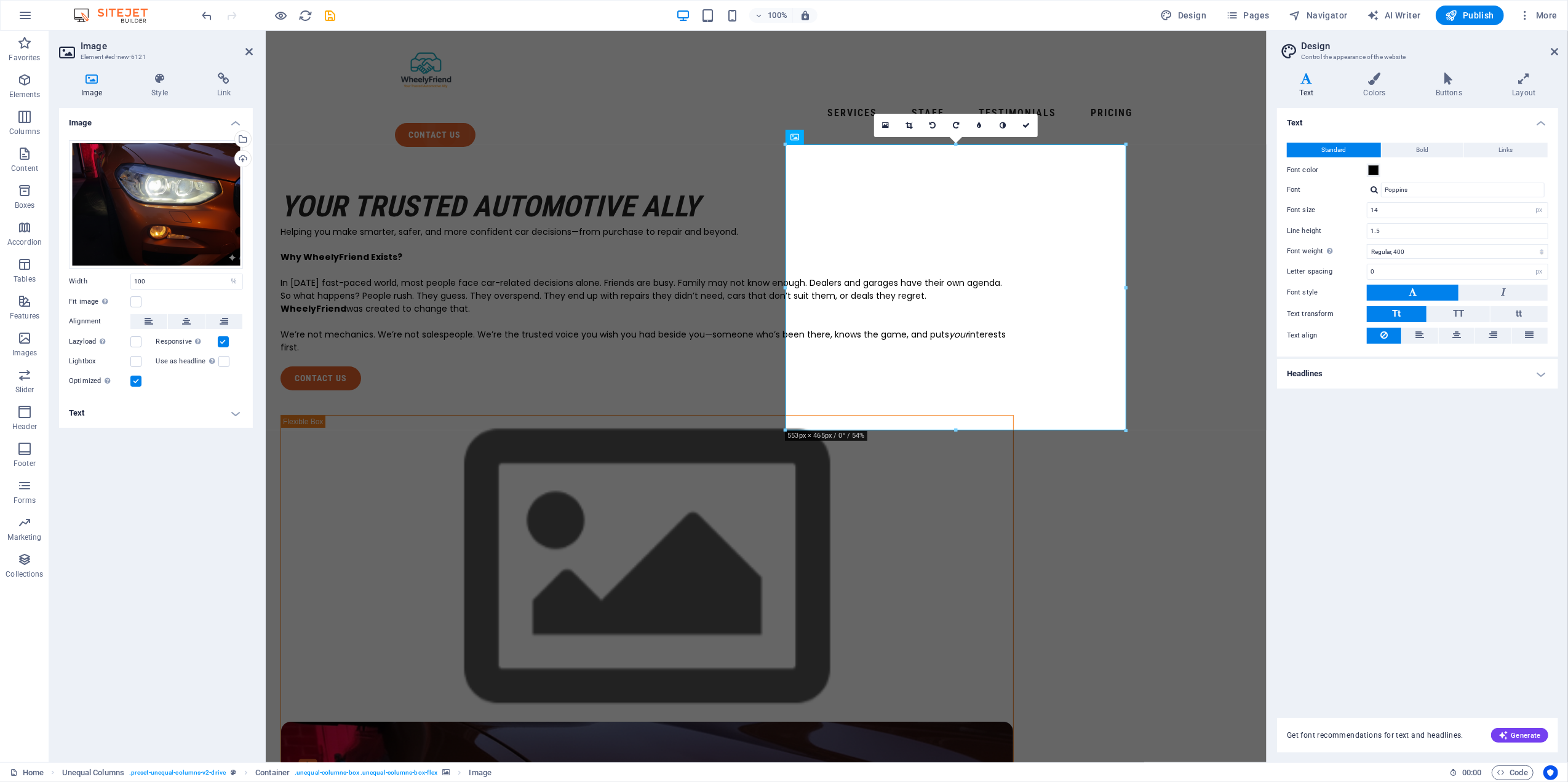
click at [195, 517] on div "Image Drag files here, click to choose files or select files from Files or our …" at bounding box center [156, 430] width 194 height 645
click at [1176, 74] on div "Services Staff Testimonials Pricing contact us Menu" at bounding box center [765, 94] width 1001 height 126
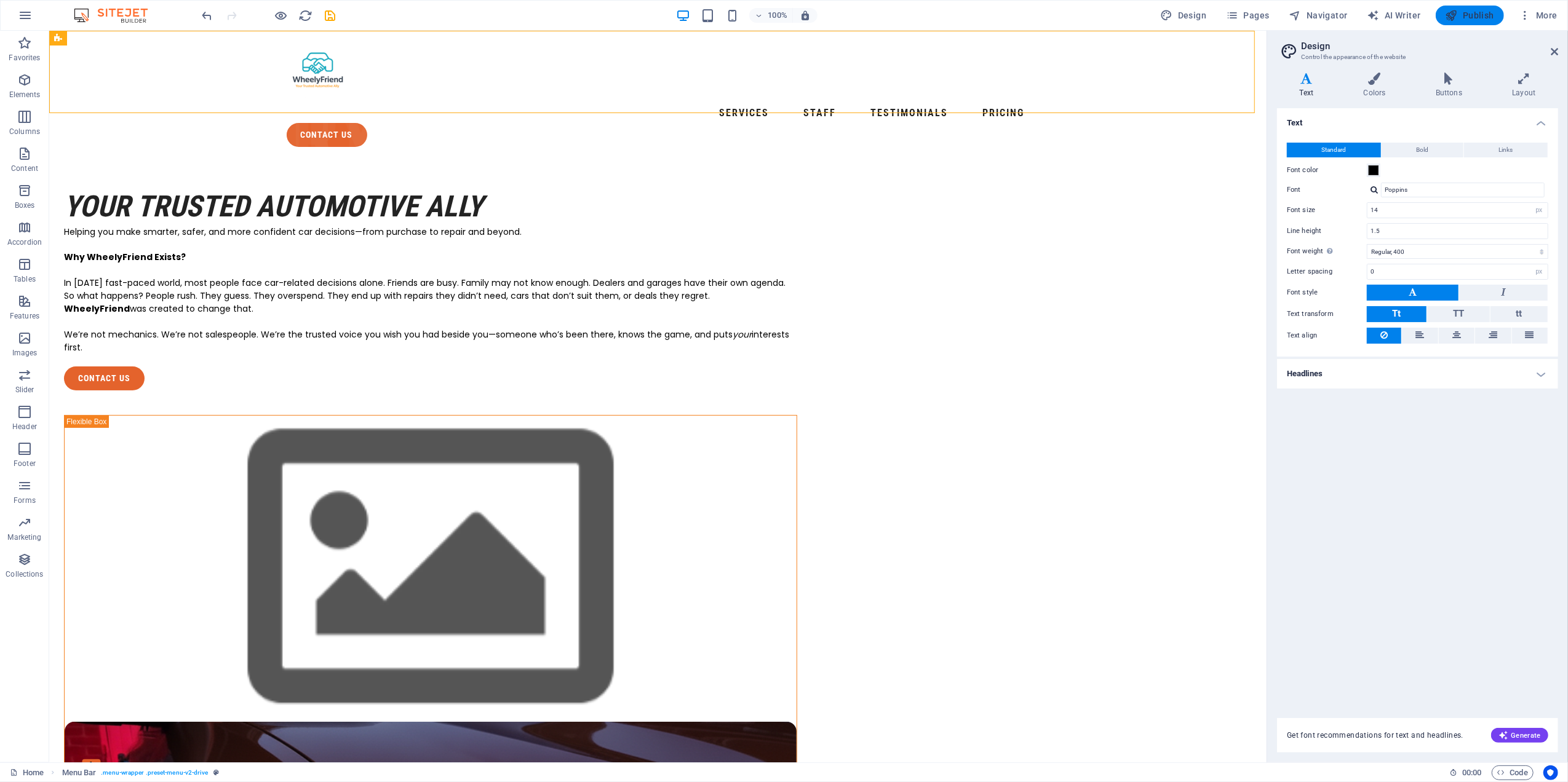
click at [1479, 9] on span "Publish" at bounding box center [1469, 15] width 49 height 12
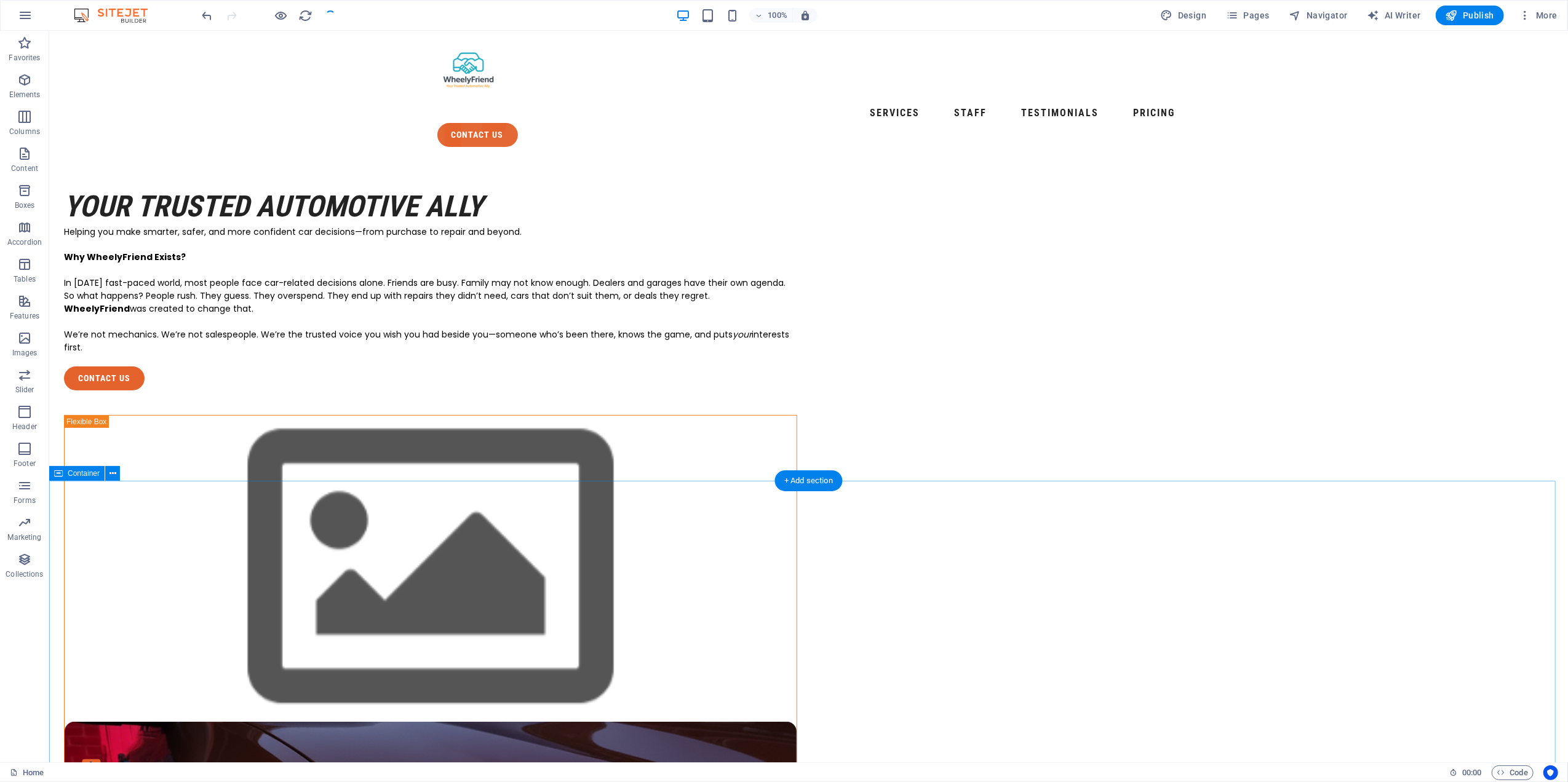
checkbox input "false"
